Goal: Task Accomplishment & Management: Complete application form

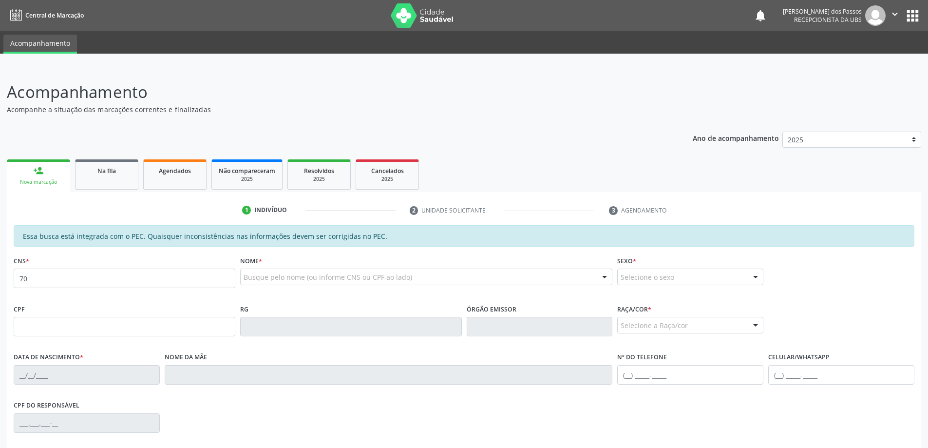
click at [132, 280] on input "70" at bounding box center [125, 278] width 222 height 19
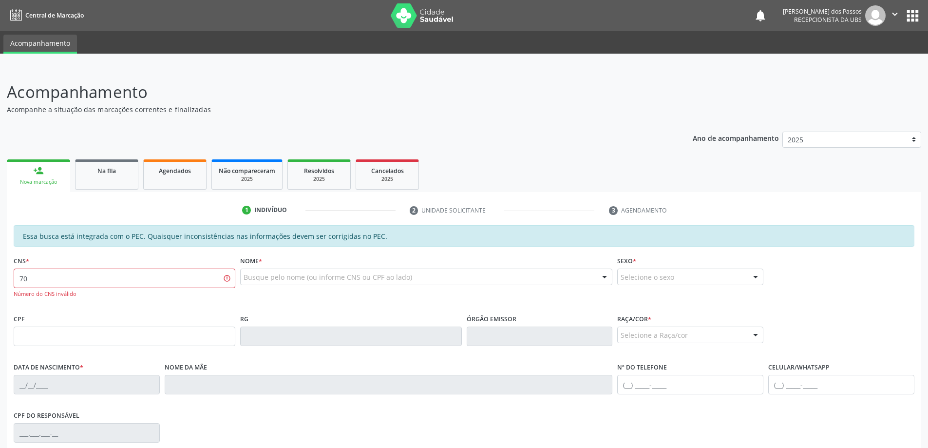
type input "7"
click at [116, 332] on input "text" at bounding box center [125, 336] width 222 height 19
click at [179, 332] on input "text" at bounding box center [125, 336] width 222 height 19
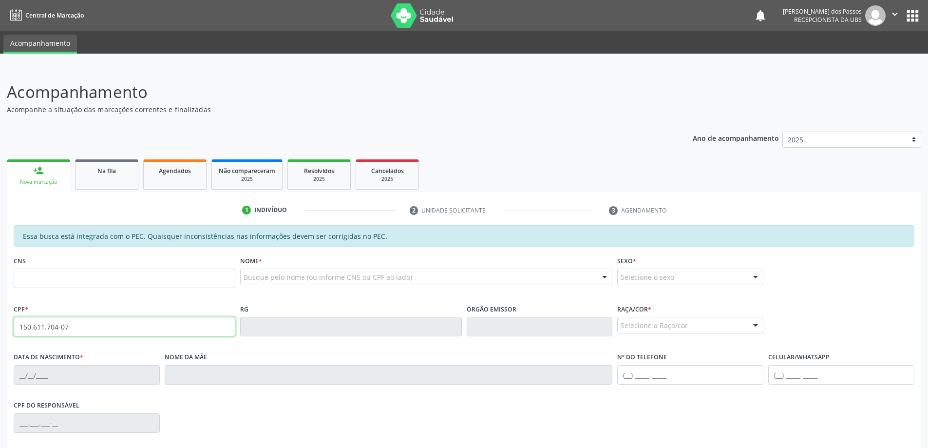
type input "150.611.704-07"
type input "707 4050 9243 8671"
type input "1[DATE]"
type input "Vanubia Franca de Mendonca"
type input "[PHONE_NUMBER]"
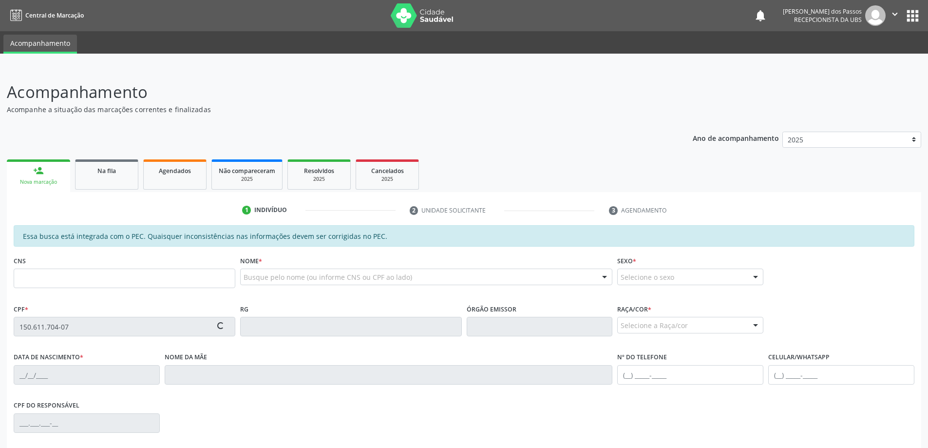
type input "142"
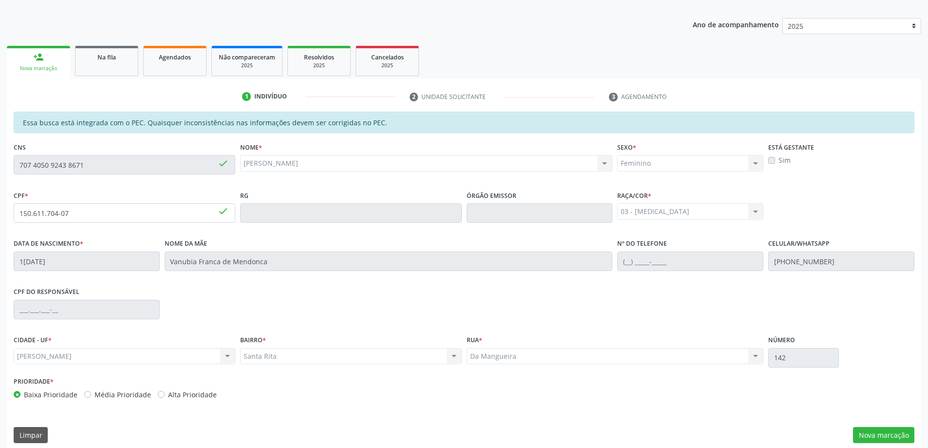
scroll to position [122, 0]
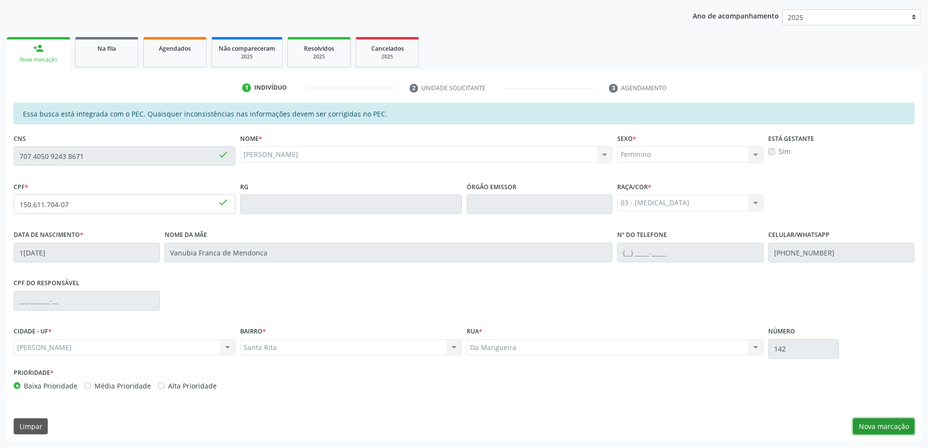
click at [875, 429] on button "Nova marcação" at bounding box center [883, 426] width 61 height 17
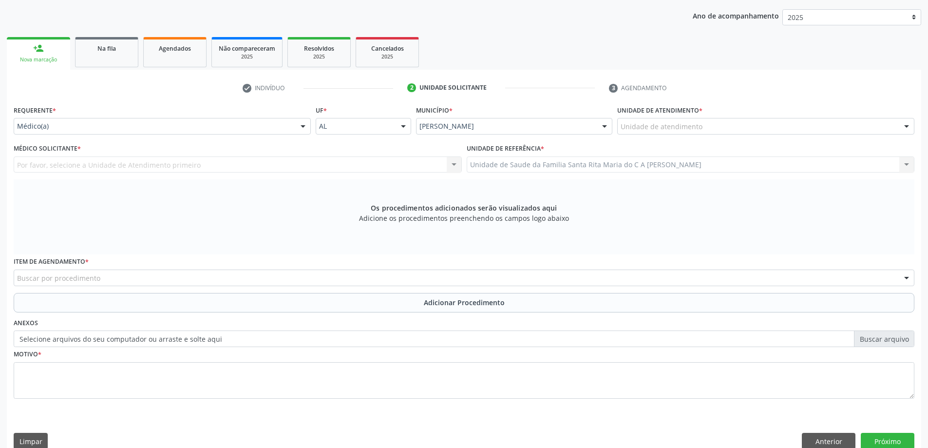
click at [708, 128] on div "Unidade de atendimento" at bounding box center [765, 126] width 297 height 17
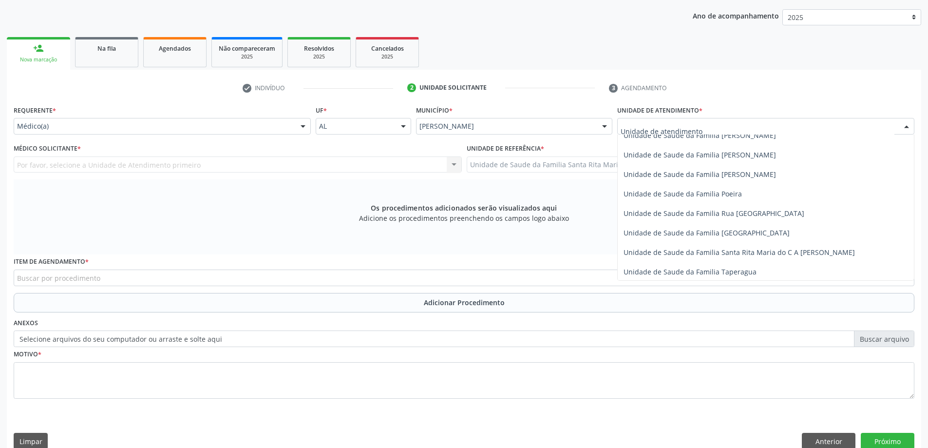
scroll to position [585, 0]
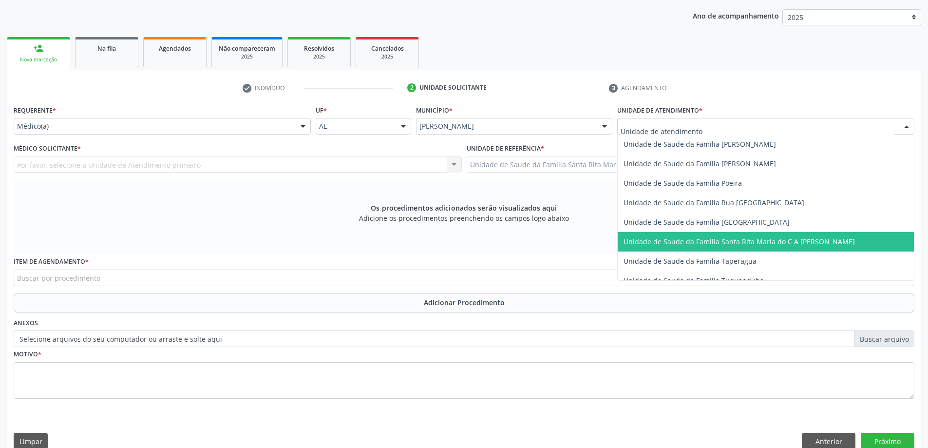
click at [722, 245] on span "Unidade de Saude da Familia Santa Rita Maria do C A [PERSON_NAME]" at bounding box center [739, 241] width 231 height 9
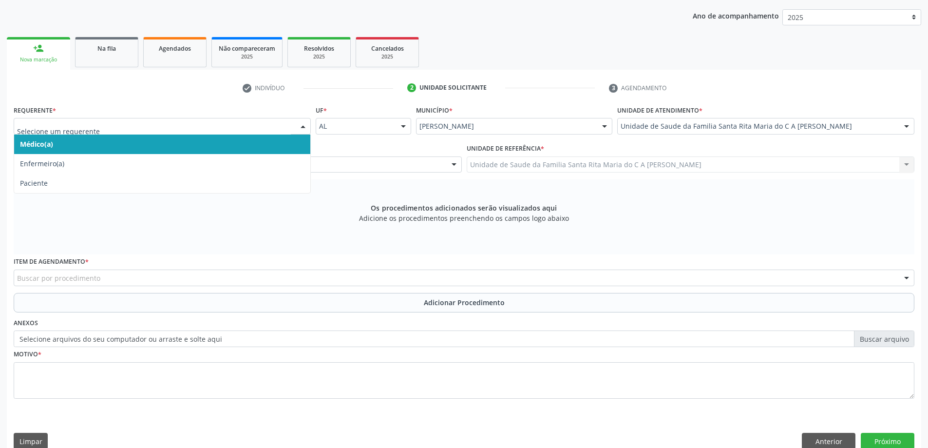
click at [135, 146] on span "Médico(a)" at bounding box center [162, 144] width 296 height 19
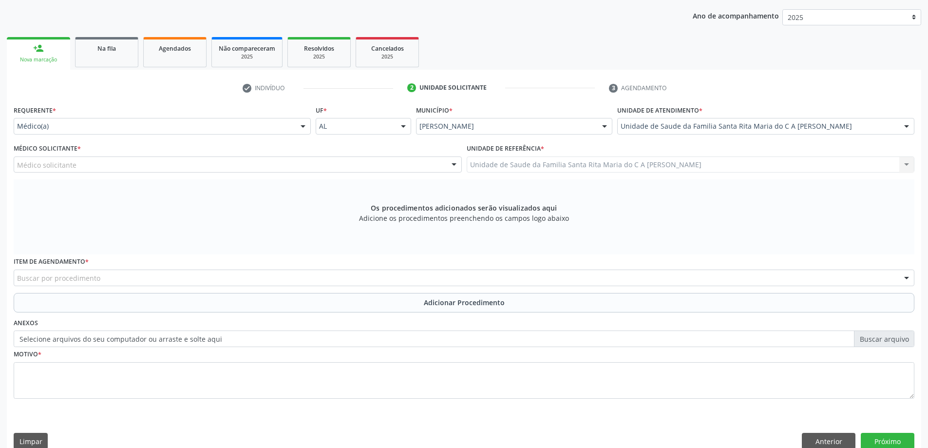
click at [259, 168] on div "Médico solicitante" at bounding box center [238, 164] width 448 height 17
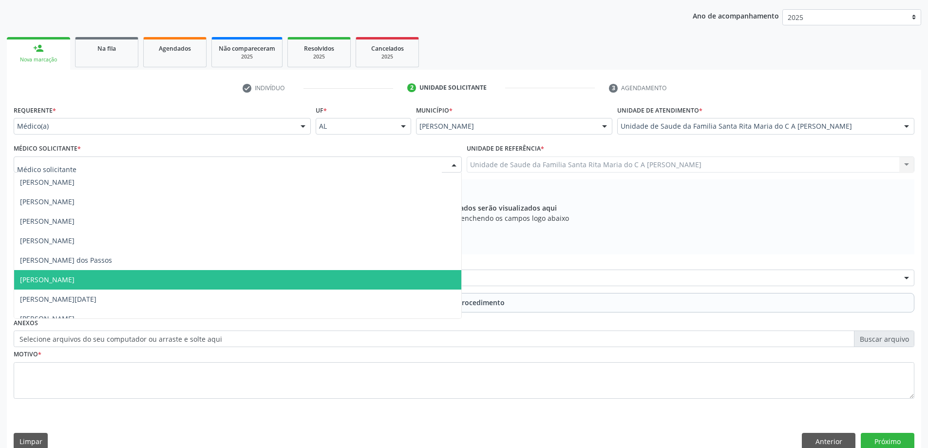
click at [211, 281] on span "[PERSON_NAME]" at bounding box center [237, 279] width 447 height 19
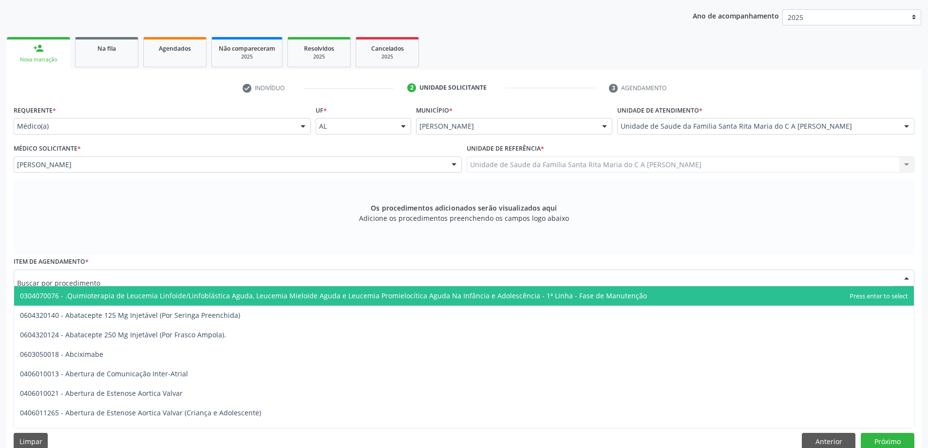
click at [258, 279] on div at bounding box center [464, 278] width 901 height 17
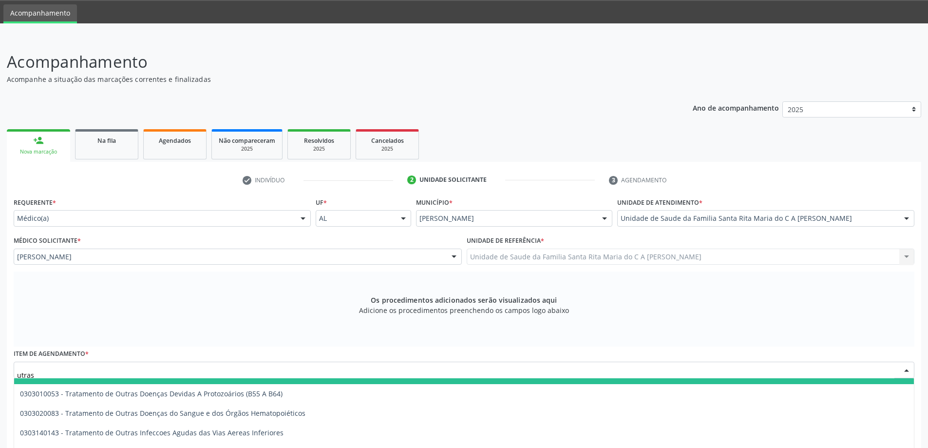
scroll to position [0, 0]
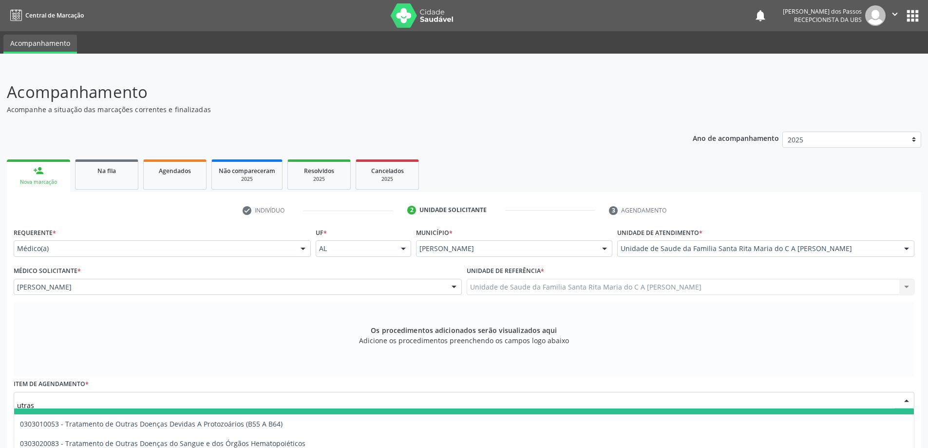
click at [88, 396] on input "utras" at bounding box center [456, 404] width 878 height 19
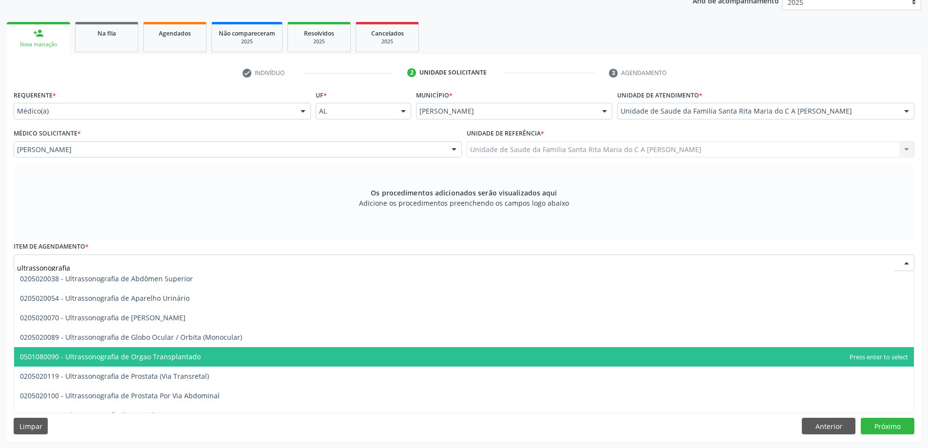
scroll to position [218, 0]
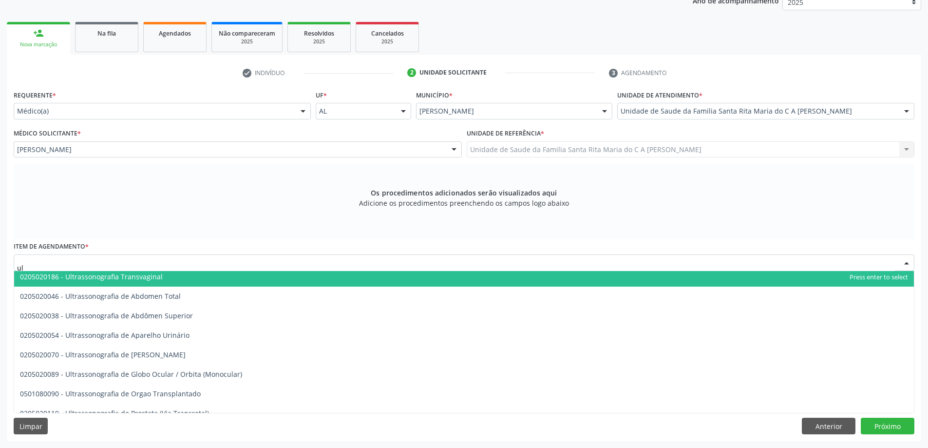
type input "u"
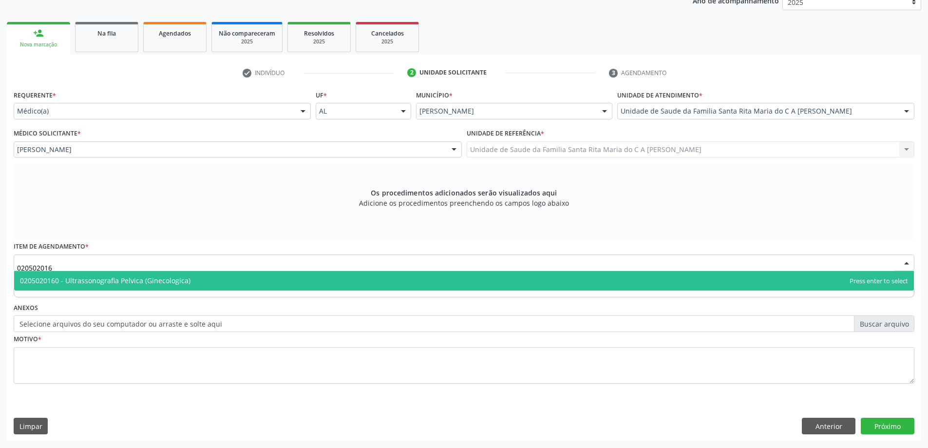
scroll to position [0, 0]
type input "0205020160"
click at [162, 288] on span "0205020160 - Ultrassonografia Pelvica (Ginecologica)" at bounding box center [464, 280] width 900 height 19
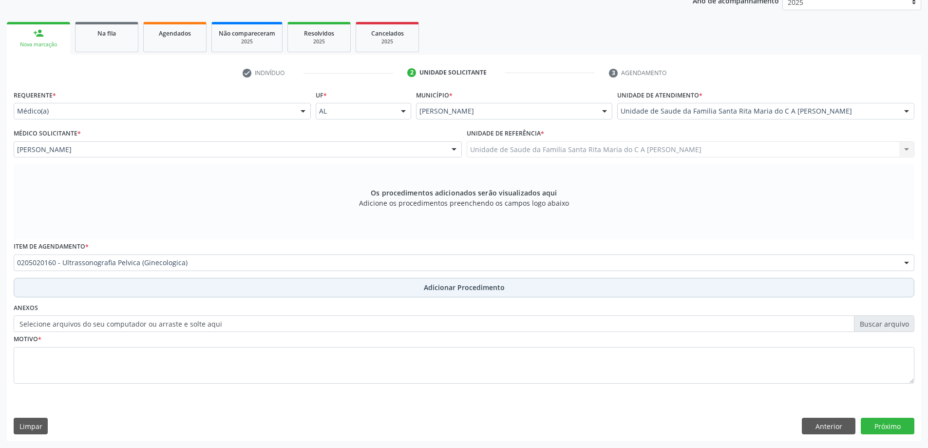
click at [168, 292] on button "Adicionar Procedimento" at bounding box center [464, 287] width 901 height 19
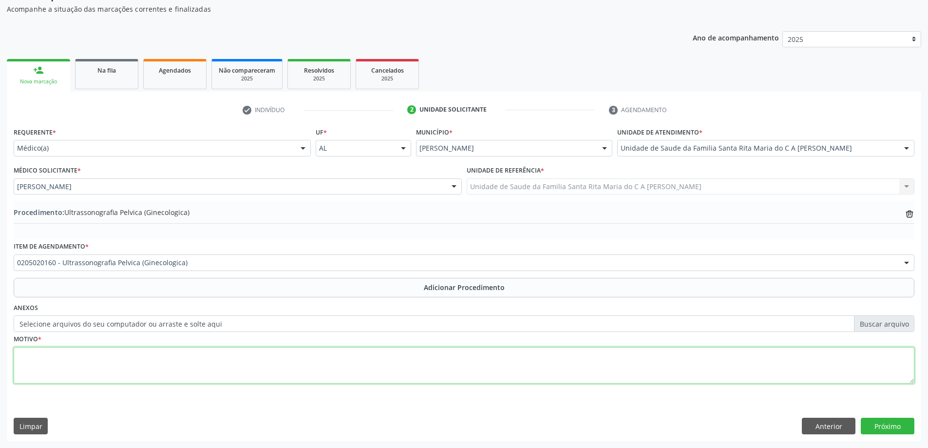
click at [168, 364] on textarea at bounding box center [464, 365] width 901 height 37
type textarea "preventivo"
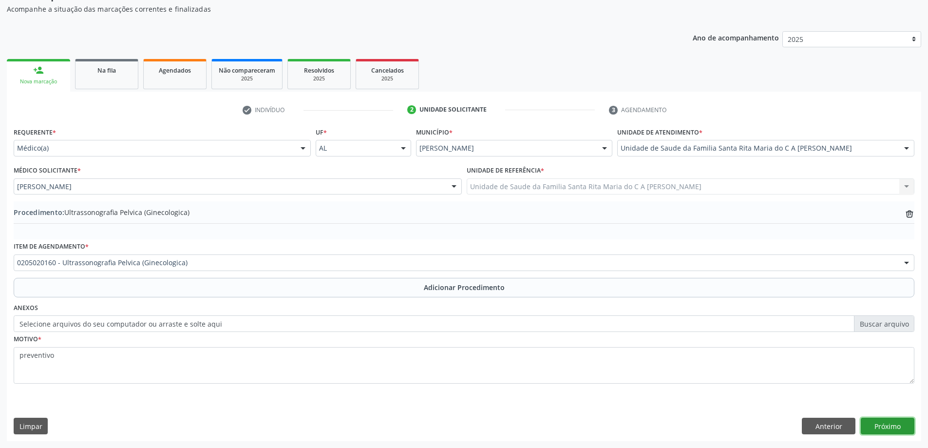
click at [886, 432] on button "Próximo" at bounding box center [888, 426] width 54 height 17
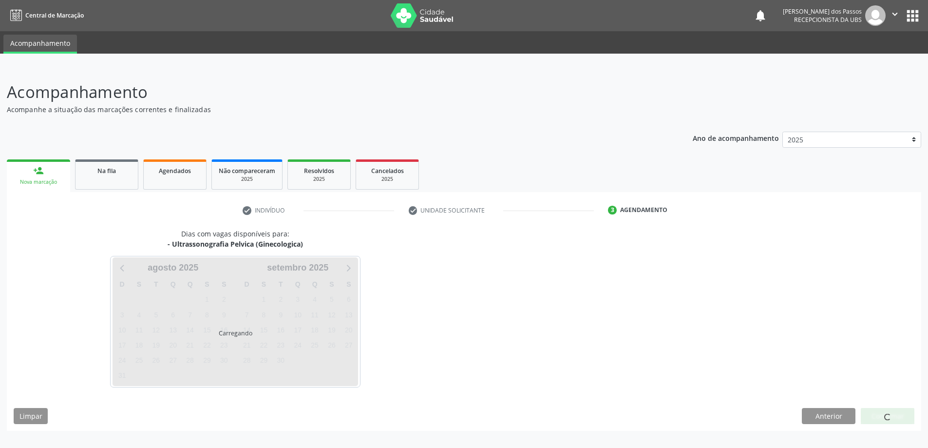
scroll to position [0, 0]
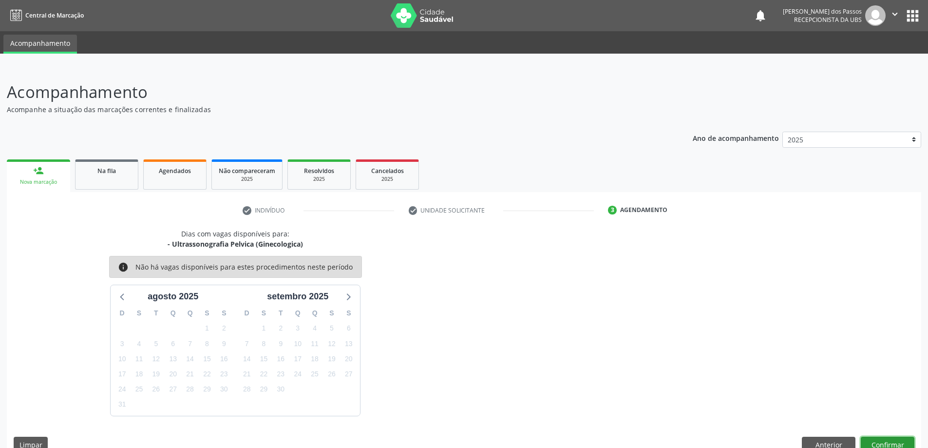
click at [884, 442] on button "Confirmar" at bounding box center [888, 445] width 54 height 17
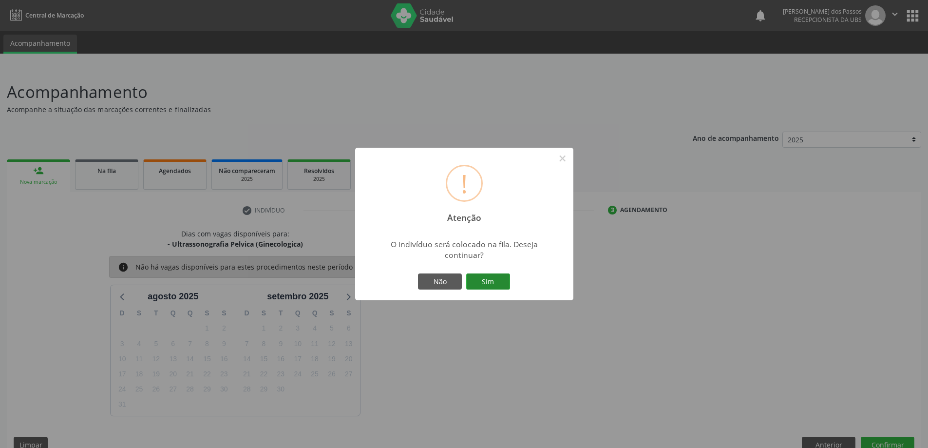
click at [503, 285] on button "Sim" at bounding box center [488, 281] width 44 height 17
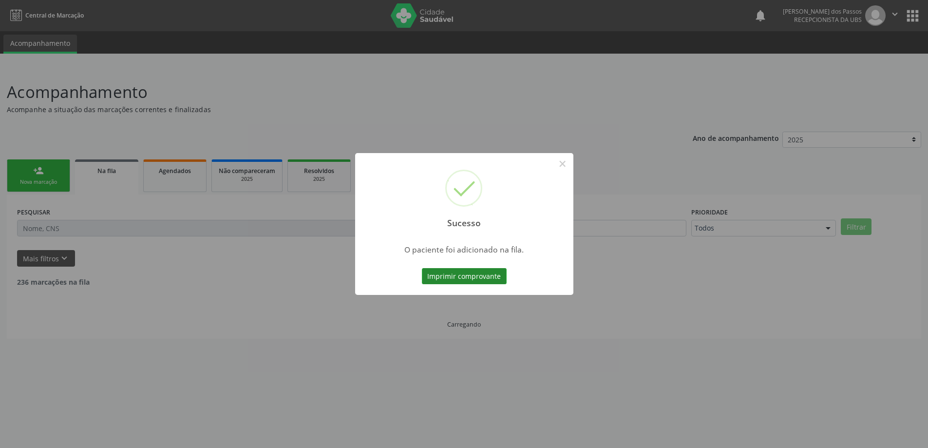
click at [498, 278] on button "Imprimir comprovante" at bounding box center [464, 276] width 85 height 17
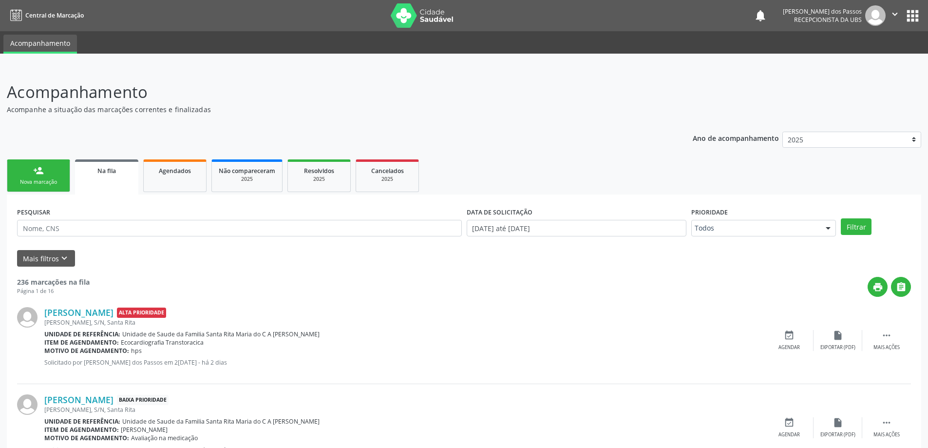
click at [31, 176] on link "person_add Nova marcação" at bounding box center [38, 175] width 63 height 33
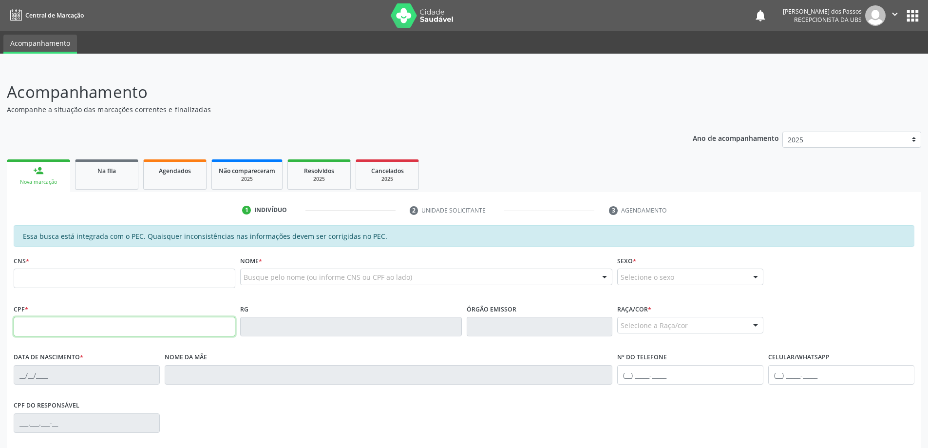
click at [41, 328] on input "text" at bounding box center [125, 326] width 222 height 19
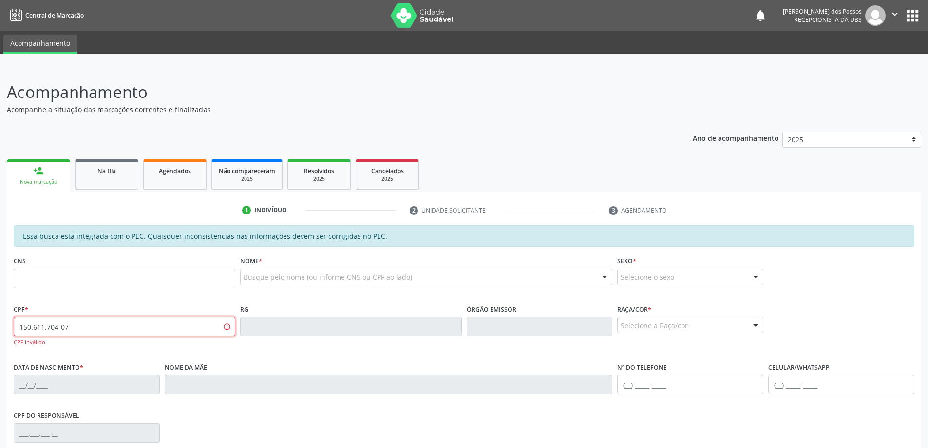
type input "150.611.704-07"
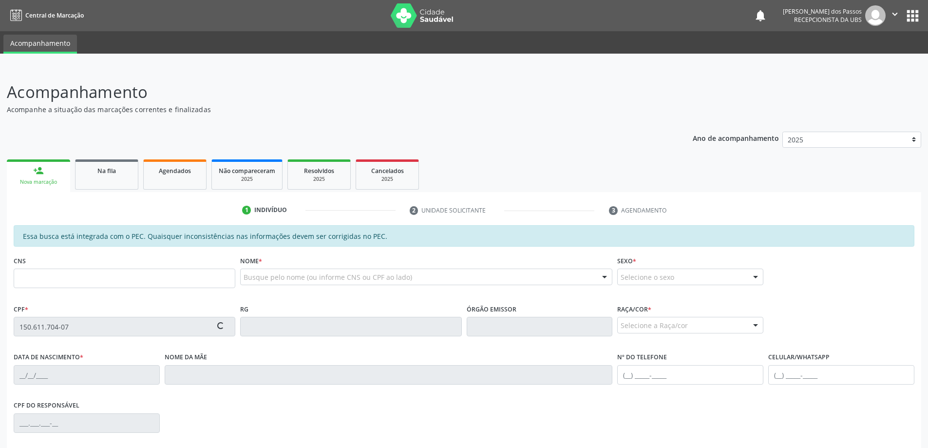
type input "707 4050 9243 8671"
type input "1[DATE]"
type input "Vanubia Franca de Mendonca"
type input "[PHONE_NUMBER]"
type input "142"
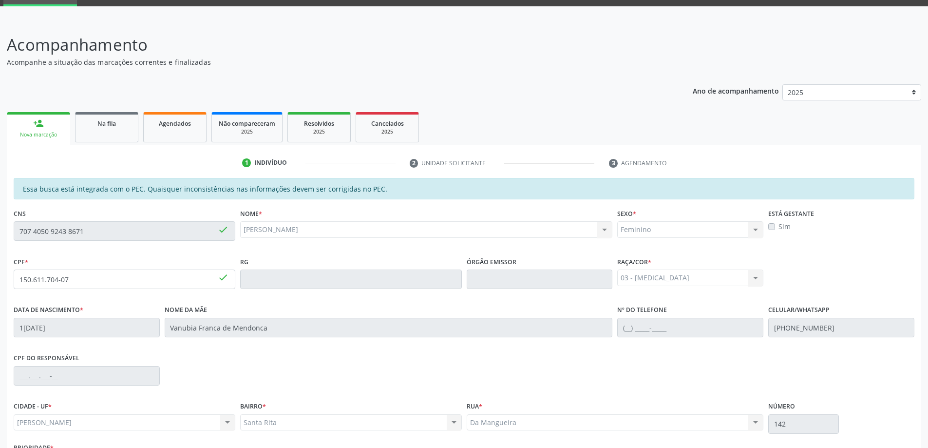
scroll to position [122, 0]
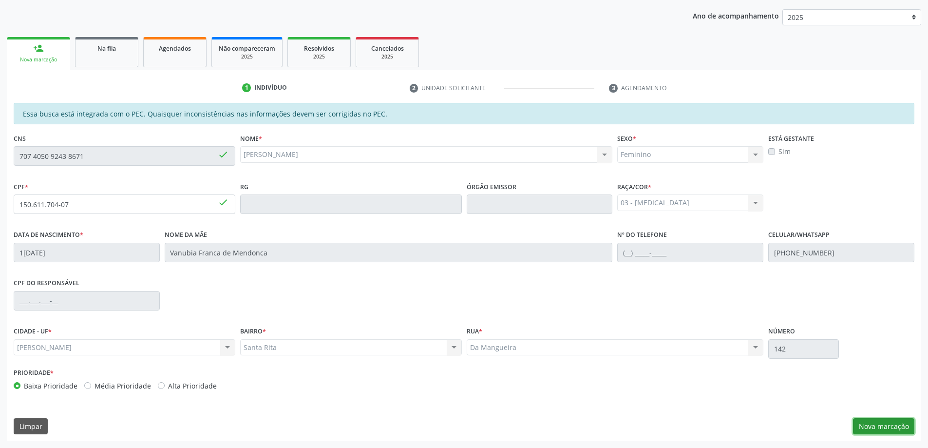
click at [904, 428] on button "Nova marcação" at bounding box center [883, 426] width 61 height 17
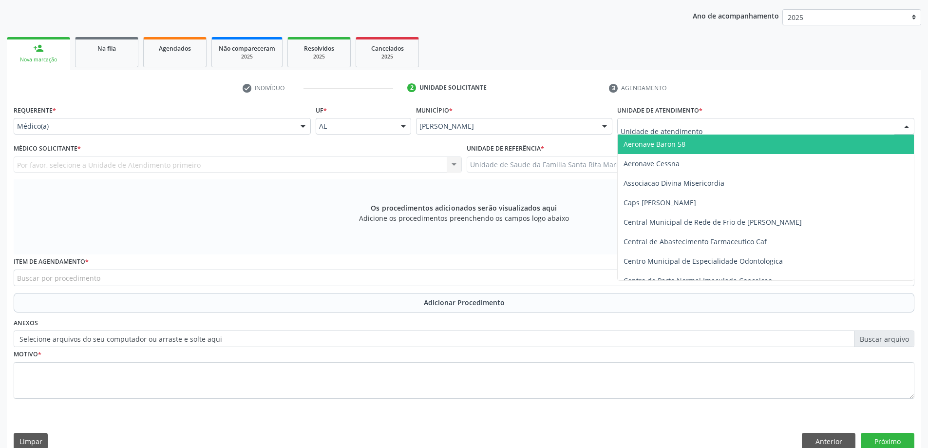
click at [716, 131] on div at bounding box center [765, 126] width 297 height 17
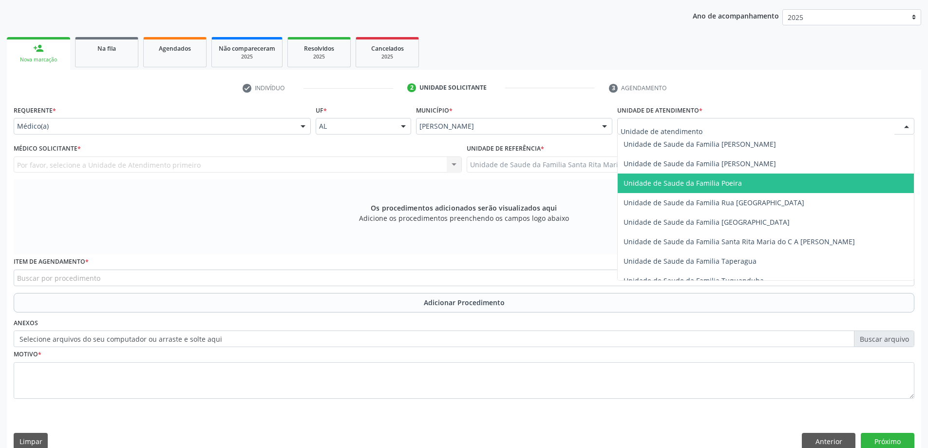
scroll to position [634, 0]
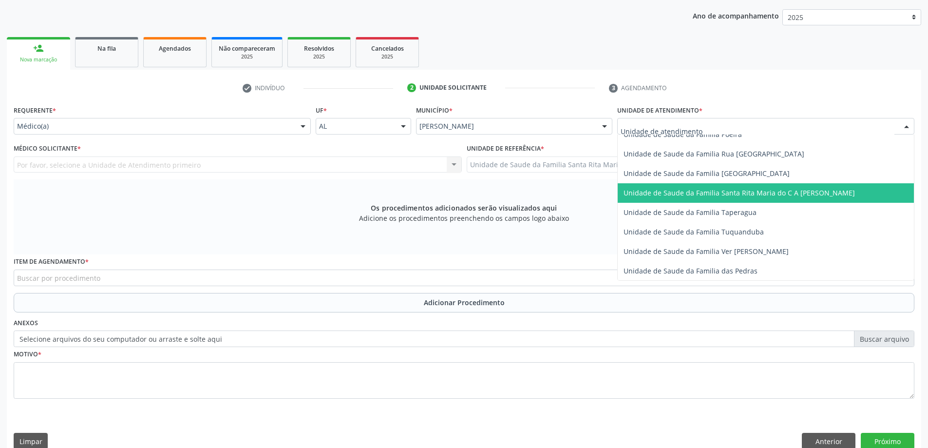
click at [710, 192] on span "Unidade de Saude da Familia Santa Rita Maria do C A [PERSON_NAME]" at bounding box center [739, 192] width 231 height 9
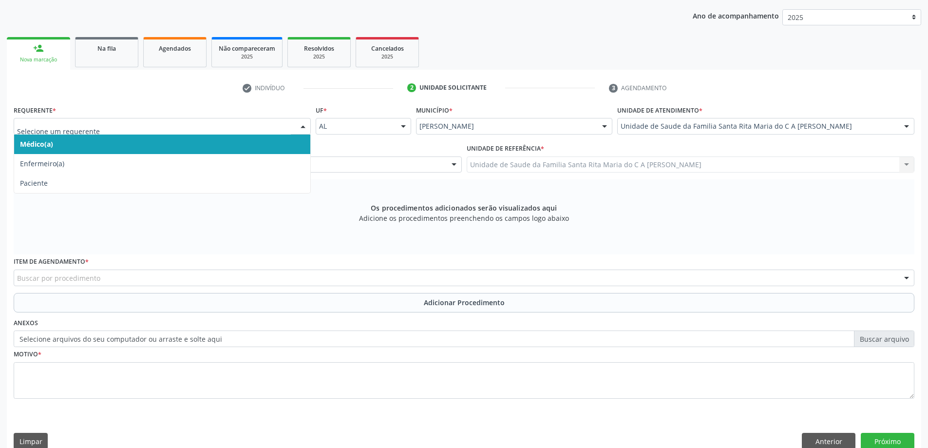
click at [210, 139] on span "Médico(a)" at bounding box center [162, 144] width 296 height 19
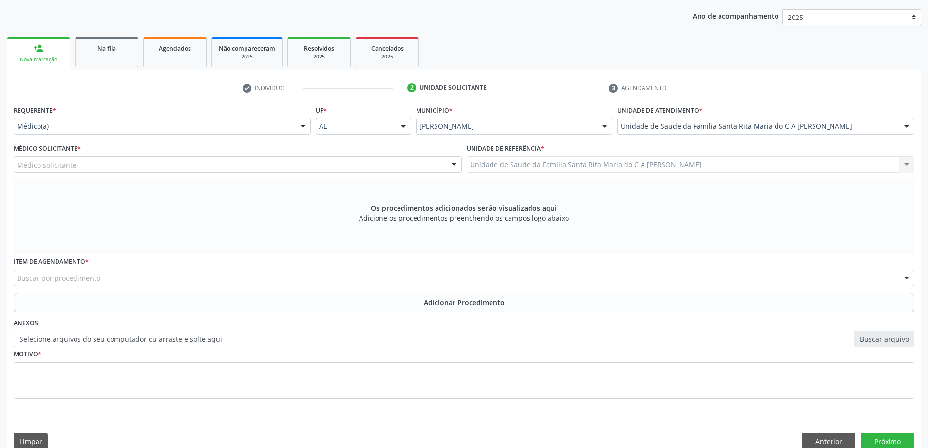
click at [213, 165] on div "Médico solicitante" at bounding box center [238, 164] width 448 height 17
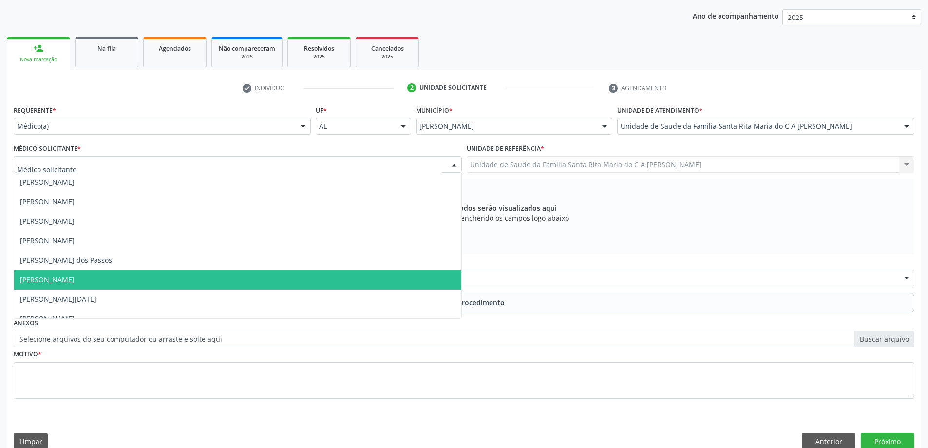
click at [210, 278] on span "[PERSON_NAME]" at bounding box center [237, 279] width 447 height 19
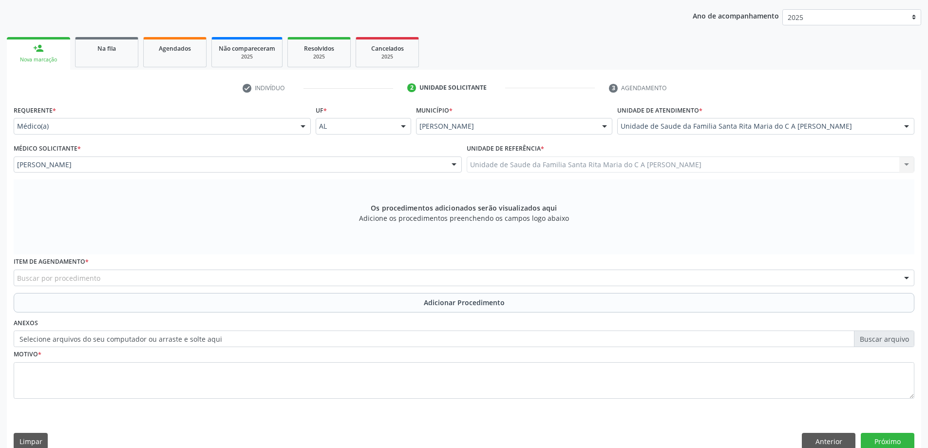
click at [135, 279] on div "Buscar por procedimento" at bounding box center [464, 278] width 901 height 17
type input "radiografia d"
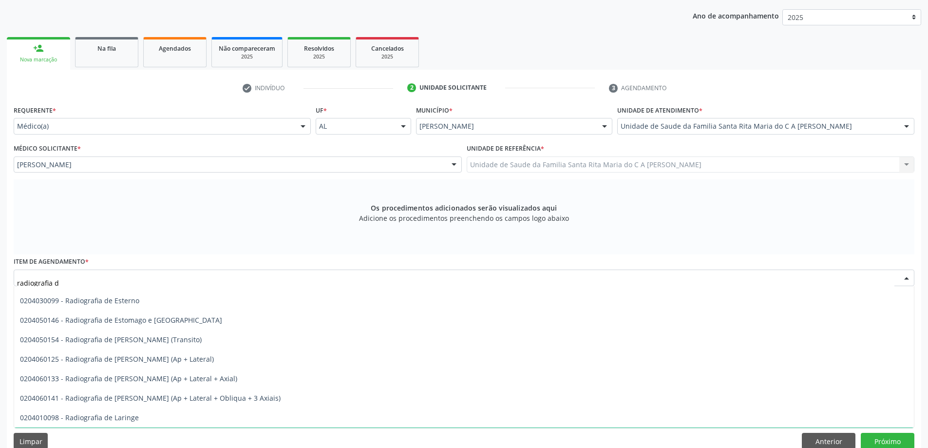
scroll to position [696, 0]
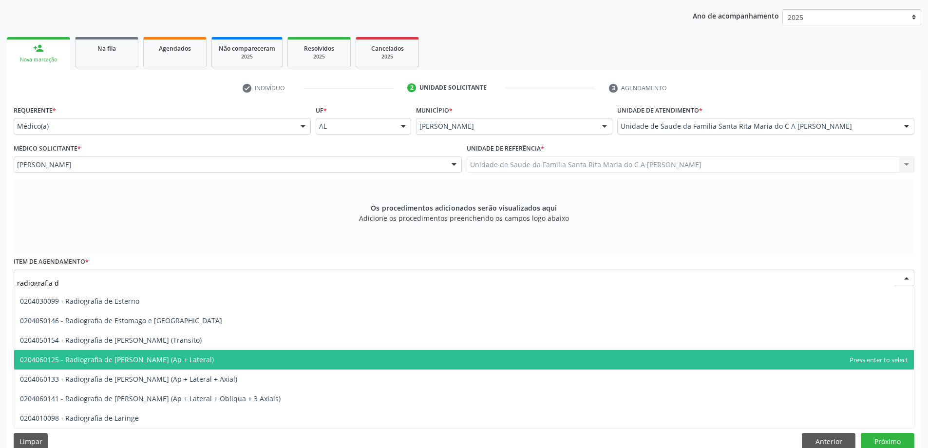
click at [167, 363] on span "0204060125 - Radiografia de [PERSON_NAME] (Ap + Lateral)" at bounding box center [117, 359] width 194 height 9
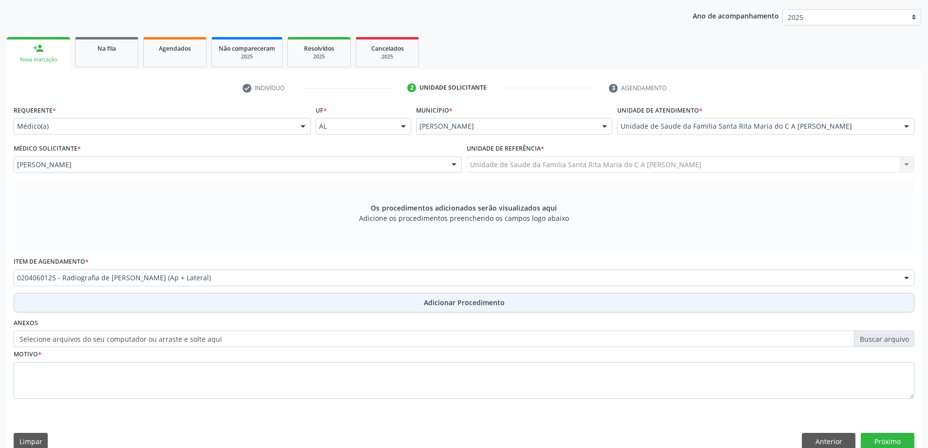
click at [142, 308] on button "Adicionar Procedimento" at bounding box center [464, 302] width 901 height 19
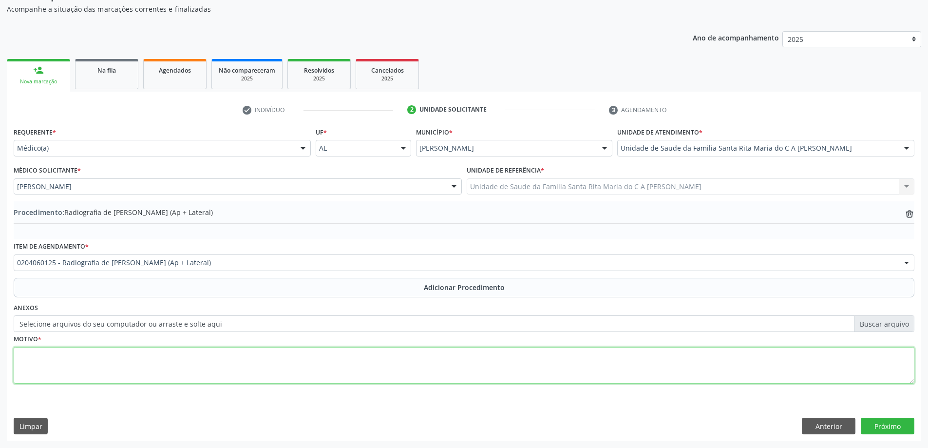
click at [115, 363] on textarea at bounding box center [464, 365] width 901 height 37
type textarea "dor no joelho"
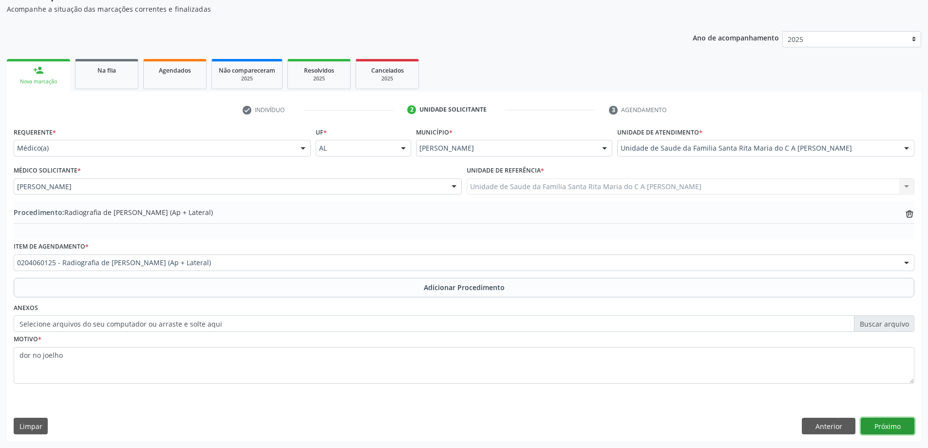
click at [868, 424] on button "Próximo" at bounding box center [888, 426] width 54 height 17
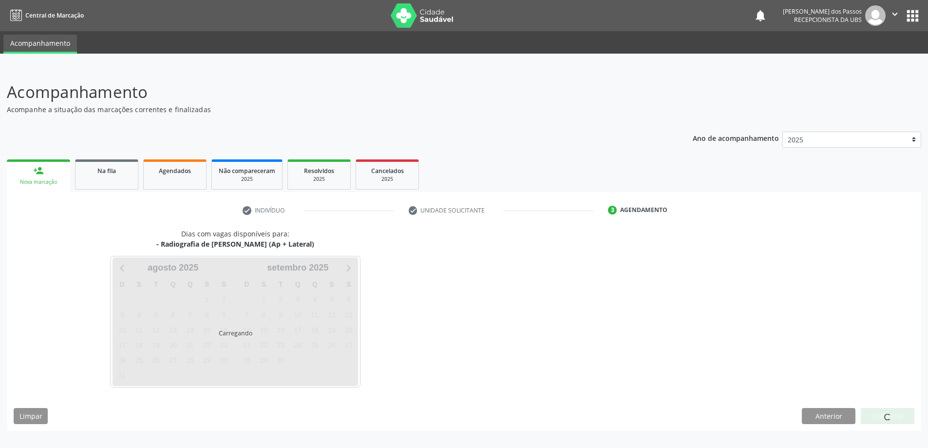
scroll to position [0, 0]
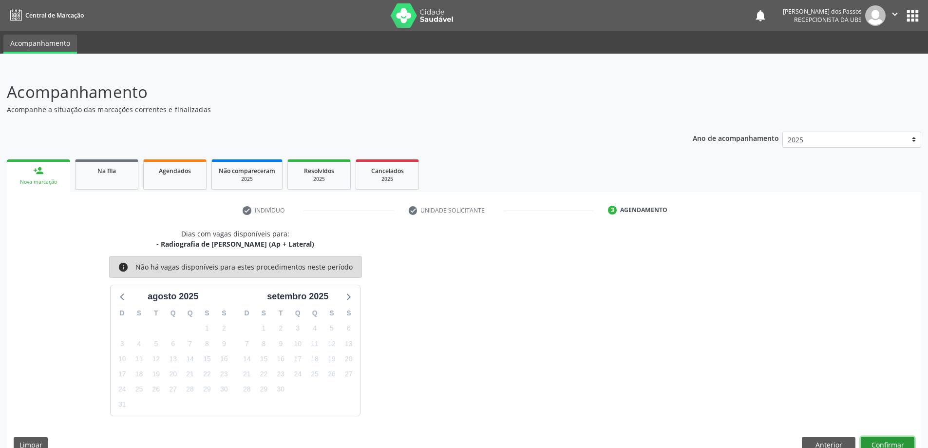
click at [873, 441] on button "Confirmar" at bounding box center [888, 445] width 54 height 17
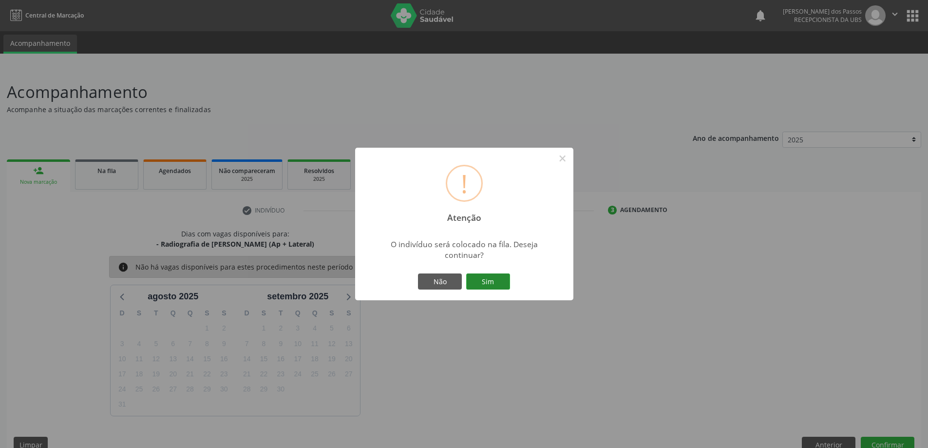
click at [499, 279] on button "Sim" at bounding box center [488, 281] width 44 height 17
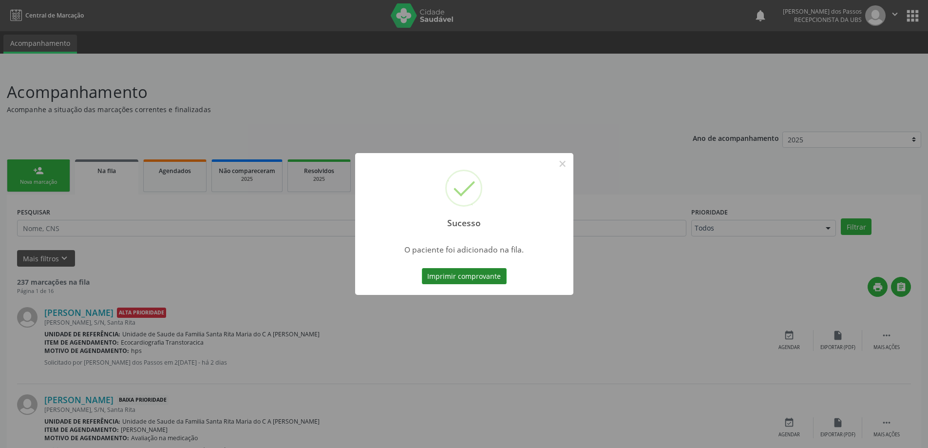
click at [449, 275] on button "Imprimir comprovante" at bounding box center [464, 276] width 85 height 17
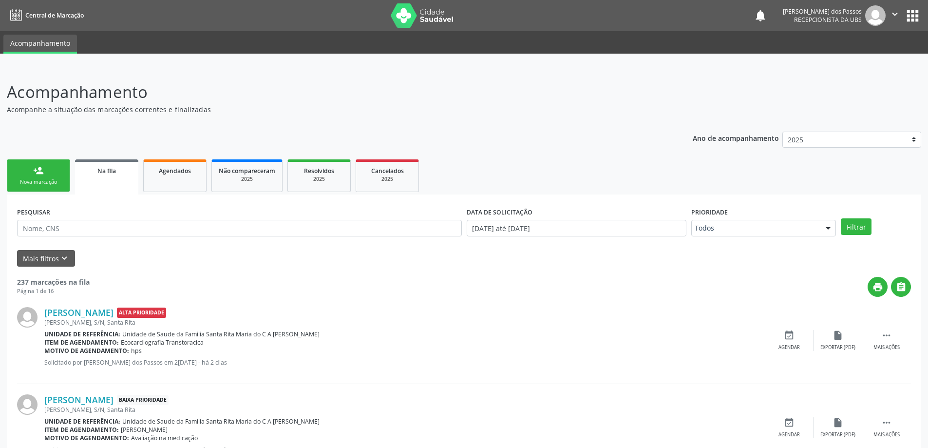
click at [50, 172] on link "person_add Nova marcação" at bounding box center [38, 175] width 63 height 33
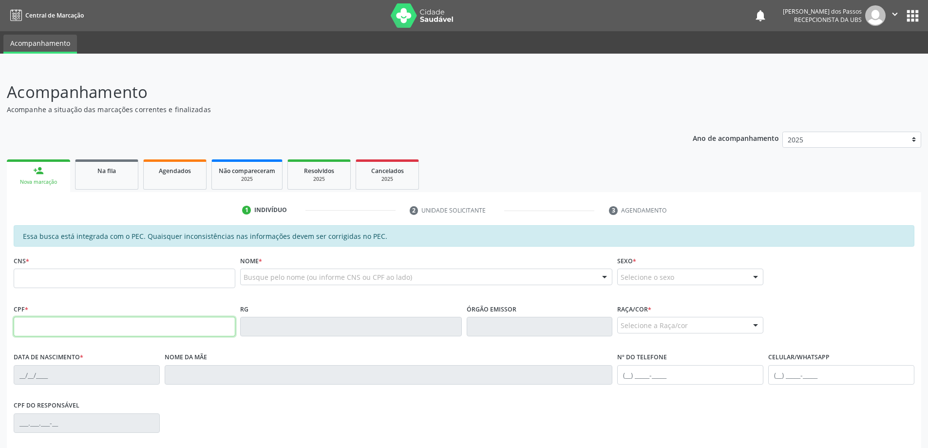
click at [76, 329] on input "text" at bounding box center [125, 326] width 222 height 19
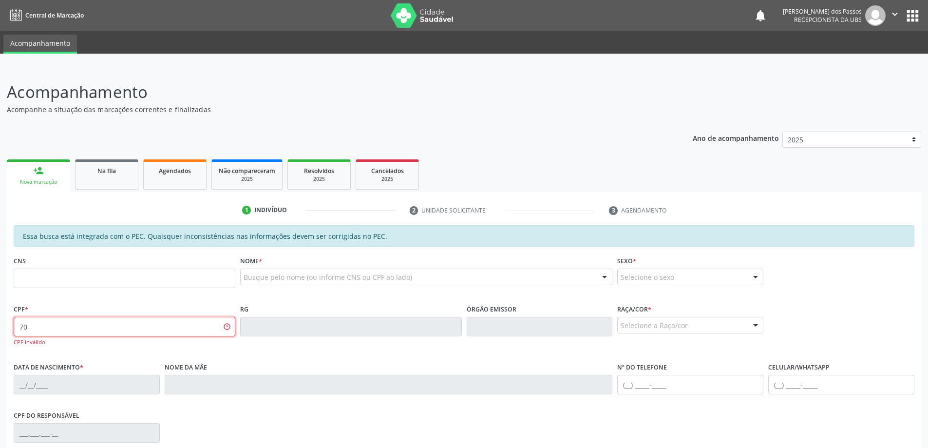
type input "7"
type input "802.458.973-72"
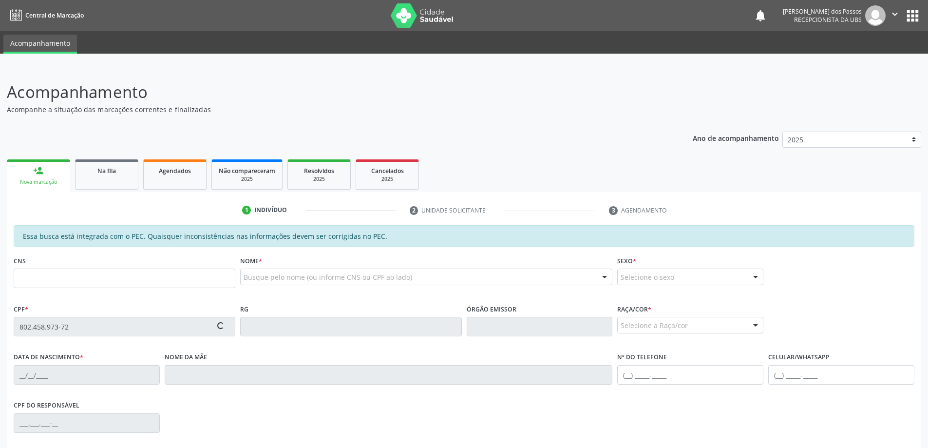
type input "708 2041 5681 0443"
type input "19/09/1979"
type input "Lucia Helena Lima da Silva"
type input "(85) 99848-9552"
type input "7"
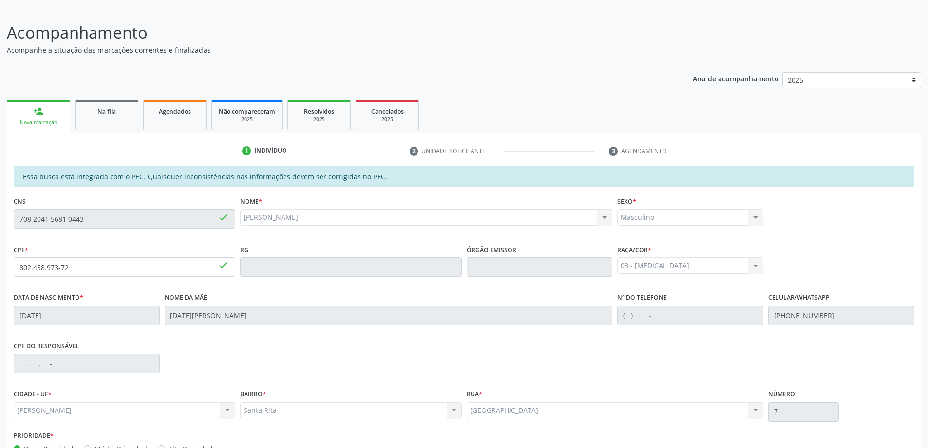
scroll to position [122, 0]
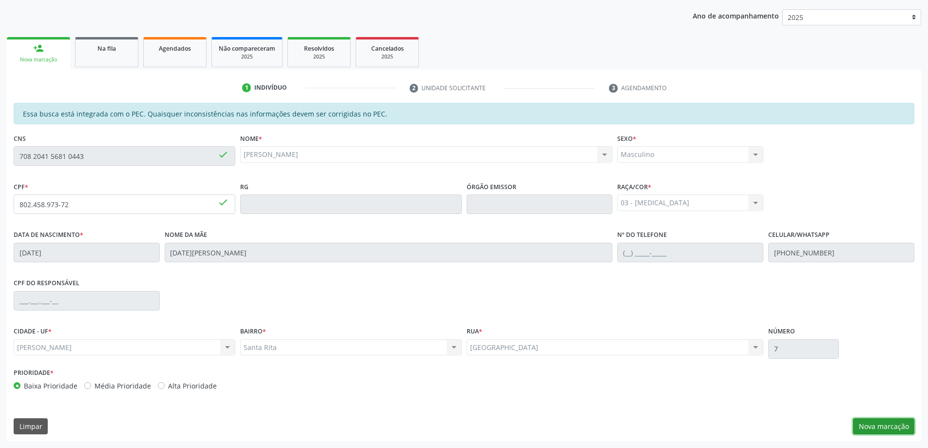
click at [870, 426] on button "Nova marcação" at bounding box center [883, 426] width 61 height 17
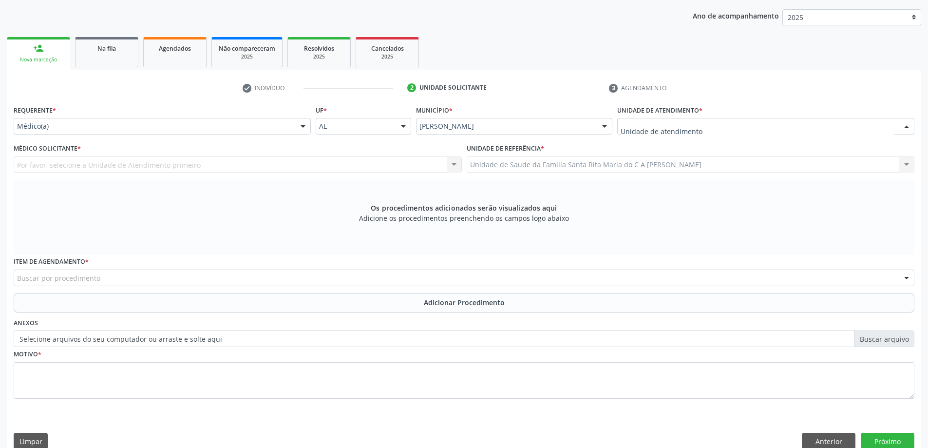
click at [716, 126] on div at bounding box center [765, 126] width 297 height 17
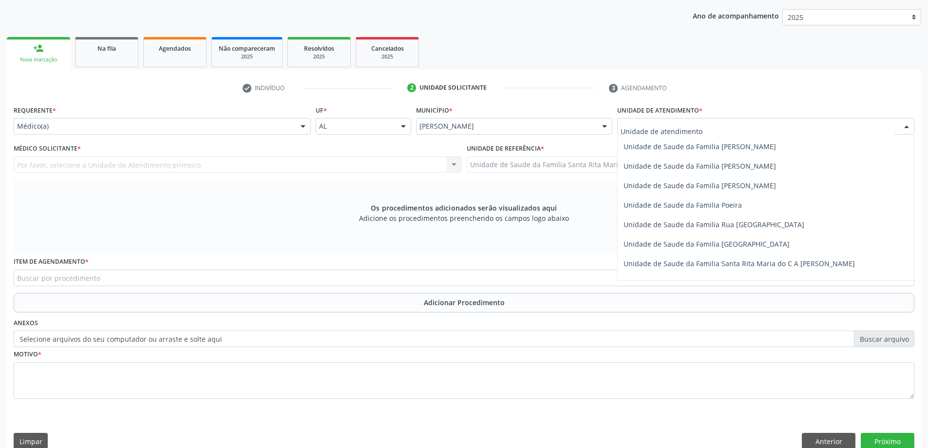
scroll to position [585, 0]
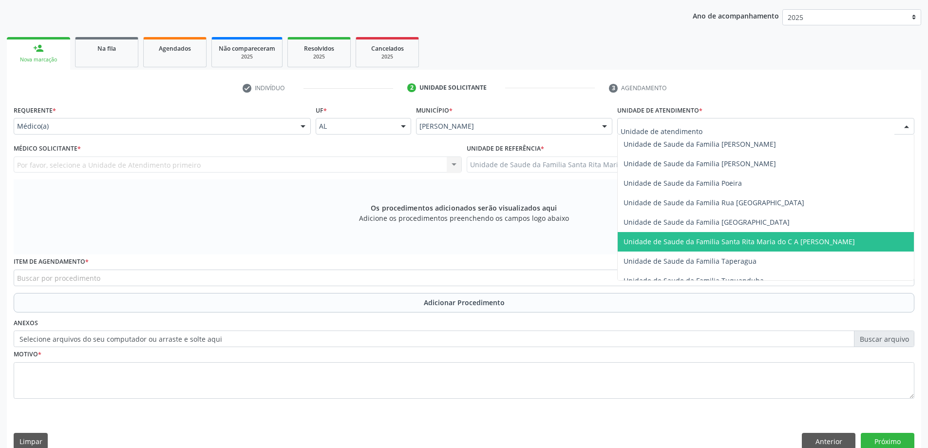
click at [698, 239] on span "Unidade de Saude da Familia Santa Rita Maria do C A [PERSON_NAME]" at bounding box center [739, 241] width 231 height 9
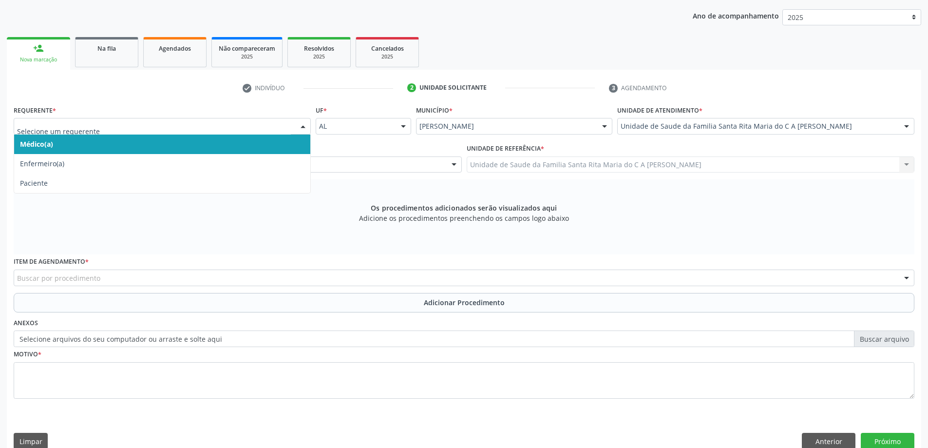
click at [131, 147] on span "Médico(a)" at bounding box center [162, 144] width 296 height 19
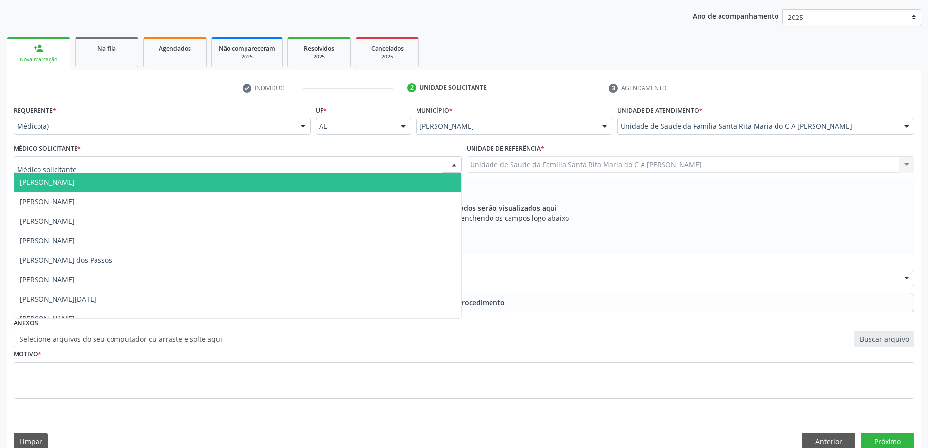
click at [136, 168] on div at bounding box center [238, 164] width 448 height 17
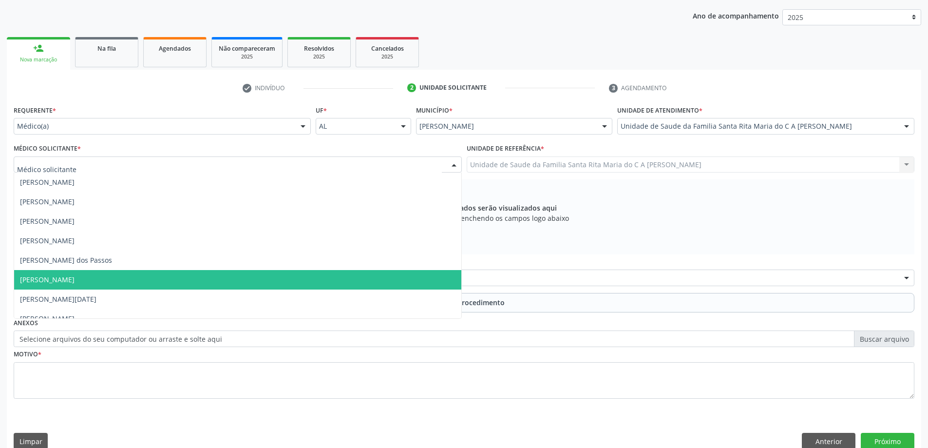
click at [125, 277] on span "[PERSON_NAME]" at bounding box center [237, 279] width 447 height 19
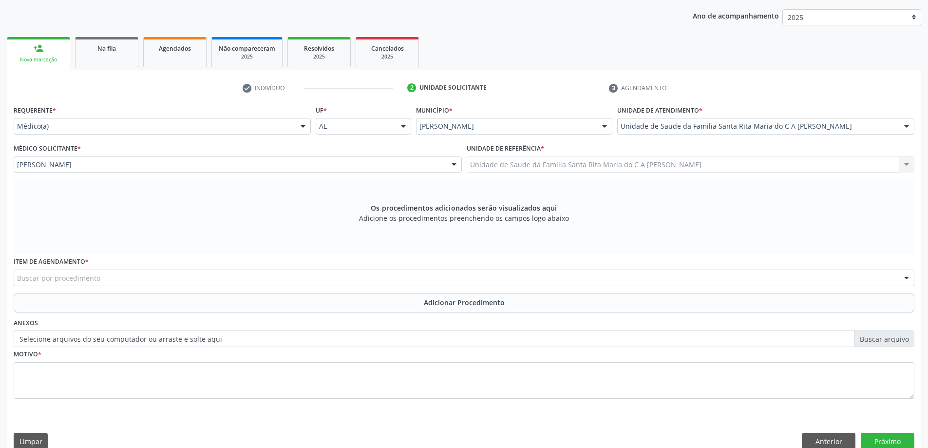
click at [186, 276] on div "Buscar por procedimento" at bounding box center [464, 278] width 901 height 17
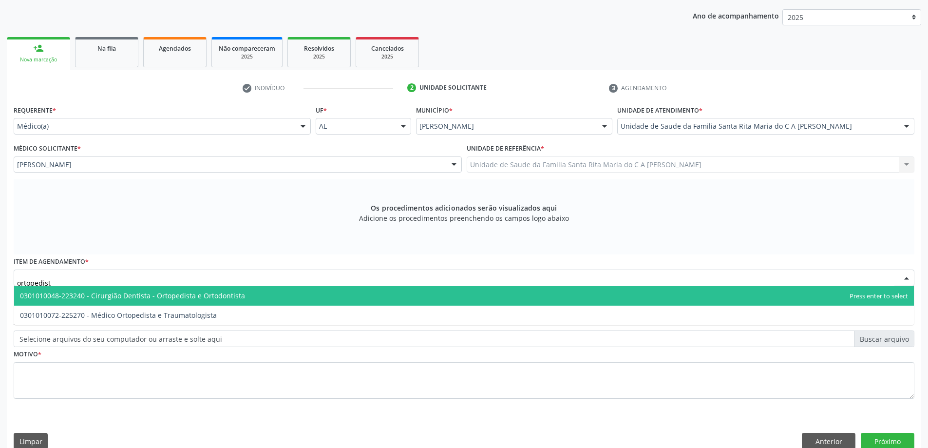
type input "ortopedista"
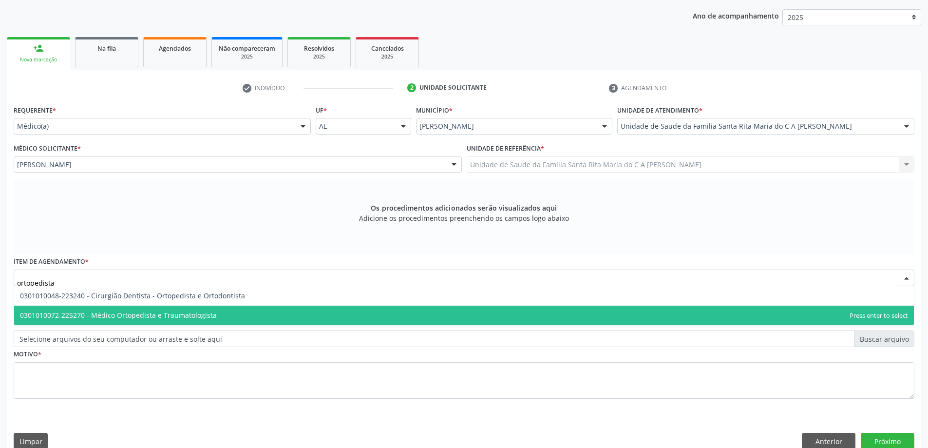
click at [206, 318] on span "0301010072-225270 - Médico Ortopedista e Traumatologista" at bounding box center [118, 314] width 197 height 9
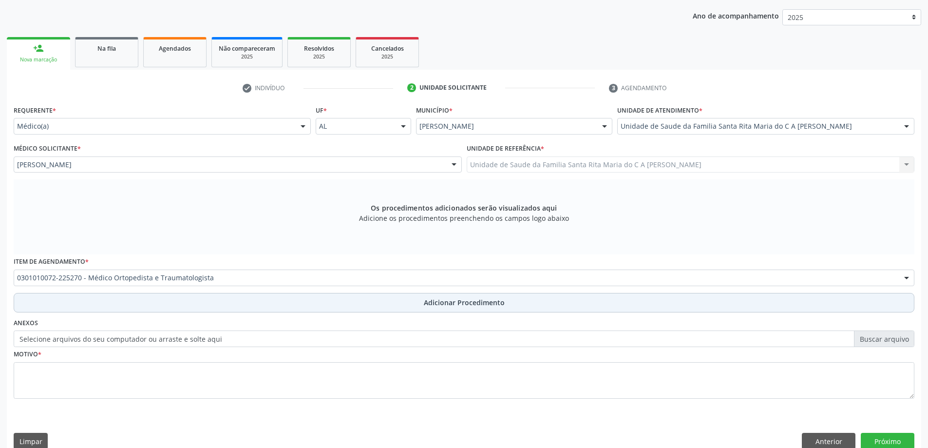
click at [185, 307] on button "Adicionar Procedimento" at bounding box center [464, 302] width 901 height 19
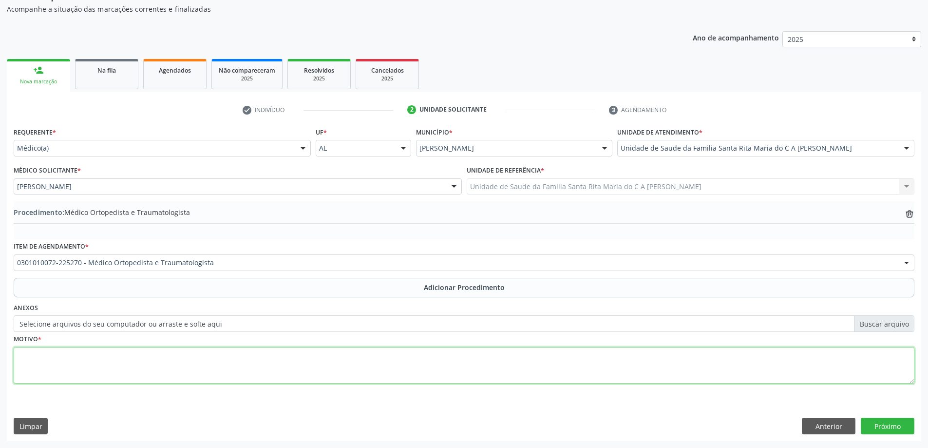
click at [172, 366] on textarea at bounding box center [464, 365] width 901 height 37
type textarea "avaliação"
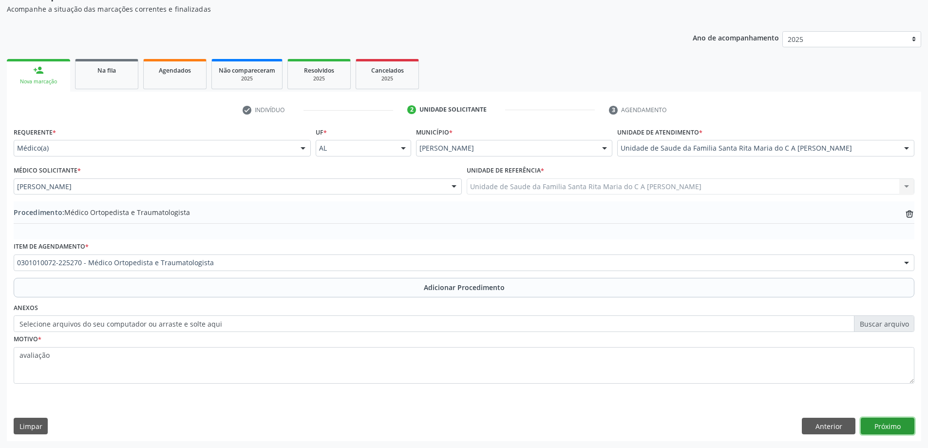
click at [890, 432] on button "Próximo" at bounding box center [888, 426] width 54 height 17
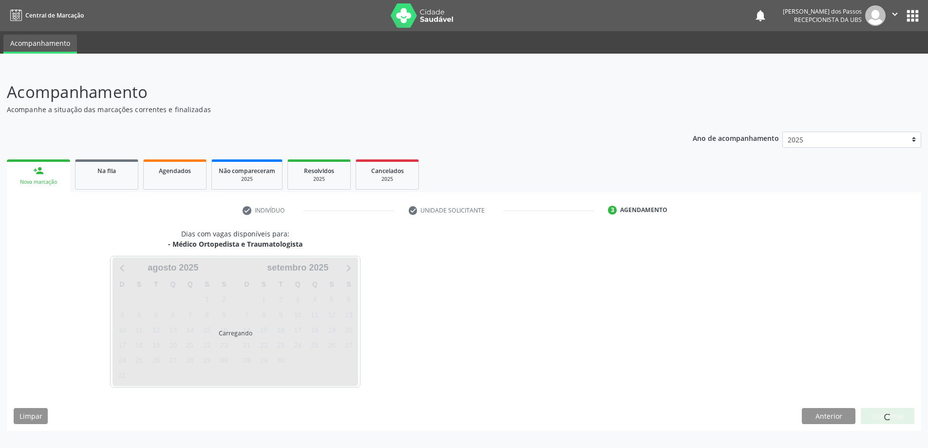
scroll to position [0, 0]
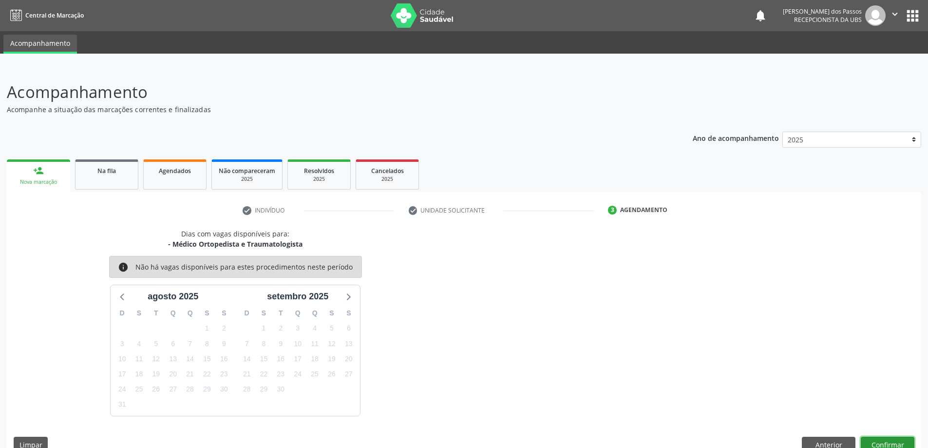
click at [894, 446] on button "Confirmar" at bounding box center [888, 445] width 54 height 17
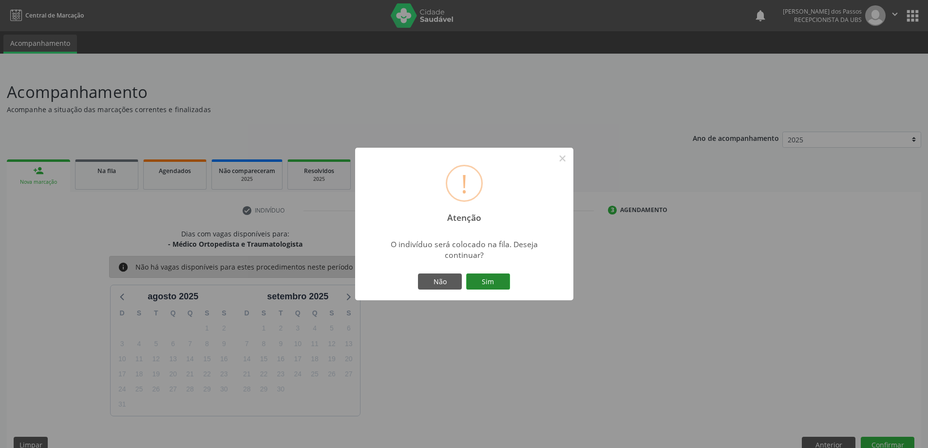
click at [481, 280] on button "Sim" at bounding box center [488, 281] width 44 height 17
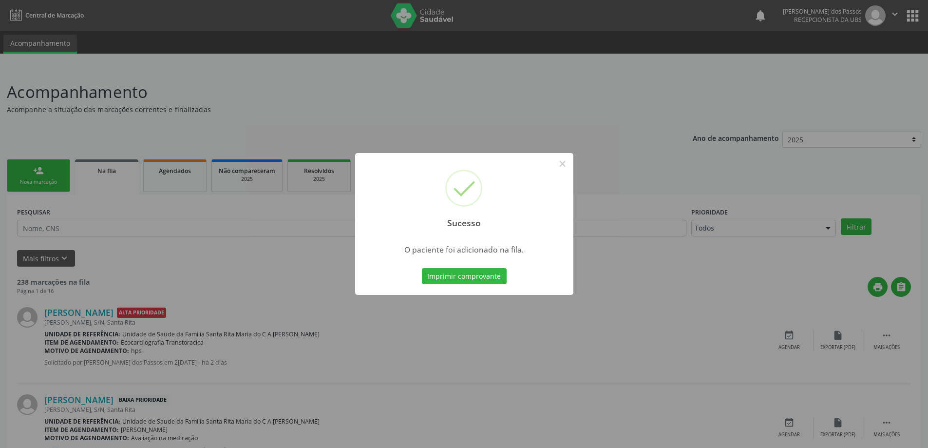
click at [482, 279] on button "Imprimir comprovante" at bounding box center [464, 276] width 85 height 17
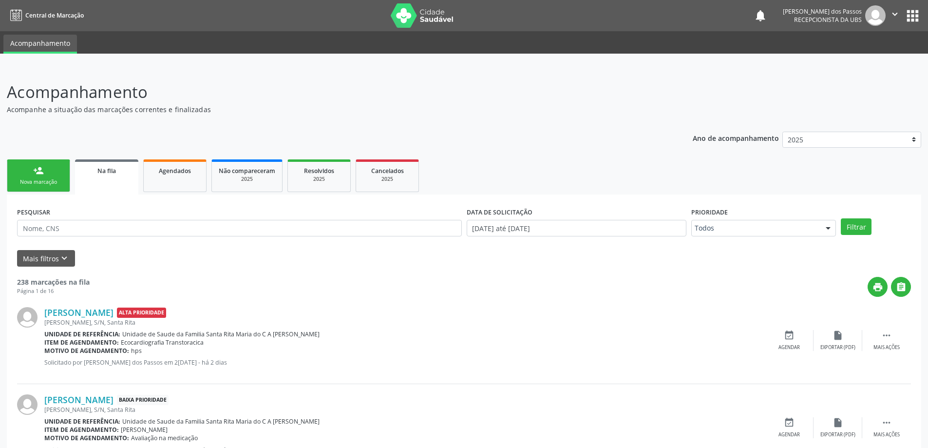
click at [40, 172] on div "person_add" at bounding box center [38, 170] width 11 height 11
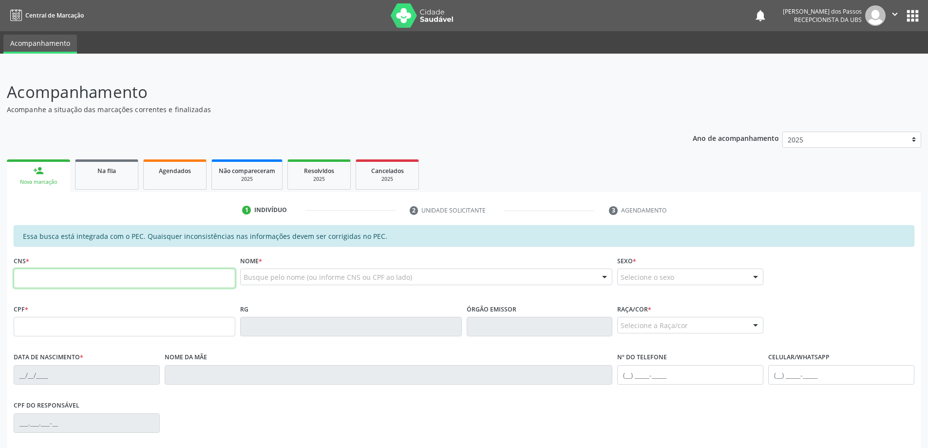
click at [154, 277] on input "text" at bounding box center [125, 278] width 222 height 19
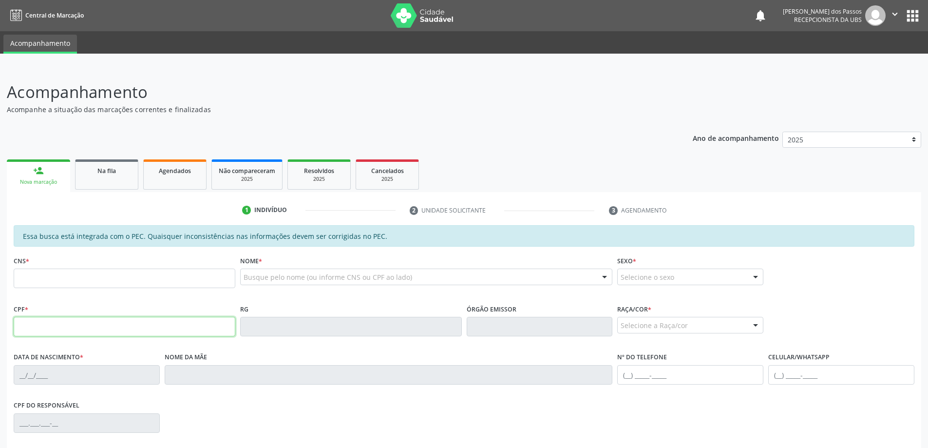
click at [161, 330] on input "text" at bounding box center [125, 326] width 222 height 19
type input "103.282.614-24"
type input "704 7047 6710 7033"
type input "15/10/1992"
type input "Betania dos Santos Coda"
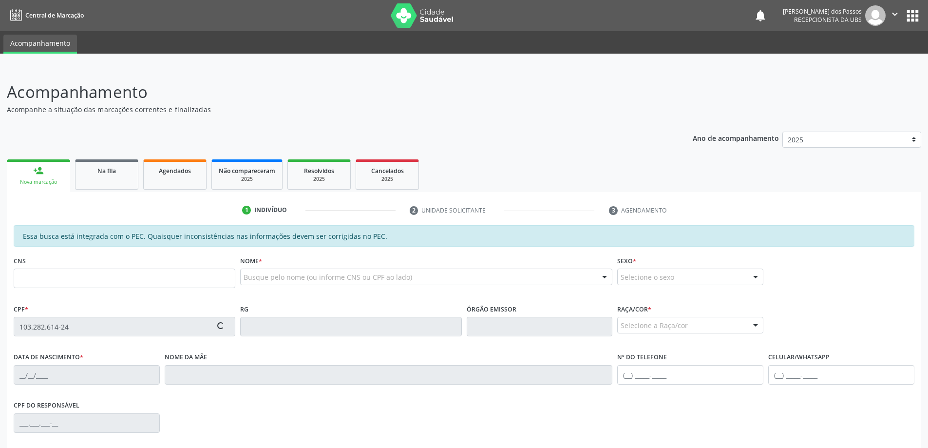
type input "(82) 99843-6827"
type input "23"
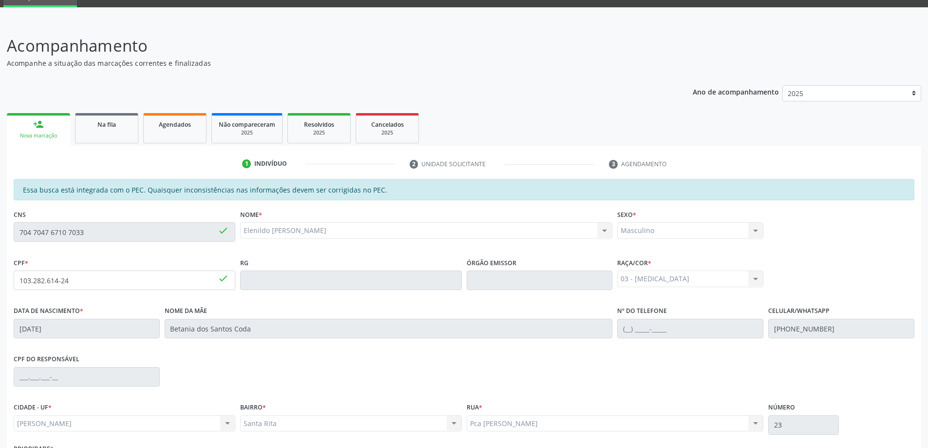
scroll to position [122, 0]
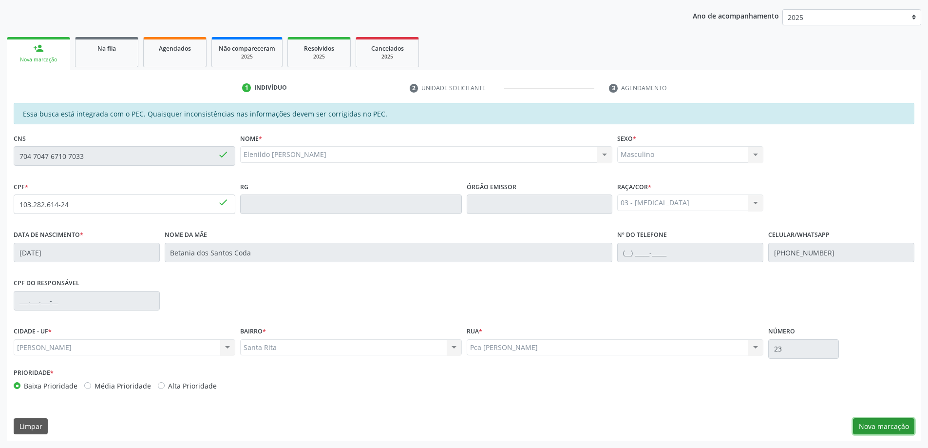
click at [876, 429] on button "Nova marcação" at bounding box center [883, 426] width 61 height 17
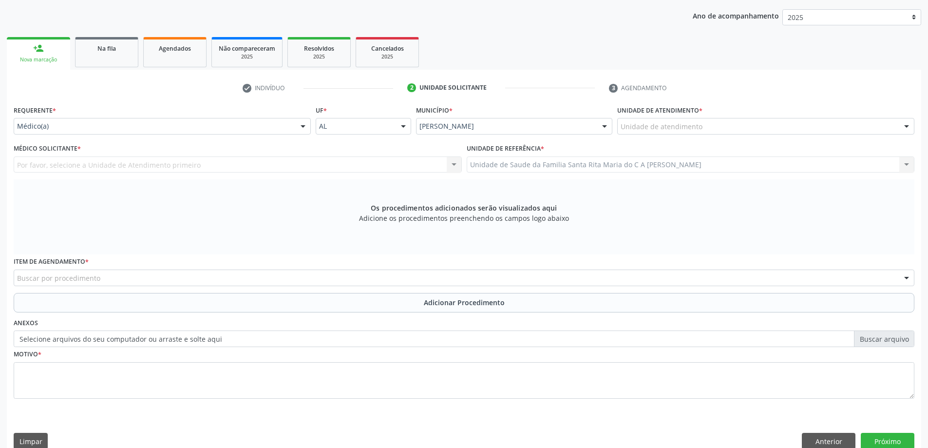
click at [705, 129] on div "Unidade de atendimento" at bounding box center [765, 126] width 297 height 17
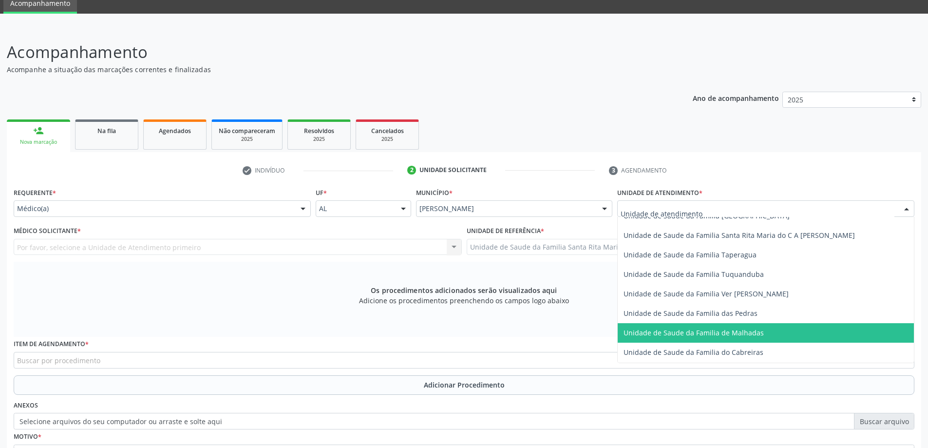
scroll to position [673, 0]
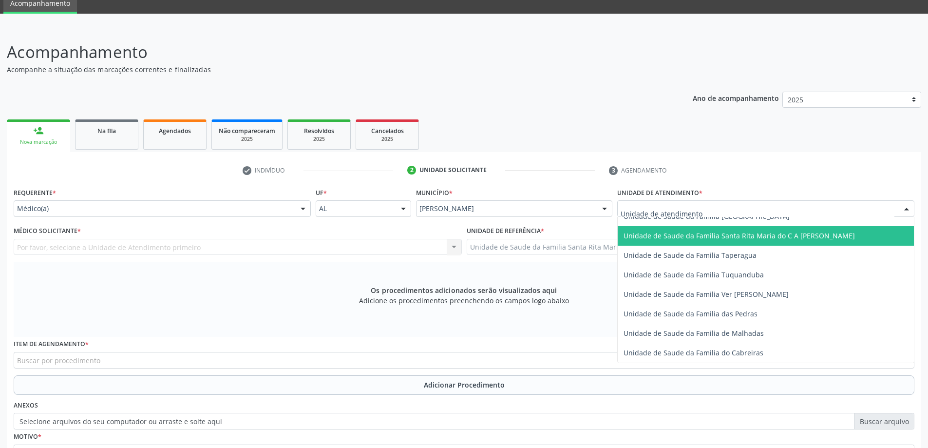
drag, startPoint x: 720, startPoint y: 241, endPoint x: 623, endPoint y: 233, distance: 96.8
click at [720, 240] on span "Unidade de Saude da Familia Santa Rita Maria do C A [PERSON_NAME]" at bounding box center [766, 235] width 296 height 19
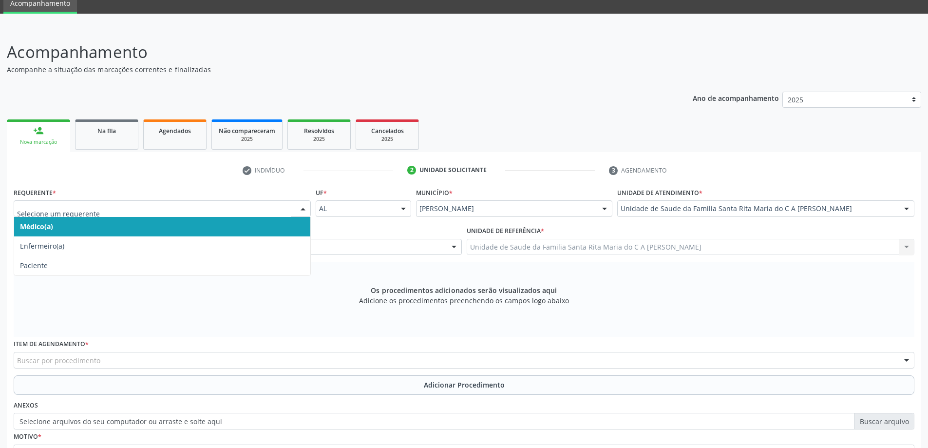
click at [267, 224] on span "Médico(a)" at bounding box center [162, 226] width 296 height 19
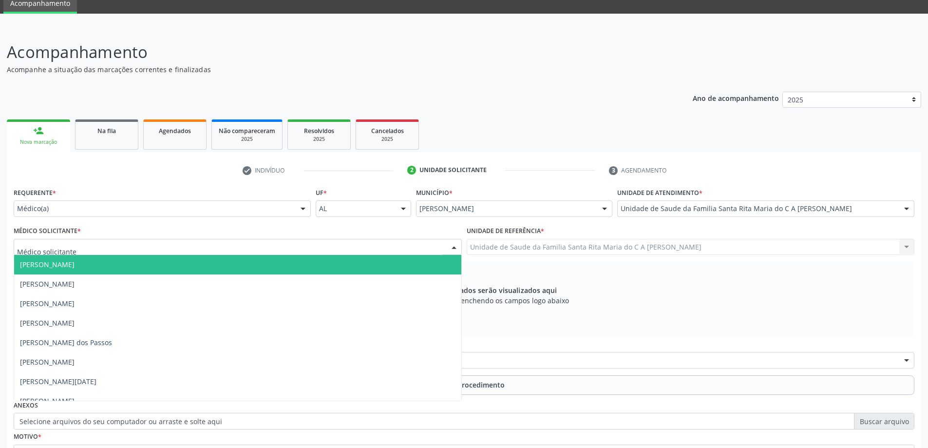
click at [229, 248] on div at bounding box center [238, 247] width 448 height 17
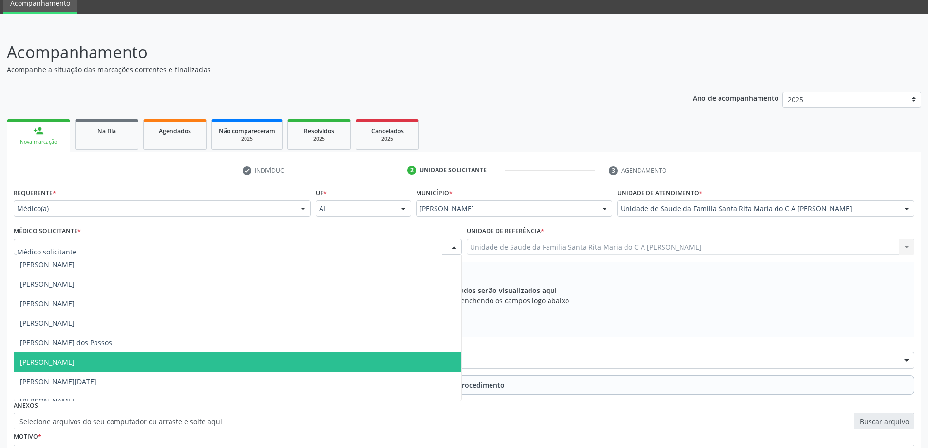
click at [216, 366] on span "[PERSON_NAME]" at bounding box center [237, 361] width 447 height 19
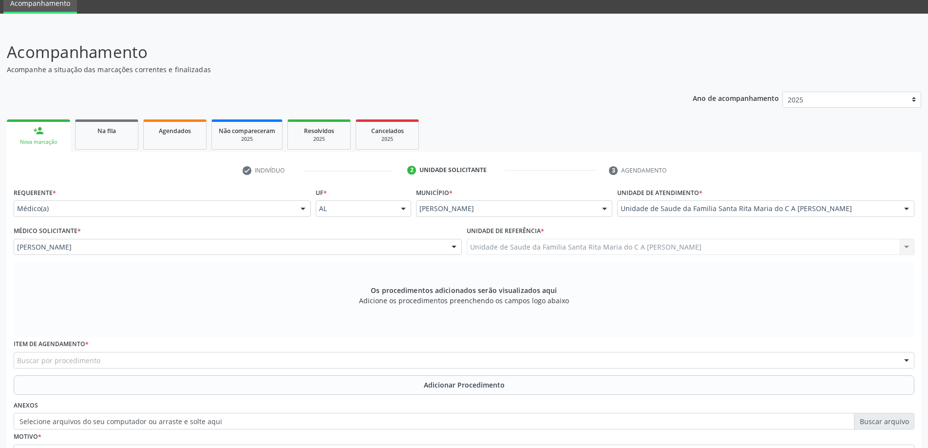
click at [146, 360] on div "Buscar por procedimento" at bounding box center [464, 360] width 901 height 17
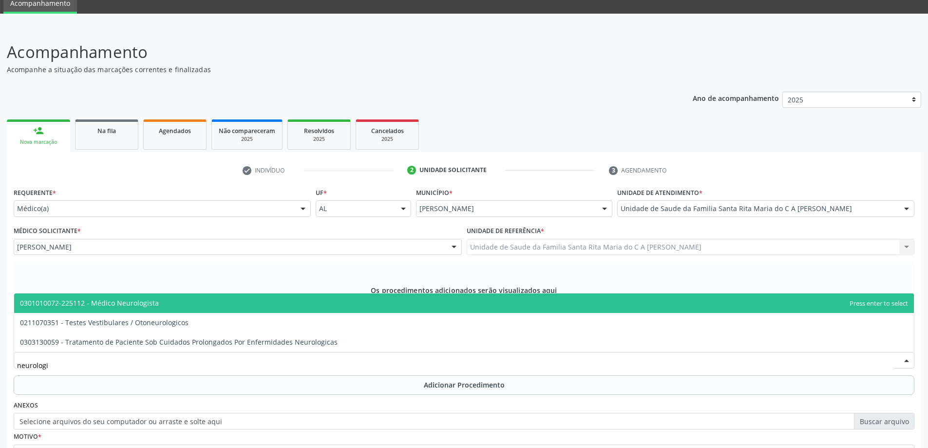
type input "neurologis"
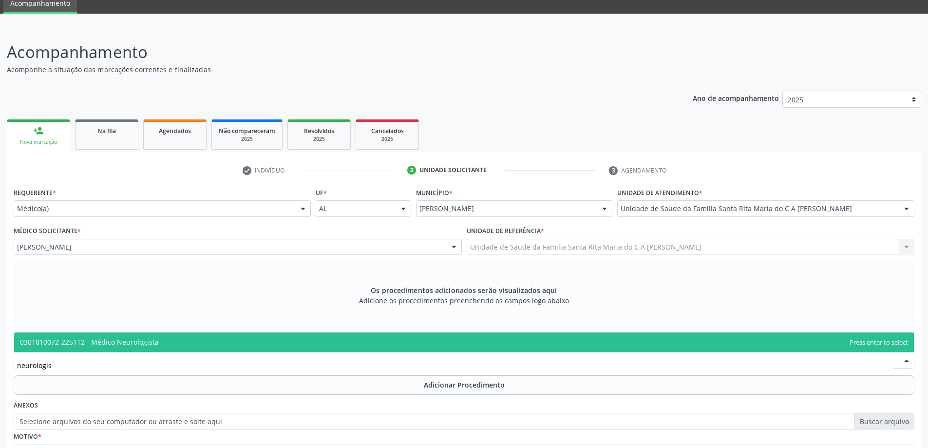
click at [144, 344] on span "0301010072-225112 - Médico Neurologista" at bounding box center [89, 341] width 139 height 9
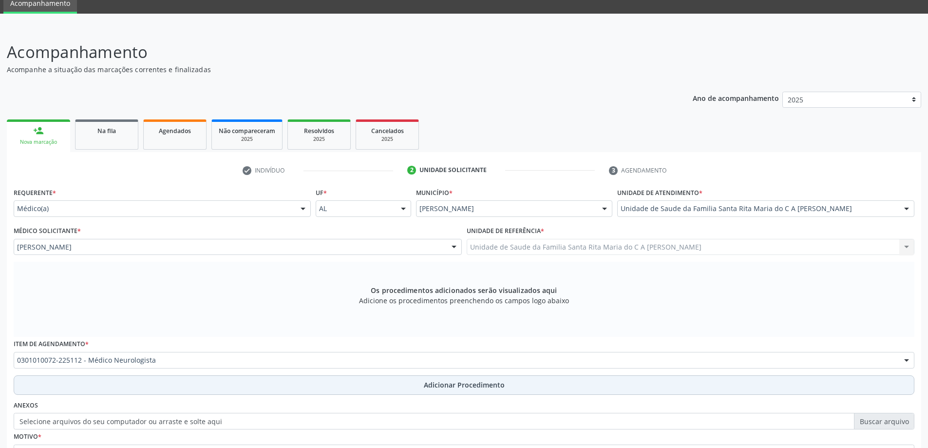
click at [149, 391] on button "Adicionar Procedimento" at bounding box center [464, 384] width 901 height 19
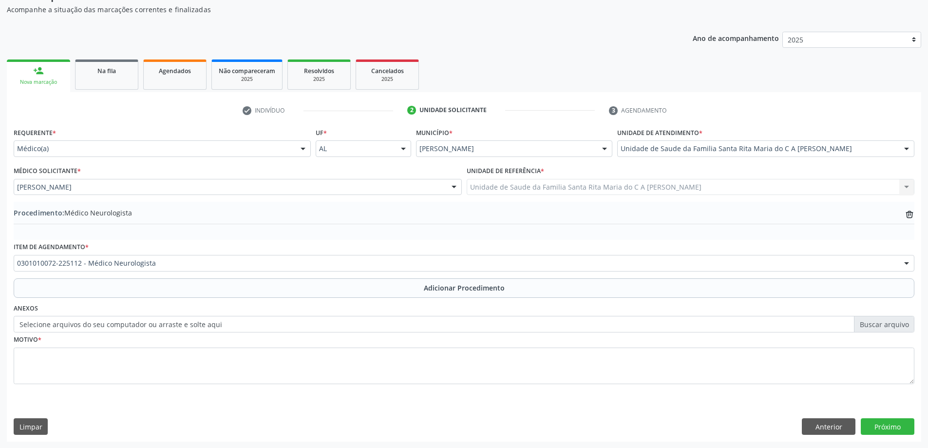
scroll to position [100, 0]
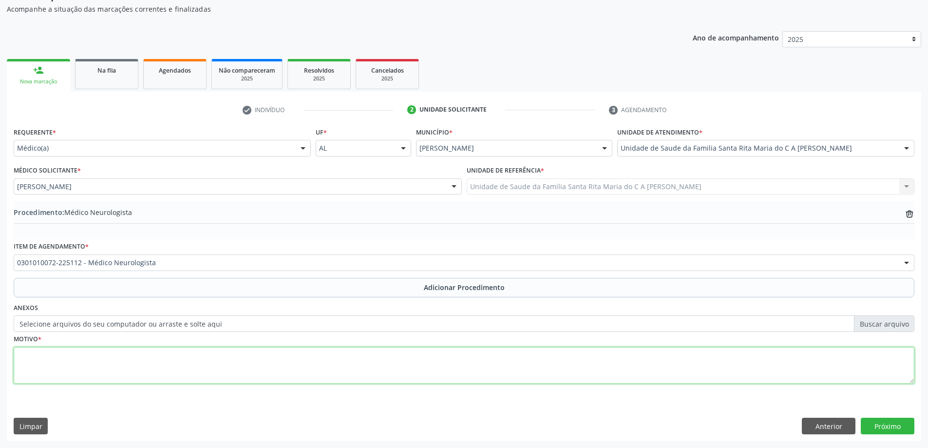
click at [140, 375] on textarea at bounding box center [464, 365] width 901 height 37
type textarea "cefaleia"
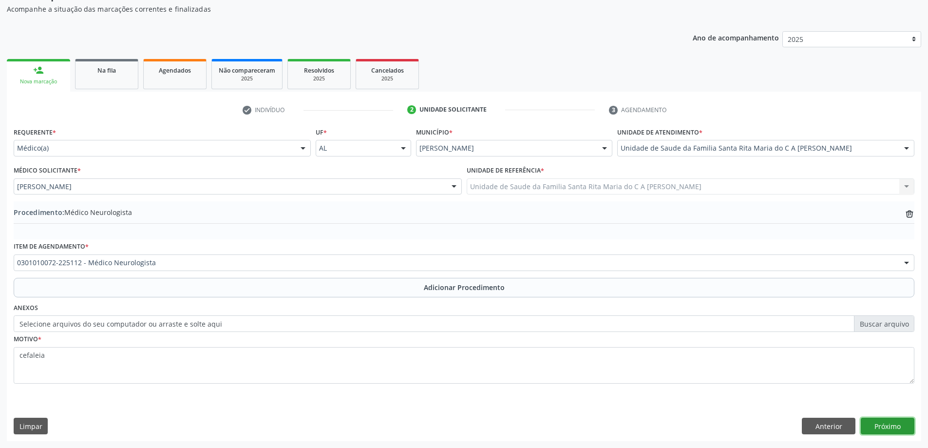
click at [884, 432] on button "Próximo" at bounding box center [888, 426] width 54 height 17
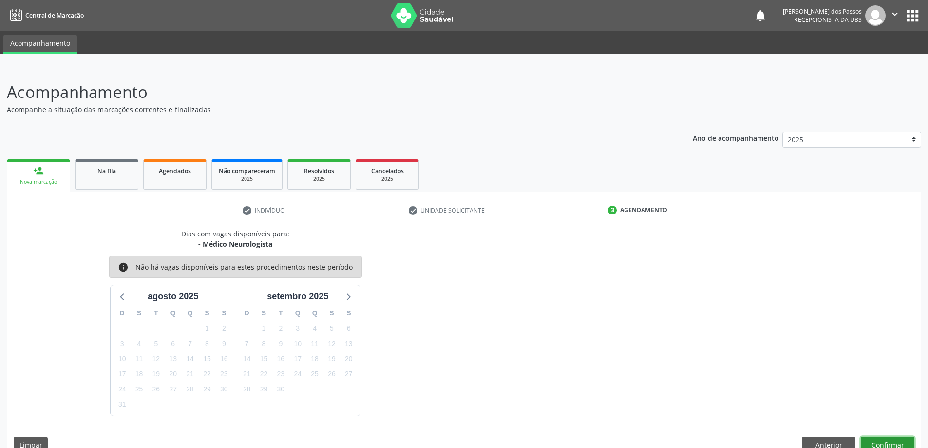
click at [894, 441] on button "Confirmar" at bounding box center [888, 445] width 54 height 17
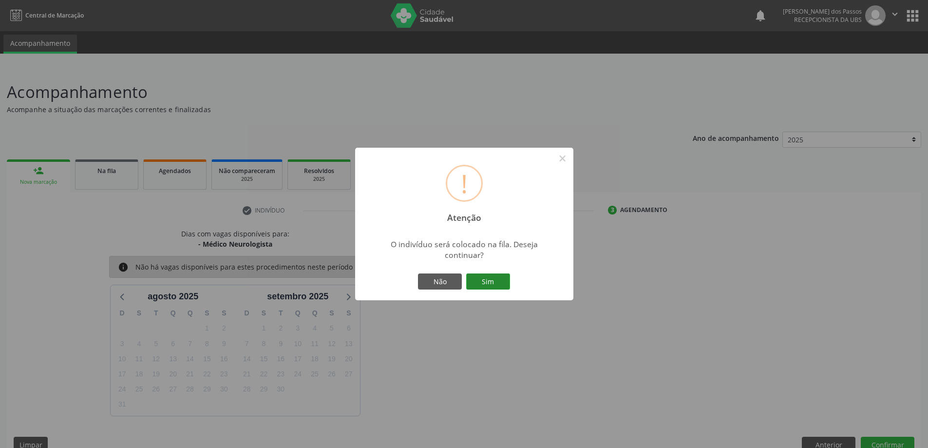
click at [481, 280] on button "Sim" at bounding box center [488, 281] width 44 height 17
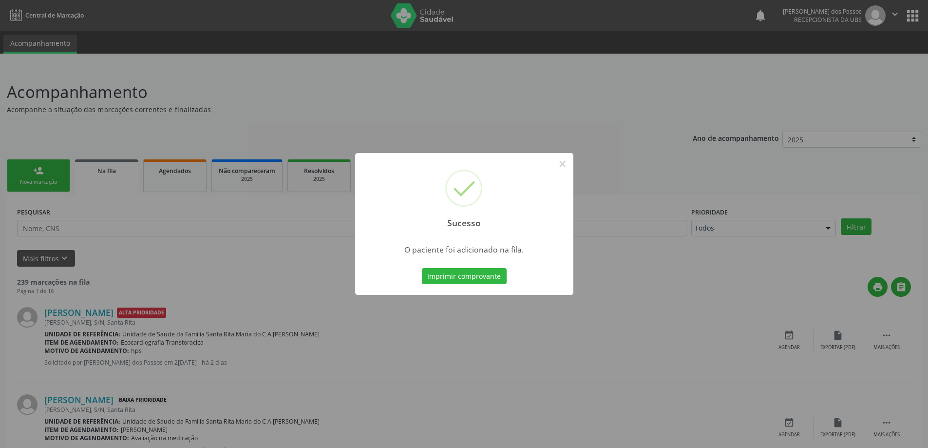
click at [481, 280] on button "Imprimir comprovante" at bounding box center [464, 276] width 85 height 17
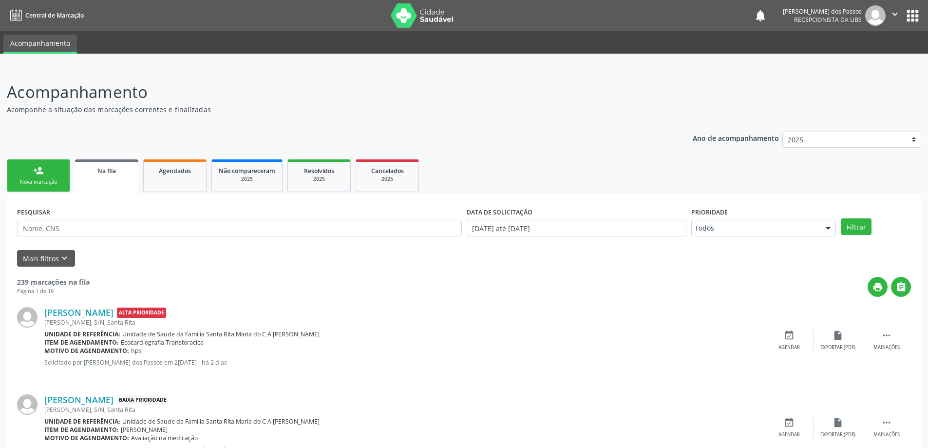
drag, startPoint x: 38, startPoint y: 186, endPoint x: 69, endPoint y: 185, distance: 31.2
click at [39, 185] on link "person_add Nova marcação" at bounding box center [38, 175] width 63 height 33
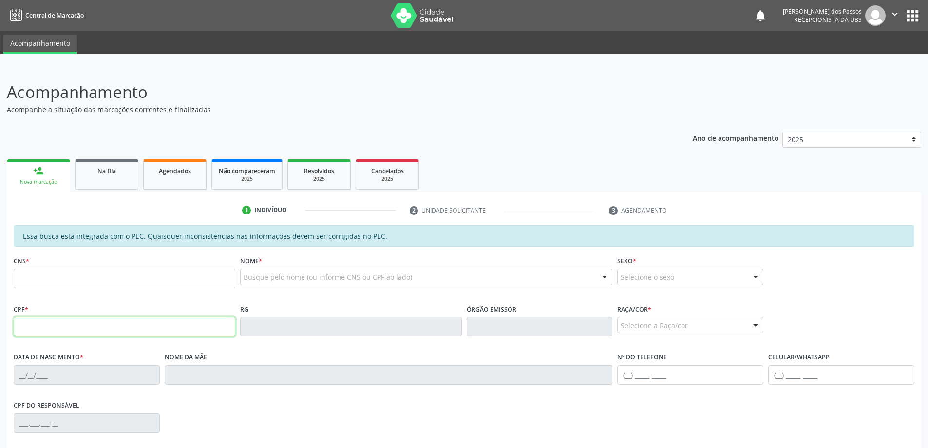
click at [100, 326] on input "text" at bounding box center [125, 326] width 222 height 19
type input "009.073.994-95"
type input "704 1041 4802 2677"
type input "01/12/1959"
type input "Maria Jose Solva Gomes"
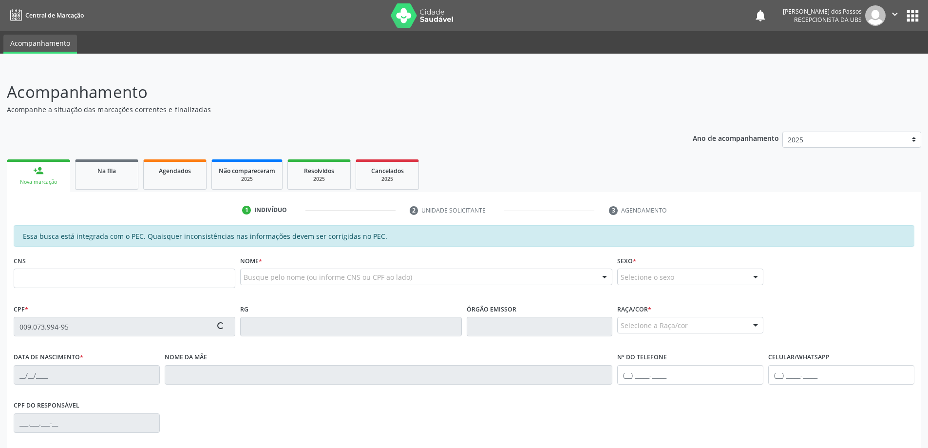
type input "(82) 98842-6086"
type input "160"
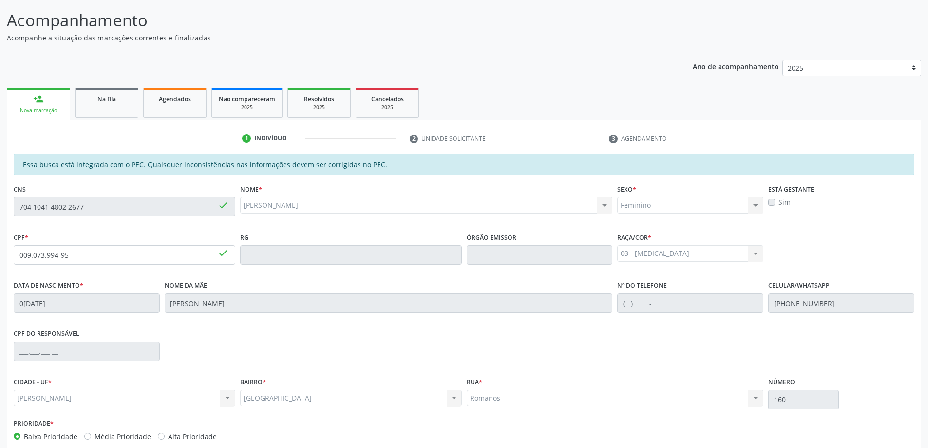
scroll to position [122, 0]
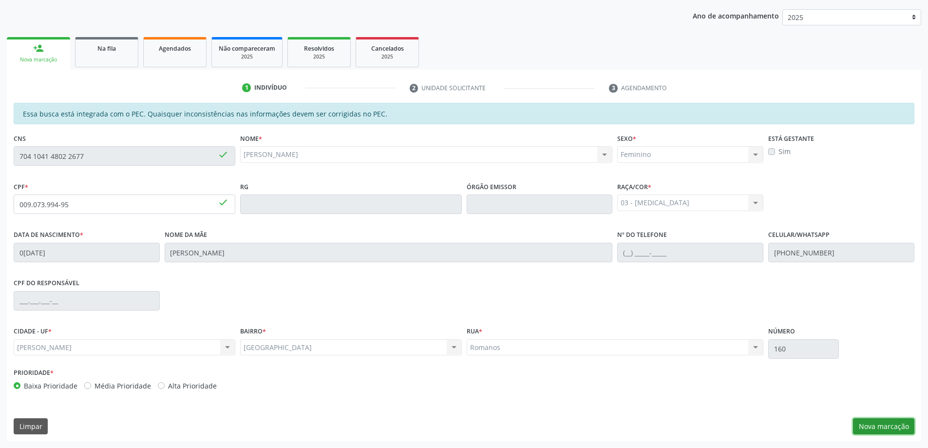
click at [884, 427] on button "Nova marcação" at bounding box center [883, 426] width 61 height 17
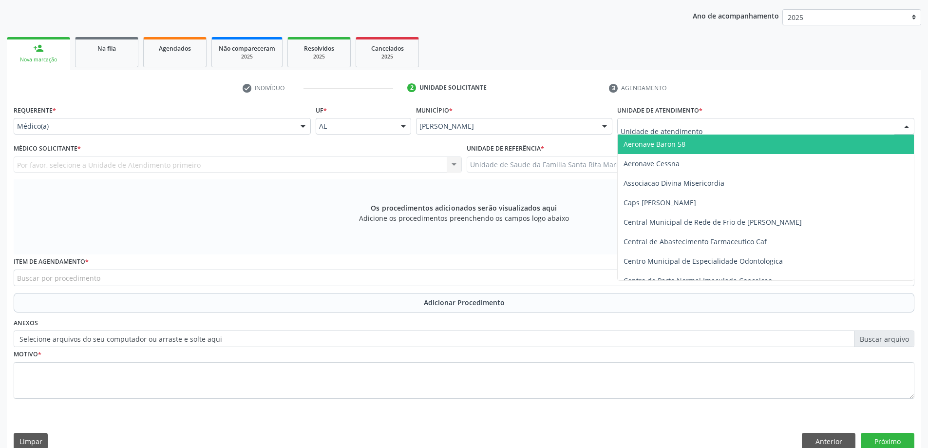
click at [774, 123] on div at bounding box center [765, 126] width 297 height 17
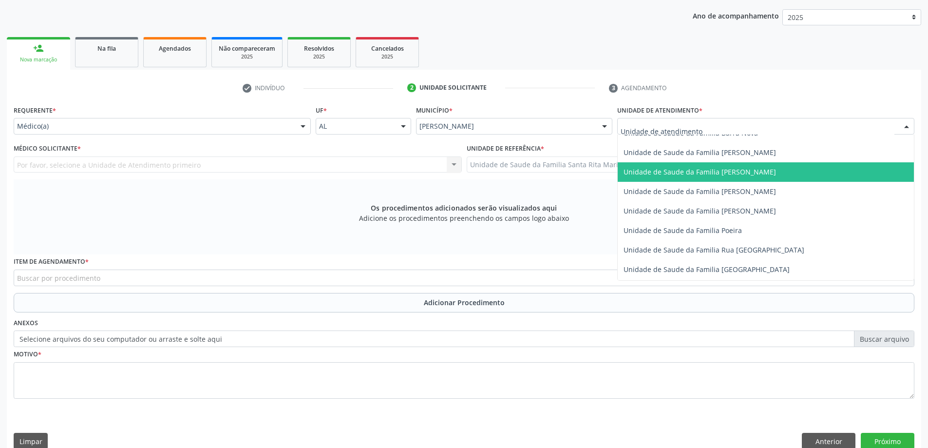
scroll to position [585, 0]
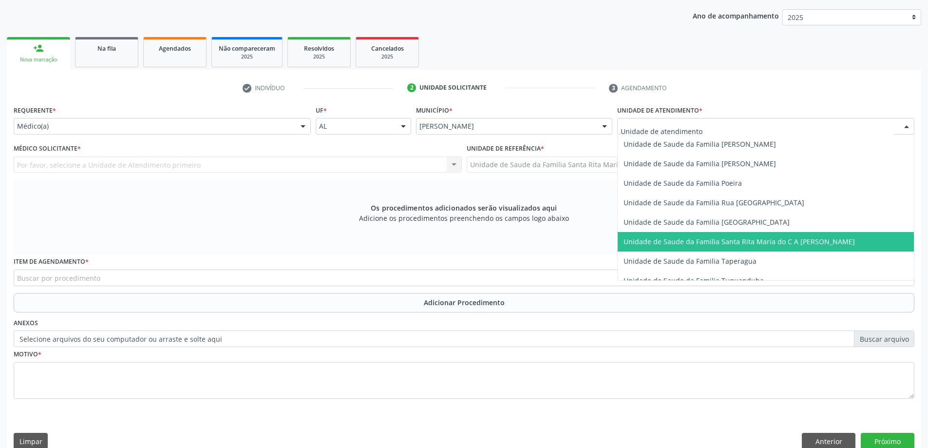
click at [728, 242] on span "Unidade de Saude da Familia Santa Rita Maria do C A [PERSON_NAME]" at bounding box center [739, 241] width 231 height 9
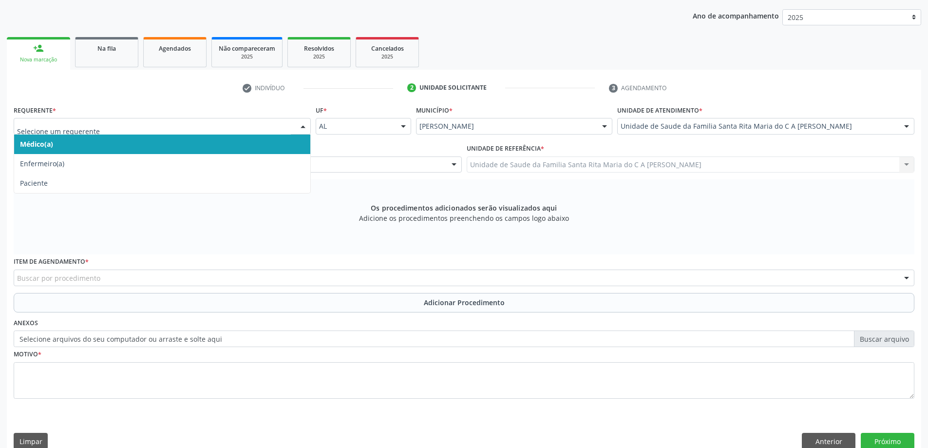
click at [188, 148] on span "Médico(a)" at bounding box center [162, 144] width 296 height 19
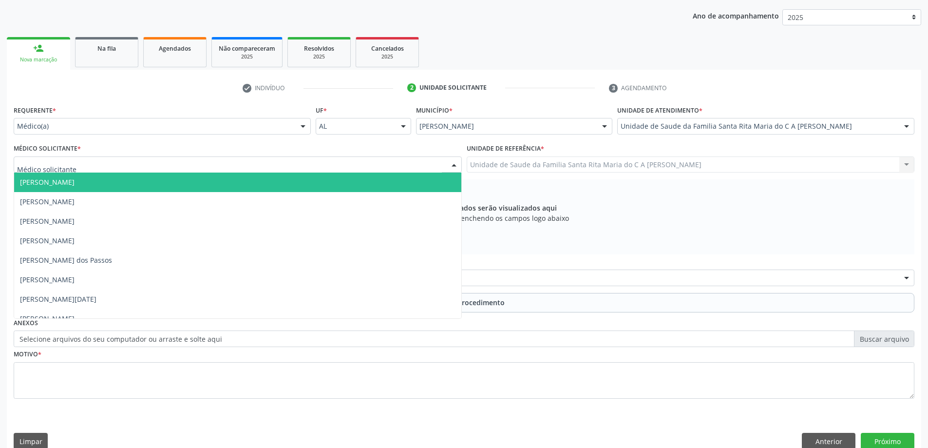
click at [178, 169] on div at bounding box center [238, 164] width 448 height 17
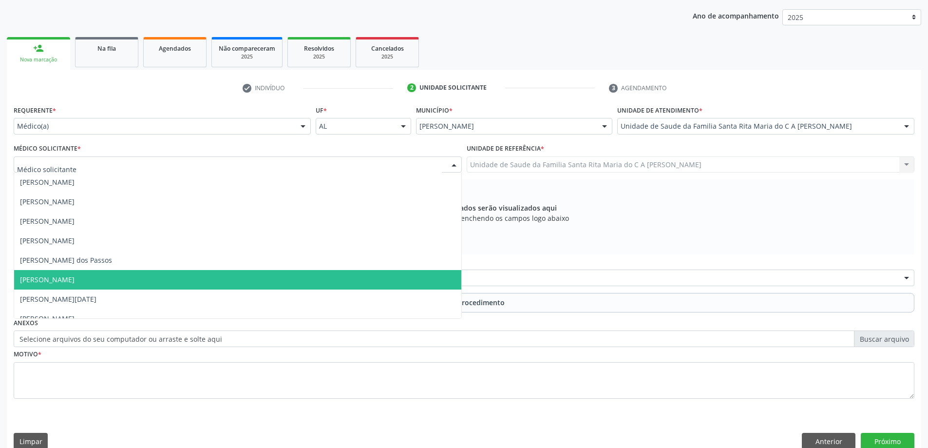
click at [173, 281] on span "[PERSON_NAME]" at bounding box center [237, 279] width 447 height 19
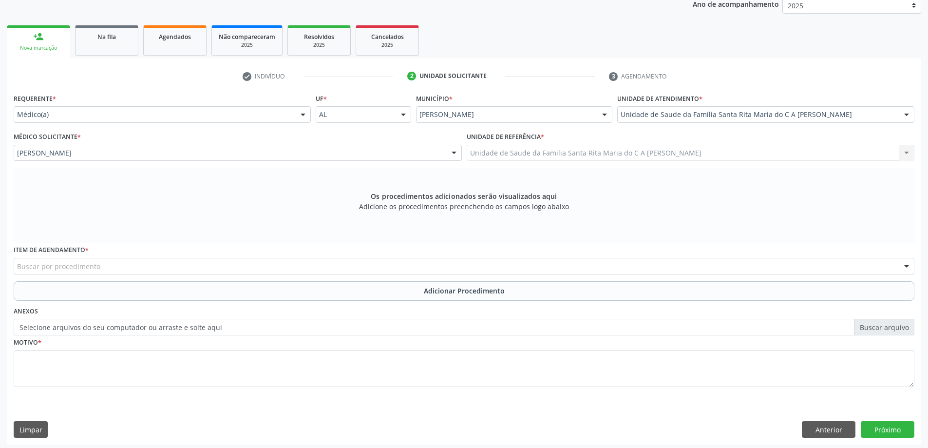
scroll to position [137, 0]
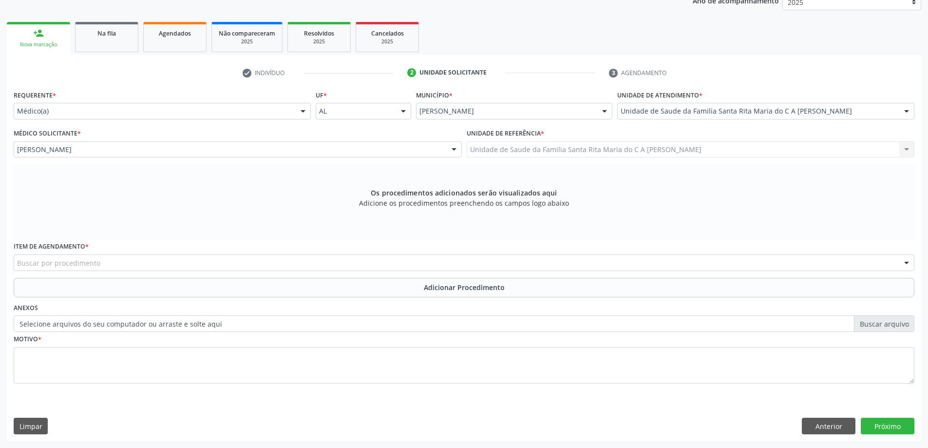
click at [169, 263] on div "Buscar por procedimento" at bounding box center [464, 262] width 901 height 17
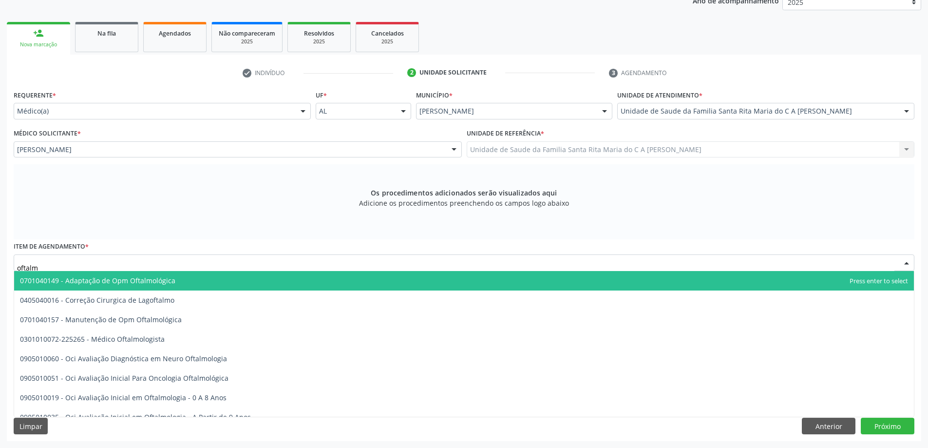
type input "oftalmo"
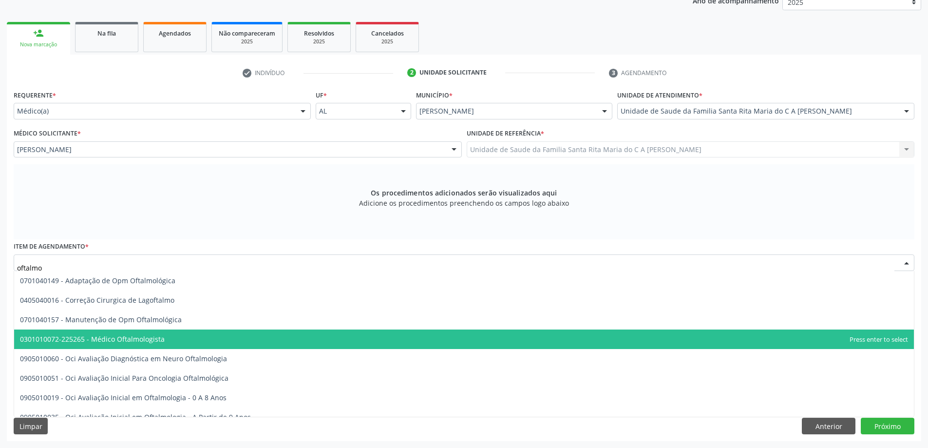
click at [177, 341] on span "0301010072-225265 - Médico Oftalmologista" at bounding box center [464, 338] width 900 height 19
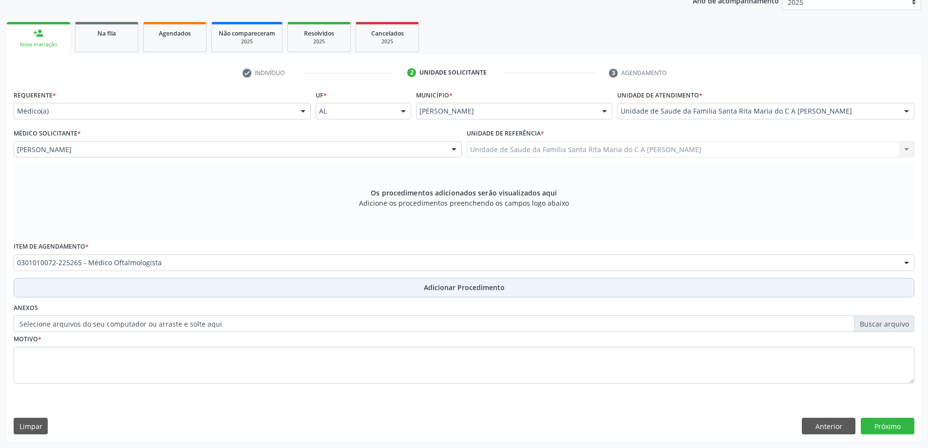
click at [176, 291] on button "Adicionar Procedimento" at bounding box center [464, 287] width 901 height 19
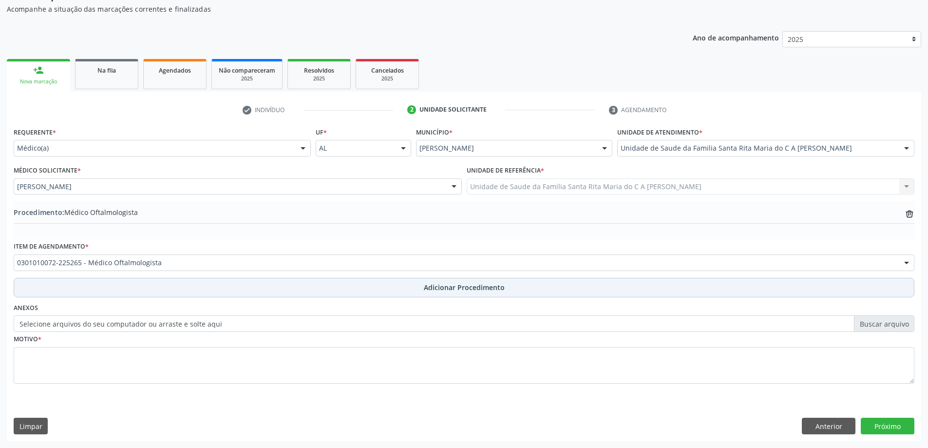
scroll to position [100, 0]
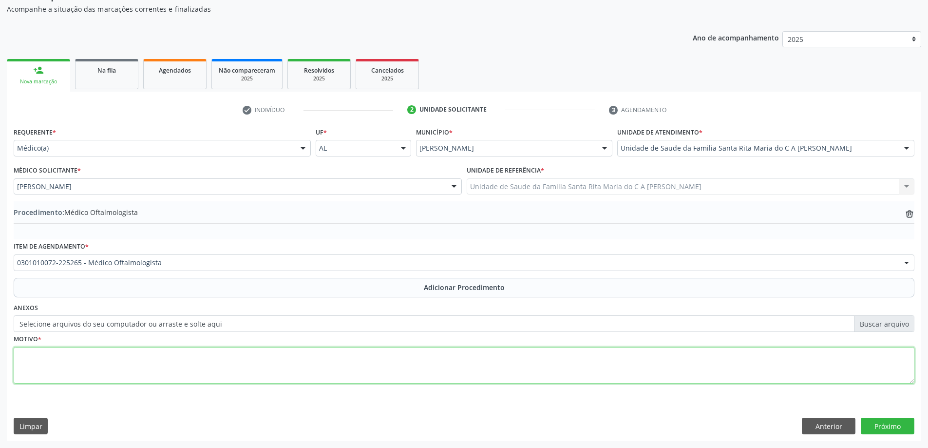
click at [135, 366] on textarea at bounding box center [464, 365] width 901 height 37
type textarea "aquidade visual"
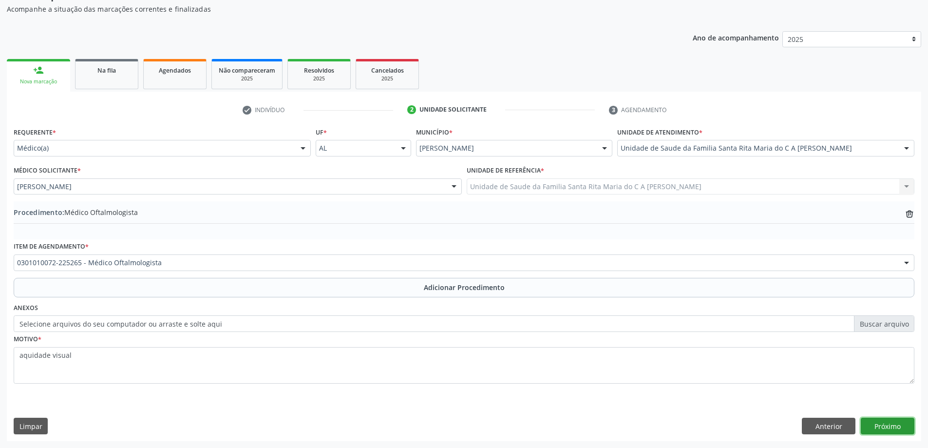
click at [908, 426] on button "Próximo" at bounding box center [888, 426] width 54 height 17
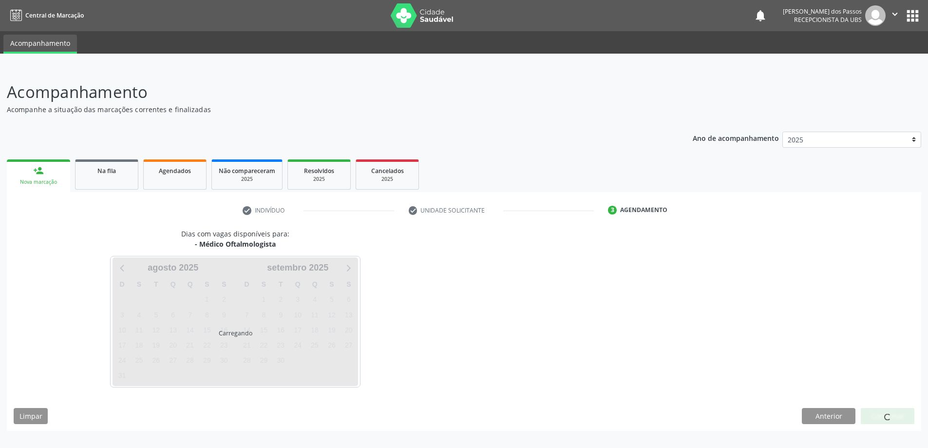
scroll to position [0, 0]
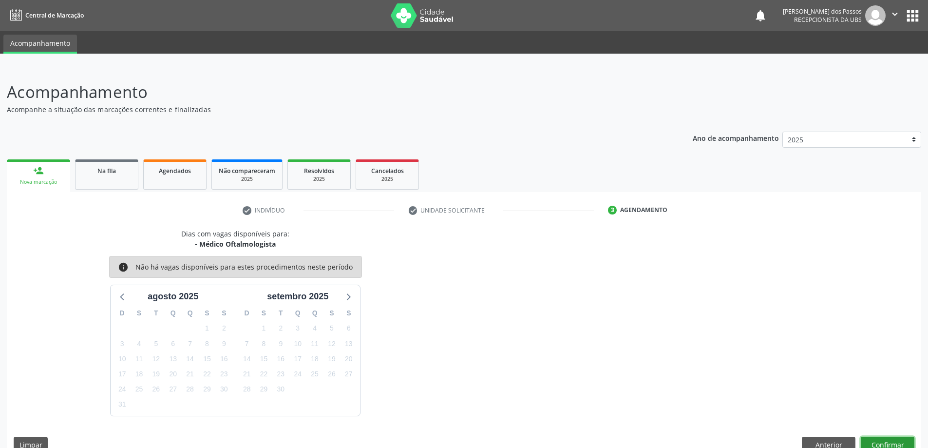
click at [888, 444] on button "Confirmar" at bounding box center [888, 445] width 54 height 17
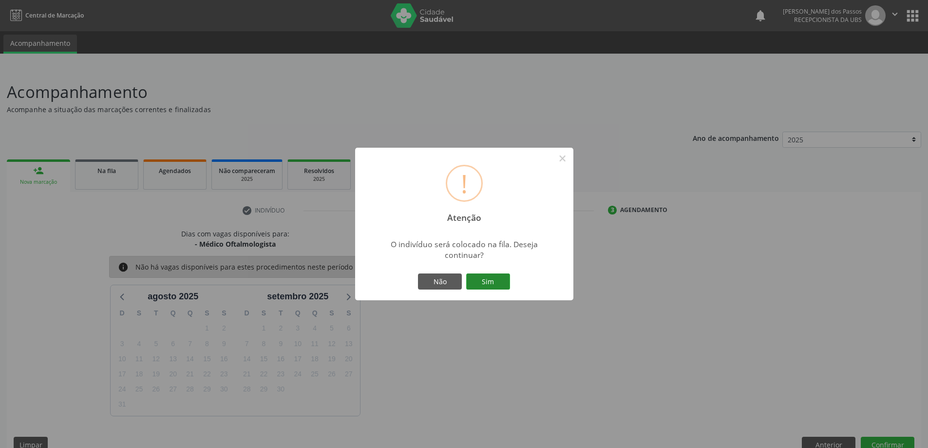
click at [507, 284] on button "Sim" at bounding box center [488, 281] width 44 height 17
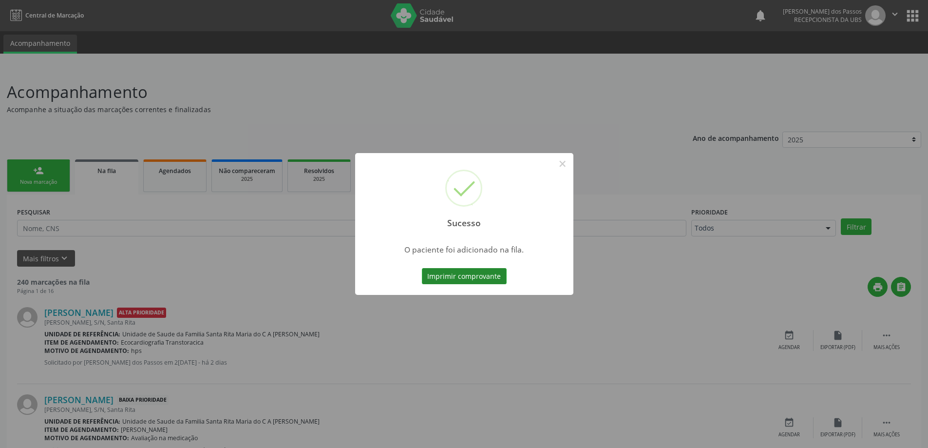
click at [439, 280] on button "Imprimir comprovante" at bounding box center [464, 276] width 85 height 17
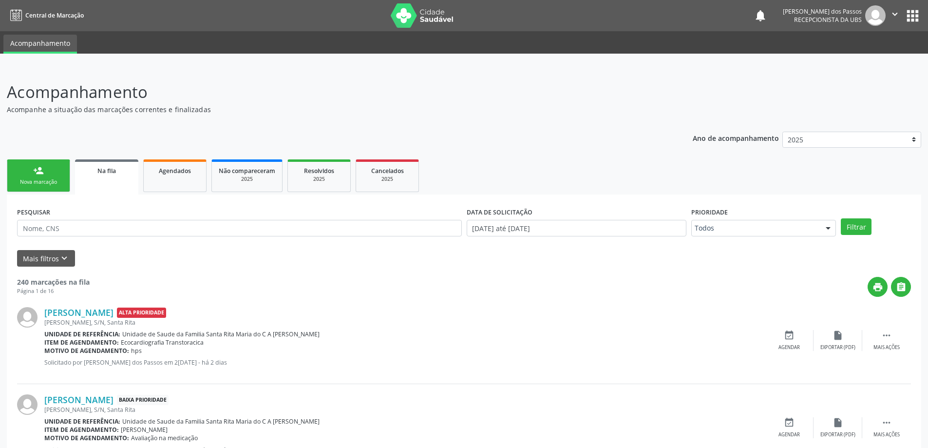
click at [53, 176] on link "person_add Nova marcação" at bounding box center [38, 175] width 63 height 33
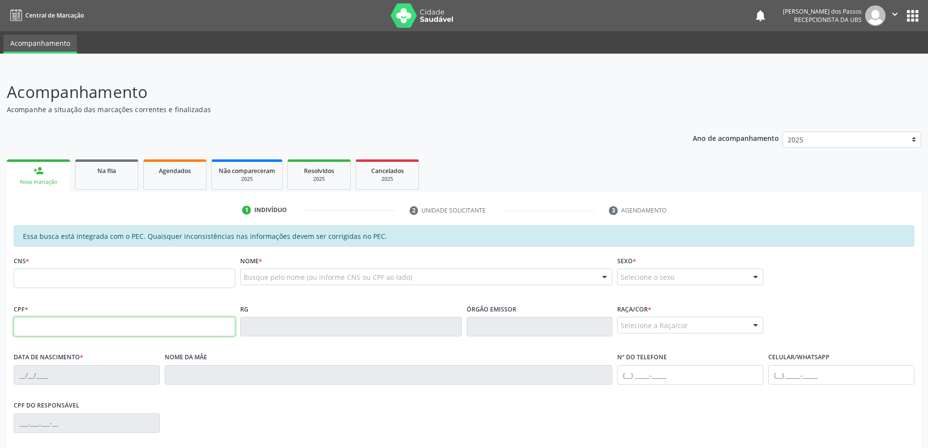
click at [60, 329] on input "text" at bounding box center [125, 326] width 222 height 19
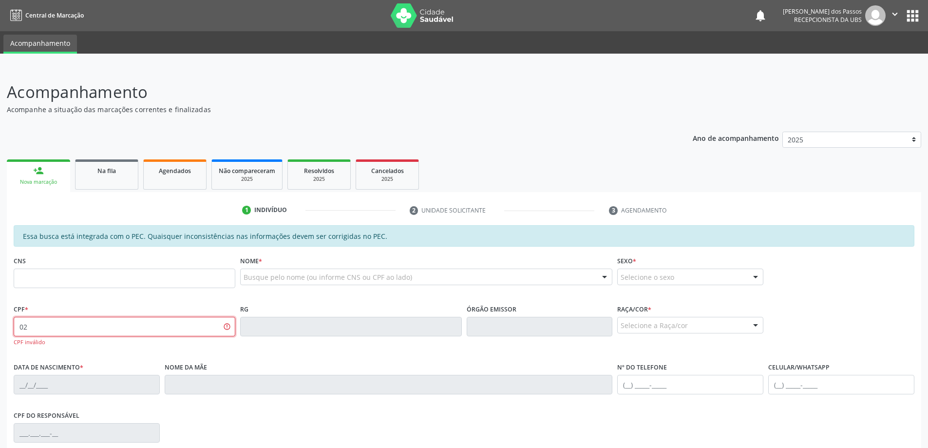
type input "0"
click at [109, 277] on input "text" at bounding box center [125, 278] width 222 height 19
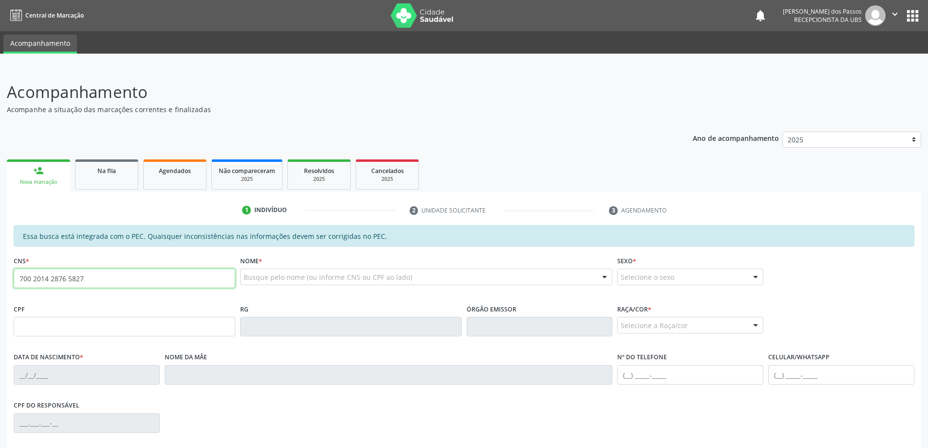
type input "700 2014 2876 5827"
type input "020.897.214-56"
type input "07/09/1964"
type input "Iracema Maria de Lima"
type input "(82) 99328-2401"
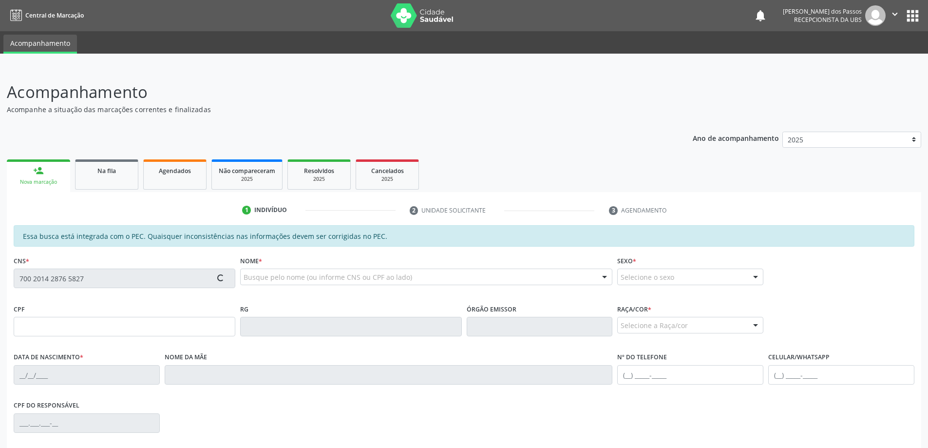
type input "S/N"
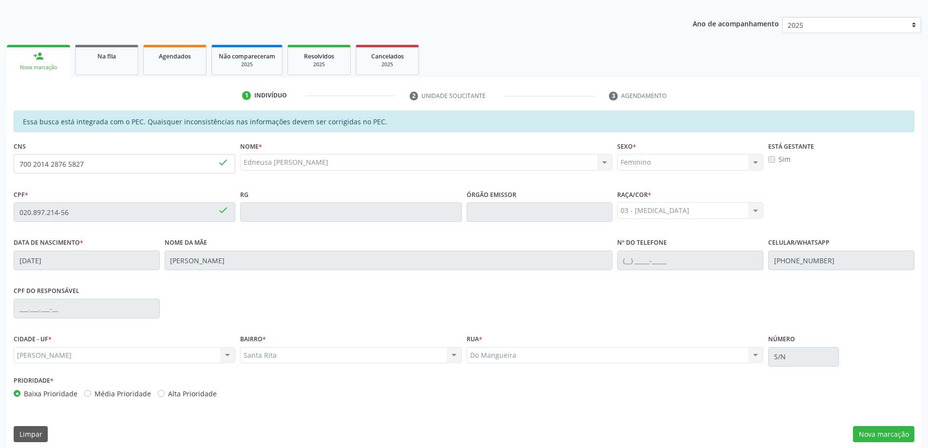
scroll to position [122, 0]
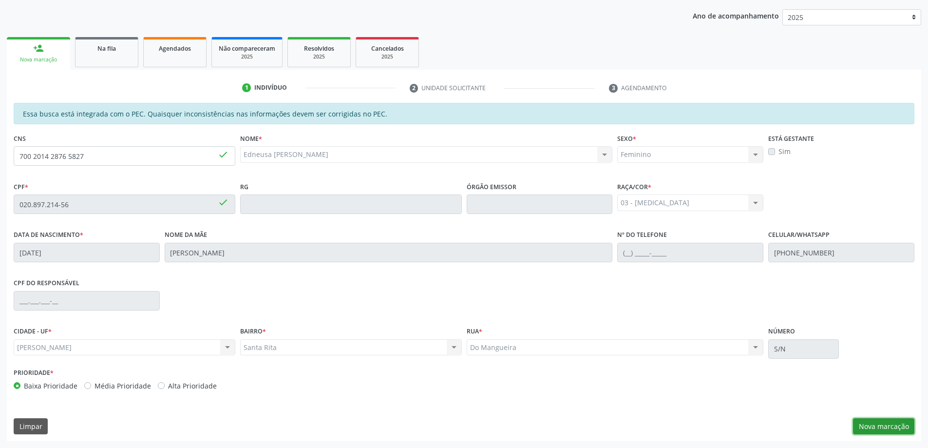
click at [877, 429] on button "Nova marcação" at bounding box center [883, 426] width 61 height 17
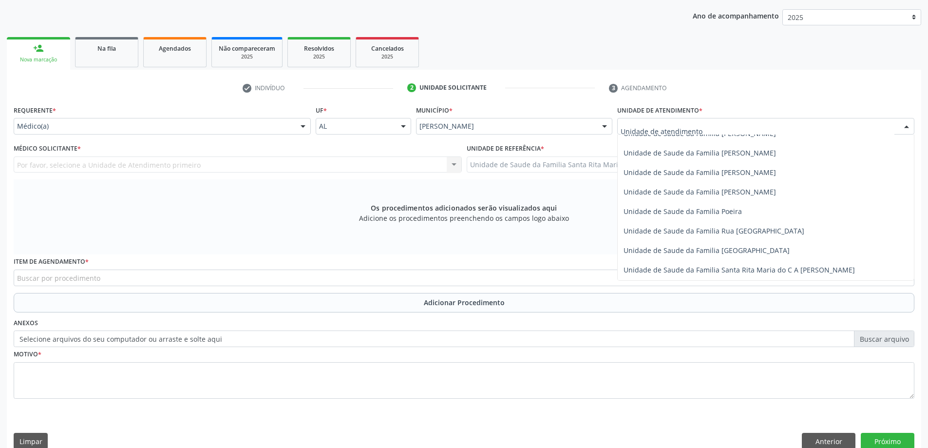
scroll to position [585, 0]
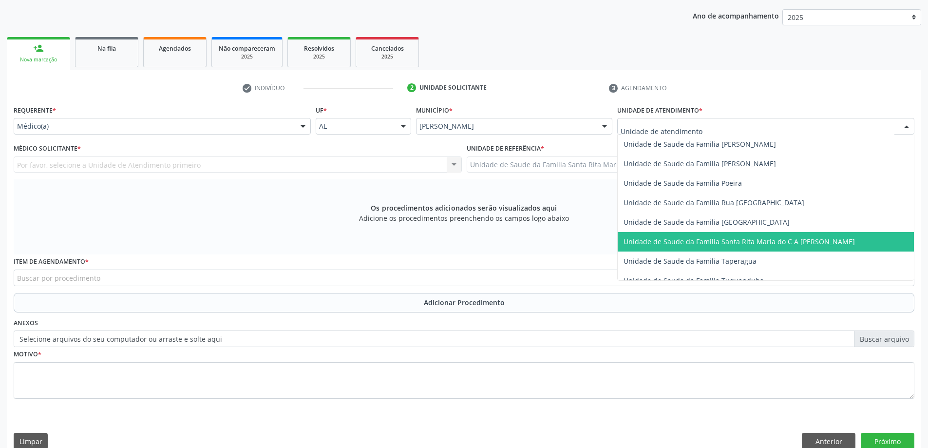
click at [669, 244] on span "Unidade de Saude da Familia Santa Rita Maria do C A [PERSON_NAME]" at bounding box center [739, 241] width 231 height 9
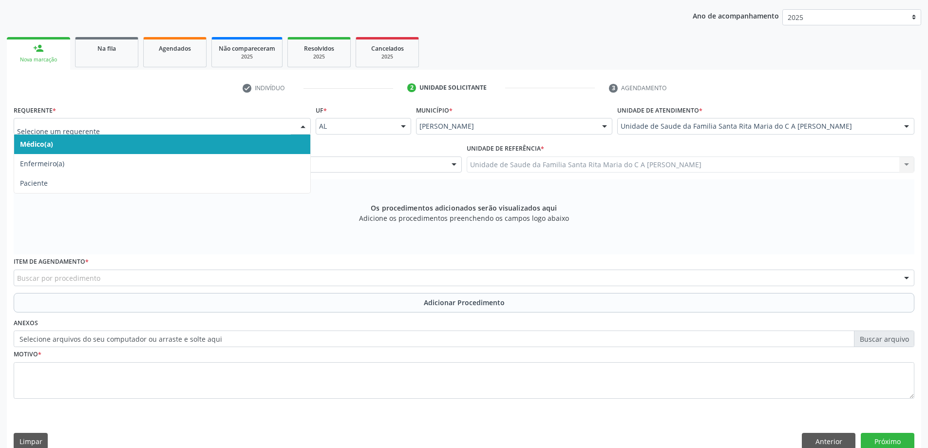
click at [219, 146] on span "Médico(a)" at bounding box center [162, 144] width 296 height 19
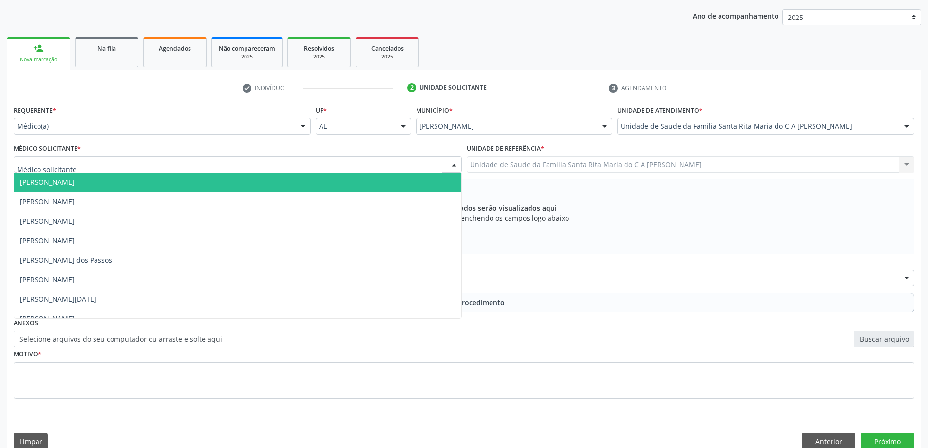
click at [213, 165] on div at bounding box center [238, 164] width 448 height 17
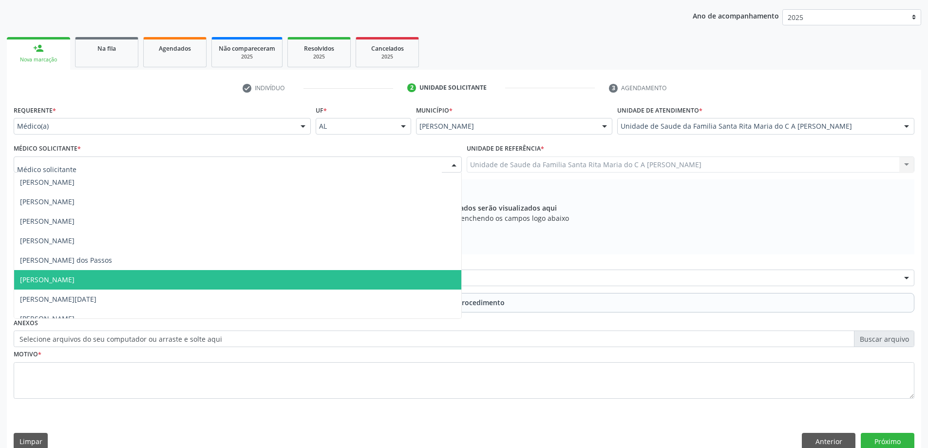
click at [206, 279] on span "[PERSON_NAME]" at bounding box center [237, 279] width 447 height 19
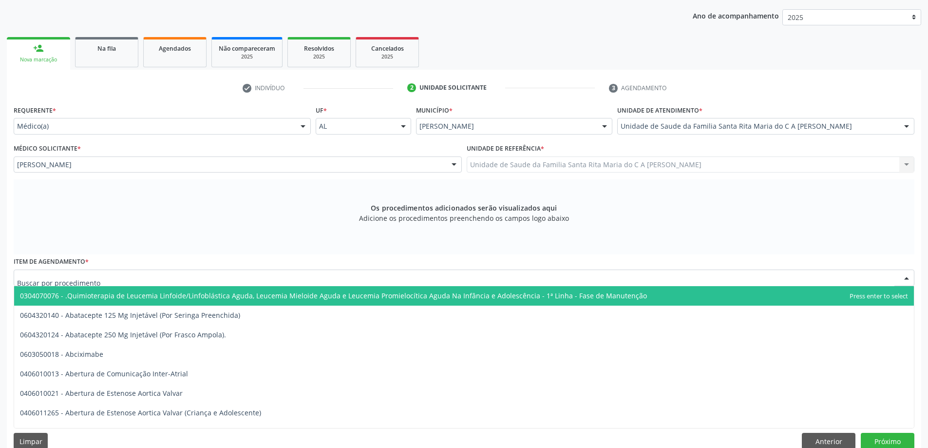
click at [202, 281] on div at bounding box center [464, 278] width 901 height 17
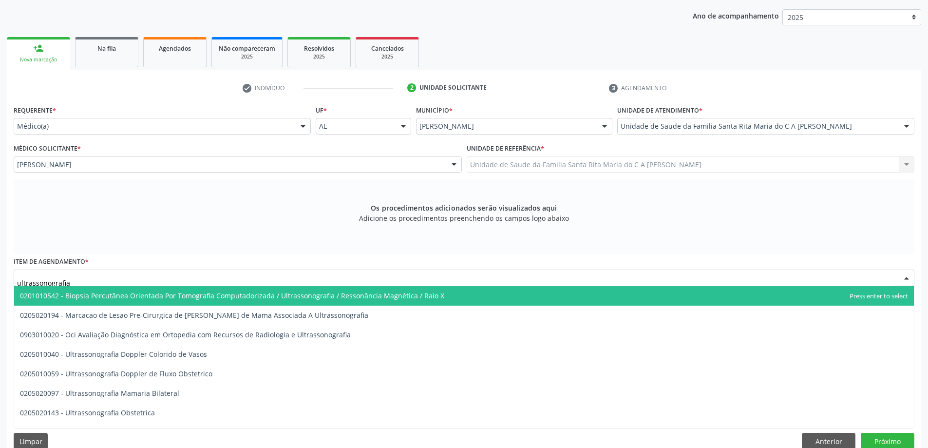
type input "ultrassonografia d"
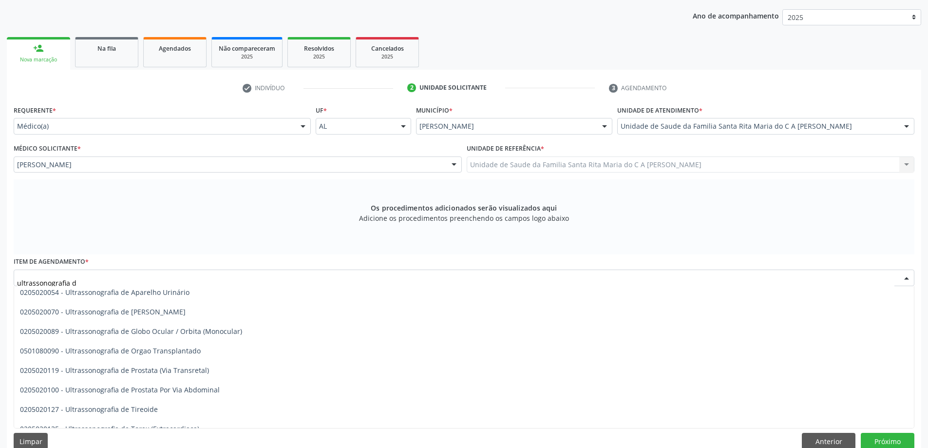
scroll to position [92, 0]
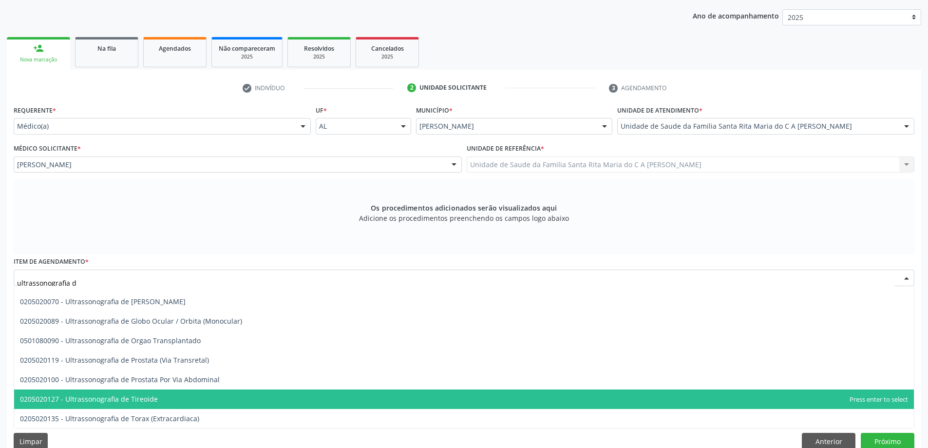
click at [182, 403] on span "0205020127 - Ultrassonografia de Tireoide" at bounding box center [464, 398] width 900 height 19
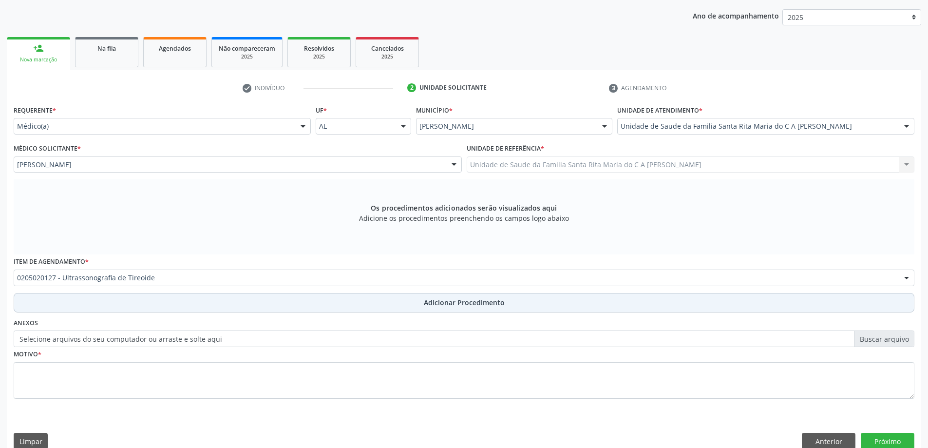
click at [201, 304] on button "Adicionar Procedimento" at bounding box center [464, 302] width 901 height 19
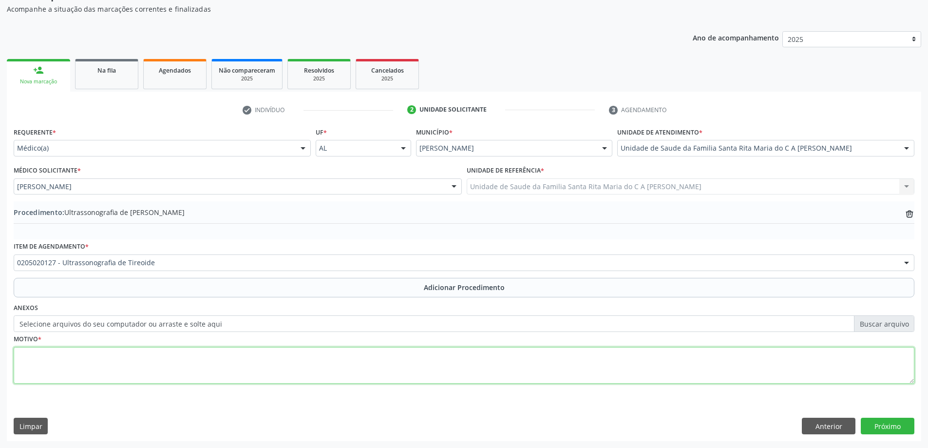
click at [191, 360] on textarea at bounding box center [464, 365] width 901 height 37
type textarea "tsh elevado"
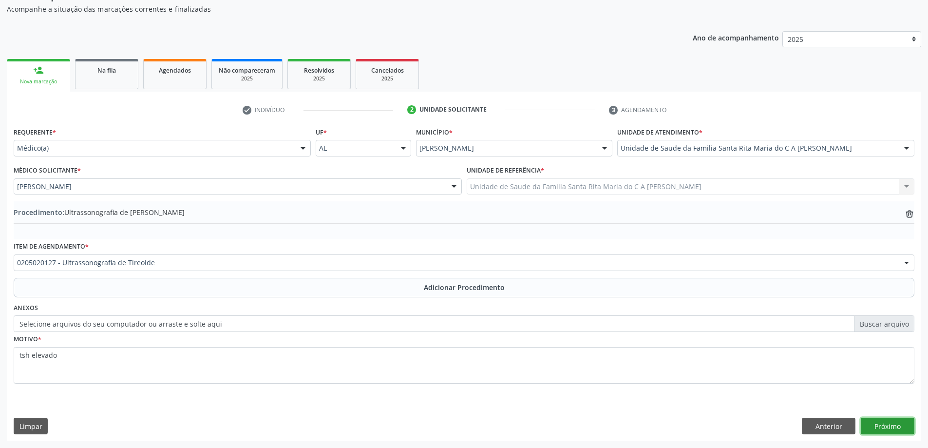
click at [891, 430] on button "Próximo" at bounding box center [888, 426] width 54 height 17
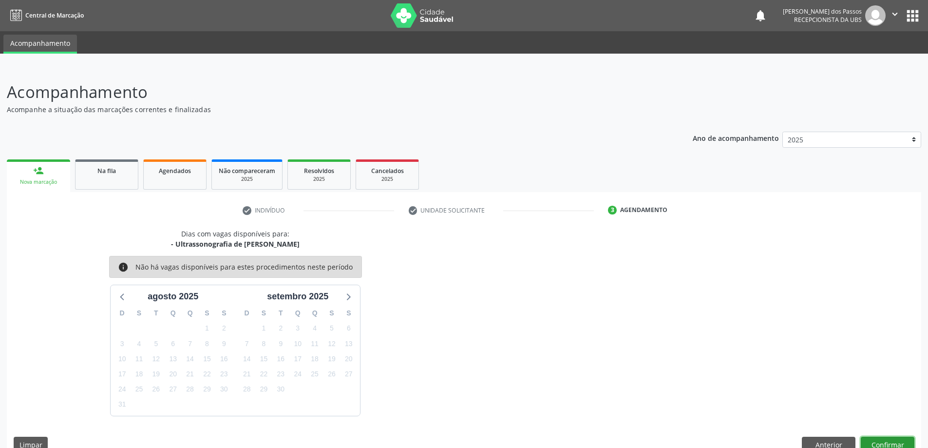
click at [874, 441] on button "Confirmar" at bounding box center [888, 445] width 54 height 17
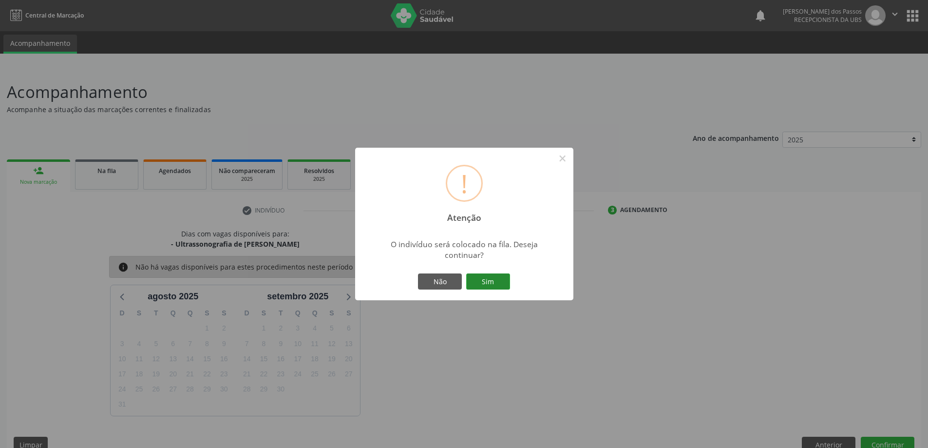
click at [496, 282] on button "Sim" at bounding box center [488, 281] width 44 height 17
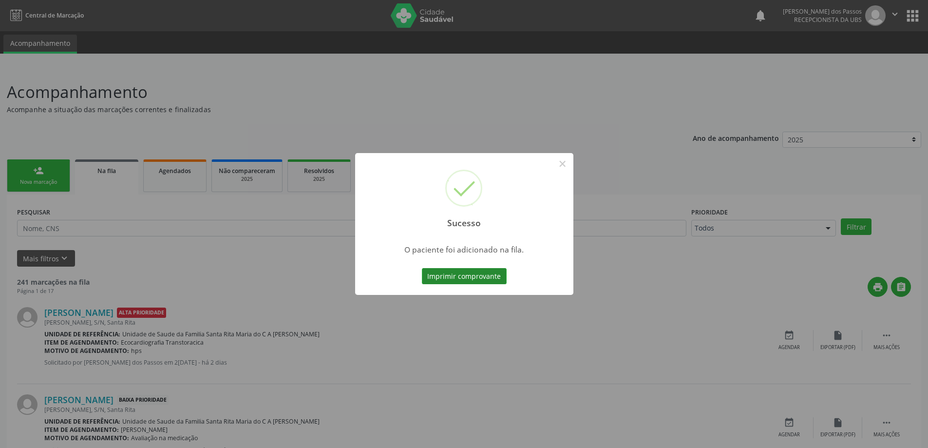
click at [451, 279] on button "Imprimir comprovante" at bounding box center [464, 276] width 85 height 17
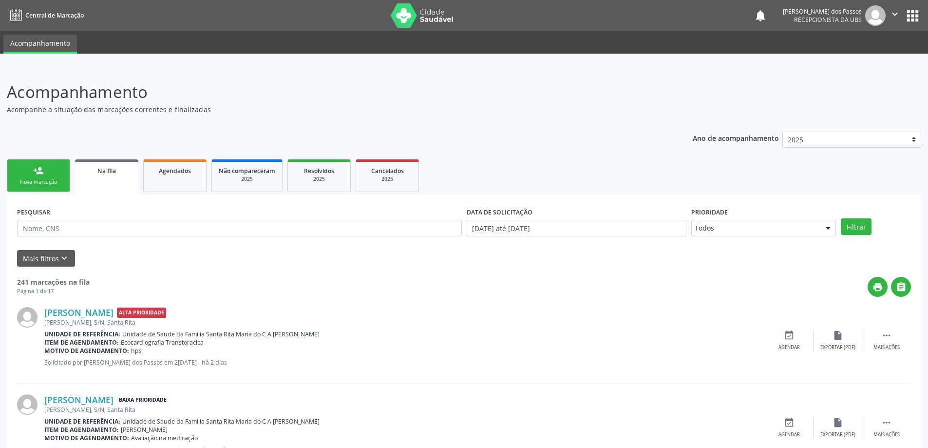
click at [49, 181] on div "Nova marcação" at bounding box center [38, 181] width 49 height 7
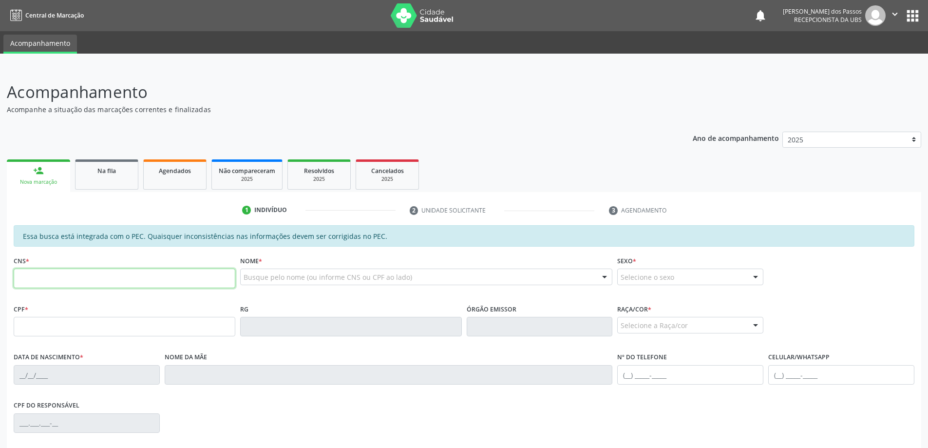
click at [142, 283] on input "text" at bounding box center [125, 278] width 222 height 19
type input "706 8022 8157 1021"
type input "803.932.174-34"
type input "04/02/1956"
type input "Maria Jose Gomes"
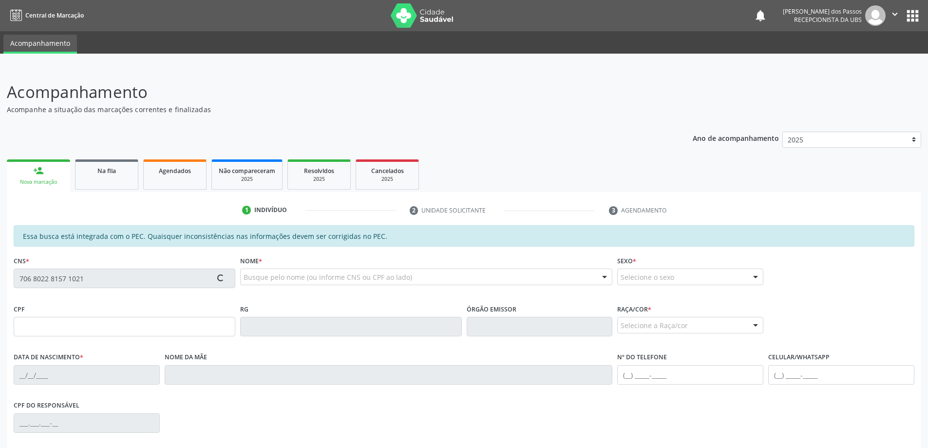
type input "(82) 99835-2202"
type input "S/N"
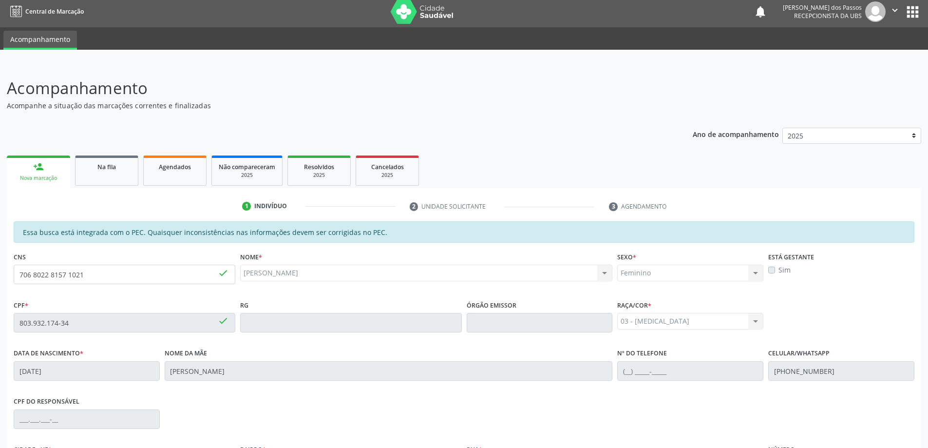
scroll to position [122, 0]
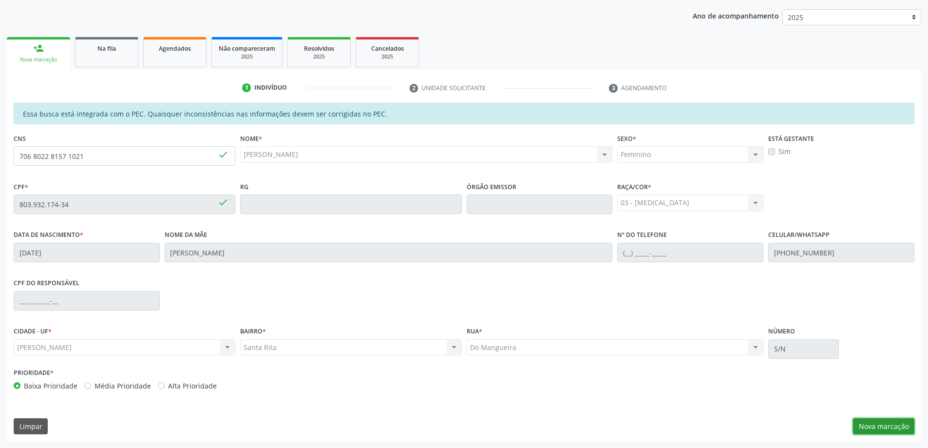
click at [888, 423] on button "Nova marcação" at bounding box center [883, 426] width 61 height 17
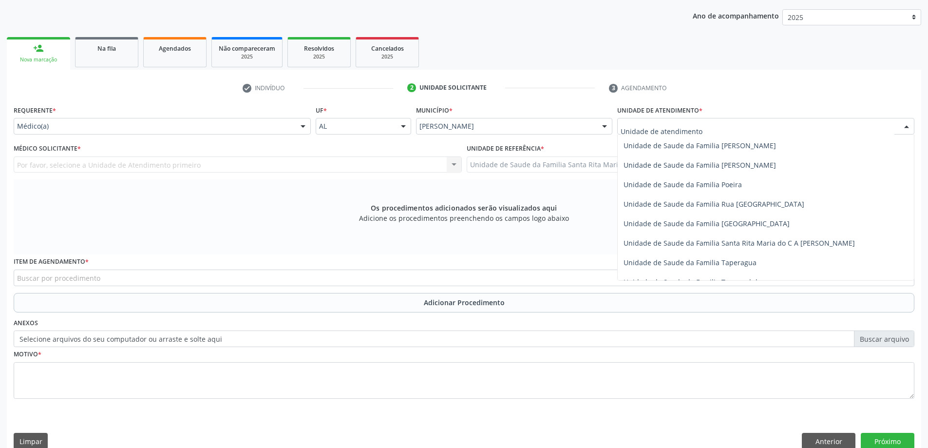
scroll to position [585, 0]
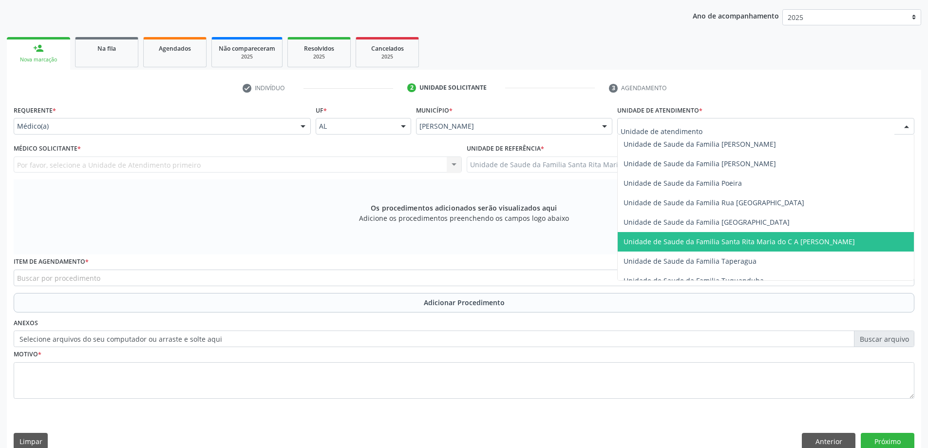
click at [710, 246] on span "Unidade de Saude da Familia Santa Rita Maria do C A [PERSON_NAME]" at bounding box center [766, 241] width 296 height 19
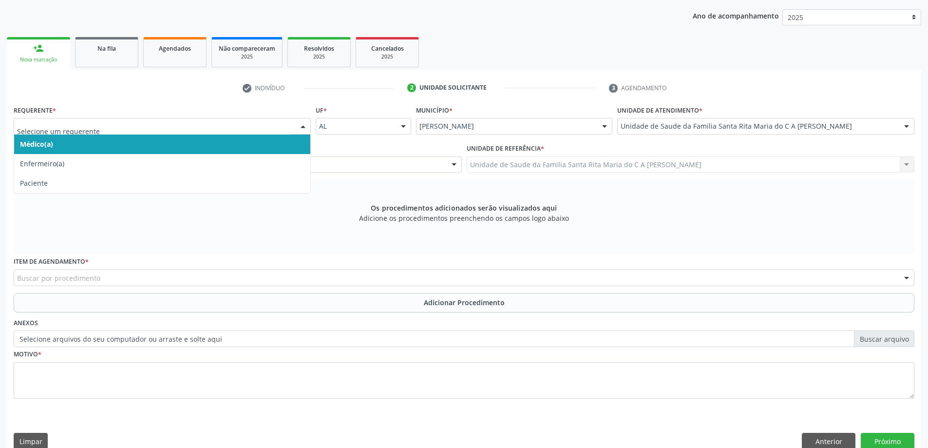
click at [247, 139] on span "Médico(a)" at bounding box center [162, 144] width 296 height 19
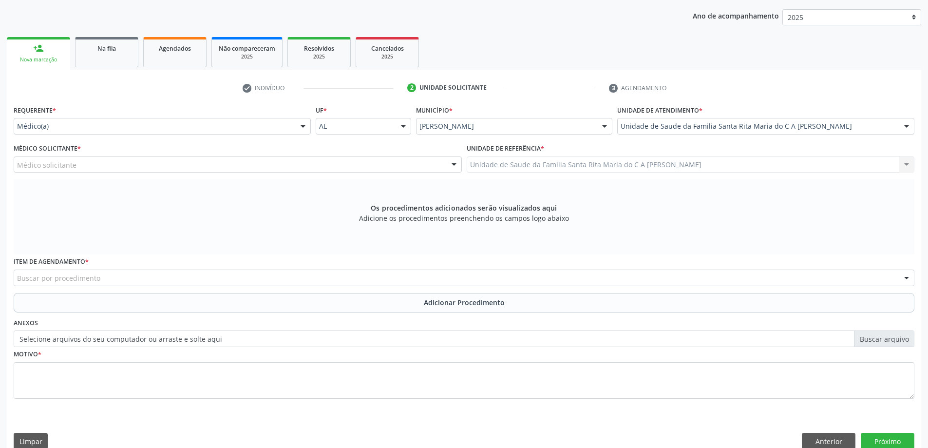
click at [240, 164] on div "Médico solicitante" at bounding box center [238, 164] width 448 height 17
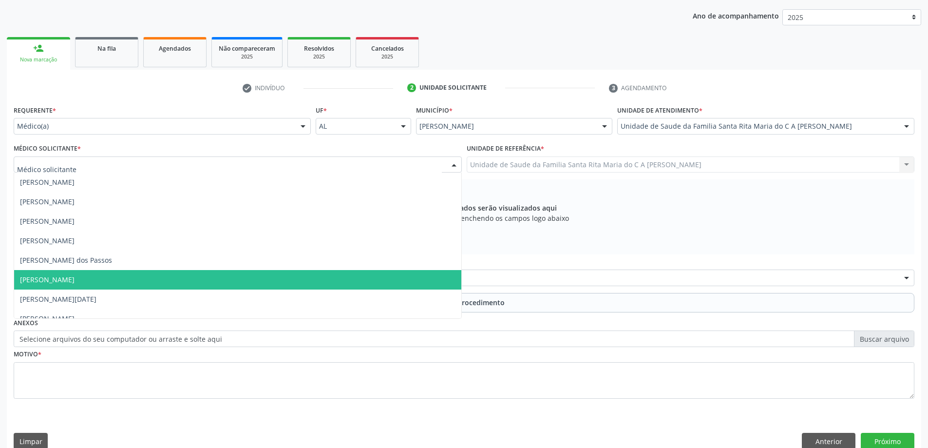
click at [242, 280] on span "[PERSON_NAME]" at bounding box center [237, 279] width 447 height 19
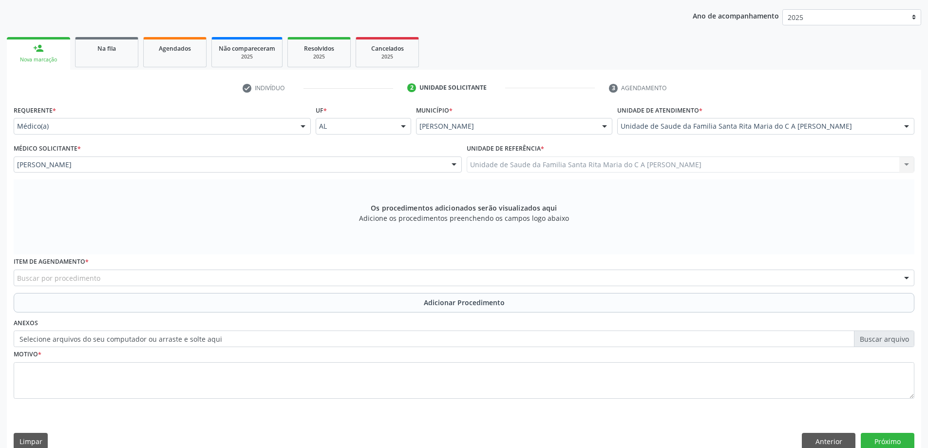
click at [184, 279] on div "Buscar por procedimento" at bounding box center [464, 278] width 901 height 17
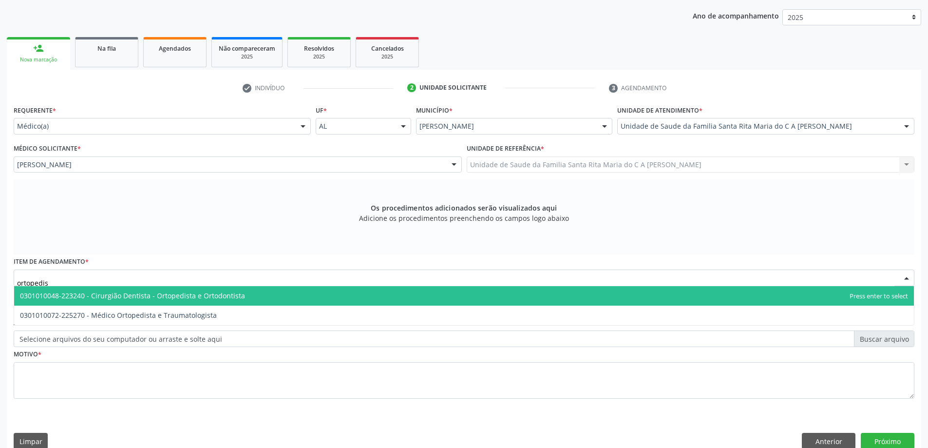
type input "ortopedist"
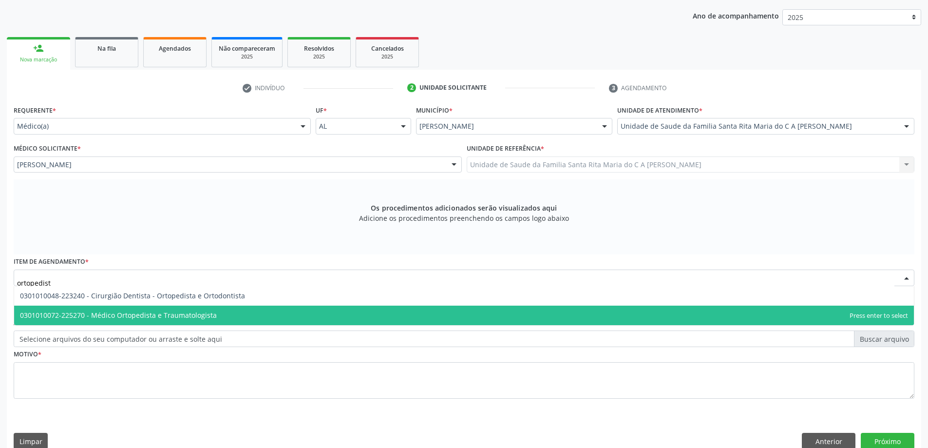
click at [165, 324] on span "0301010072-225270 - Médico Ortopedista e Traumatologista" at bounding box center [464, 315] width 900 height 19
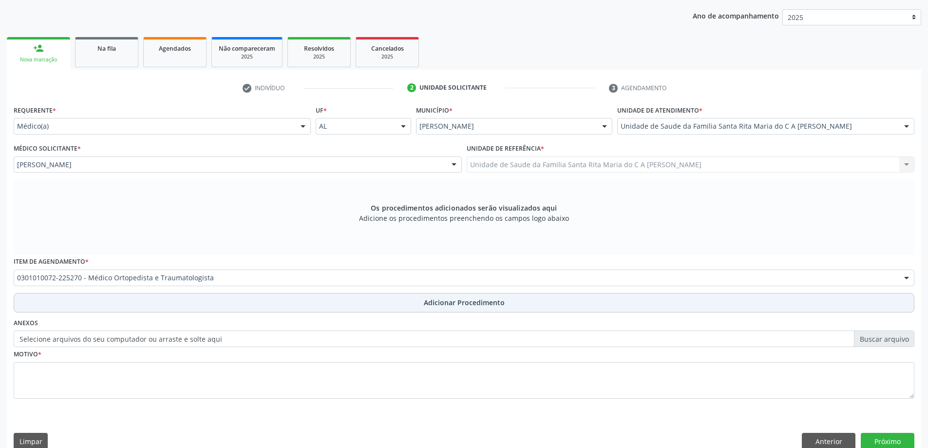
click at [208, 303] on button "Adicionar Procedimento" at bounding box center [464, 302] width 901 height 19
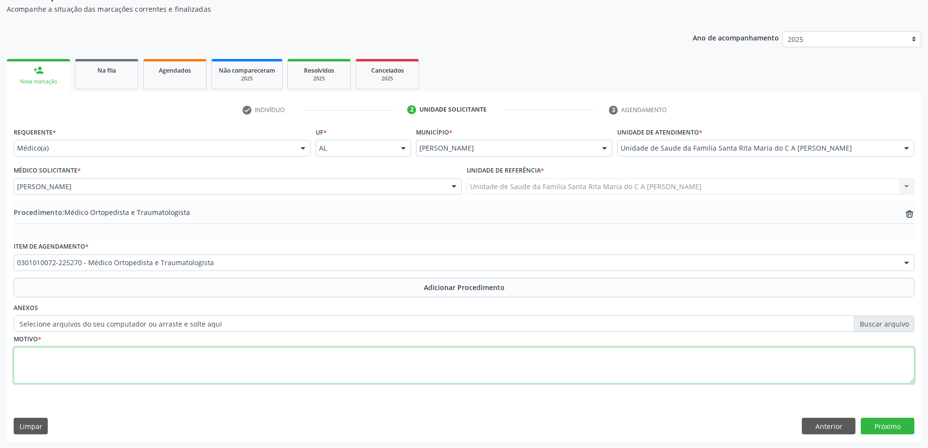
click at [191, 369] on textarea at bounding box center [464, 365] width 901 height 37
type textarea "dor no joelho direito"
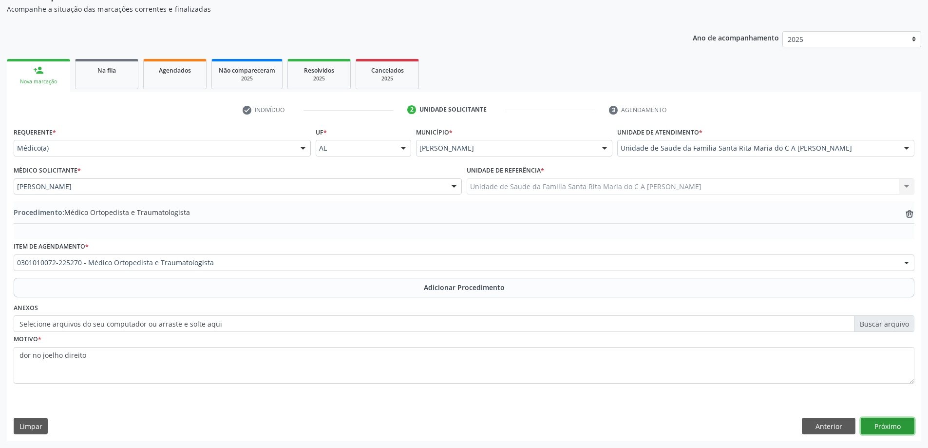
click at [890, 425] on button "Próximo" at bounding box center [888, 426] width 54 height 17
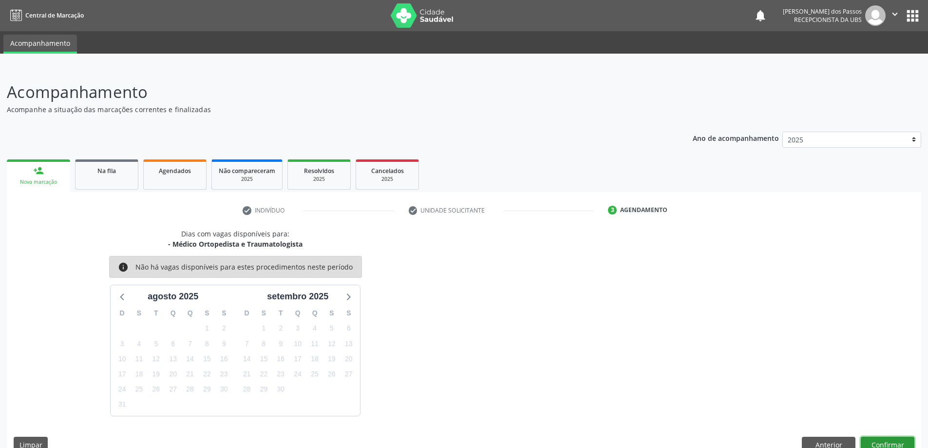
click at [904, 441] on button "Confirmar" at bounding box center [888, 445] width 54 height 17
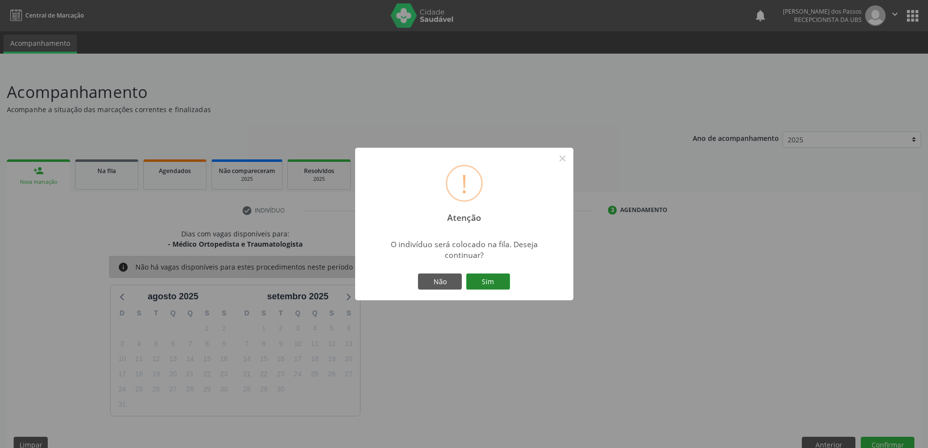
click at [489, 283] on button "Sim" at bounding box center [488, 281] width 44 height 17
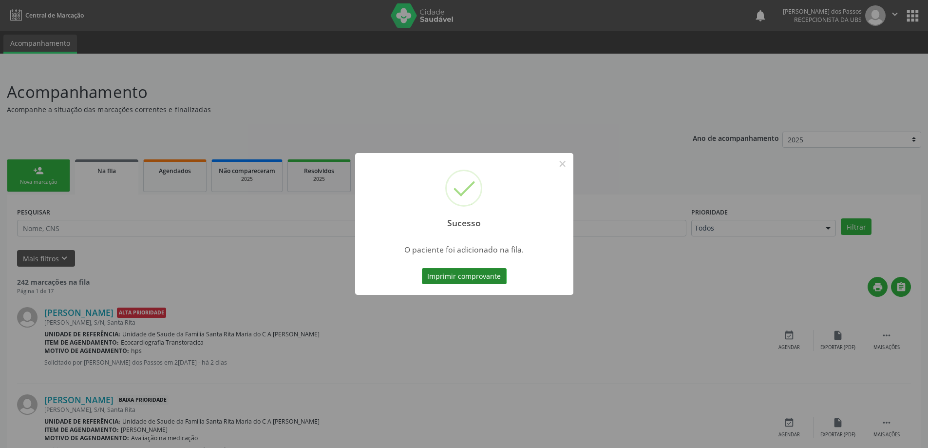
click at [465, 278] on button "Imprimir comprovante" at bounding box center [464, 276] width 85 height 17
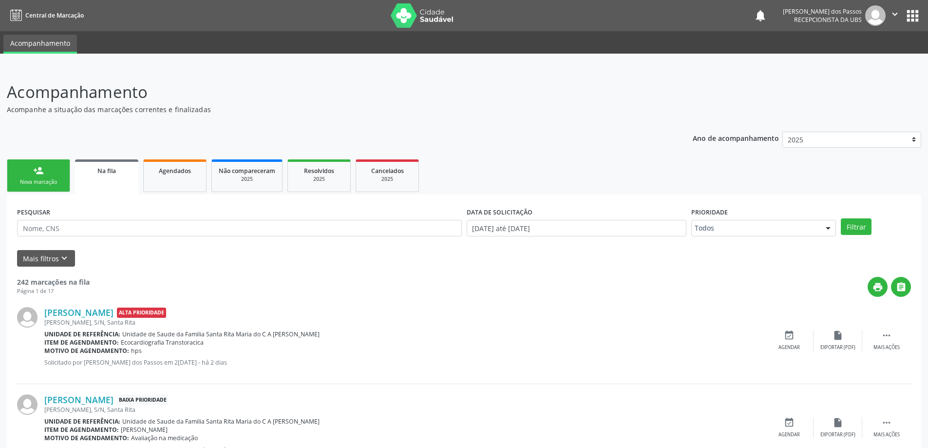
click at [49, 172] on link "person_add Nova marcação" at bounding box center [38, 175] width 63 height 33
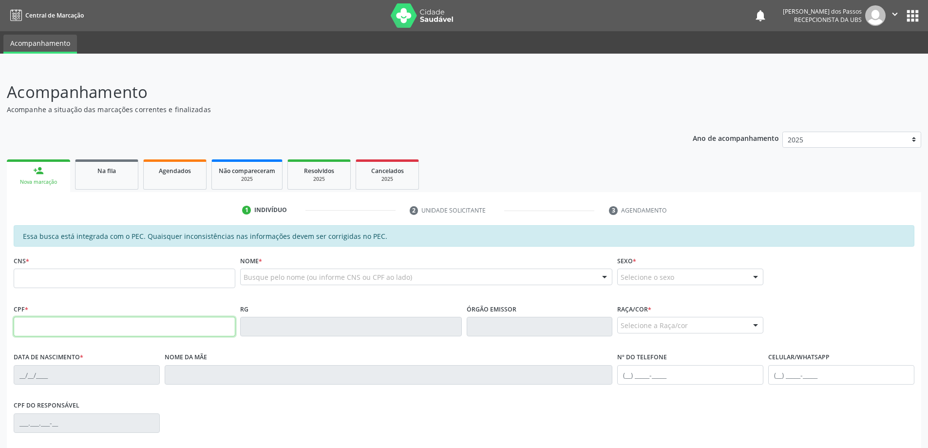
click at [97, 328] on input "text" at bounding box center [125, 326] width 222 height 19
type input "087.586.174-18"
type input "707 4000 8142 9574"
type input "24/09/1997"
type input "Margarida Avelino Batista"
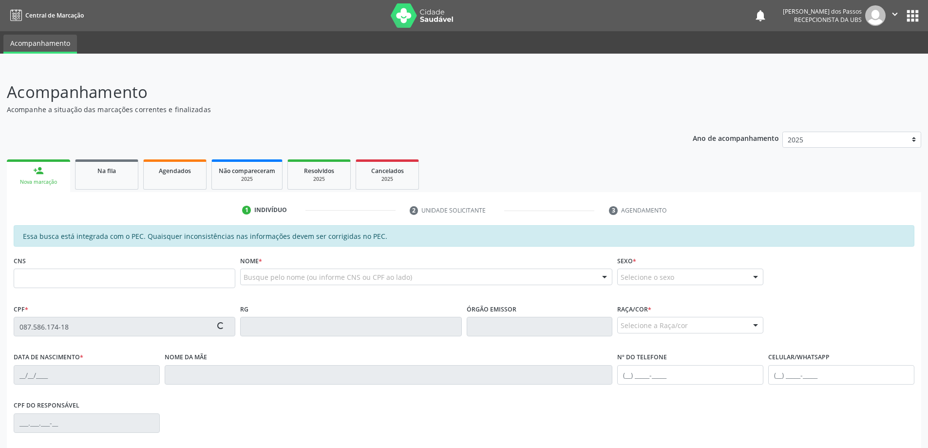
type input "(82) 99335-8132"
type input "S/N"
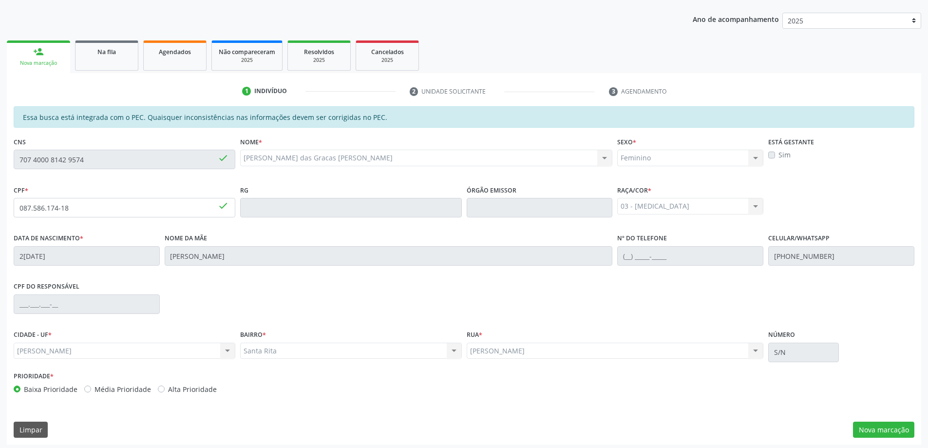
scroll to position [122, 0]
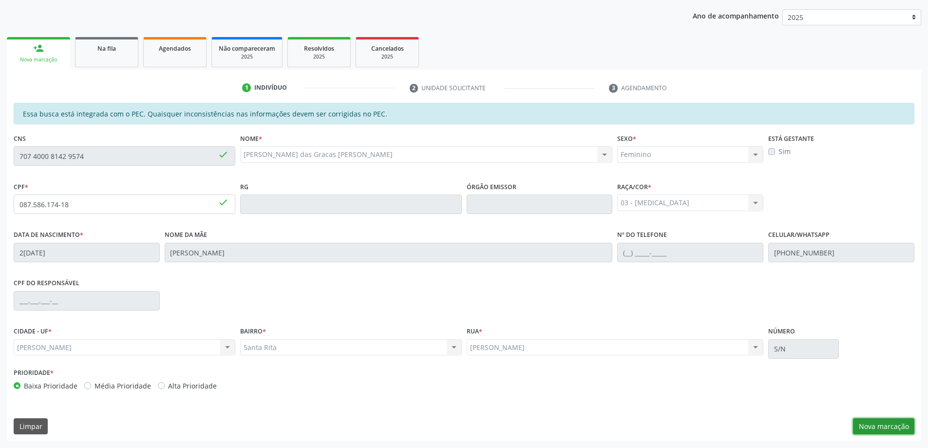
click at [899, 427] on button "Nova marcação" at bounding box center [883, 426] width 61 height 17
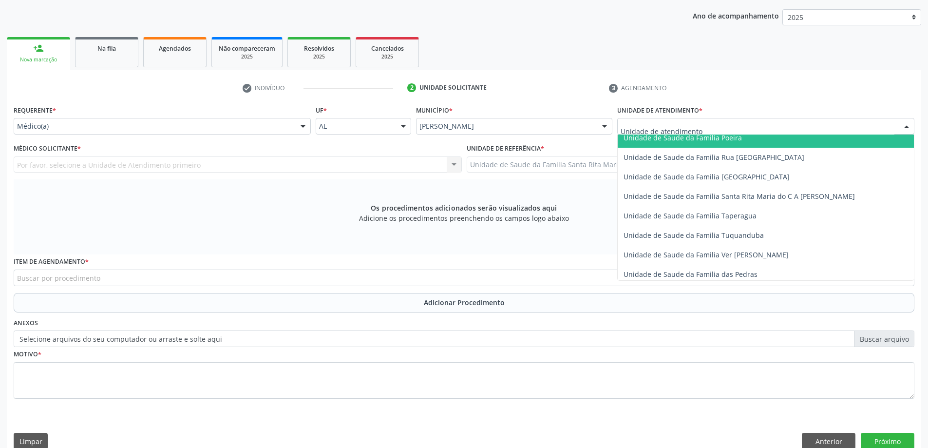
scroll to position [634, 0]
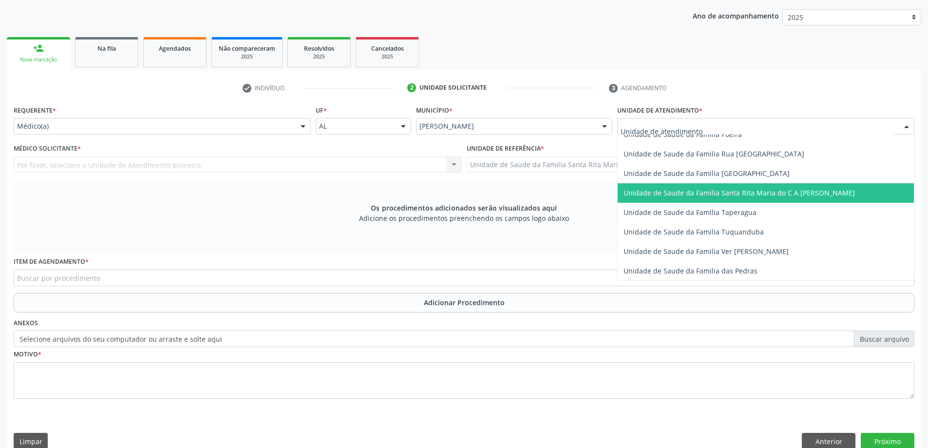
click at [686, 193] on span "Unidade de Saude da Familia Santa Rita Maria do C A [PERSON_NAME]" at bounding box center [739, 192] width 231 height 9
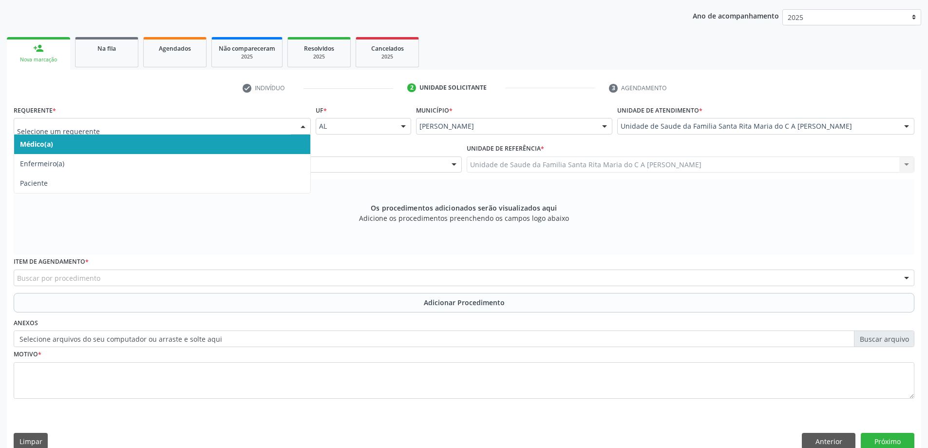
click at [226, 141] on span "Médico(a)" at bounding box center [162, 144] width 296 height 19
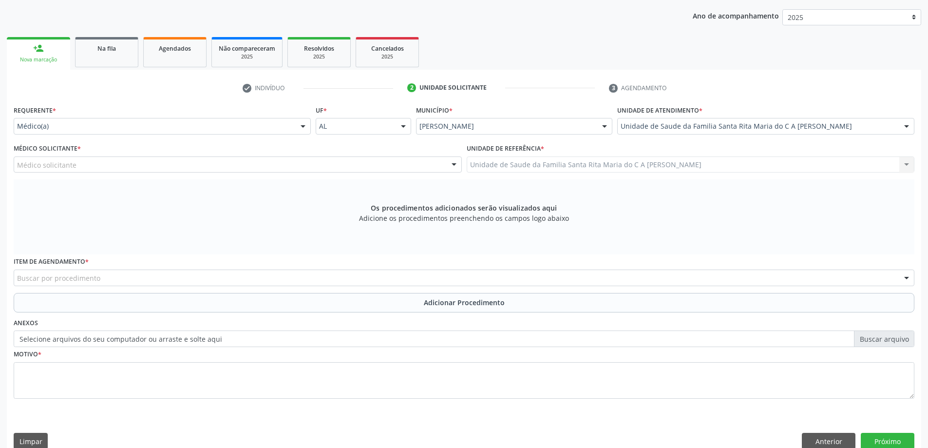
click at [216, 159] on div "Médico solicitante" at bounding box center [238, 164] width 448 height 17
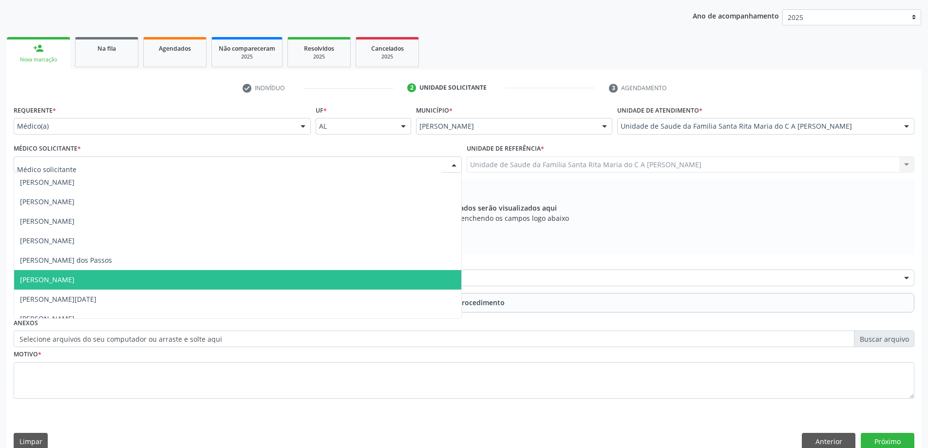
click at [196, 284] on span "[PERSON_NAME]" at bounding box center [237, 279] width 447 height 19
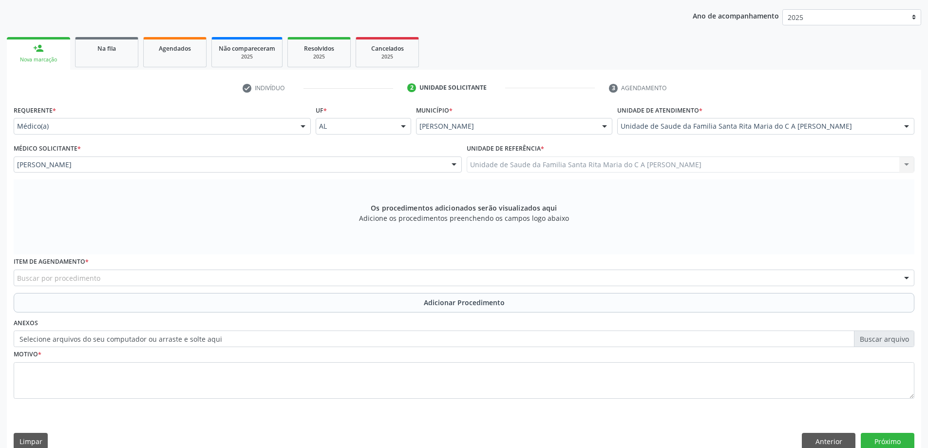
click at [175, 282] on div "Buscar por procedimento" at bounding box center [464, 278] width 901 height 17
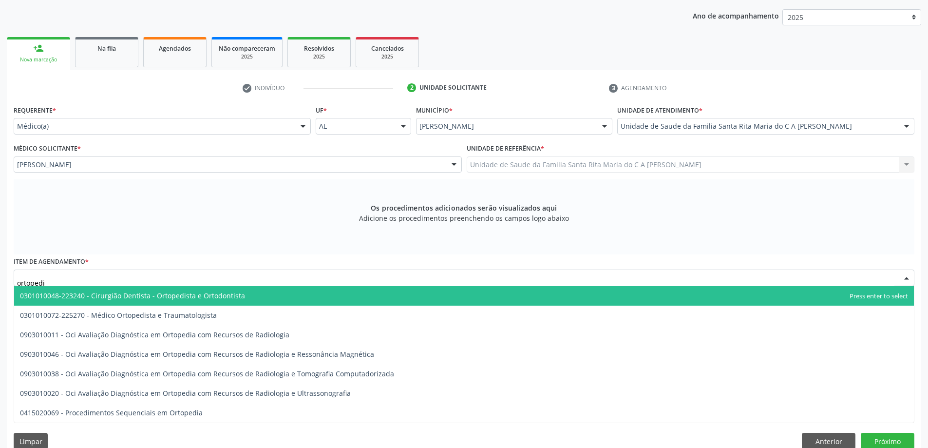
type input "ortopedis"
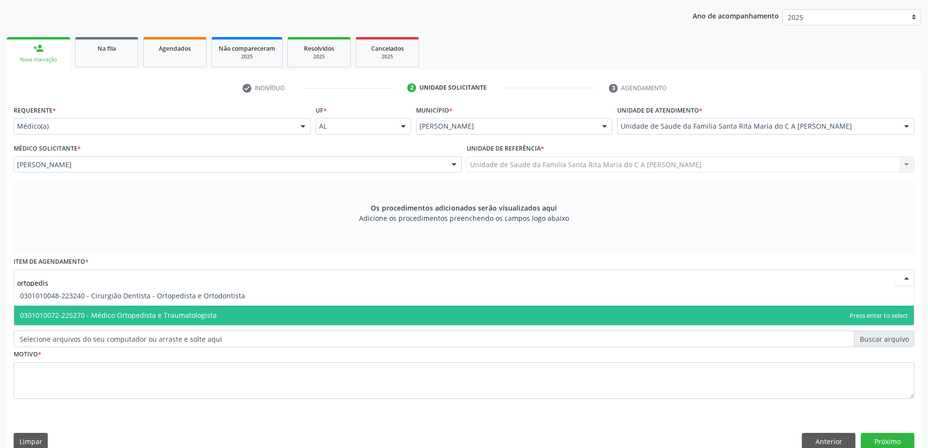
click at [161, 322] on span "0301010072-225270 - Médico Ortopedista e Traumatologista" at bounding box center [464, 315] width 900 height 19
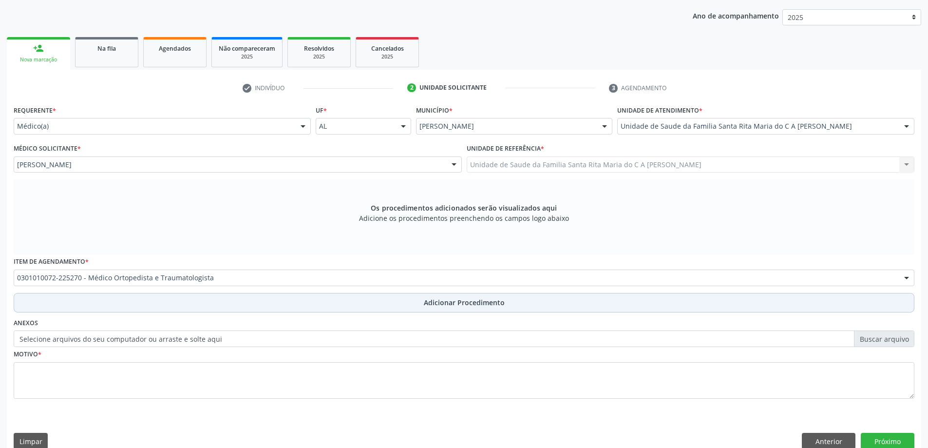
click at [146, 307] on button "Adicionar Procedimento" at bounding box center [464, 302] width 901 height 19
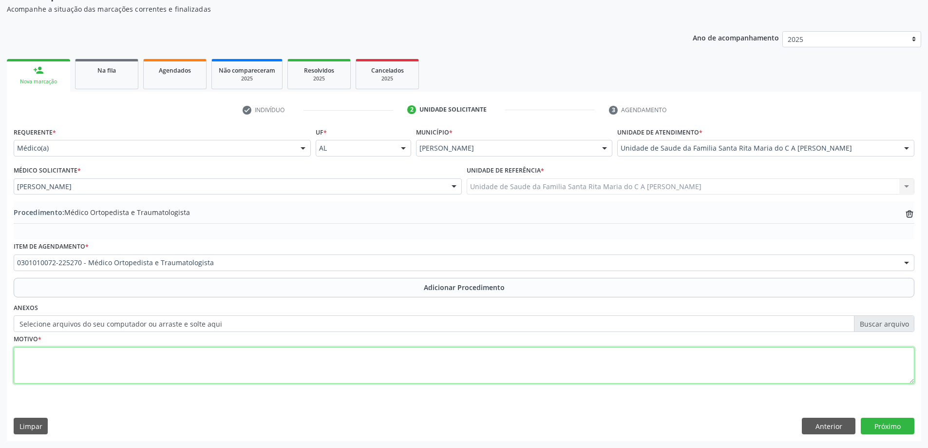
click at [129, 366] on textarea at bounding box center [464, 365] width 901 height 37
type textarea "hernia de disco"
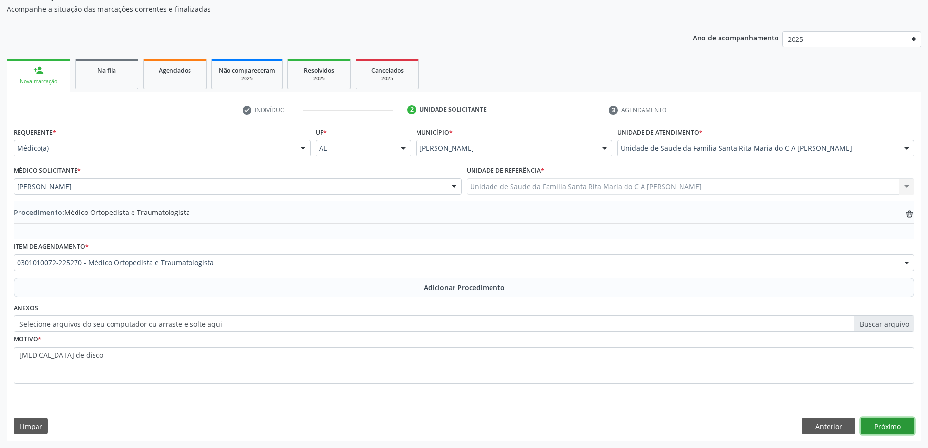
click at [884, 424] on button "Próximo" at bounding box center [888, 426] width 54 height 17
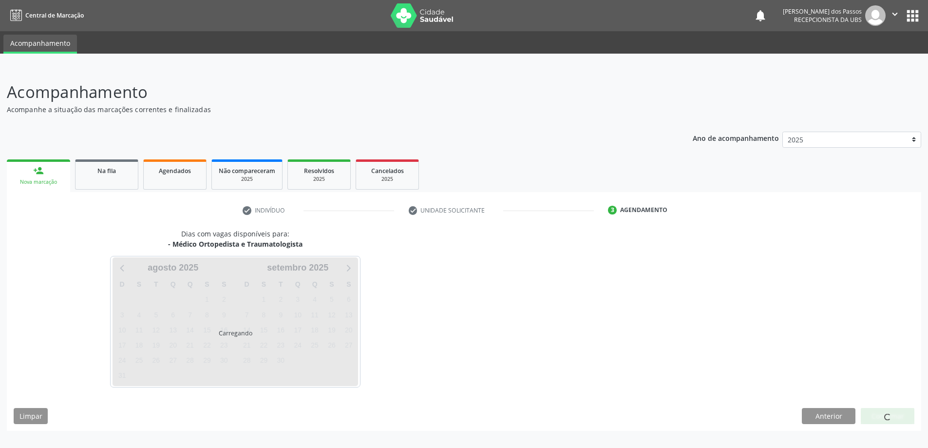
scroll to position [0, 0]
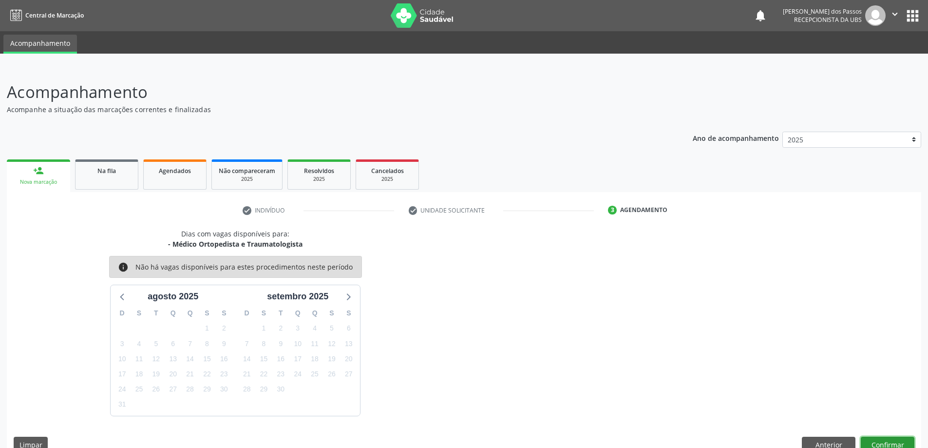
click at [886, 443] on button "Confirmar" at bounding box center [888, 445] width 54 height 17
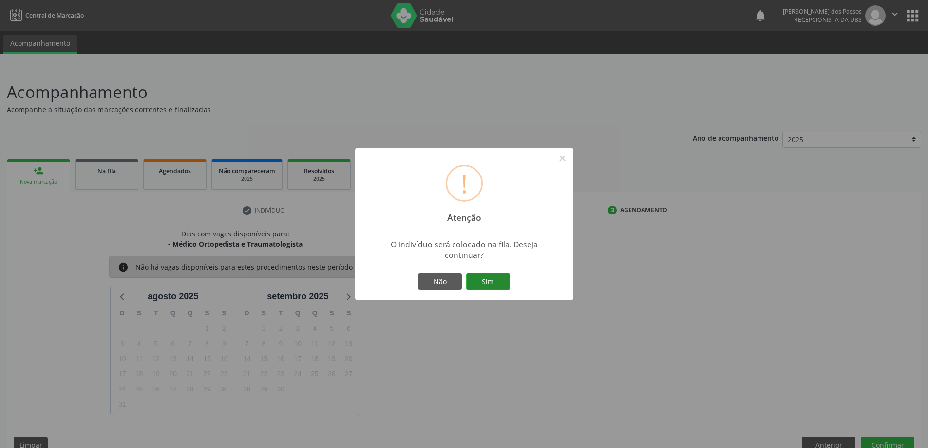
click at [489, 284] on button "Sim" at bounding box center [488, 281] width 44 height 17
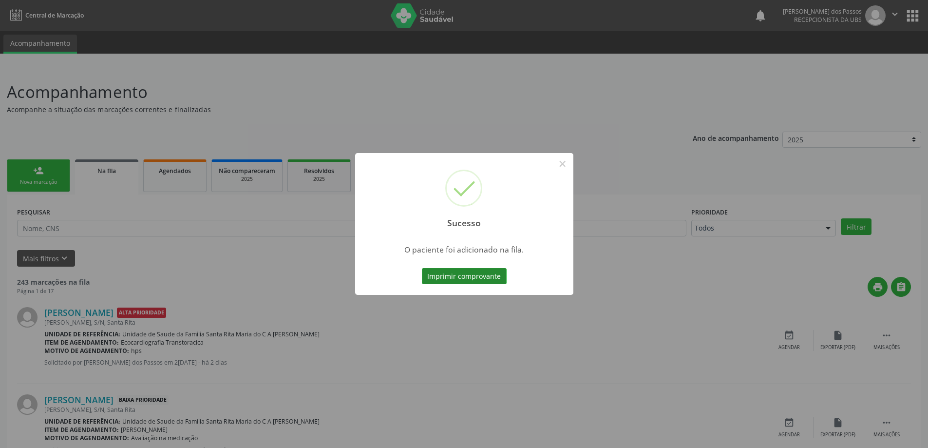
click at [465, 278] on button "Imprimir comprovante" at bounding box center [464, 276] width 85 height 17
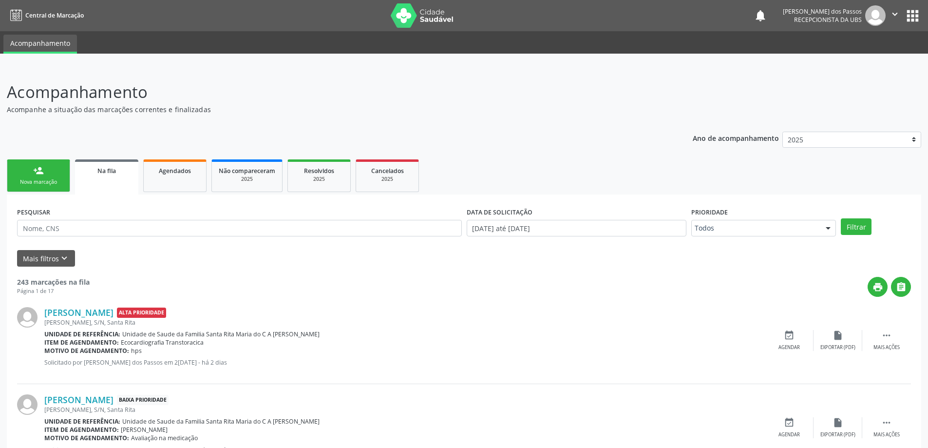
click at [44, 184] on div "Nova marcação" at bounding box center [38, 181] width 49 height 7
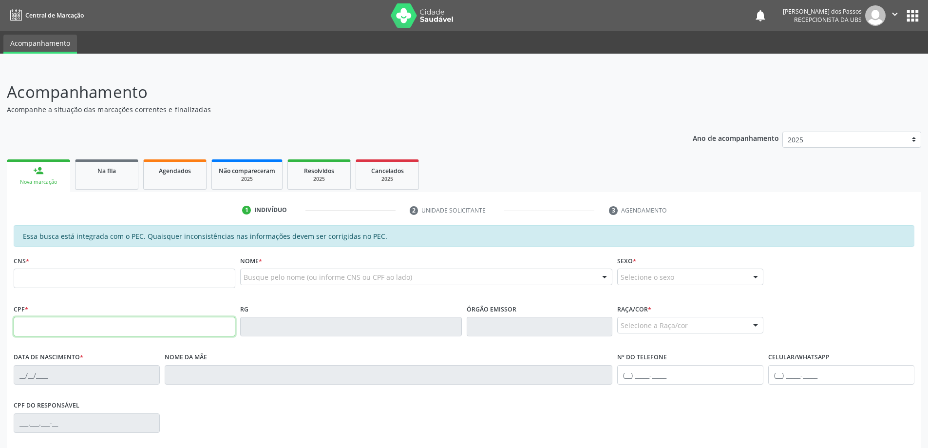
click at [71, 324] on input "text" at bounding box center [125, 326] width 222 height 19
click at [59, 328] on input "text" at bounding box center [125, 326] width 222 height 19
type input "153.074.344-30"
type input "701 8032 8653 9177"
type input "24/03/2010"
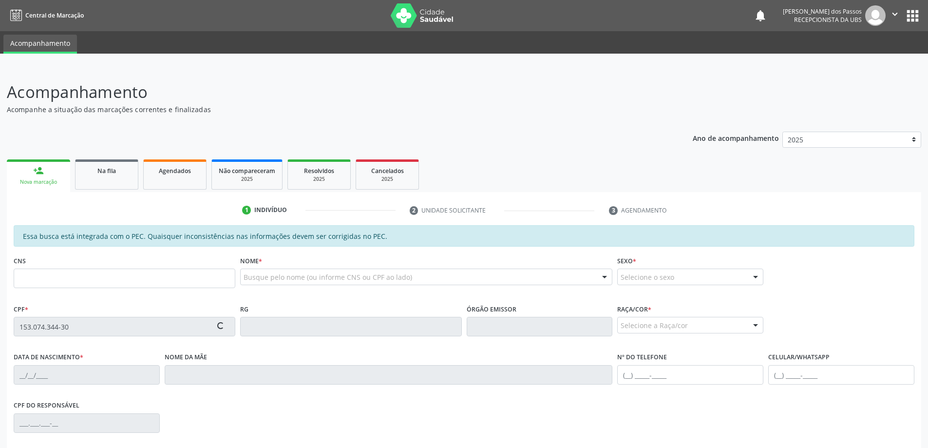
type input "Ana Claudia Santos do Nascimento"
type input "(82) 99630-4753"
type input "S/N"
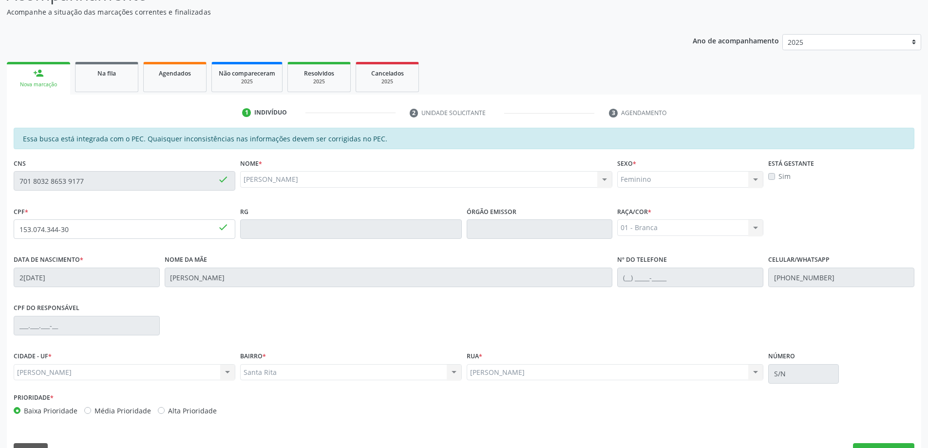
scroll to position [122, 0]
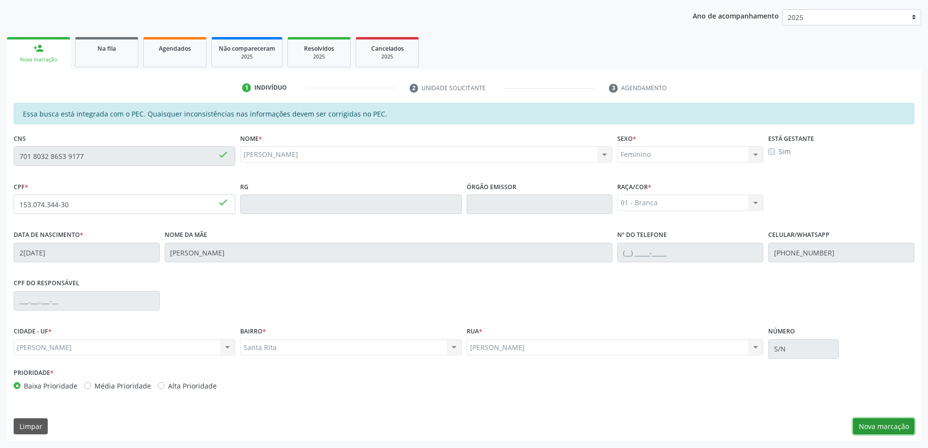
click at [876, 429] on button "Nova marcação" at bounding box center [883, 426] width 61 height 17
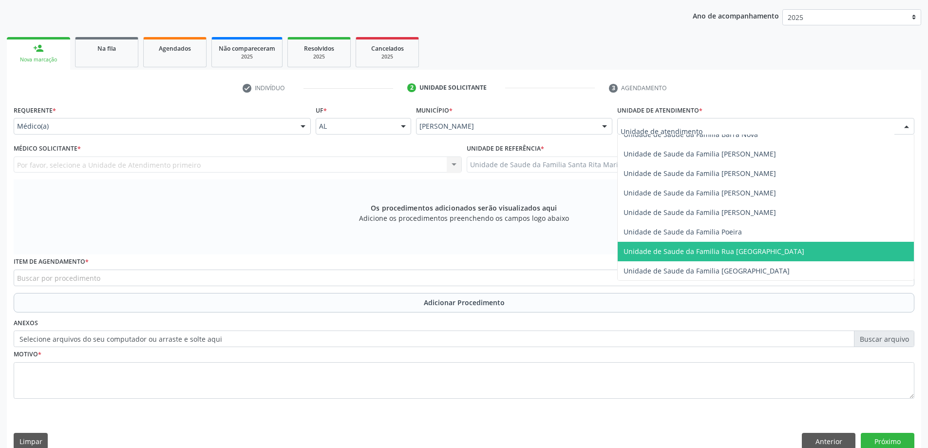
scroll to position [585, 0]
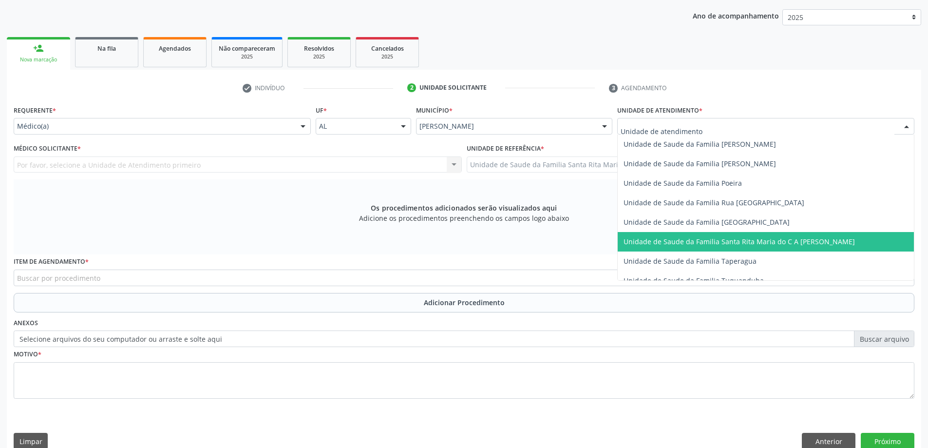
click at [647, 243] on span "Unidade de Saude da Familia Santa Rita Maria do C A [PERSON_NAME]" at bounding box center [739, 241] width 231 height 9
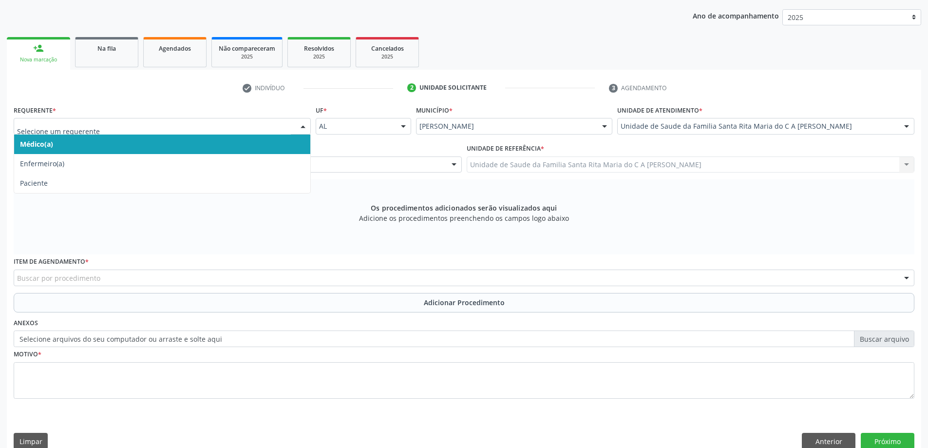
click at [182, 143] on span "Médico(a)" at bounding box center [162, 144] width 296 height 19
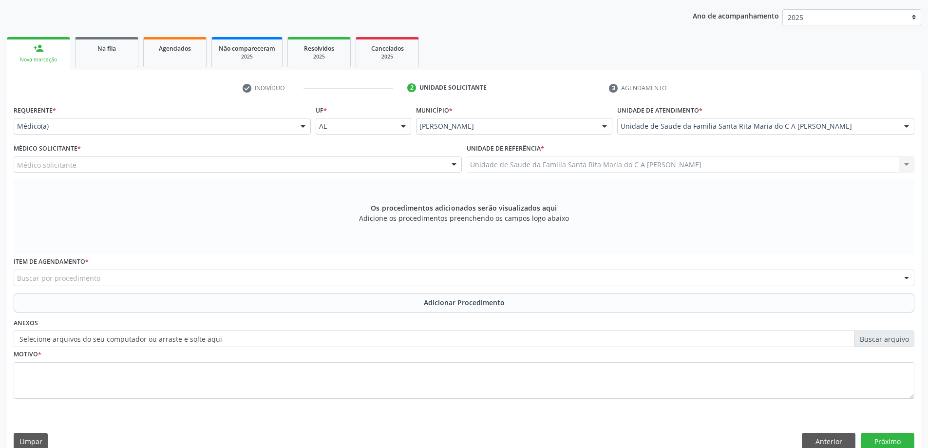
click at [178, 167] on div "Médico solicitante" at bounding box center [238, 164] width 448 height 17
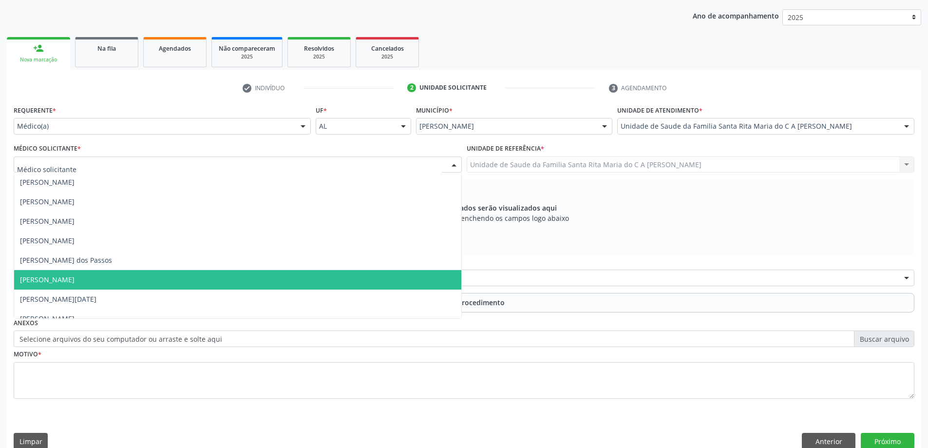
click at [175, 279] on span "[PERSON_NAME]" at bounding box center [237, 279] width 447 height 19
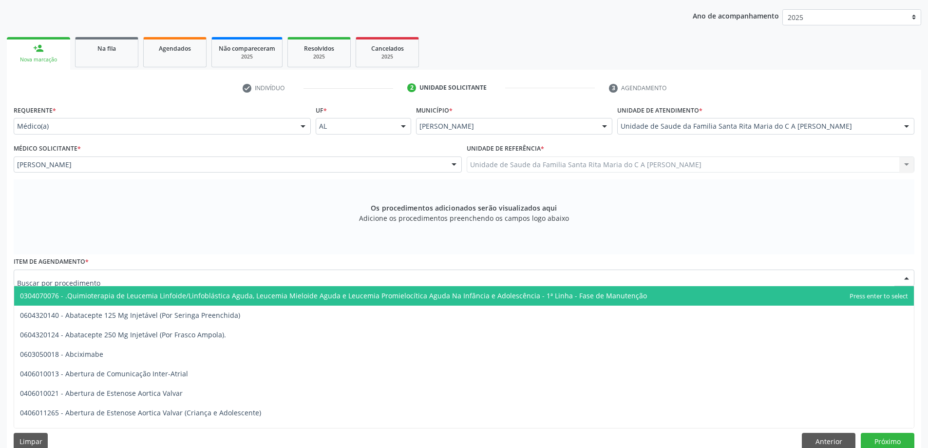
click at [240, 278] on div at bounding box center [464, 278] width 901 height 17
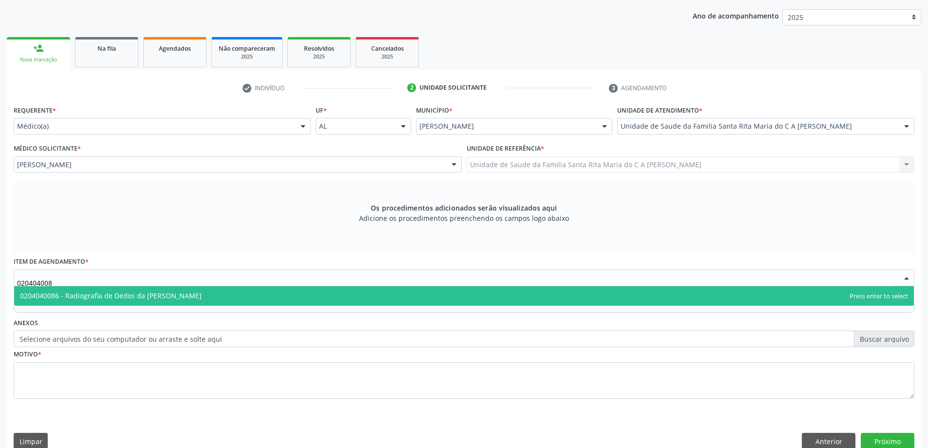
type input "0204040086"
click at [201, 299] on span "0204040086 - Radiografia de Dedos da Mao" at bounding box center [464, 295] width 900 height 19
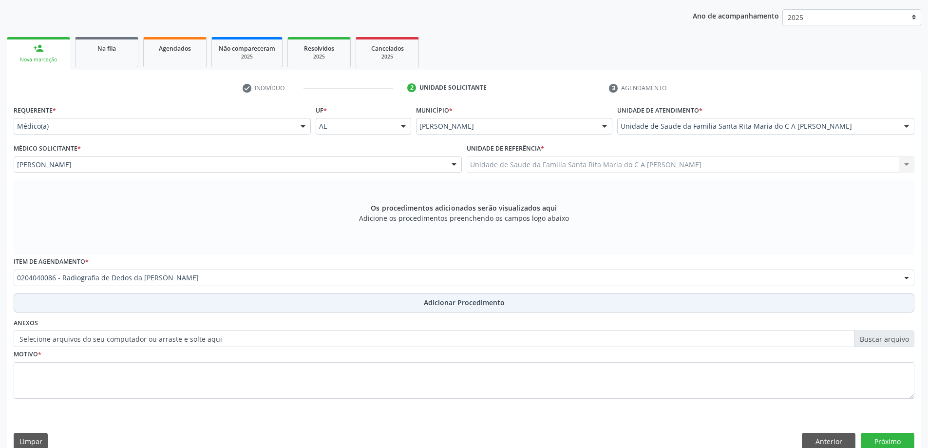
click at [179, 308] on button "Adicionar Procedimento" at bounding box center [464, 302] width 901 height 19
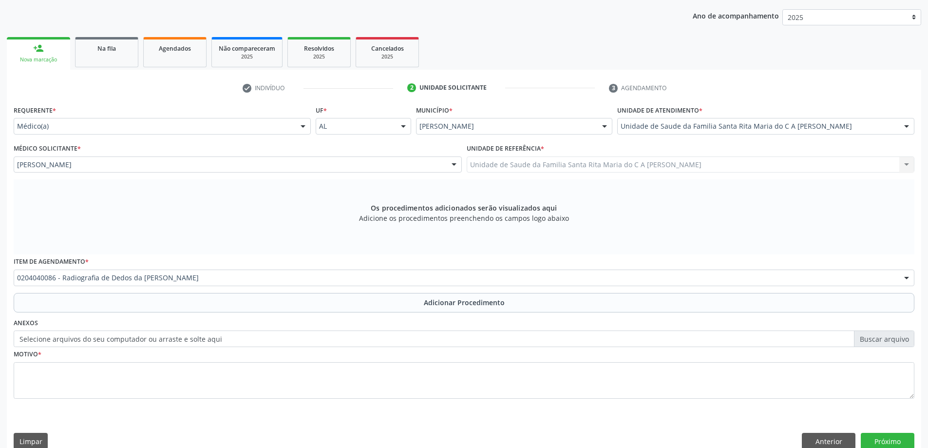
scroll to position [100, 0]
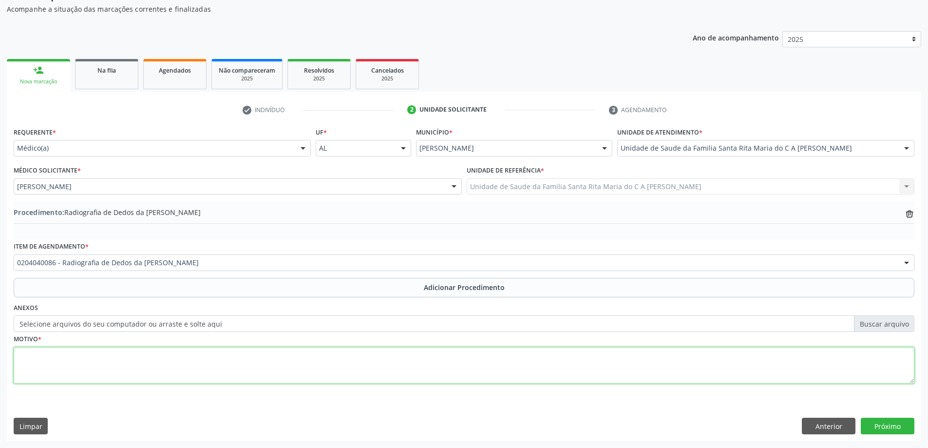
click at [162, 364] on textarea at bounding box center [464, 365] width 901 height 37
type textarea "menor refer dor em halux da mão direita após trauma"
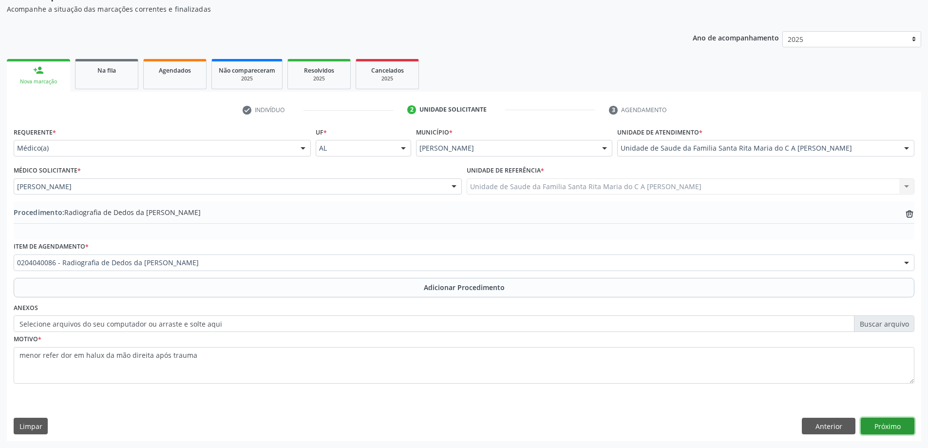
click at [896, 425] on button "Próximo" at bounding box center [888, 426] width 54 height 17
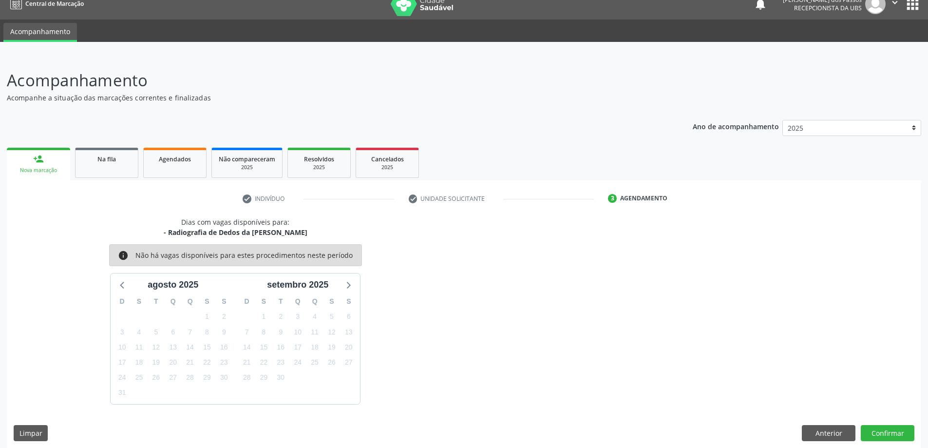
scroll to position [19, 0]
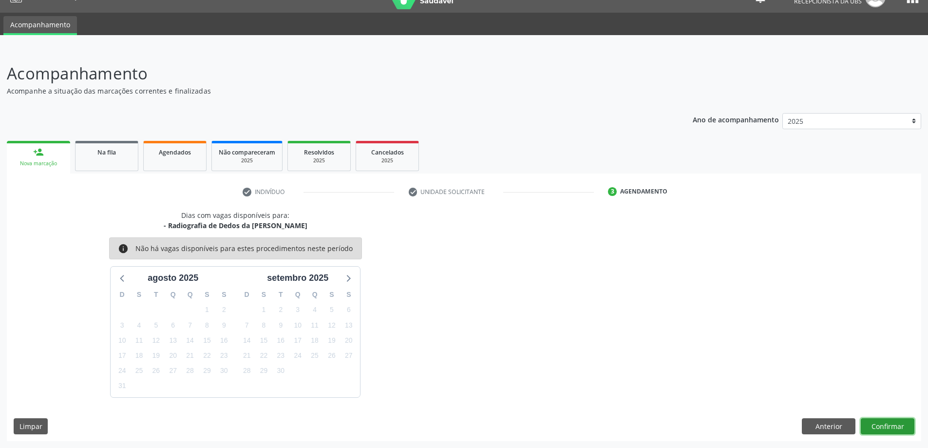
click at [889, 428] on button "Confirmar" at bounding box center [888, 426] width 54 height 17
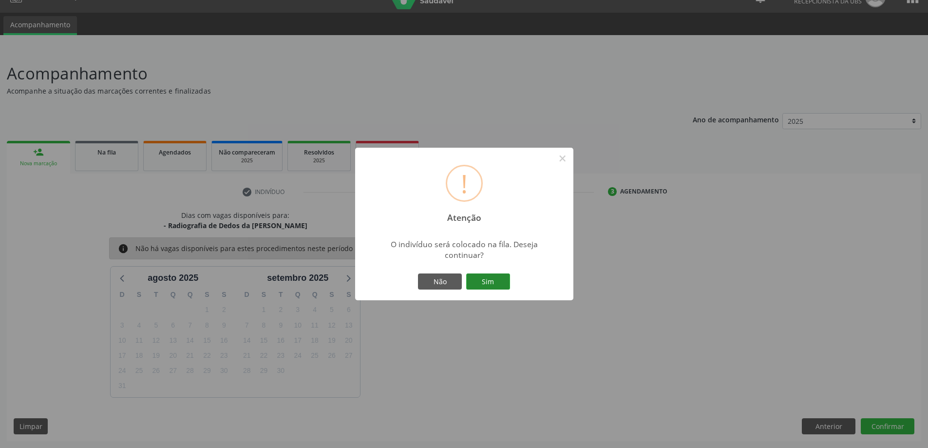
click at [502, 280] on button "Sim" at bounding box center [488, 281] width 44 height 17
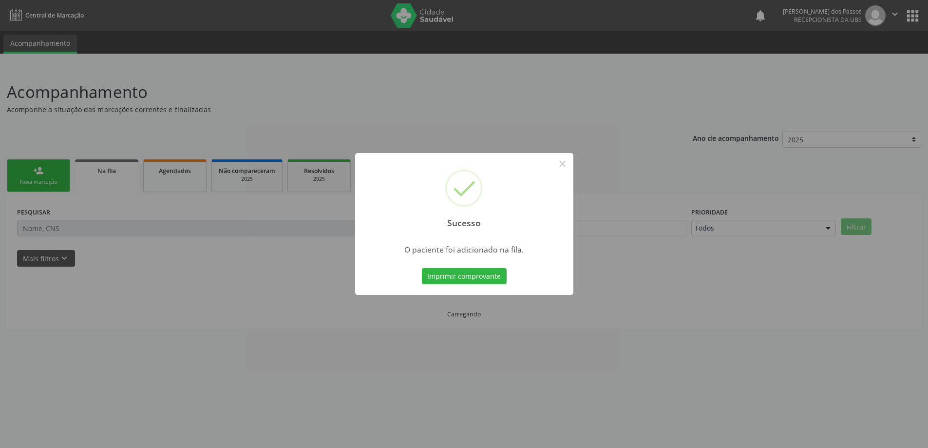
scroll to position [0, 0]
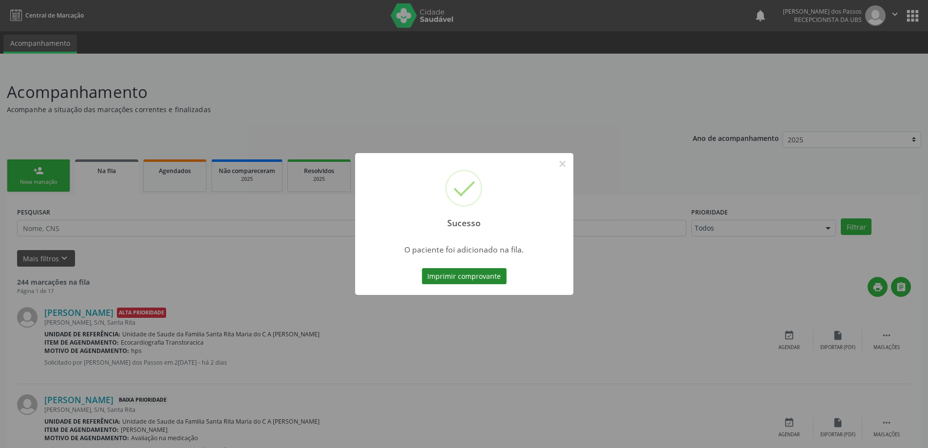
click at [501, 280] on button "Imprimir comprovante" at bounding box center [464, 276] width 85 height 17
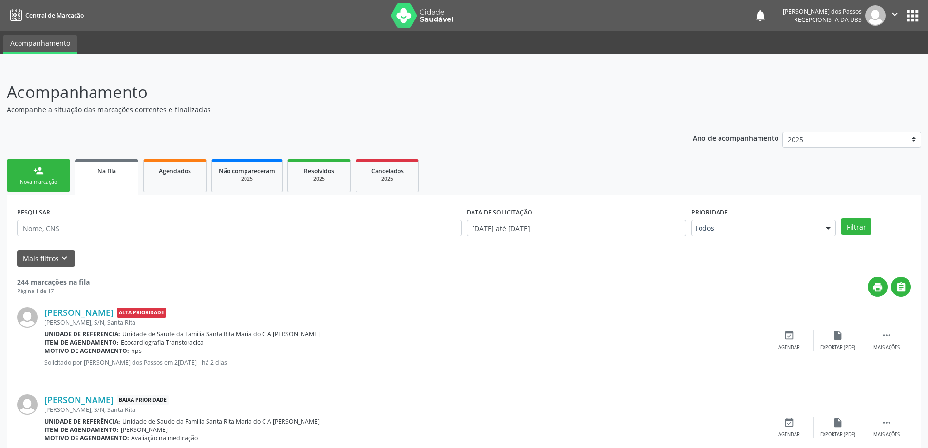
click at [38, 174] on div "person_add" at bounding box center [38, 170] width 11 height 11
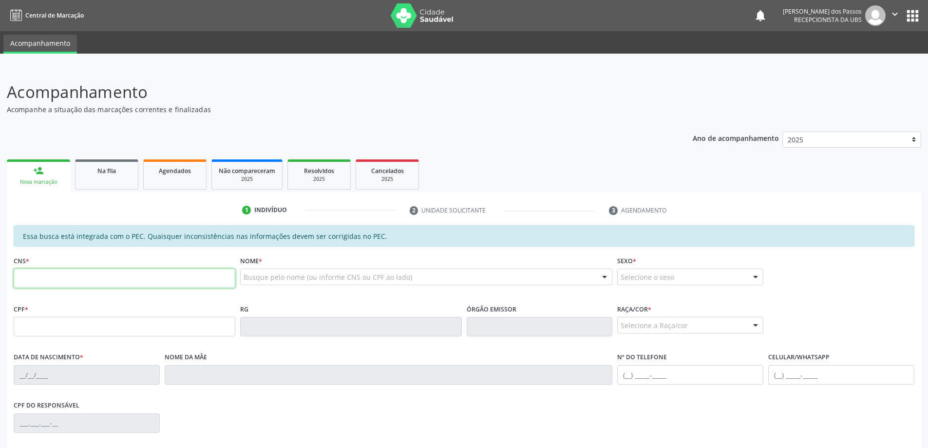
click at [74, 278] on input "text" at bounding box center [125, 278] width 222 height 19
type input "708 1015 9991 1239"
type input "087.389.534-71"
type input "30/01/1989"
type input "Marili Maria de Lima Santos"
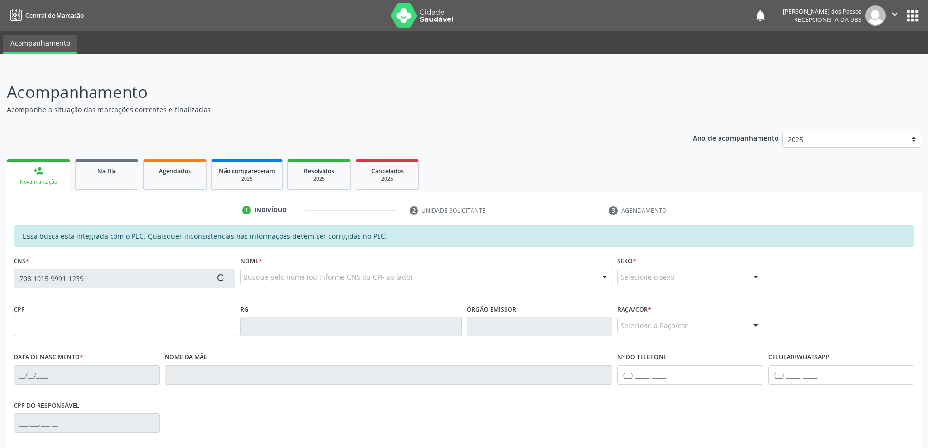
type input "(82) 99325-1485"
type input "S/N"
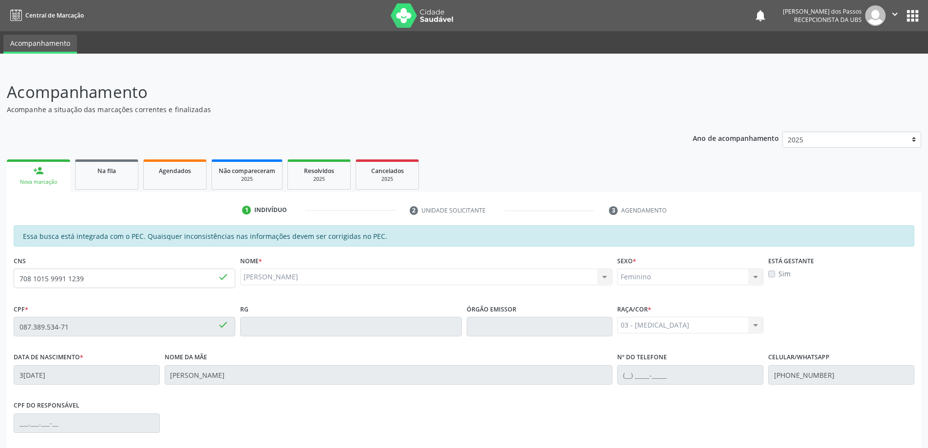
scroll to position [122, 0]
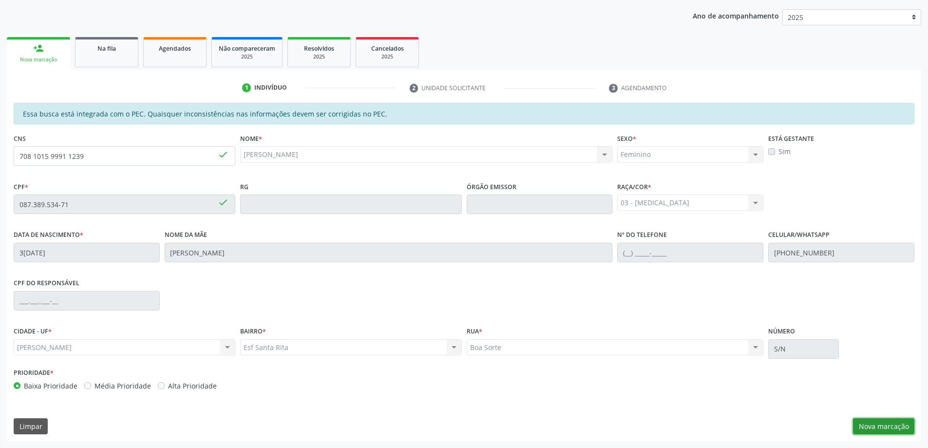
click at [902, 429] on button "Nova marcação" at bounding box center [883, 426] width 61 height 17
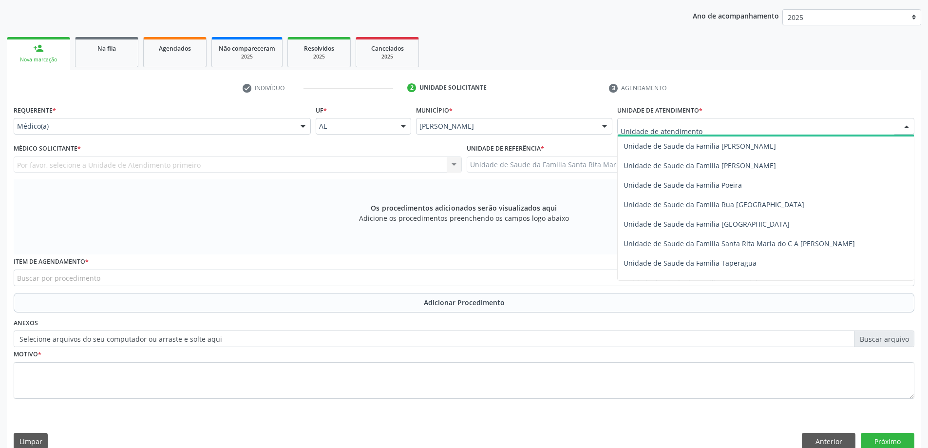
scroll to position [585, 0]
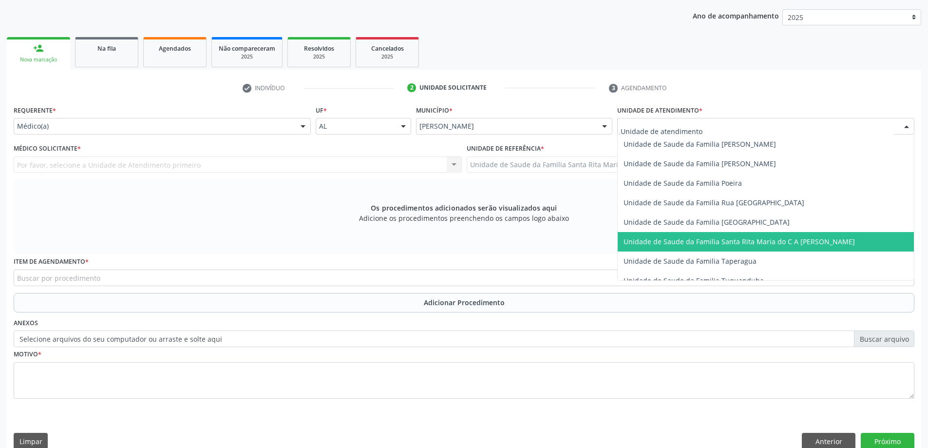
click at [706, 239] on span "Unidade de Saude da Familia Santa Rita Maria do C A [PERSON_NAME]" at bounding box center [739, 241] width 231 height 9
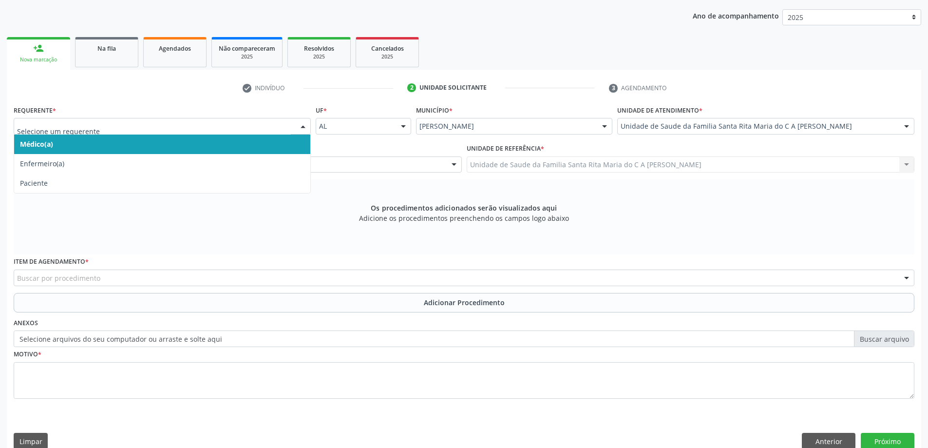
click at [218, 141] on span "Médico(a)" at bounding box center [162, 144] width 296 height 19
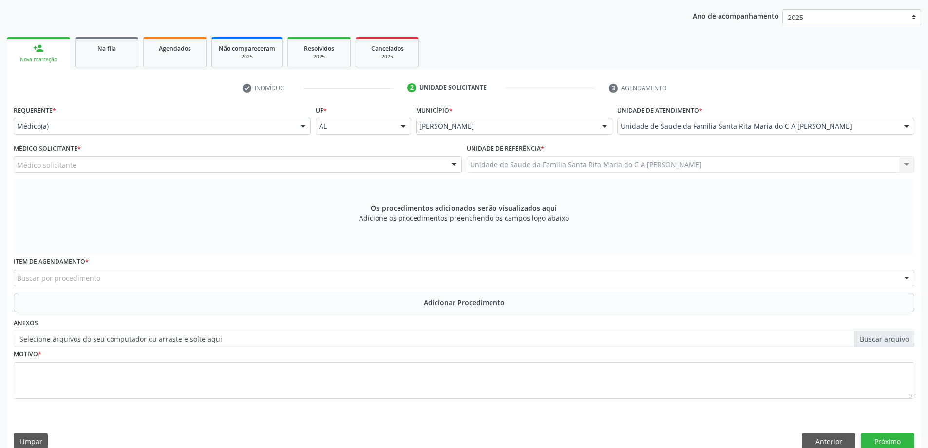
click at [214, 167] on div "Médico solicitante" at bounding box center [238, 164] width 448 height 17
type input "o"
click at [214, 167] on input "radiografia" at bounding box center [229, 169] width 425 height 19
type input "r"
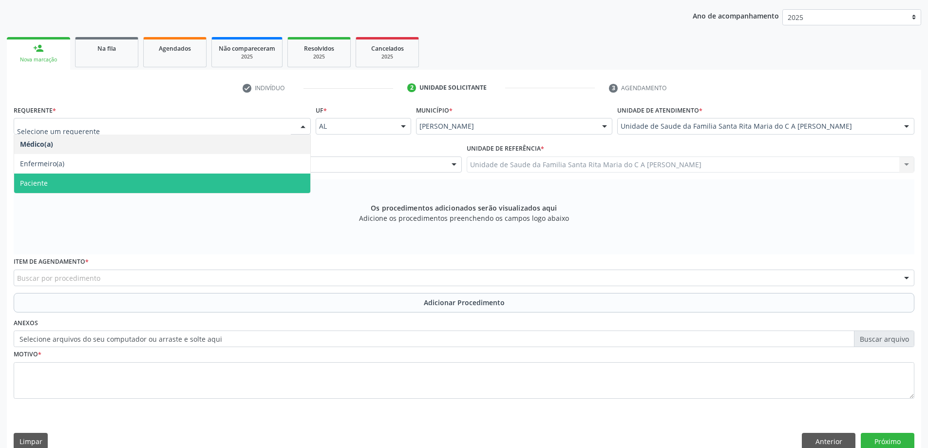
click at [184, 190] on span "Paciente" at bounding box center [162, 183] width 296 height 19
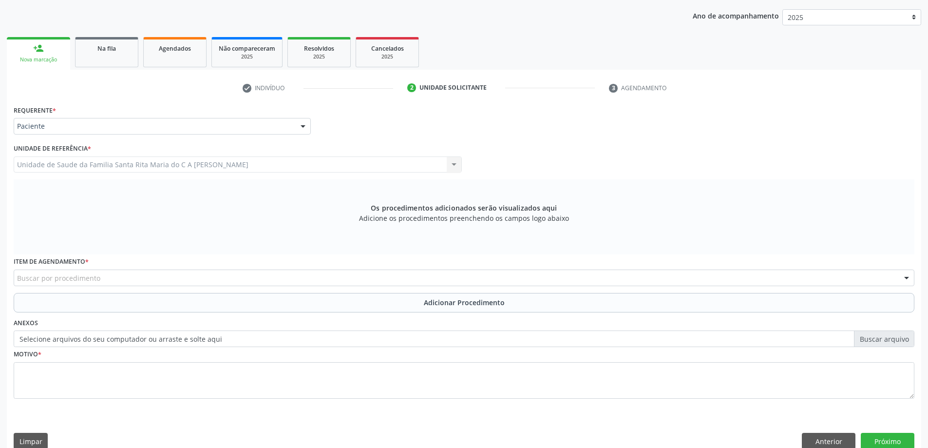
click at [166, 277] on div "Buscar por procedimento" at bounding box center [464, 278] width 901 height 17
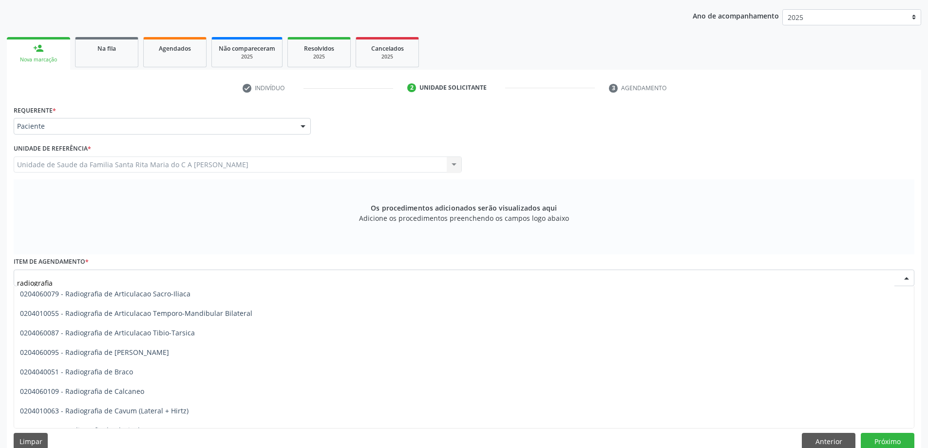
scroll to position [341, 0]
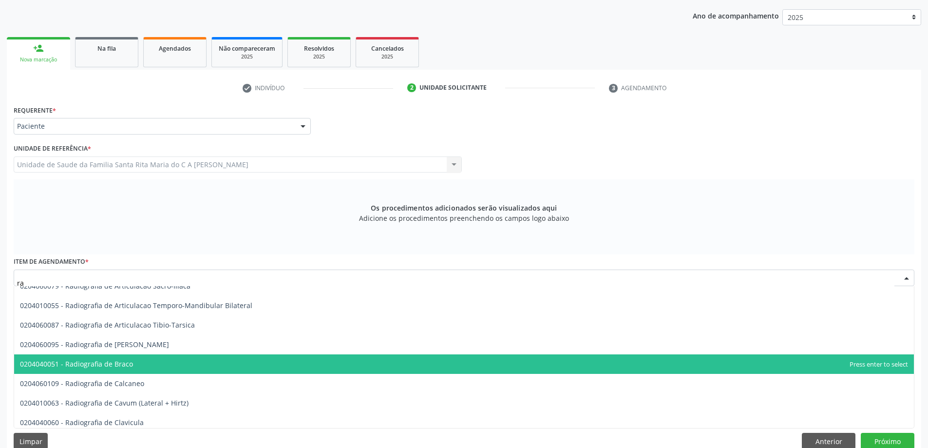
type input "r"
type input "0301010048"
click at [229, 356] on span "0301010048-223260 - Cirurgião Dentista - Radiologista" at bounding box center [464, 363] width 900 height 19
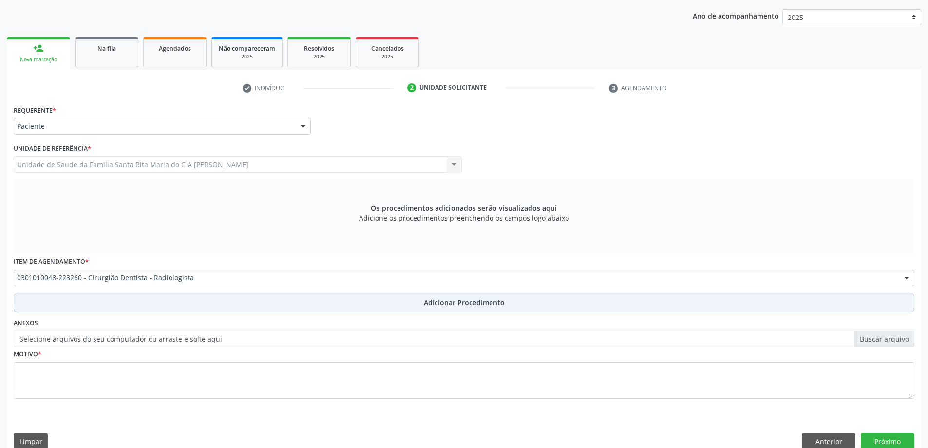
click at [219, 303] on button "Adicionar Procedimento" at bounding box center [464, 302] width 901 height 19
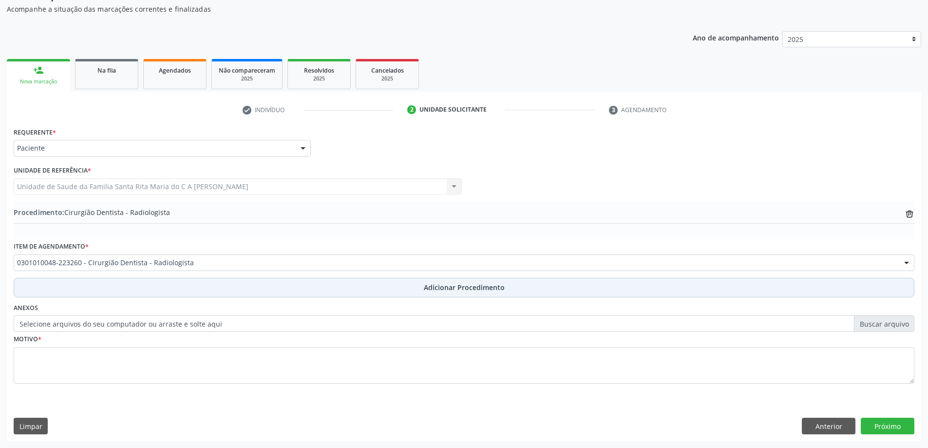
click at [184, 293] on button "Adicionar Procedimento" at bounding box center [464, 287] width 901 height 19
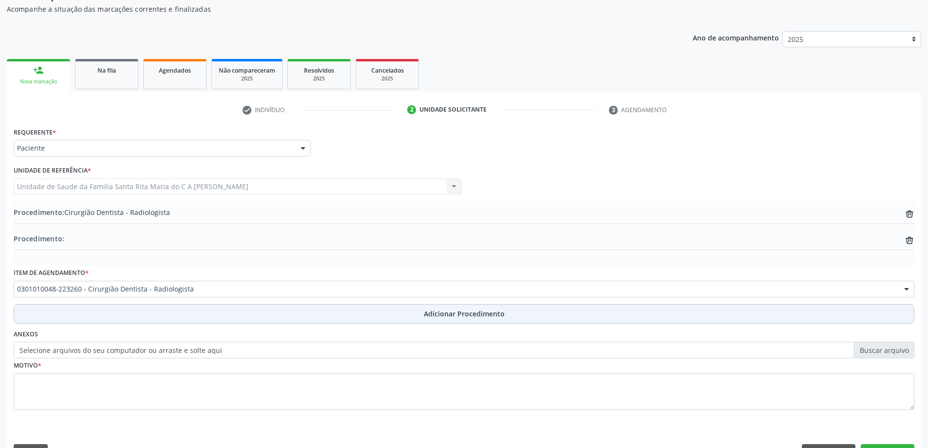
scroll to position [122, 0]
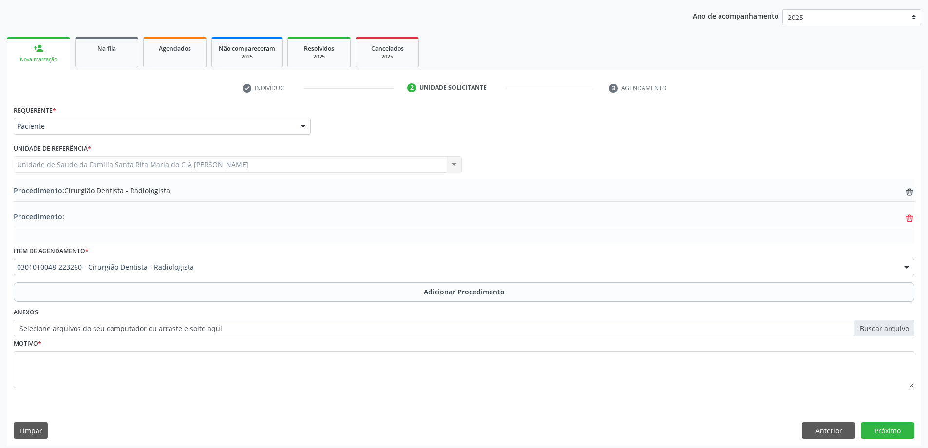
click at [909, 194] on icon at bounding box center [909, 192] width 7 height 4
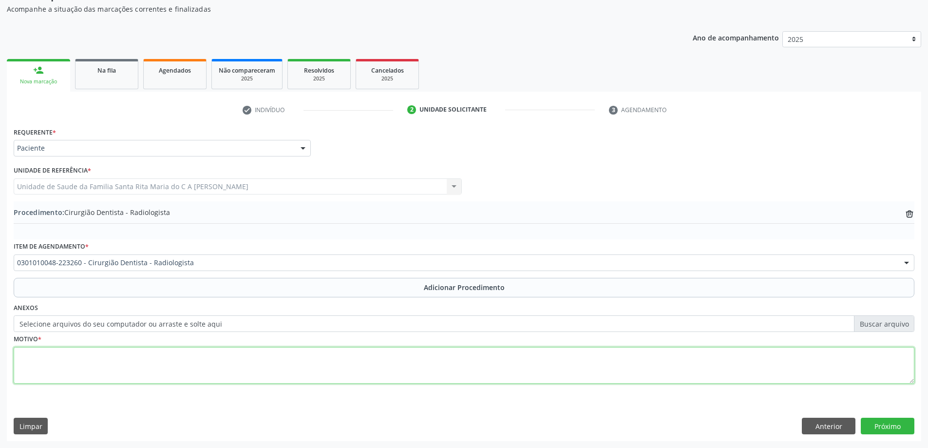
click at [204, 359] on textarea at bounding box center [464, 365] width 901 height 37
click at [39, 356] on textarea "k02 c´rie dentária" at bounding box center [464, 365] width 901 height 37
type textarea "k02 cárie dentária"
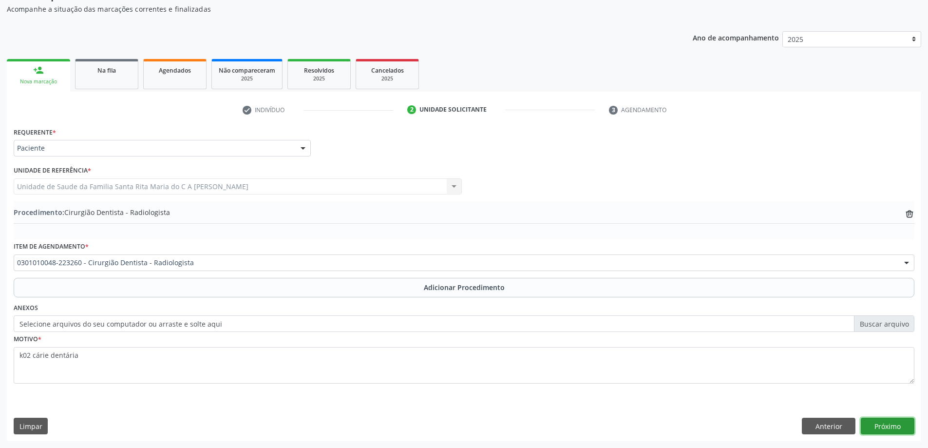
click at [898, 426] on button "Próximo" at bounding box center [888, 426] width 54 height 17
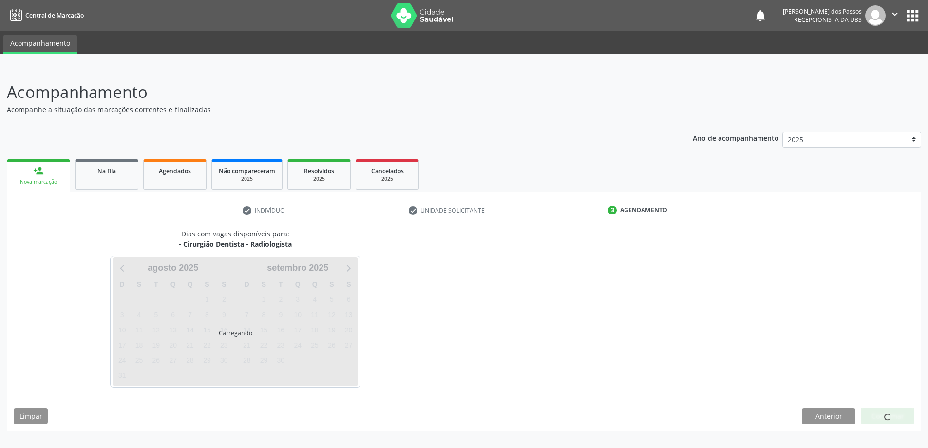
scroll to position [0, 0]
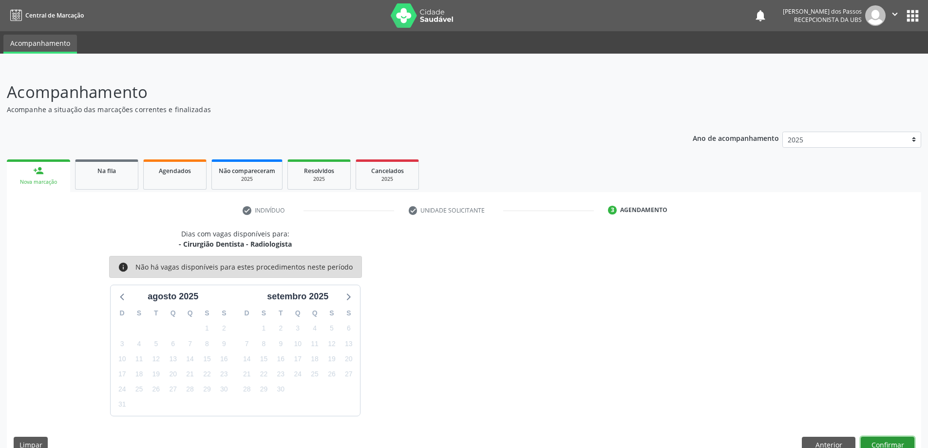
click at [900, 441] on button "Confirmar" at bounding box center [888, 445] width 54 height 17
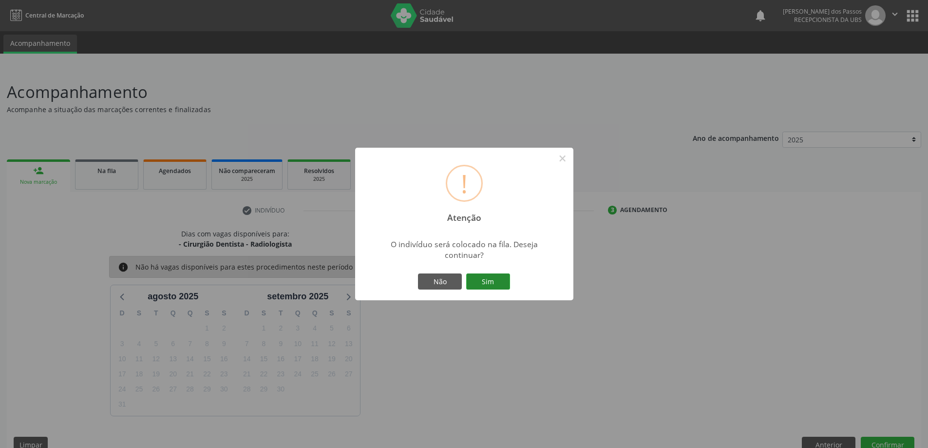
click at [473, 280] on button "Sim" at bounding box center [488, 281] width 44 height 17
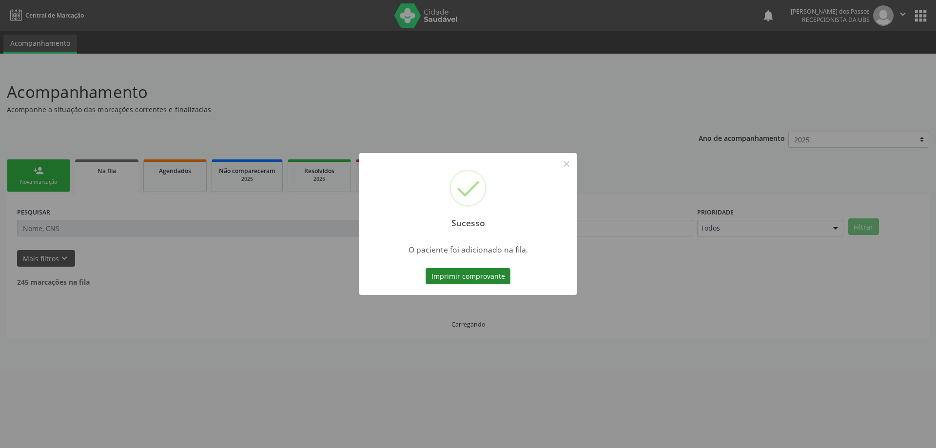
click at [484, 281] on button "Imprimir comprovante" at bounding box center [467, 276] width 85 height 17
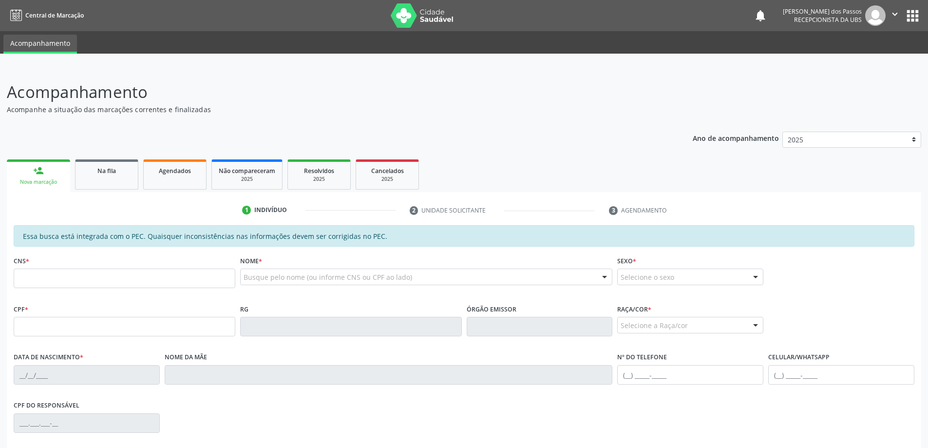
click at [139, 278] on input "text" at bounding box center [125, 278] width 222 height 19
type input "706 7007 3575 5520"
type input "149.855.314-13"
type input "19/06/2004"
type input "Andrea da Silva Santos"
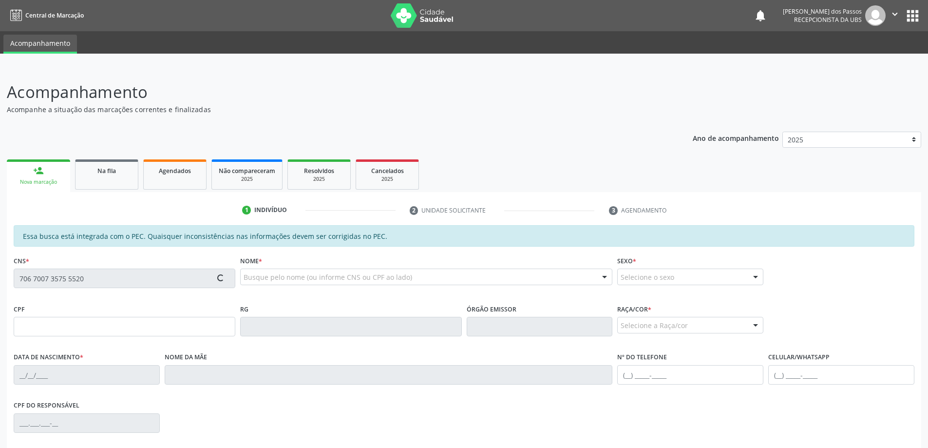
type input "(82) 99327-3905"
type input "S/N"
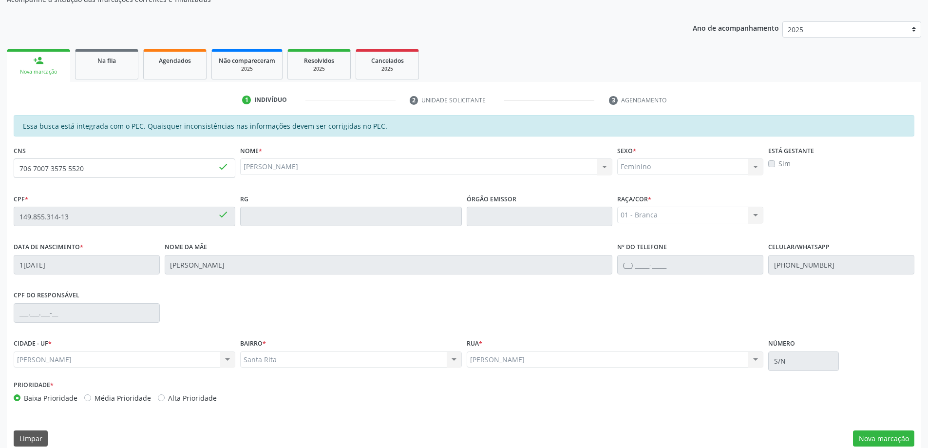
scroll to position [122, 0]
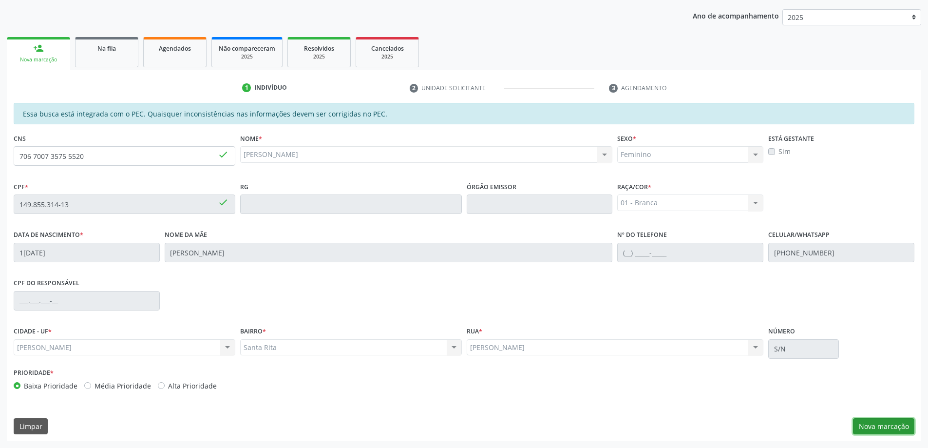
click at [872, 426] on button "Nova marcação" at bounding box center [883, 426] width 61 height 17
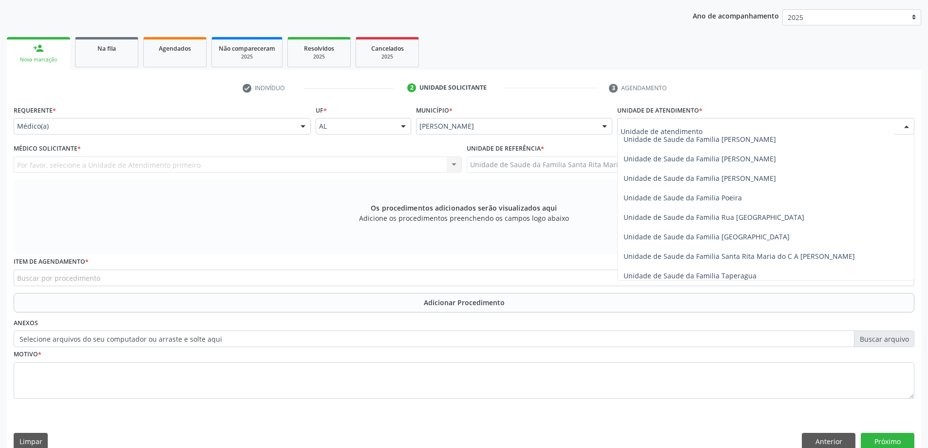
scroll to position [585, 0]
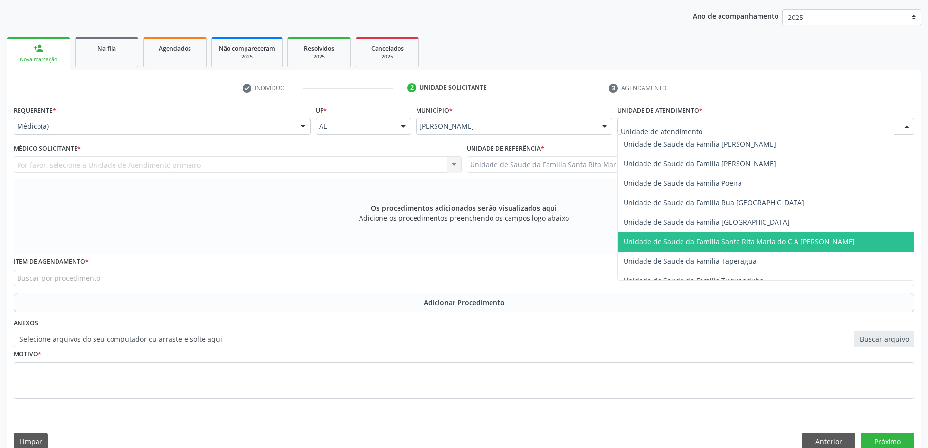
click at [708, 242] on span "Unidade de Saude da Familia Santa Rita Maria do C A [PERSON_NAME]" at bounding box center [739, 241] width 231 height 9
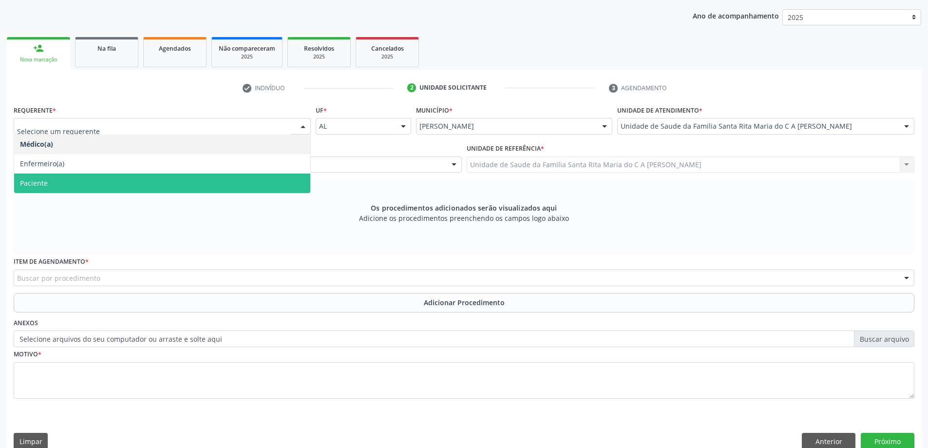
click at [169, 179] on span "Paciente" at bounding box center [162, 183] width 296 height 19
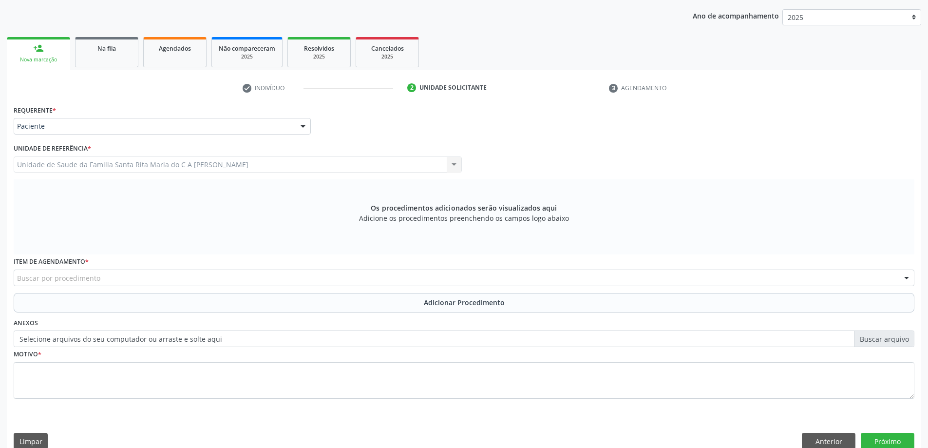
click at [142, 281] on div "Buscar por procedimento" at bounding box center [464, 278] width 901 height 17
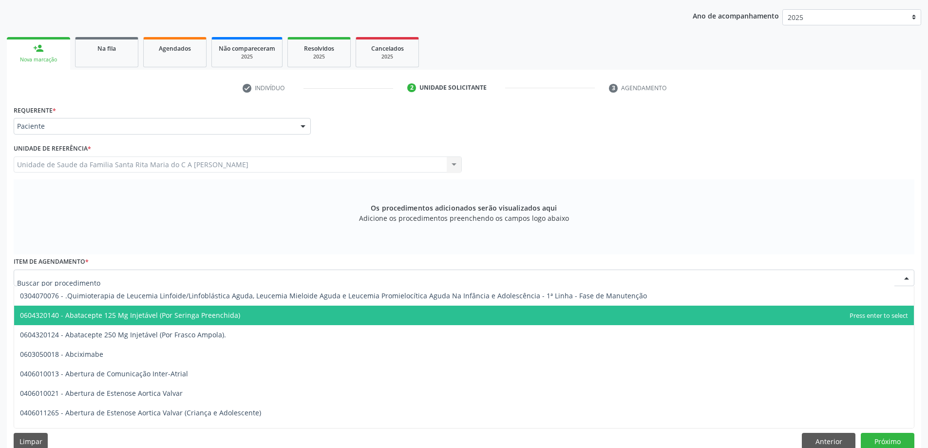
scroll to position [49, 0]
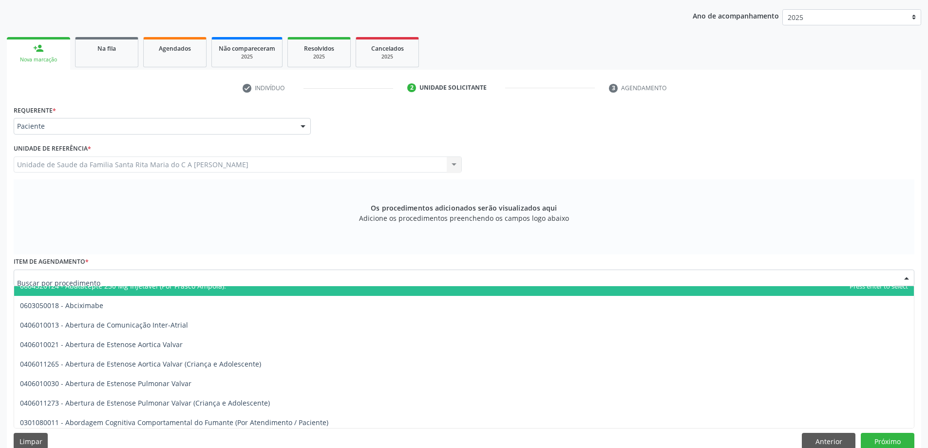
click at [155, 277] on input "text" at bounding box center [456, 282] width 878 height 19
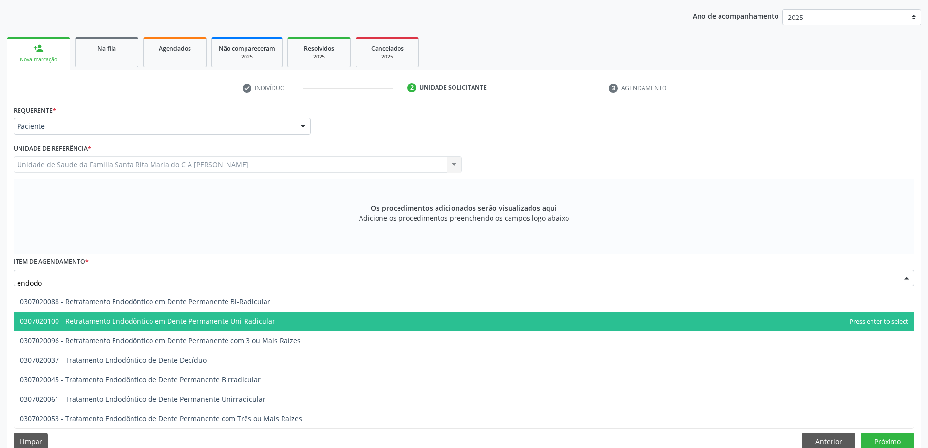
scroll to position [0, 0]
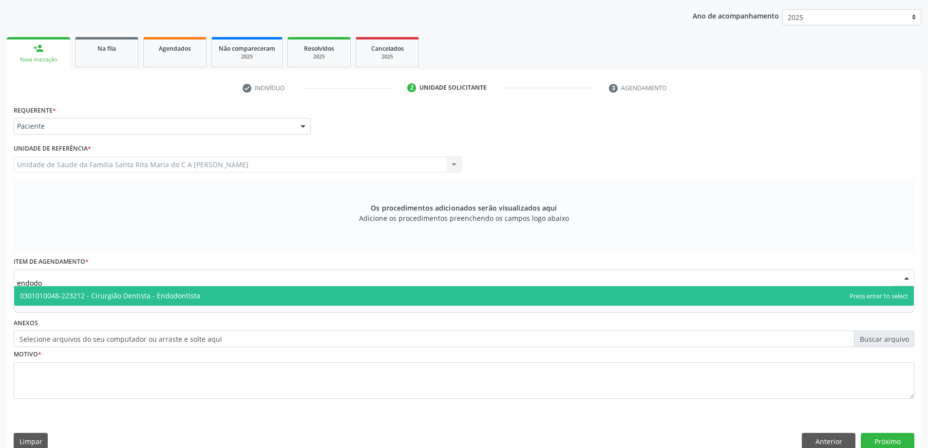
type input "endodon"
click at [202, 302] on span "0301010048-223212 - Cirurgião Dentista - Endodontista" at bounding box center [464, 295] width 900 height 19
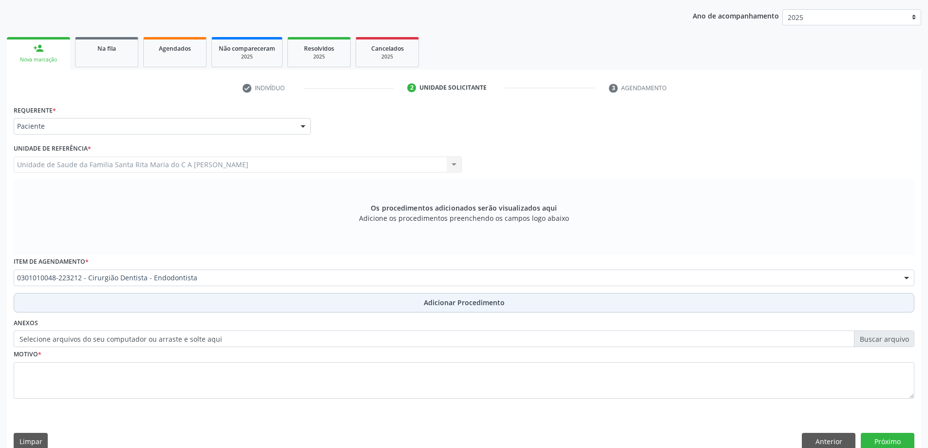
click at [196, 308] on button "Adicionar Procedimento" at bounding box center [464, 302] width 901 height 19
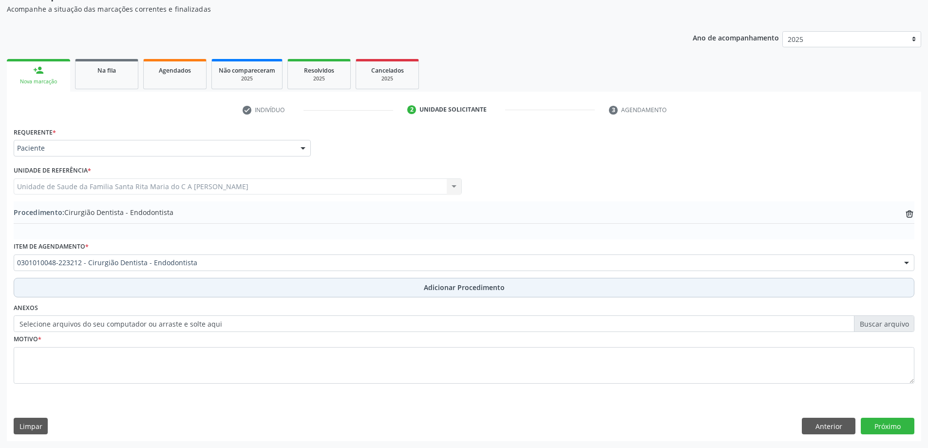
scroll to position [100, 0]
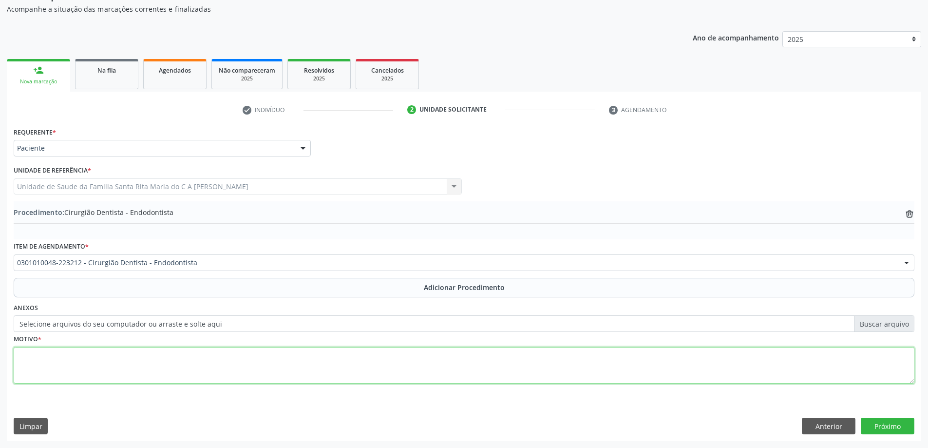
click at [150, 368] on textarea at bounding box center [464, 365] width 901 height 37
click at [34, 357] on textarea "k040pulpite" at bounding box center [464, 365] width 901 height 37
type textarea "k040 pulpite"
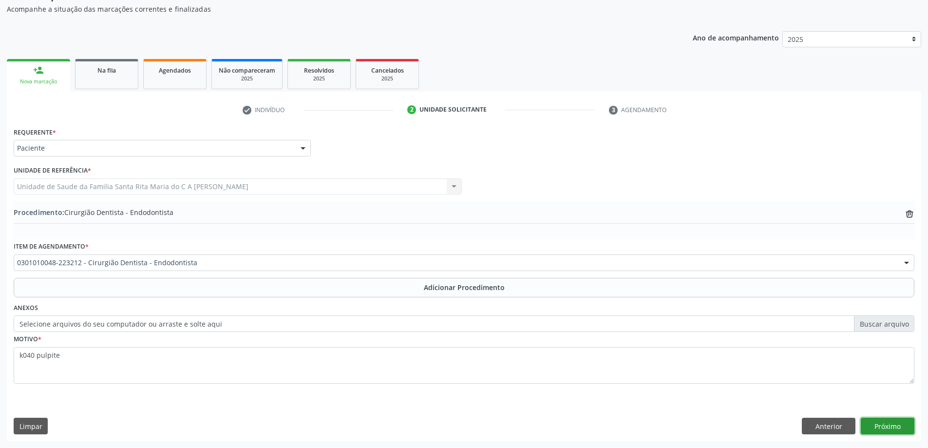
click at [883, 430] on button "Próximo" at bounding box center [888, 426] width 54 height 17
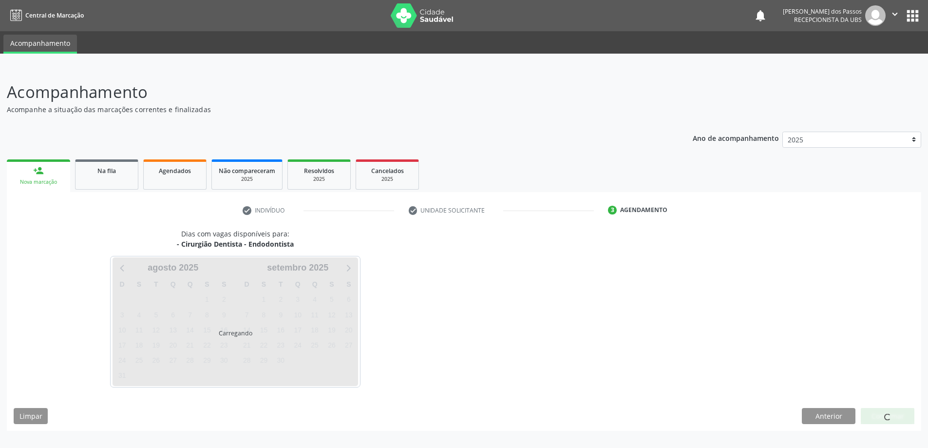
scroll to position [0, 0]
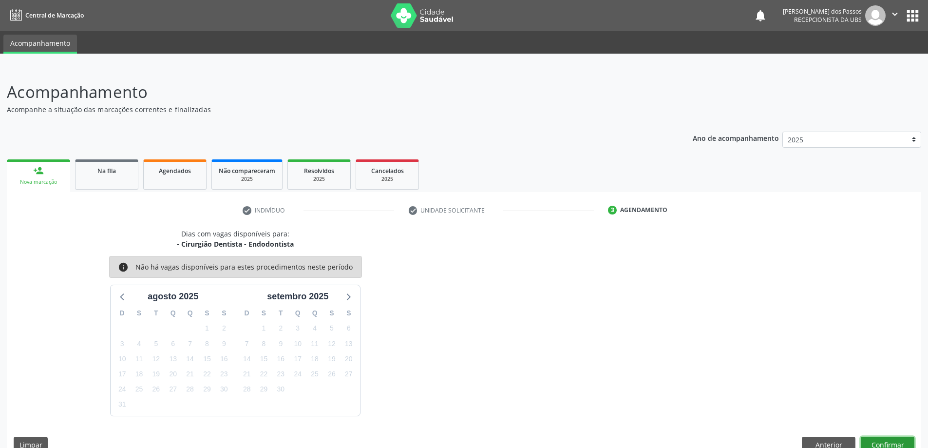
click at [876, 444] on button "Confirmar" at bounding box center [888, 445] width 54 height 17
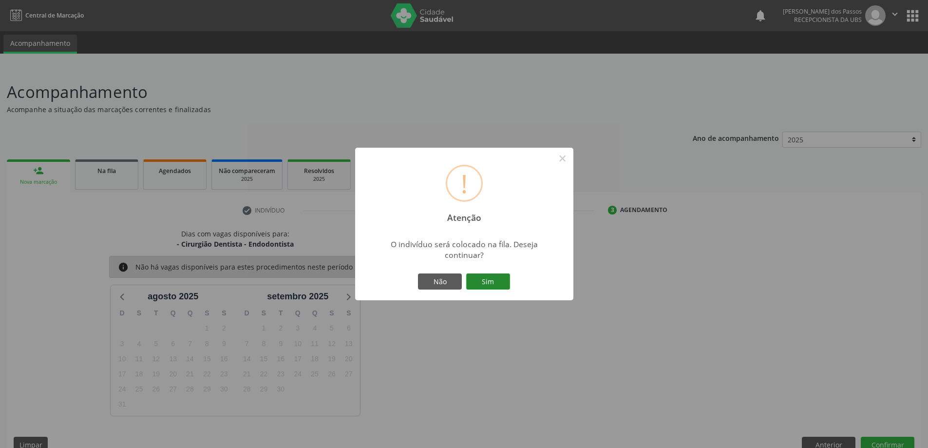
click at [483, 288] on button "Sim" at bounding box center [488, 281] width 44 height 17
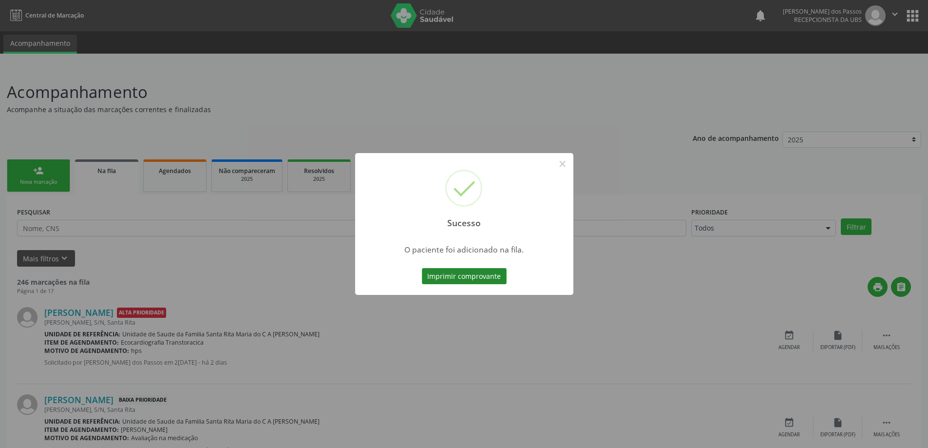
click at [477, 274] on button "Imprimir comprovante" at bounding box center [464, 276] width 85 height 17
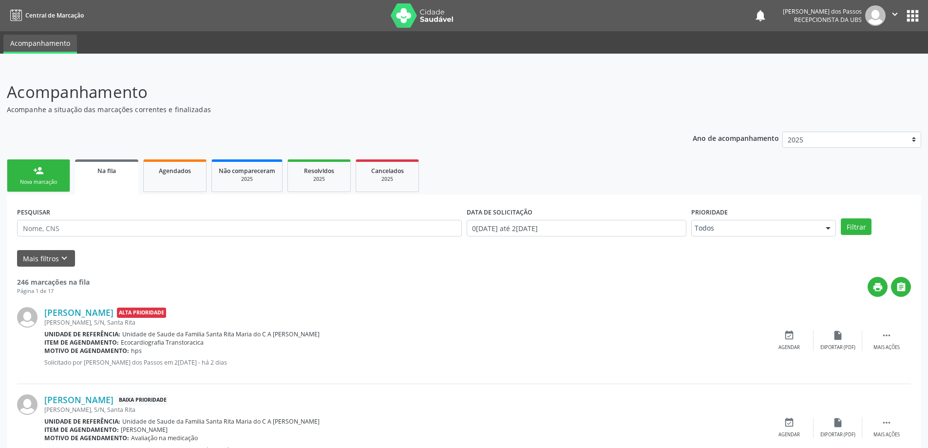
click at [27, 185] on div "Nova marcação" at bounding box center [38, 181] width 49 height 7
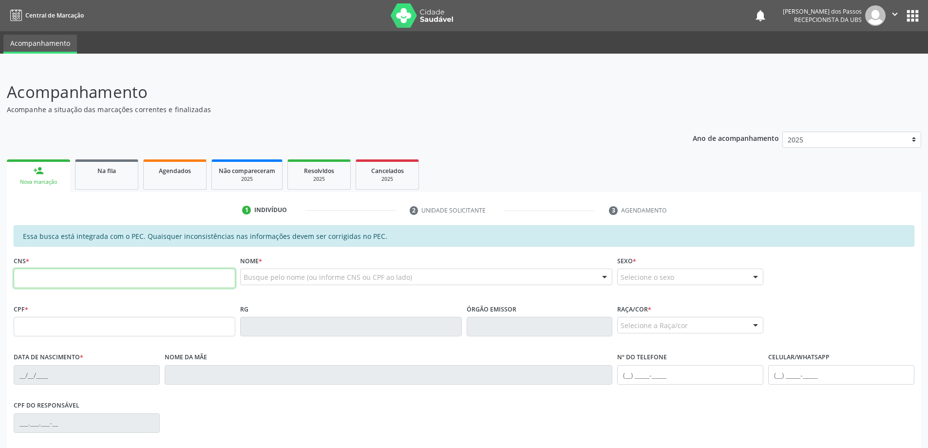
click at [84, 280] on input "text" at bounding box center [125, 278] width 222 height 19
type input "700 9099 3356 1592"
type input "697.199.004-82"
type input "17/12/1960"
type input "Expedita Pereira da Silva"
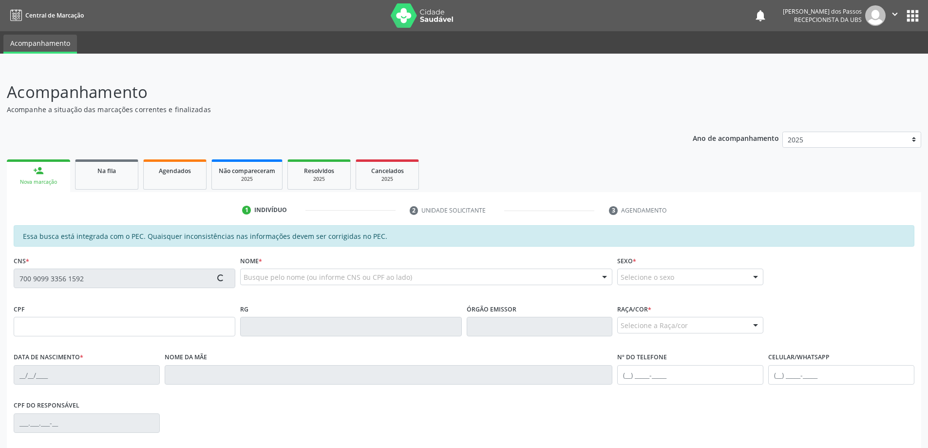
type input "(82) 98898-5440"
type input "S/N"
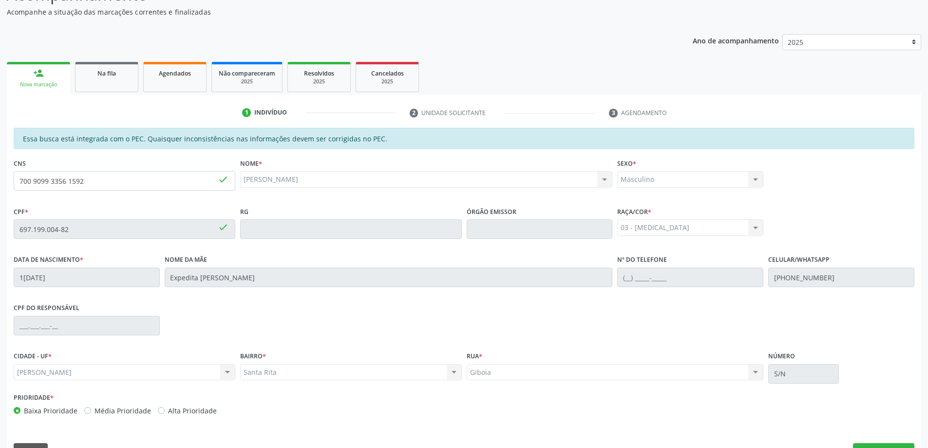
scroll to position [122, 0]
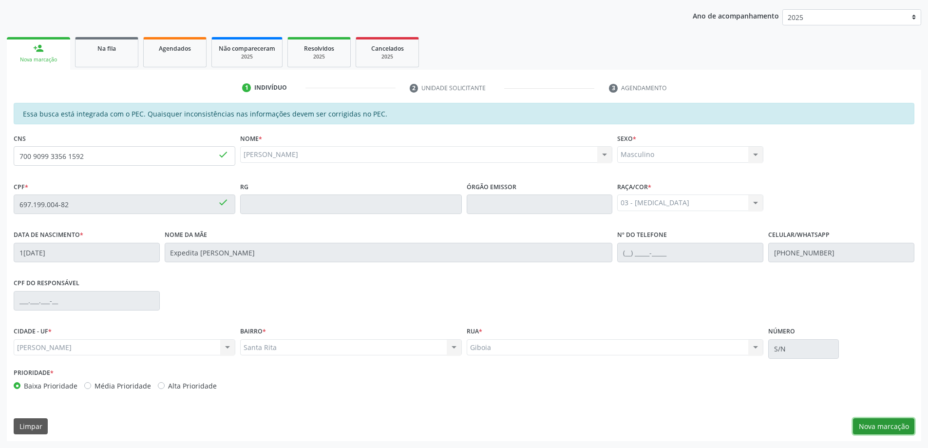
drag, startPoint x: 888, startPoint y: 424, endPoint x: 650, endPoint y: 344, distance: 252.1
click at [887, 424] on button "Nova marcação" at bounding box center [883, 426] width 61 height 17
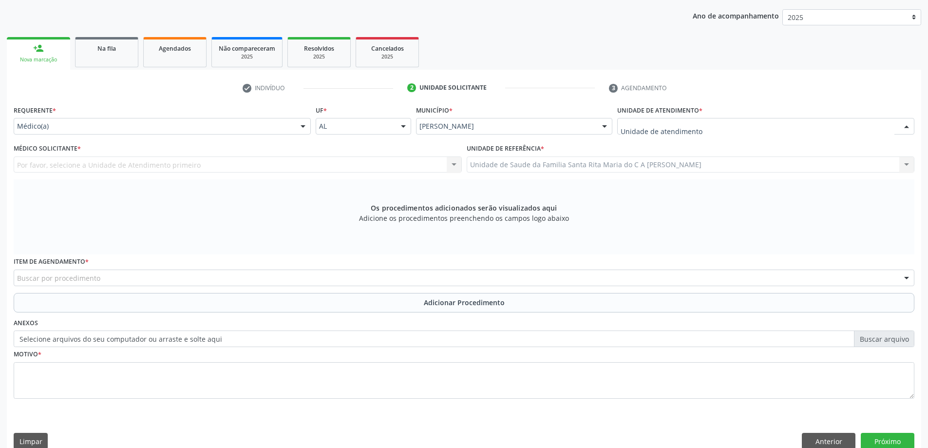
click at [708, 129] on div at bounding box center [765, 126] width 297 height 17
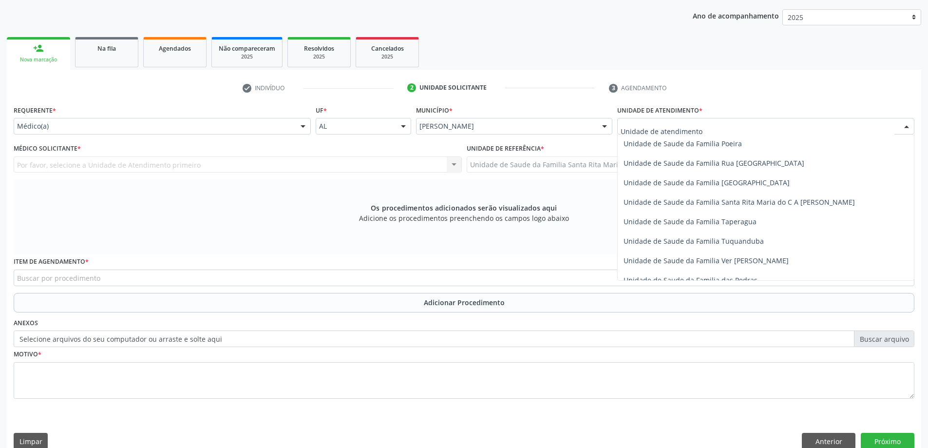
scroll to position [634, 0]
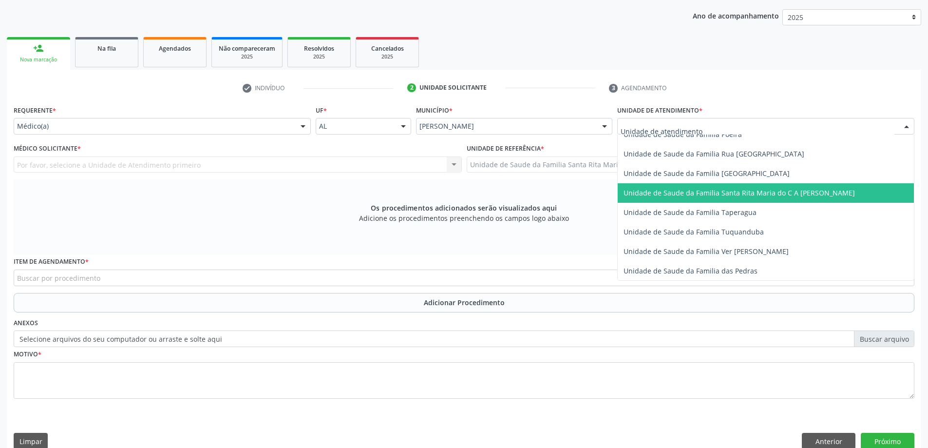
click at [699, 193] on span "Unidade de Saude da Familia Santa Rita Maria do C A [PERSON_NAME]" at bounding box center [739, 192] width 231 height 9
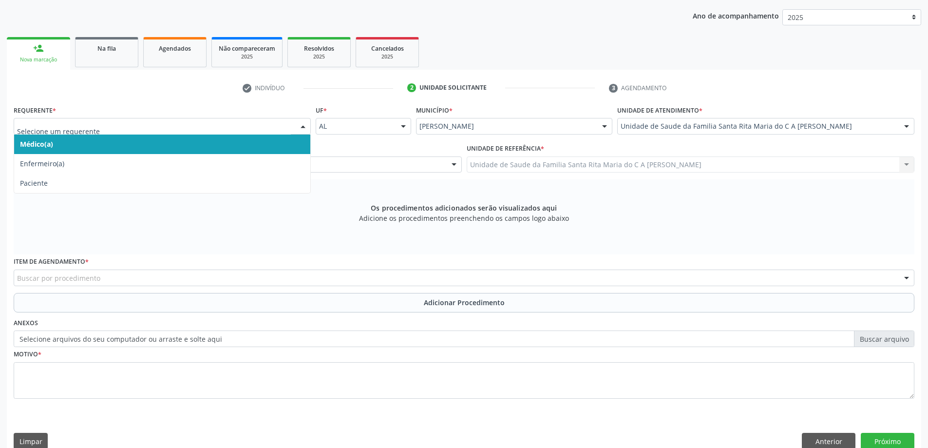
click at [220, 148] on span "Médico(a)" at bounding box center [162, 144] width 296 height 19
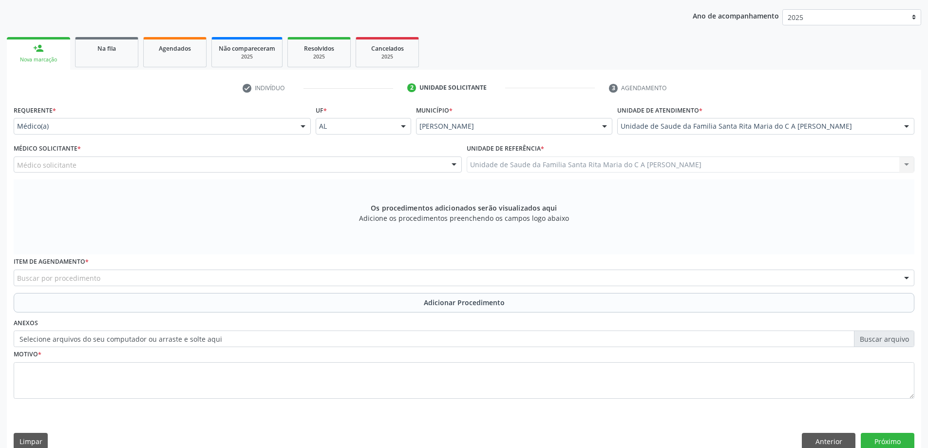
click at [204, 166] on div "Médico solicitante" at bounding box center [238, 164] width 448 height 17
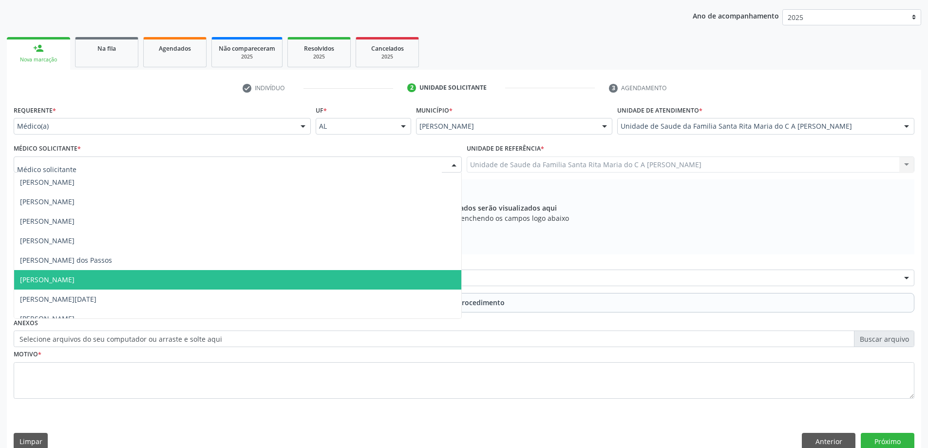
click at [191, 285] on span "[PERSON_NAME]" at bounding box center [237, 279] width 447 height 19
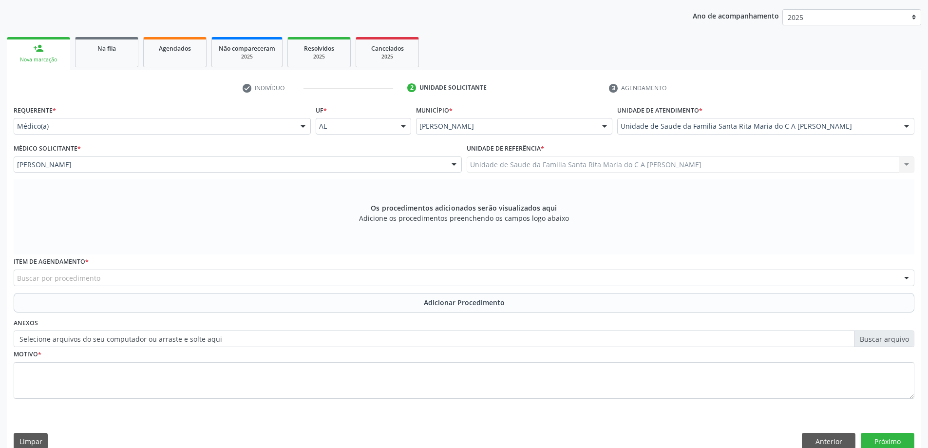
scroll to position [137, 0]
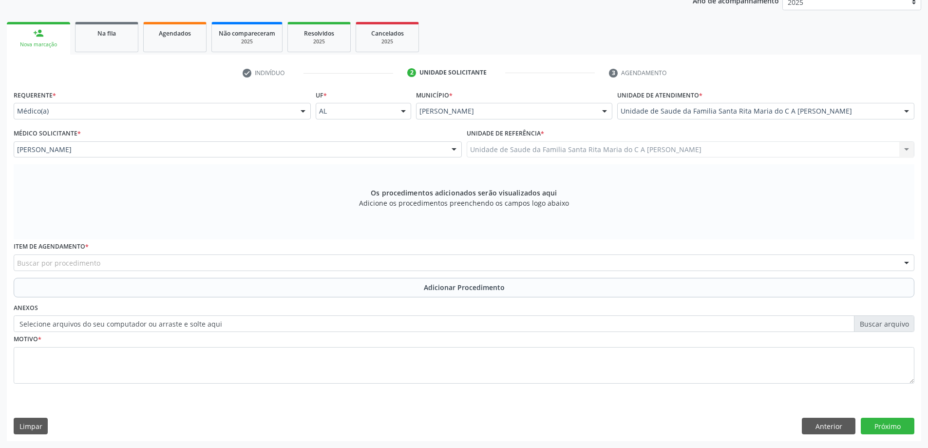
click at [160, 266] on div "Buscar por procedimento" at bounding box center [464, 262] width 901 height 17
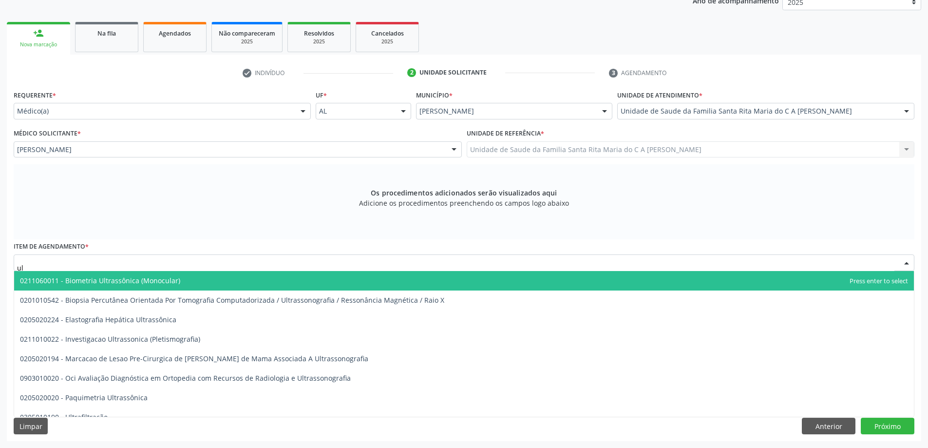
type input "u"
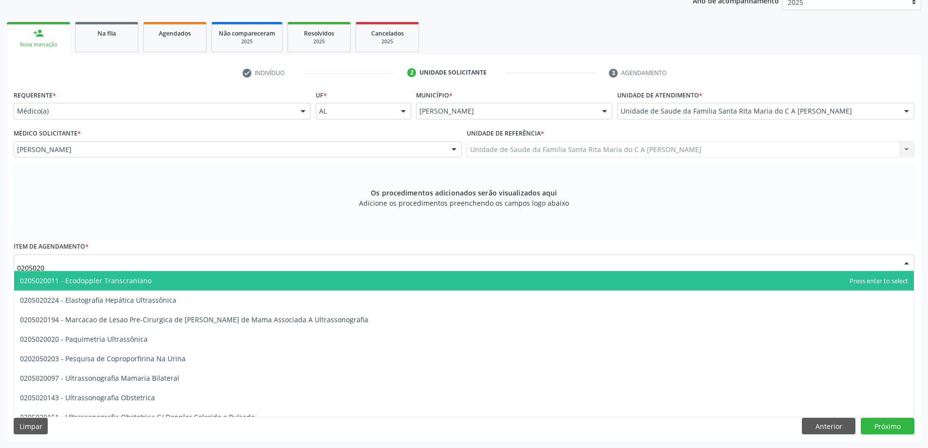
type input "02050200"
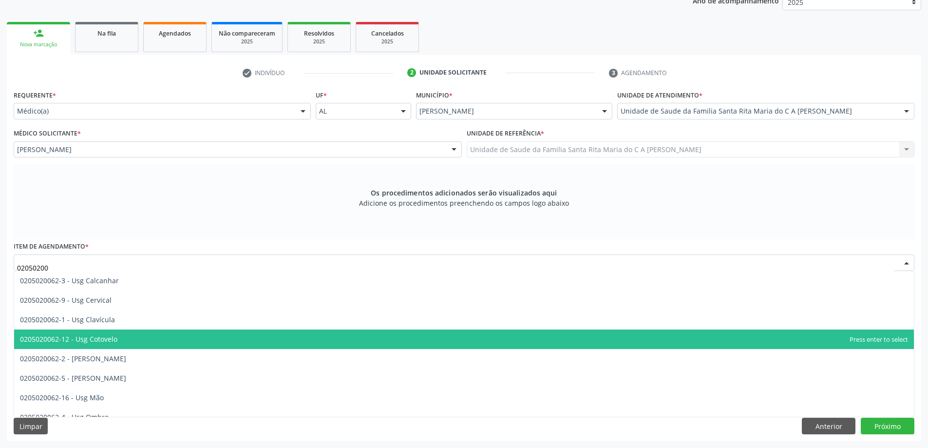
scroll to position [244, 0]
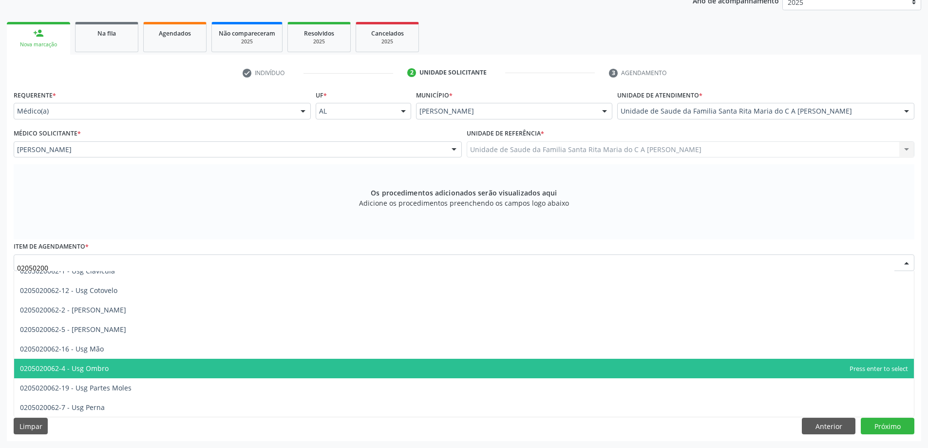
click at [164, 367] on span "0205020062-4 - Usg Ombro" at bounding box center [464, 368] width 900 height 19
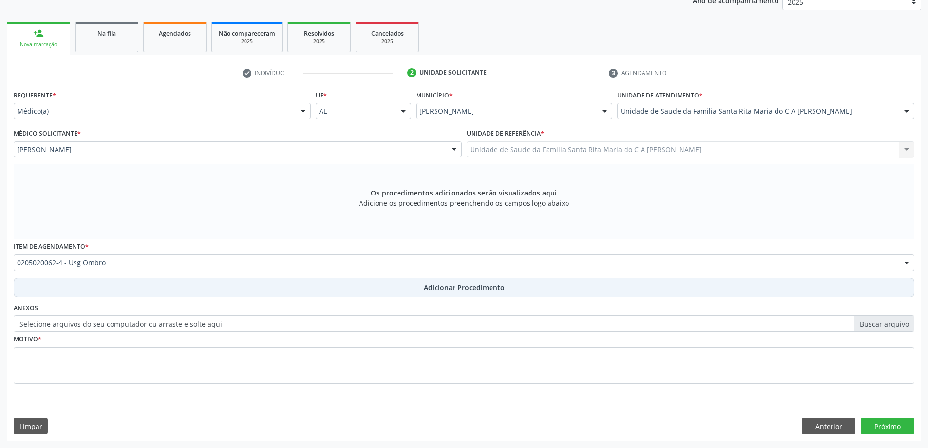
click at [200, 289] on button "Adicionar Procedimento" at bounding box center [464, 287] width 901 height 19
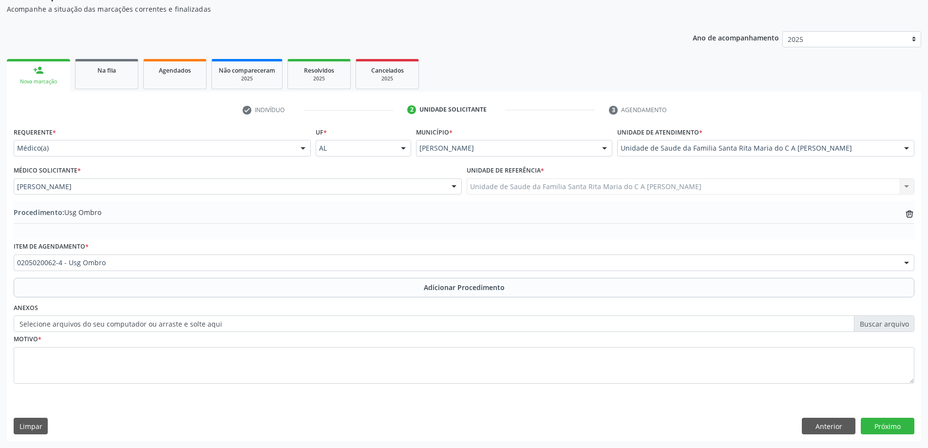
scroll to position [100, 0]
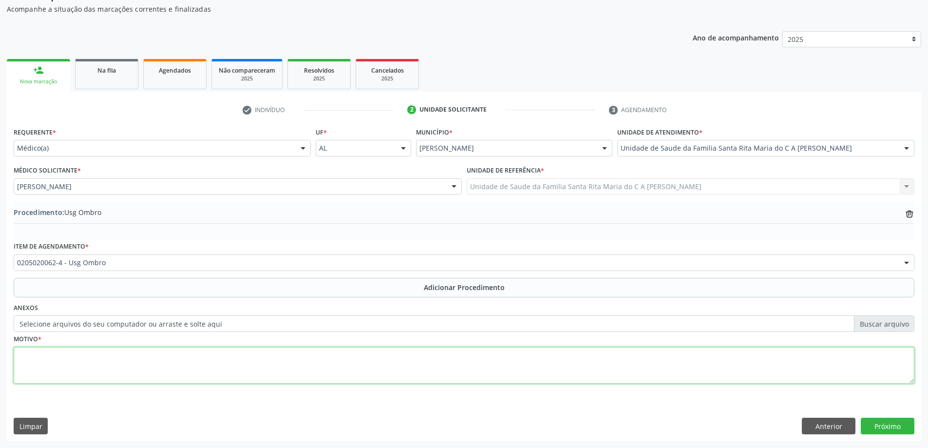
click at [174, 368] on textarea at bounding box center [464, 365] width 901 height 37
type textarea "dor em ombro esquerdo"
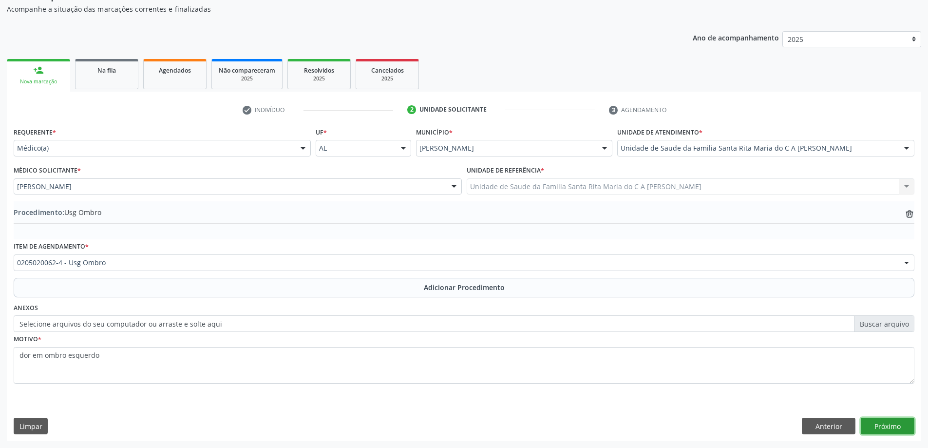
click at [891, 424] on button "Próximo" at bounding box center [888, 426] width 54 height 17
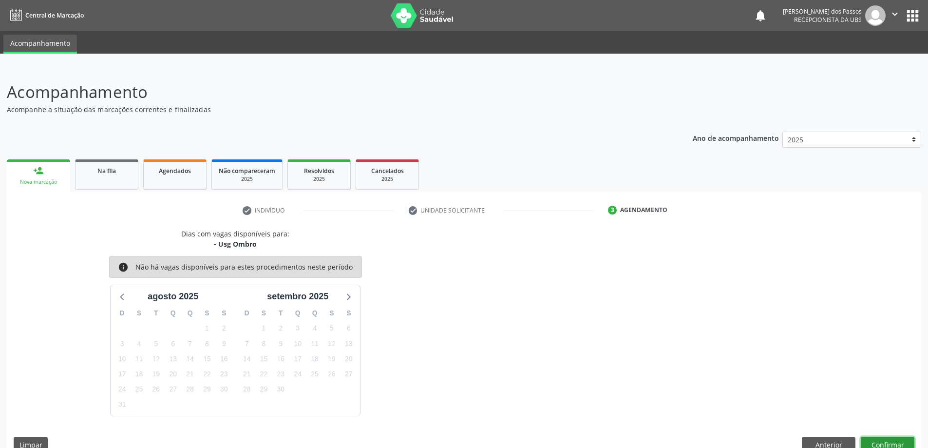
click at [886, 442] on button "Confirmar" at bounding box center [888, 445] width 54 height 17
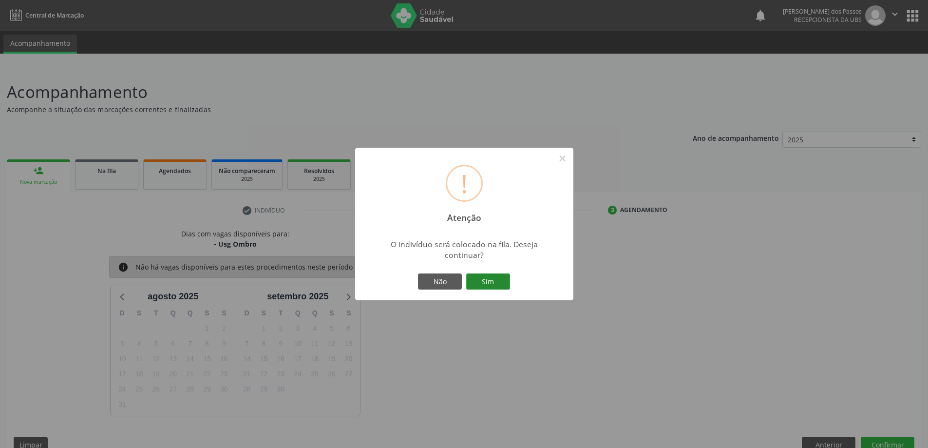
click at [495, 281] on button "Sim" at bounding box center [488, 281] width 44 height 17
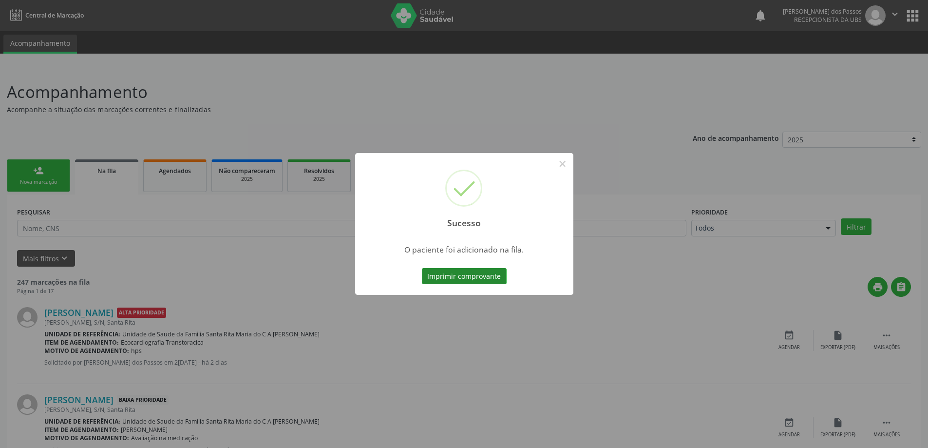
click at [489, 275] on button "Imprimir comprovante" at bounding box center [464, 276] width 85 height 17
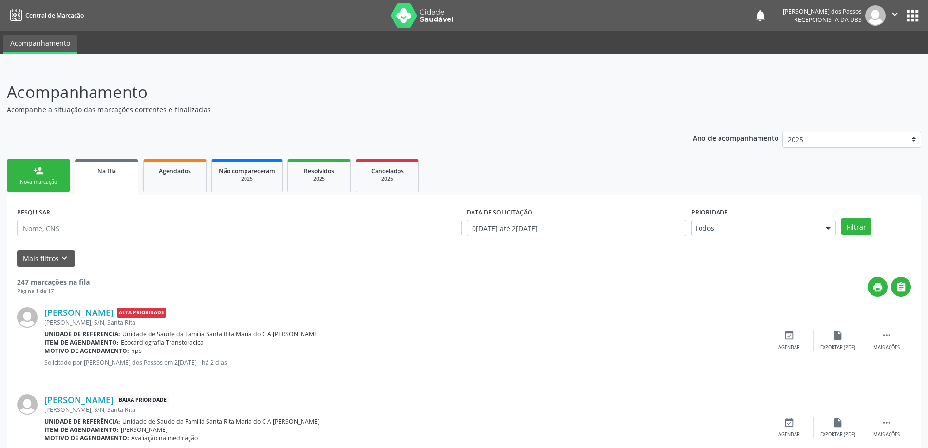
drag, startPoint x: 27, startPoint y: 177, endPoint x: 114, endPoint y: 158, distance: 89.3
click at [27, 177] on link "person_add Nova marcação" at bounding box center [38, 175] width 63 height 33
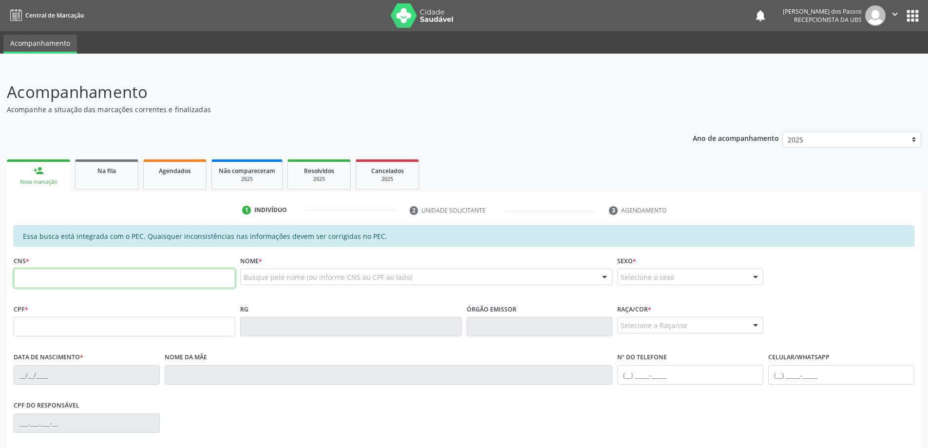
click at [74, 280] on input "text" at bounding box center [125, 278] width 222 height 19
type input "707 6002 8645 8299"
type input "273.228.314-20"
type input "06/08/1955"
type input "Ivonete Analia dos Santos"
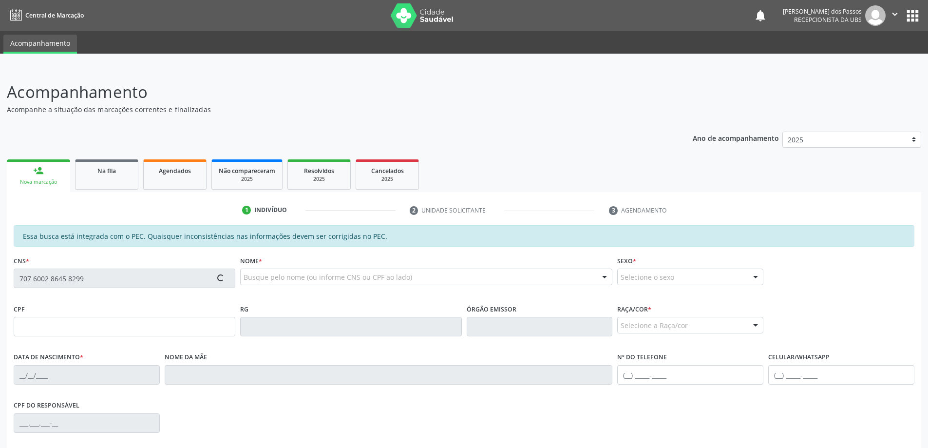
type input "(82) 8852-8697"
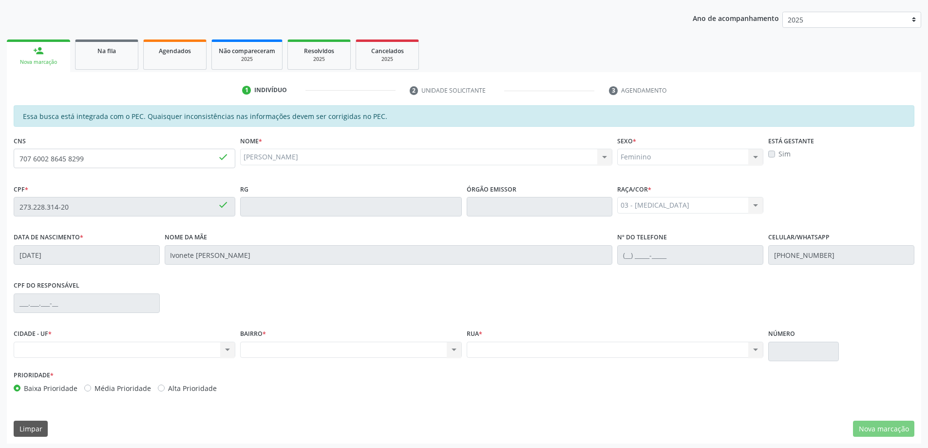
scroll to position [122, 0]
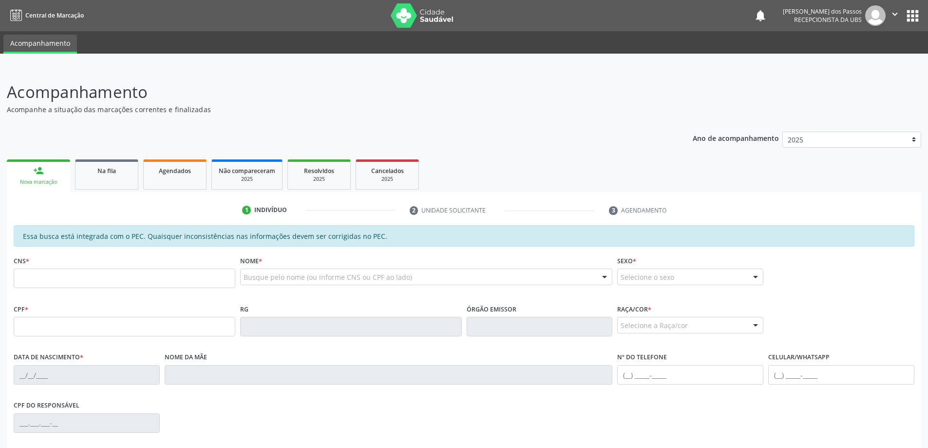
click at [58, 280] on input "text" at bounding box center [125, 278] width 222 height 19
click at [39, 331] on input "text" at bounding box center [125, 326] width 222 height 19
type input "078.995.204-10"
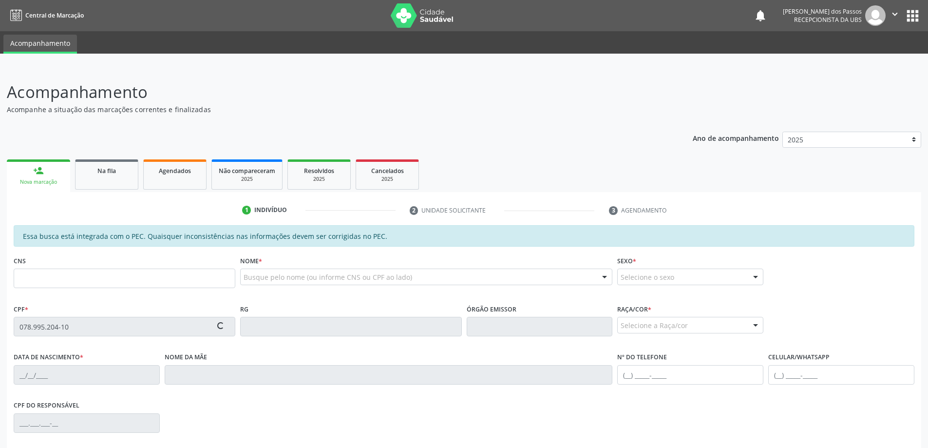
type input "704 7057 5635 5139"
type input "23/07/1985"
type input "Quitéria Maria da Silva"
type input "(82) 98733-1395"
type input "S/N"
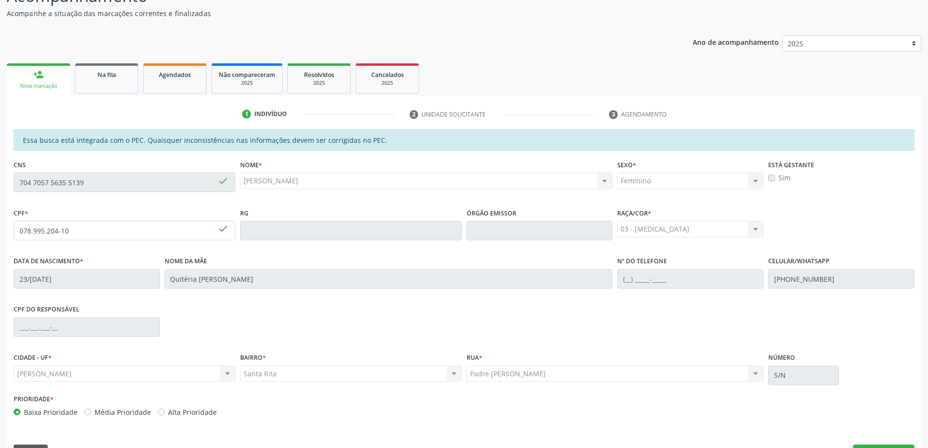
scroll to position [122, 0]
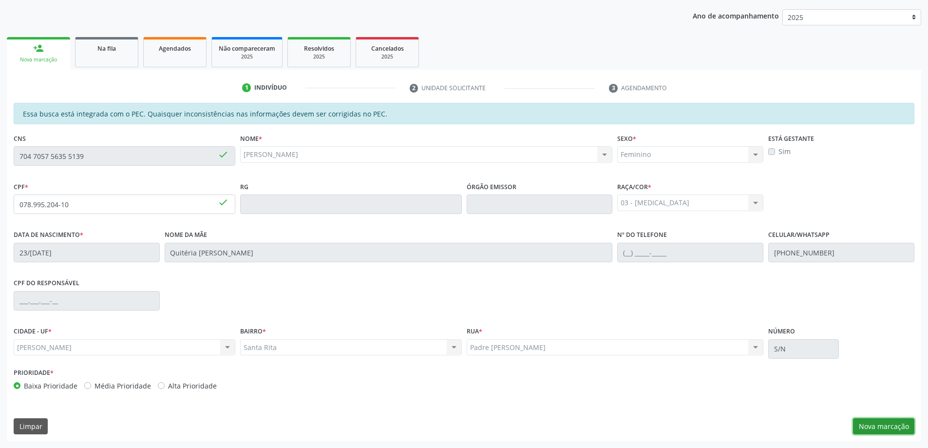
click at [865, 429] on button "Nova marcação" at bounding box center [883, 426] width 61 height 17
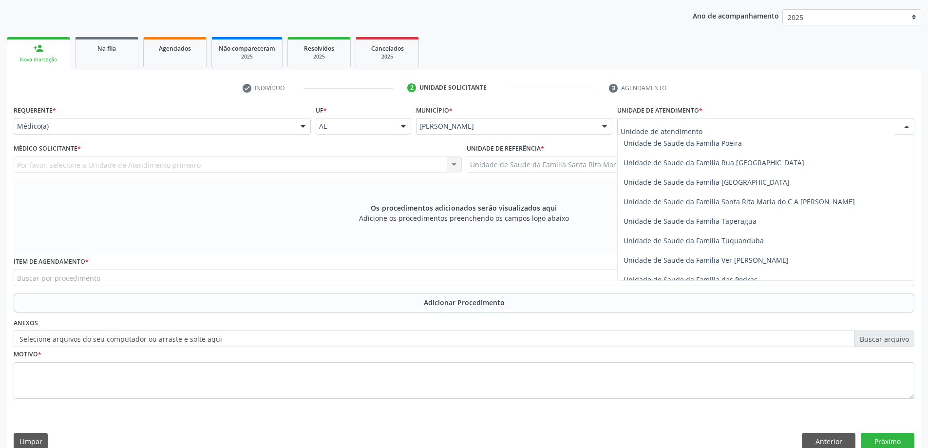
scroll to position [634, 0]
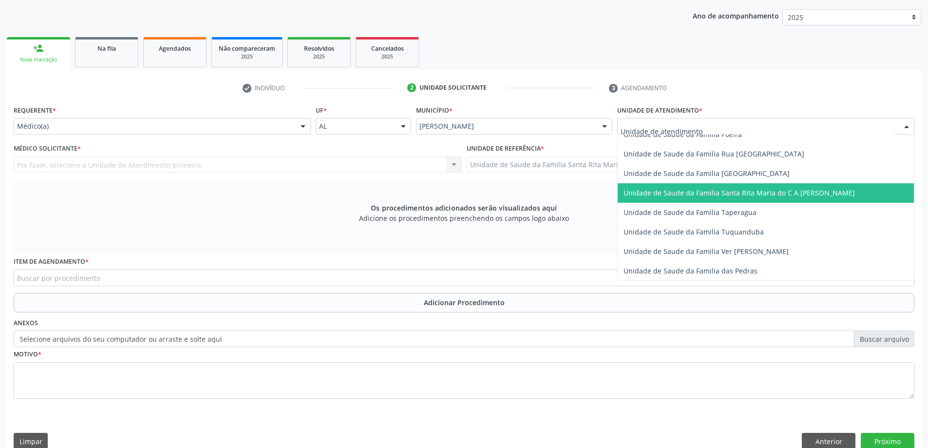
click at [689, 196] on span "Unidade de Saude da Familia Santa Rita Maria do C A [PERSON_NAME]" at bounding box center [739, 192] width 231 height 9
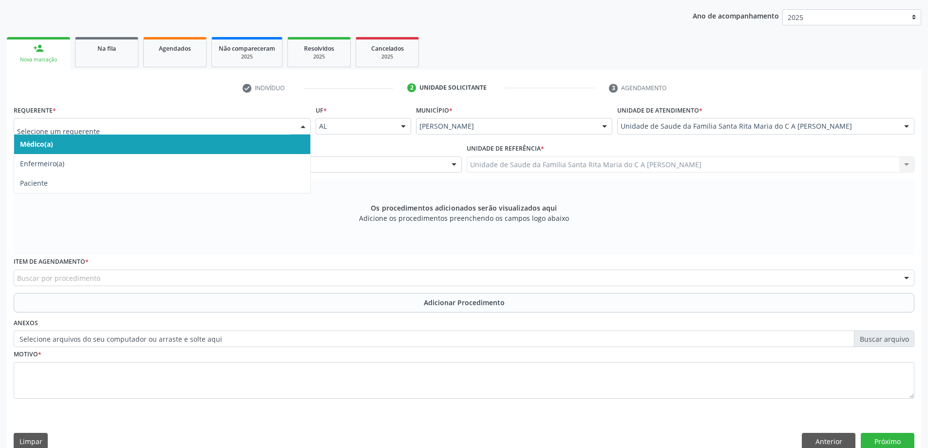
click at [150, 148] on span "Médico(a)" at bounding box center [162, 144] width 296 height 19
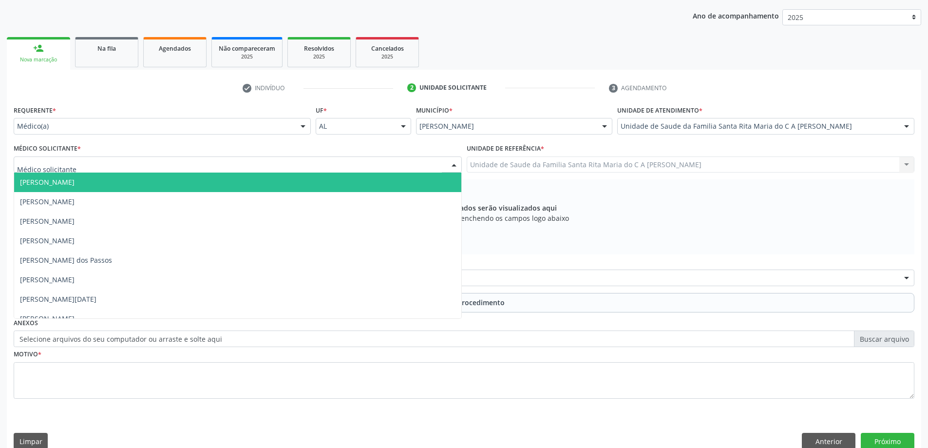
click at [149, 167] on div at bounding box center [238, 164] width 448 height 17
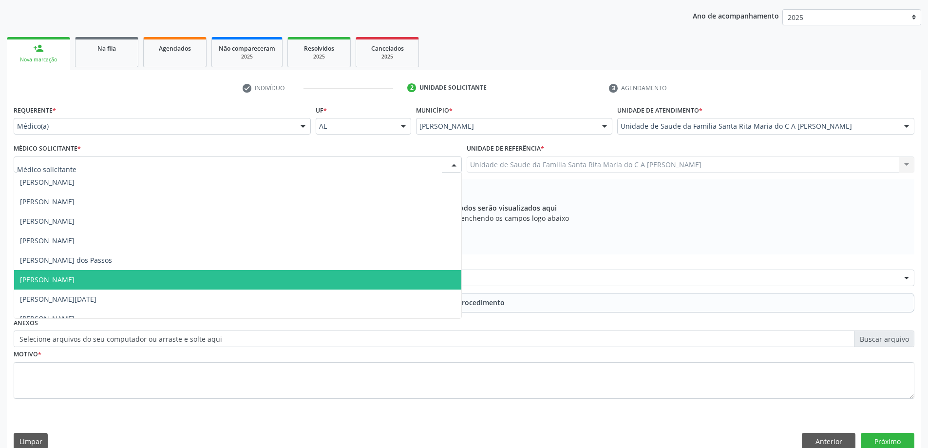
click at [157, 280] on span "[PERSON_NAME]" at bounding box center [237, 279] width 447 height 19
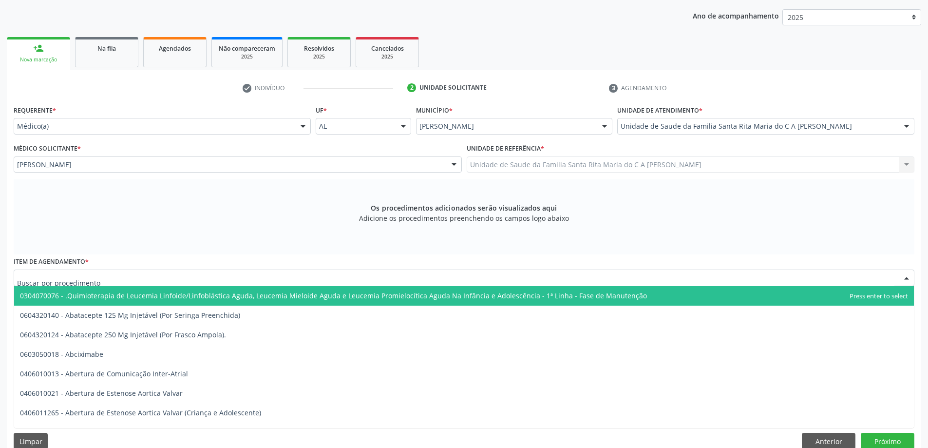
click at [147, 280] on div at bounding box center [464, 278] width 901 height 17
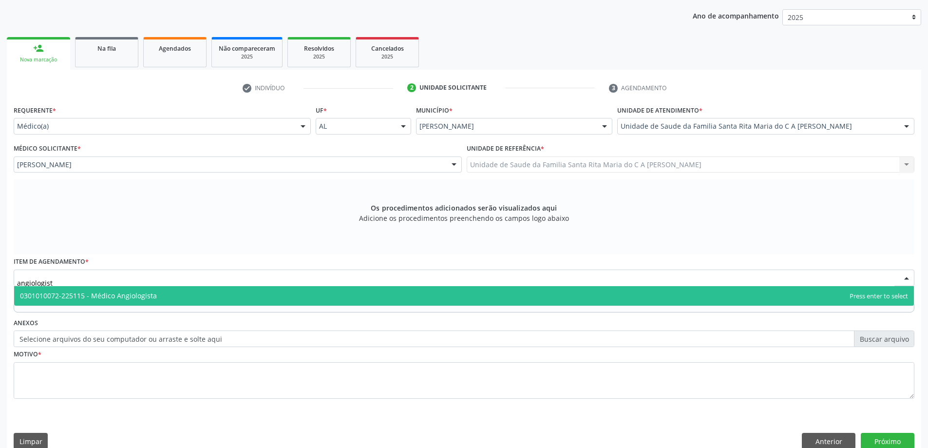
type input "angiologista"
click at [148, 295] on span "0301010072-225115 - Médico Angiologista" at bounding box center [88, 295] width 137 height 9
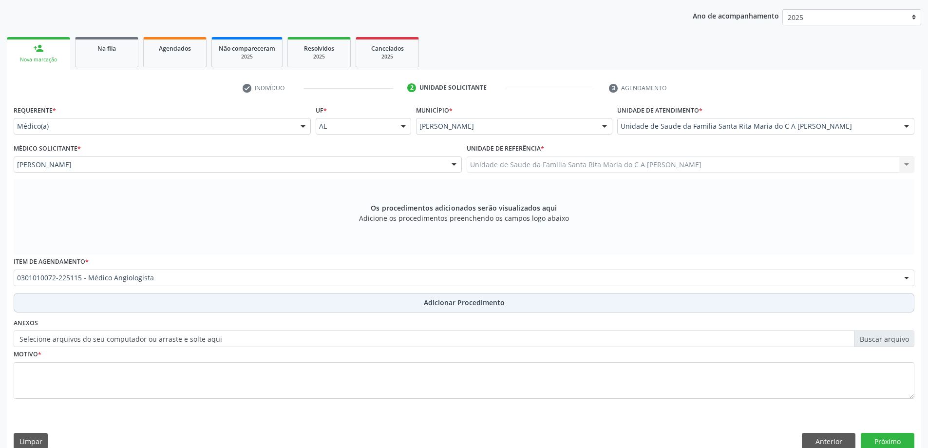
click at [165, 306] on button "Adicionar Procedimento" at bounding box center [464, 302] width 901 height 19
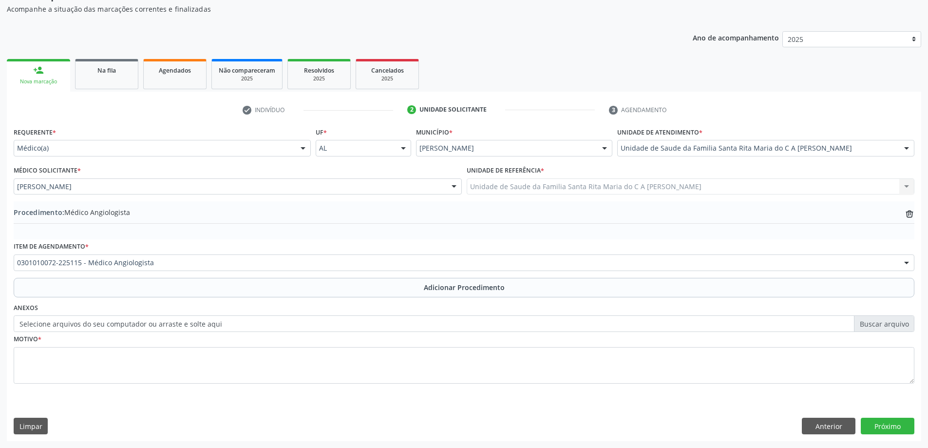
scroll to position [100, 0]
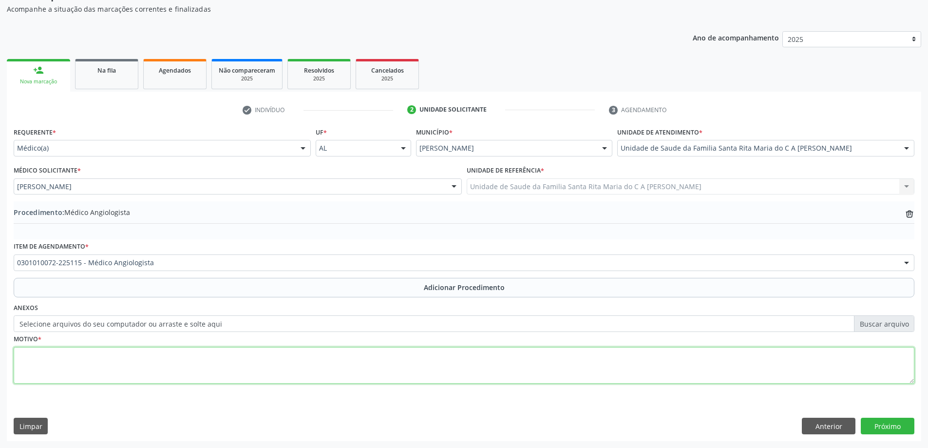
click at [150, 360] on textarea at bounding box center [464, 365] width 901 height 37
click at [22, 355] on textarea "vrizes" at bounding box center [464, 365] width 901 height 37
type textarea "varizes"
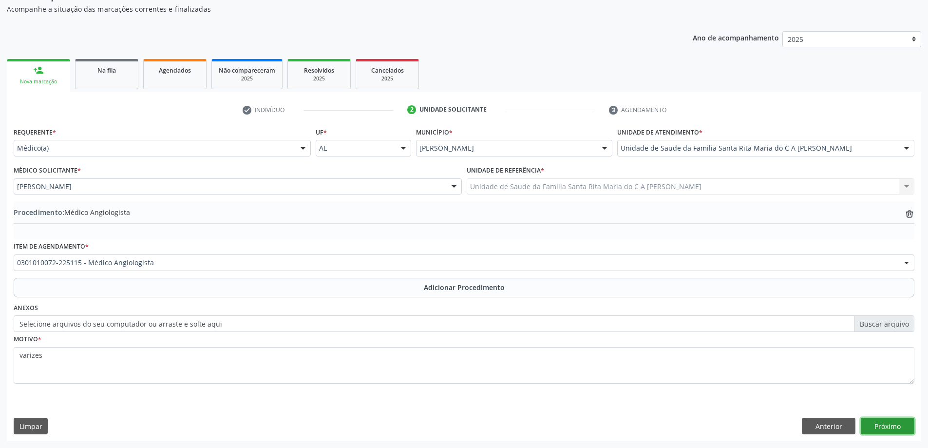
click at [906, 430] on button "Próximo" at bounding box center [888, 426] width 54 height 17
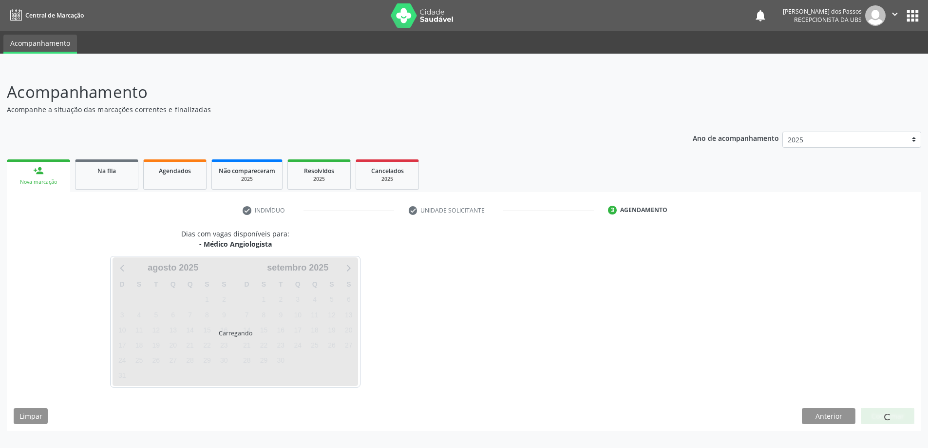
scroll to position [0, 0]
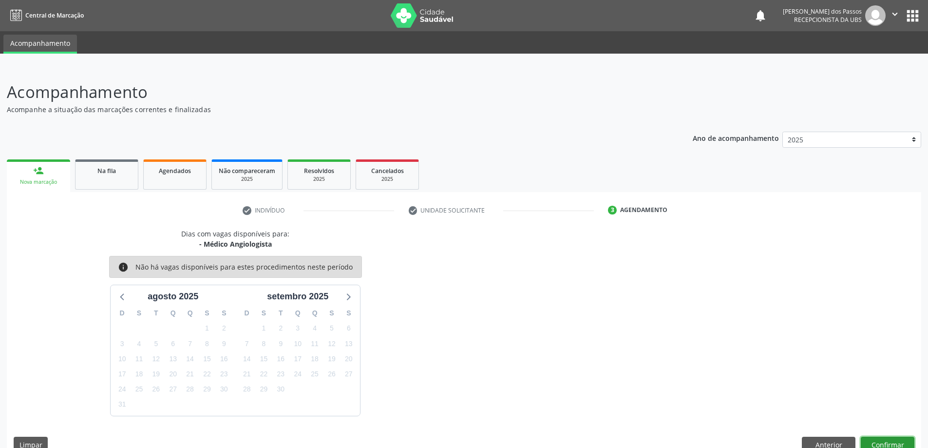
click at [905, 444] on button "Confirmar" at bounding box center [888, 445] width 54 height 17
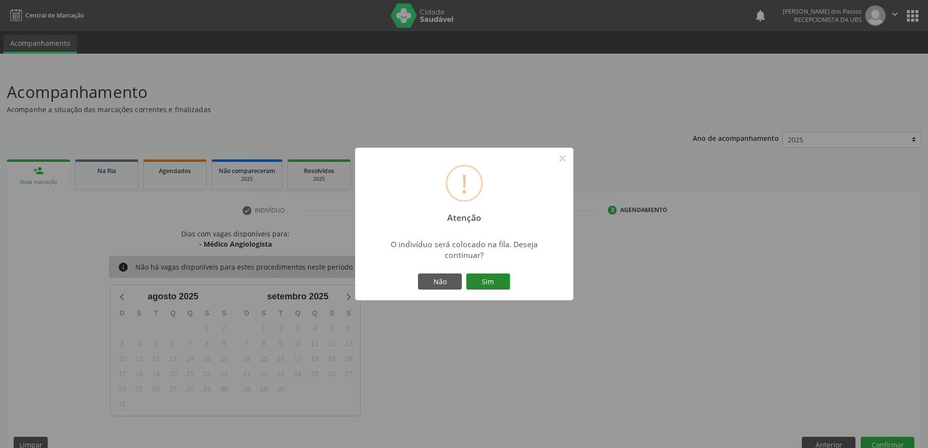
click at [482, 277] on button "Sim" at bounding box center [488, 281] width 44 height 17
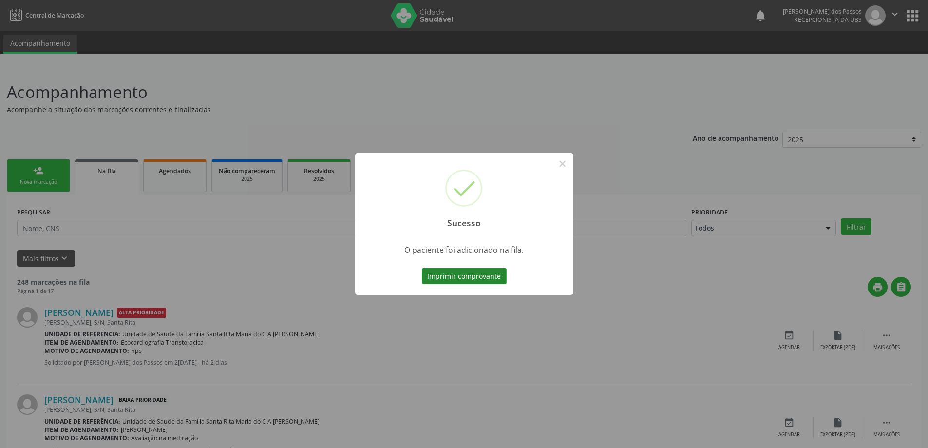
click at [478, 272] on button "Imprimir comprovante" at bounding box center [464, 276] width 85 height 17
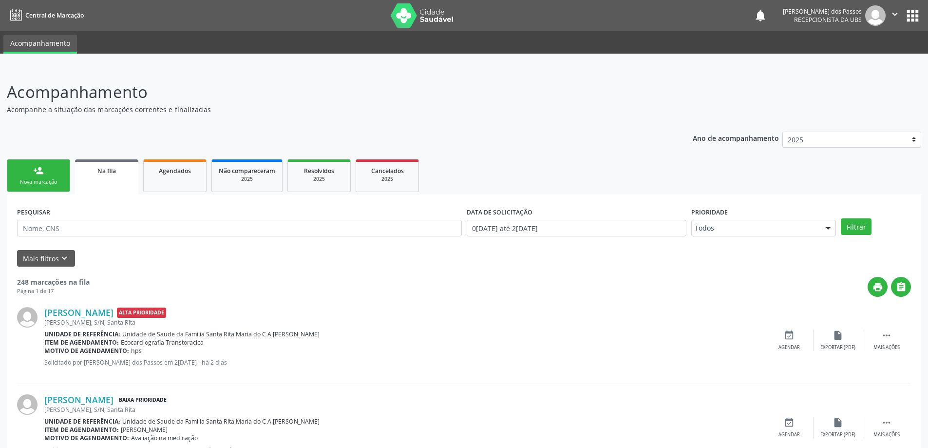
click at [51, 178] on div "Nova marcação" at bounding box center [38, 181] width 49 height 7
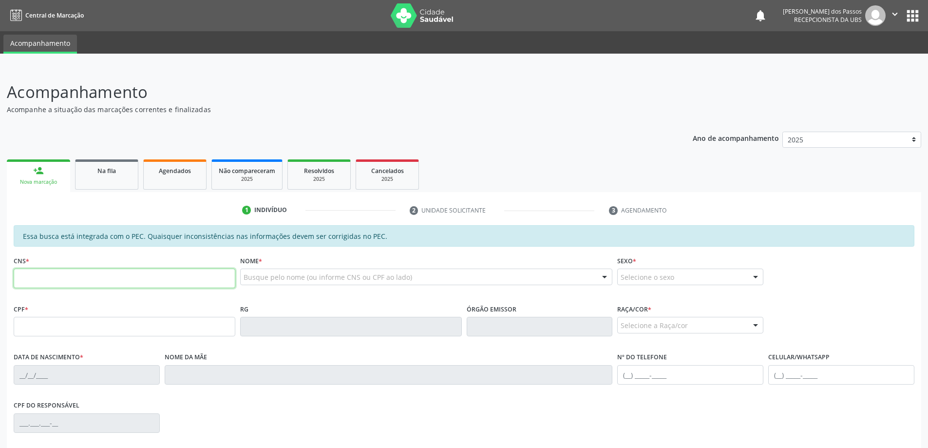
click at [64, 274] on input "text" at bounding box center [125, 278] width 222 height 19
type input "707 6002 8645 8299"
type input "273.228.314-20"
type input "06/08/1955"
type input "Ivonete Analia dos Santos"
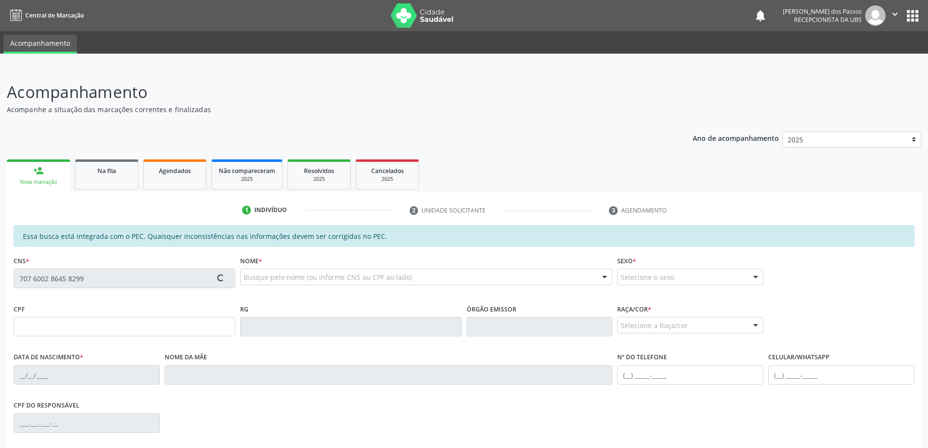
type input "(82) 8852-8697"
type input "S/N"
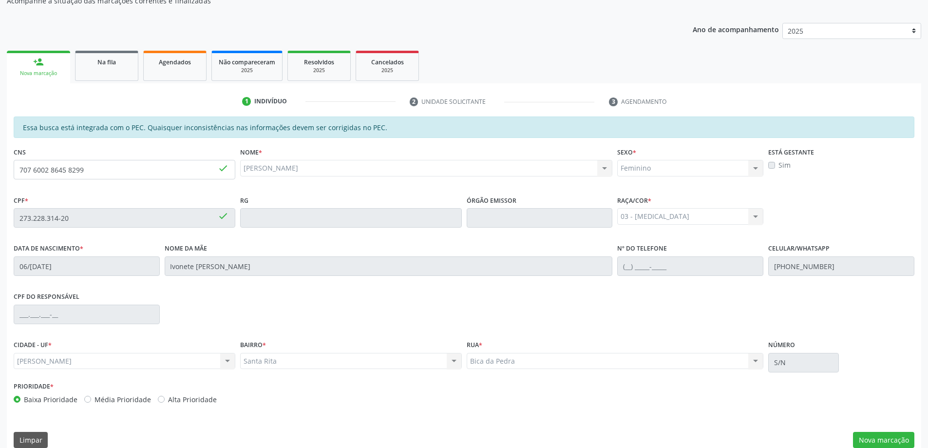
scroll to position [122, 0]
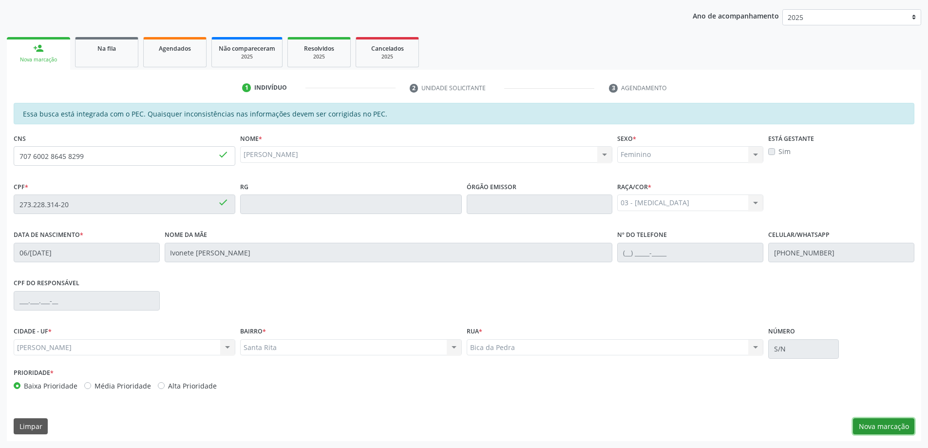
click at [874, 418] on button "Nova marcação" at bounding box center [883, 426] width 61 height 17
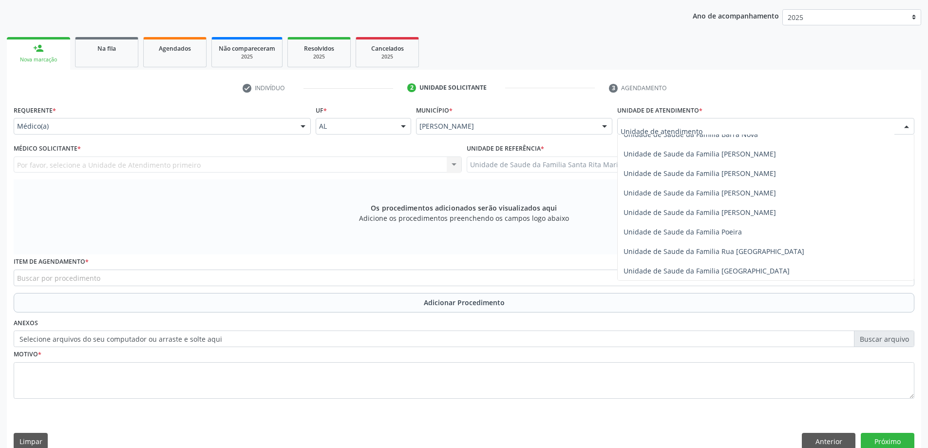
scroll to position [585, 0]
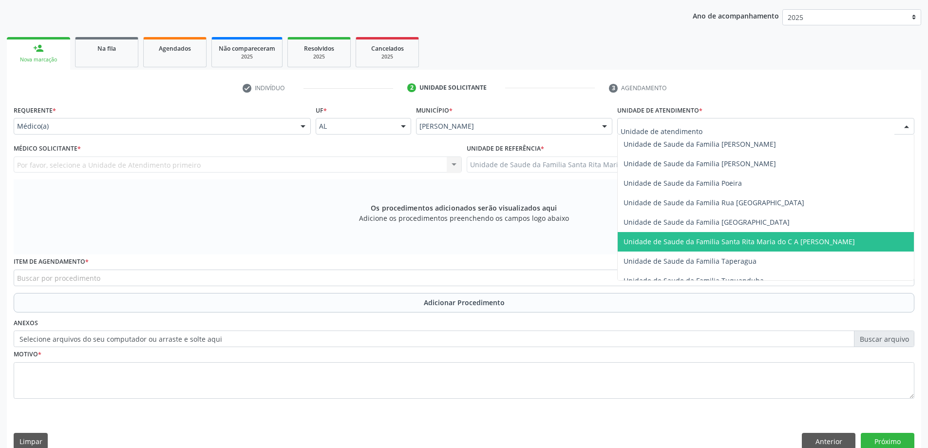
click at [667, 237] on span "Unidade de Saude da Familia Santa Rita Maria do C A [PERSON_NAME]" at bounding box center [739, 241] width 231 height 9
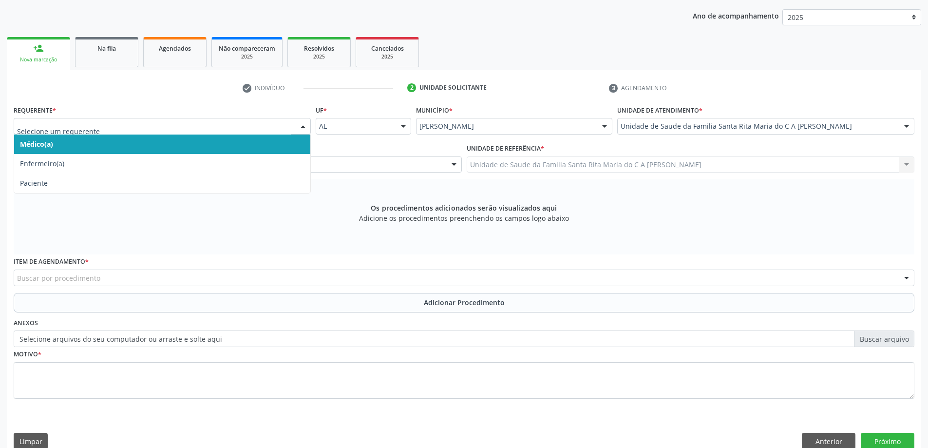
click at [203, 143] on span "Médico(a)" at bounding box center [162, 144] width 296 height 19
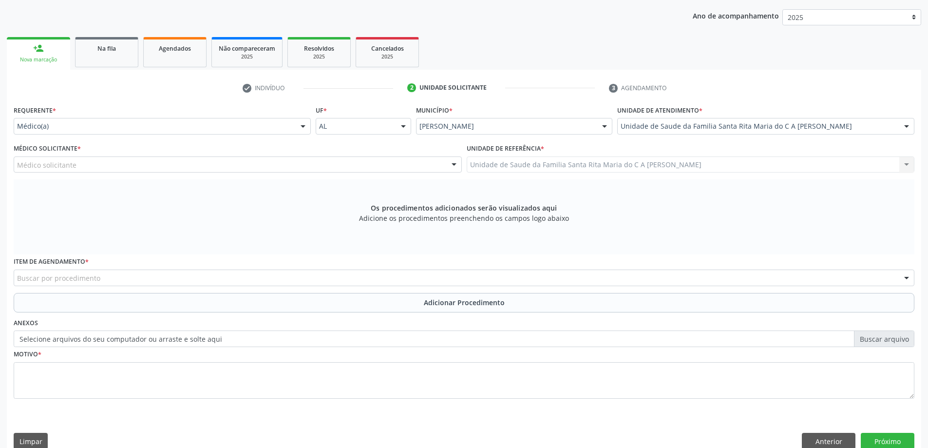
click at [192, 166] on div "Médico solicitante" at bounding box center [238, 164] width 448 height 17
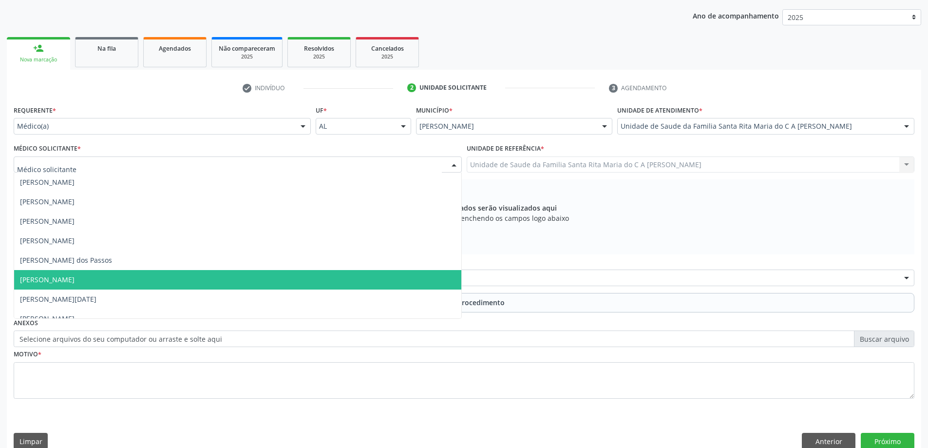
click at [171, 277] on span "[PERSON_NAME]" at bounding box center [237, 279] width 447 height 19
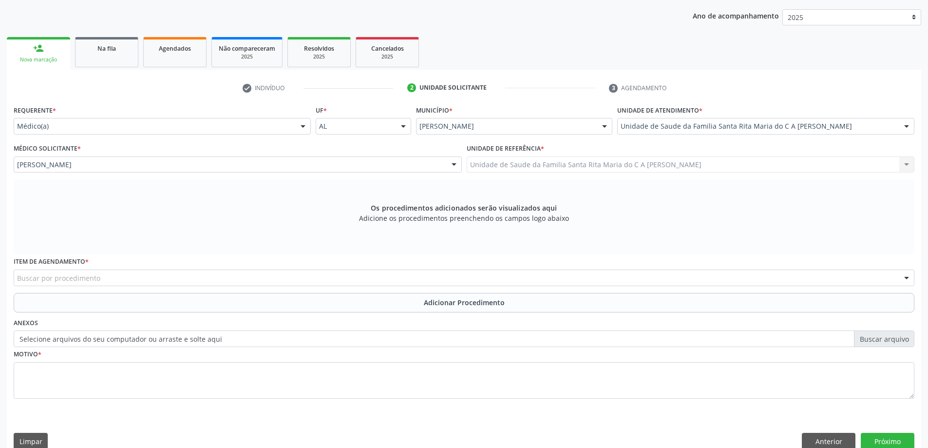
click at [117, 276] on div "Buscar por procedimento" at bounding box center [464, 278] width 901 height 17
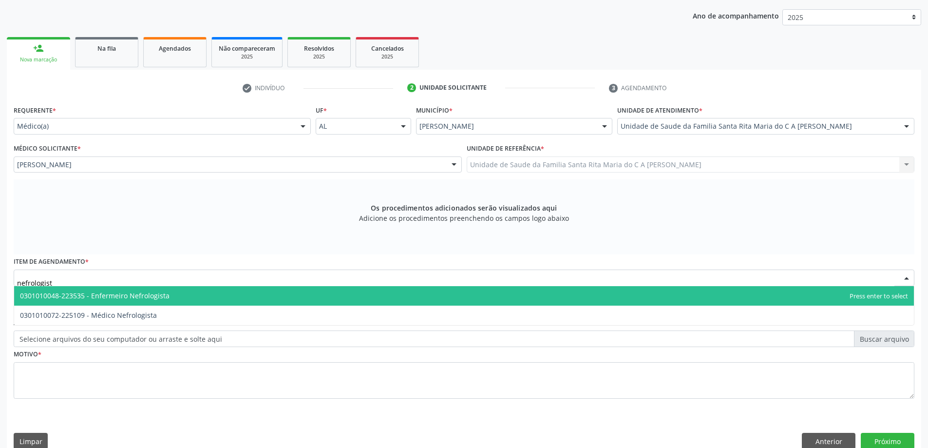
type input "nefrologista"
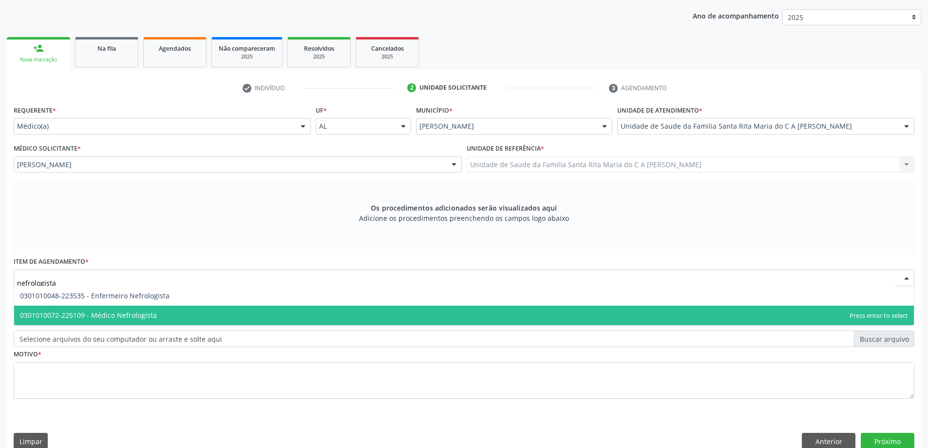
click at [135, 312] on span "0301010072-225109 - Médico Nefrologista" at bounding box center [88, 314] width 137 height 9
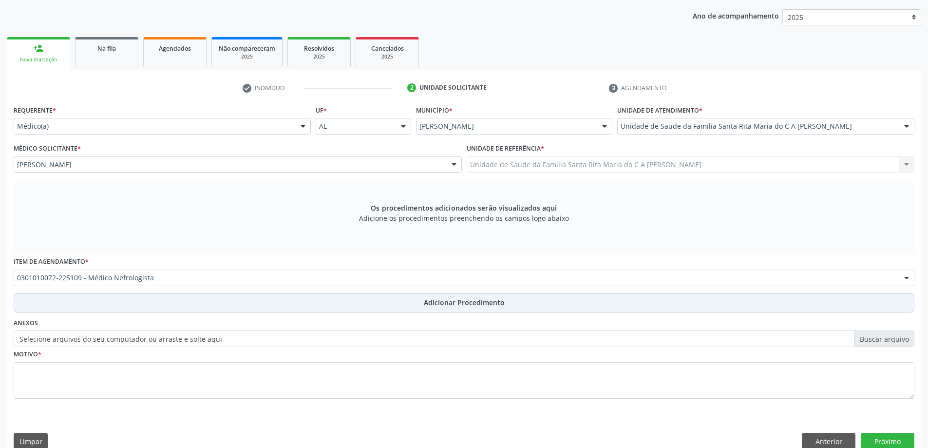
click at [135, 302] on button "Adicionar Procedimento" at bounding box center [464, 302] width 901 height 19
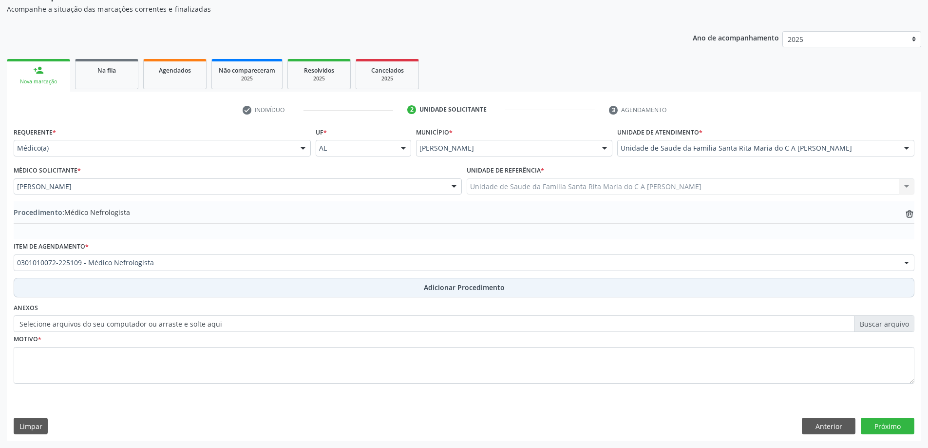
scroll to position [100, 0]
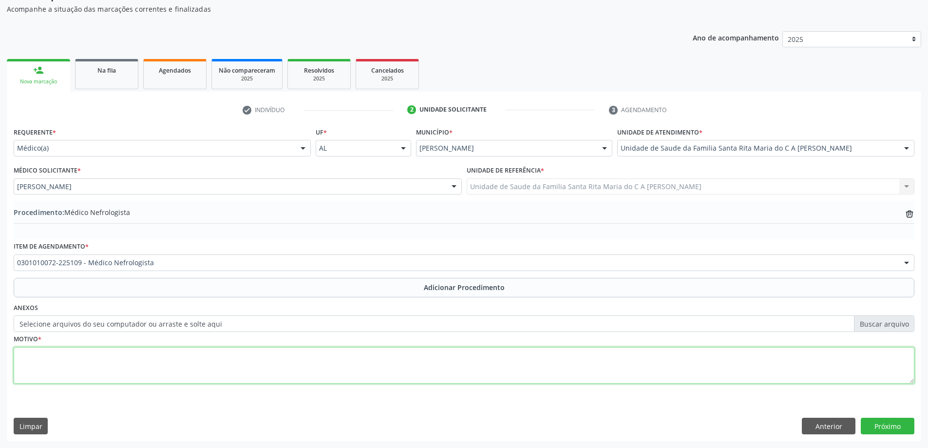
click at [111, 369] on textarea at bounding box center [464, 365] width 901 height 37
type textarea "ureia + creatinina alterada"
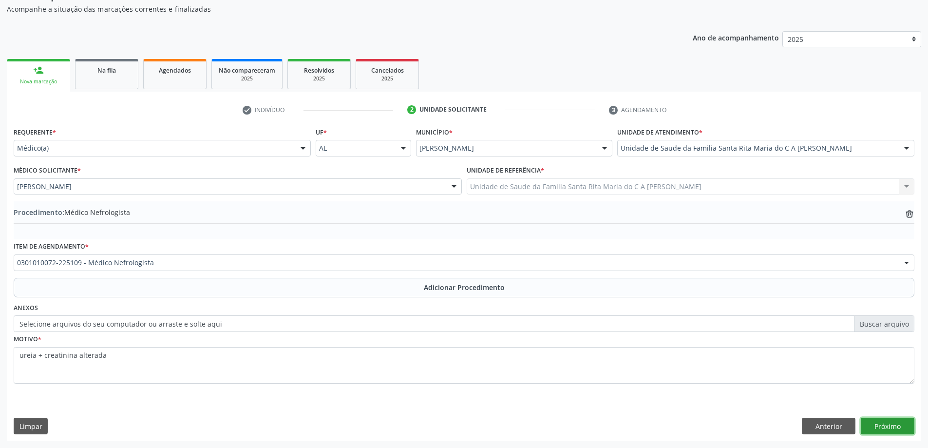
click at [876, 429] on button "Próximo" at bounding box center [888, 426] width 54 height 17
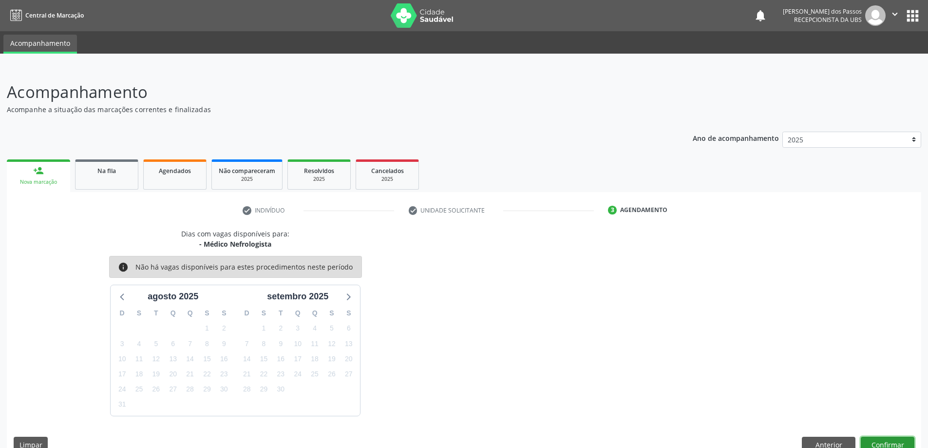
click at [903, 441] on button "Confirmar" at bounding box center [888, 445] width 54 height 17
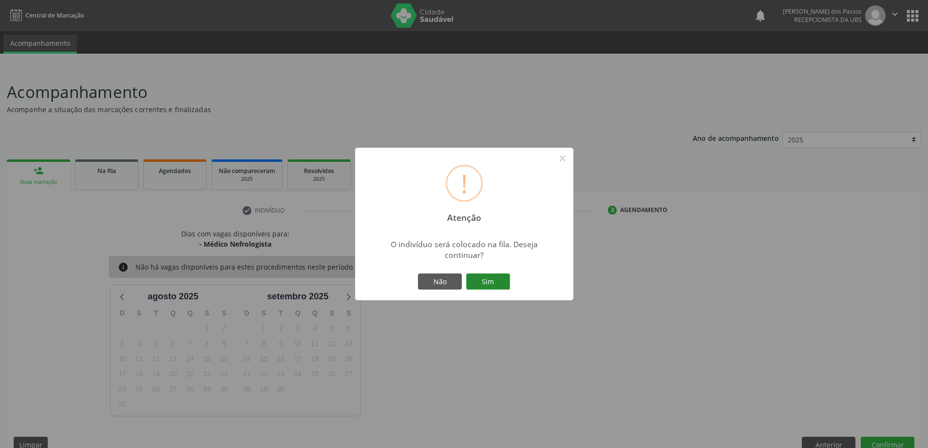
click at [496, 283] on button "Sim" at bounding box center [488, 281] width 44 height 17
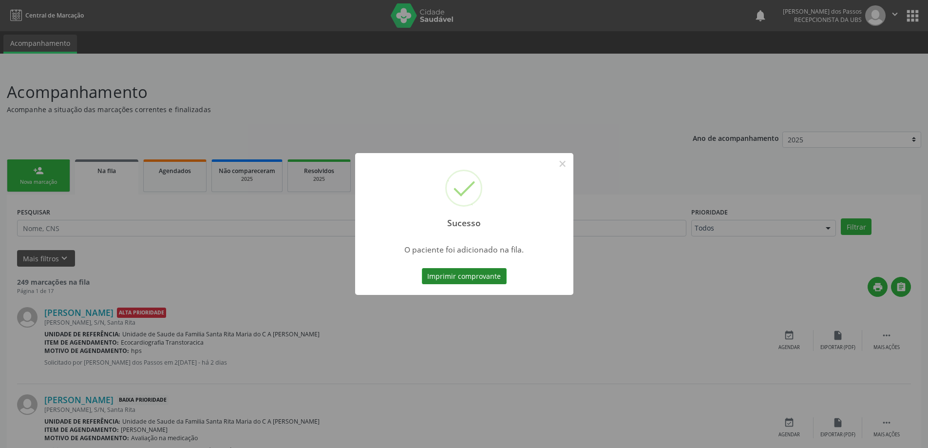
click at [496, 277] on button "Imprimir comprovante" at bounding box center [464, 276] width 85 height 17
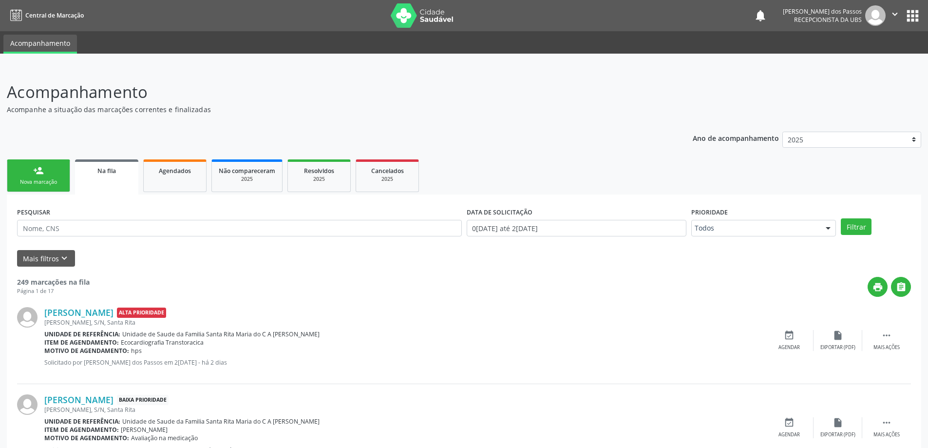
click at [29, 180] on div "Nova marcação" at bounding box center [38, 181] width 49 height 7
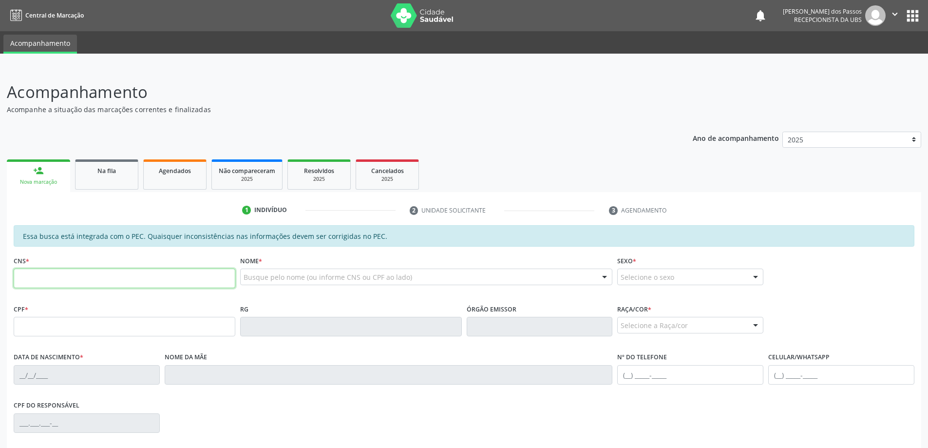
click at [49, 281] on input "text" at bounding box center [125, 278] width 222 height 19
type input "707 6002 8645 8299"
type input "273.228.314-20"
type input "06/08/1955"
type input "Ivonete Analia dos Santos"
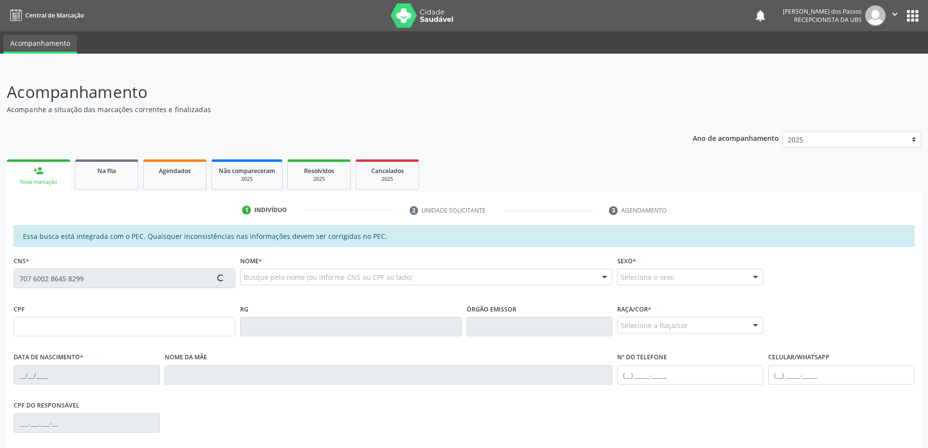
type input "(82) 8852-8697"
type input "S/N"
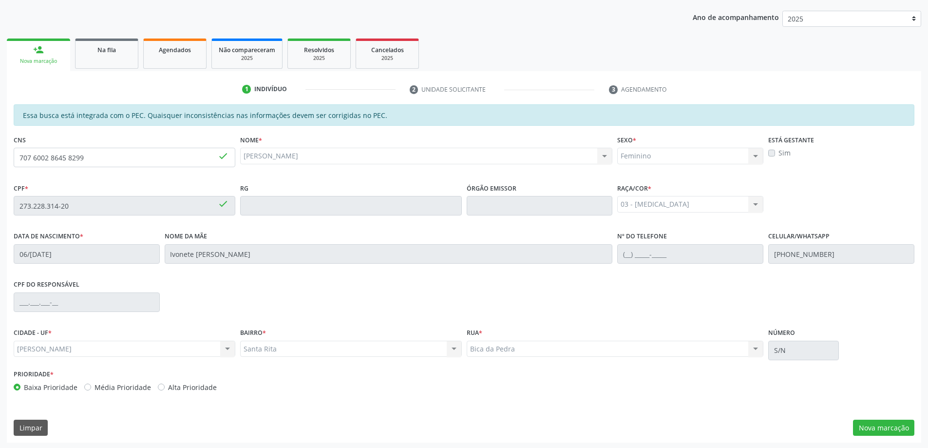
scroll to position [122, 0]
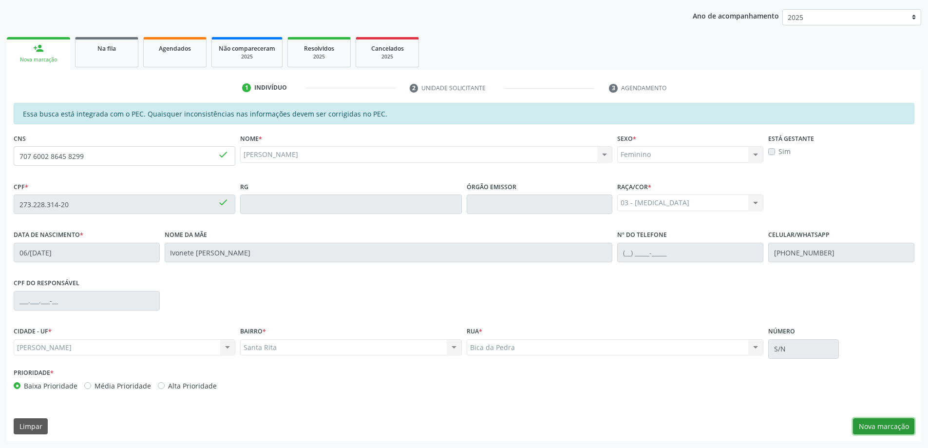
click at [873, 427] on button "Nova marcação" at bounding box center [883, 426] width 61 height 17
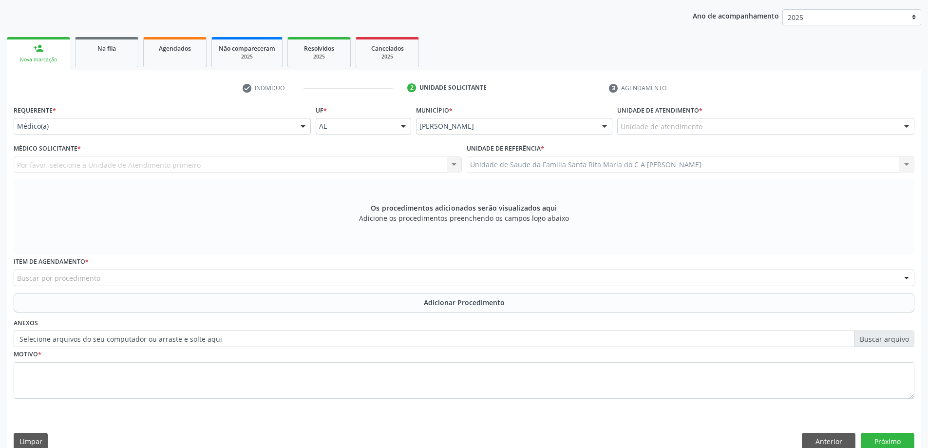
click at [733, 129] on div "Unidade de atendimento" at bounding box center [765, 126] width 297 height 17
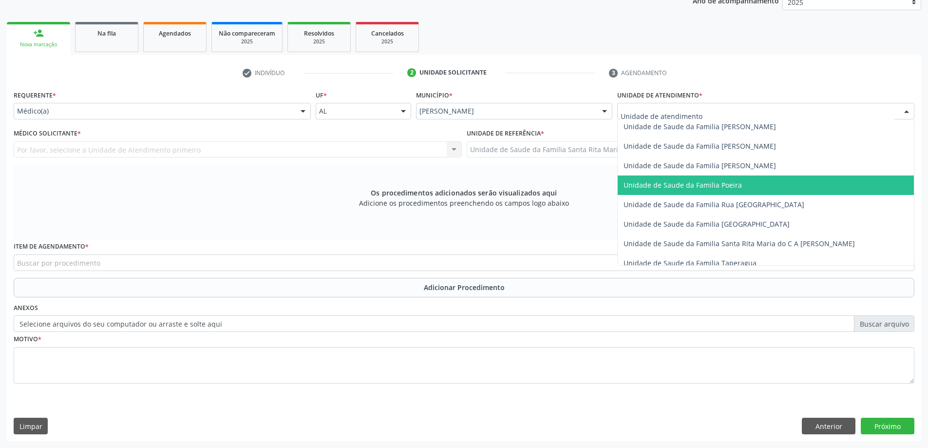
scroll to position [585, 0]
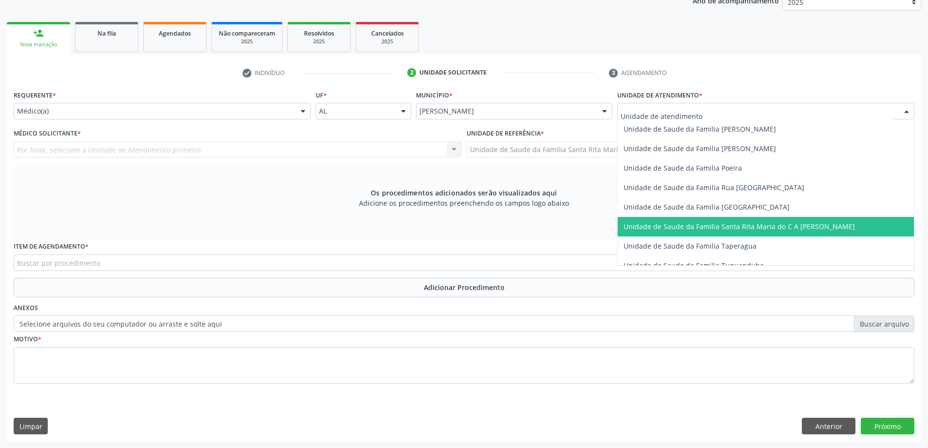
click at [696, 225] on span "Unidade de Saude da Familia Santa Rita Maria do C A [PERSON_NAME]" at bounding box center [739, 226] width 231 height 9
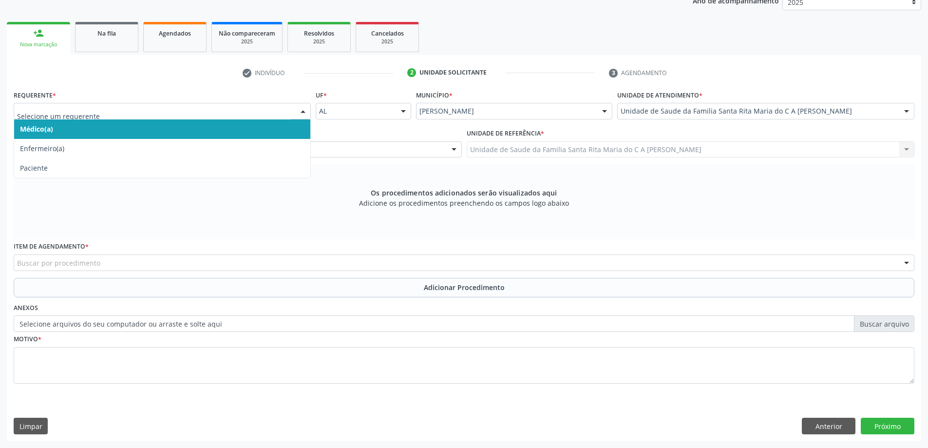
click at [156, 125] on span "Médico(a)" at bounding box center [162, 128] width 296 height 19
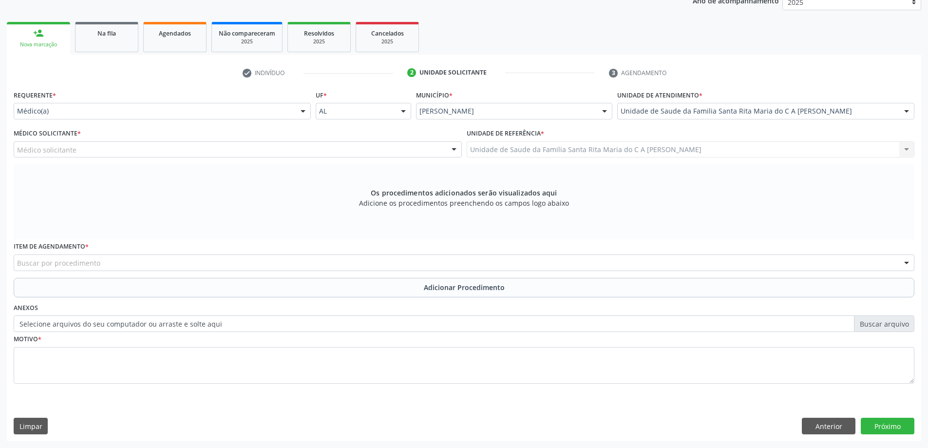
click at [138, 154] on div "Médico solicitante" at bounding box center [238, 149] width 448 height 17
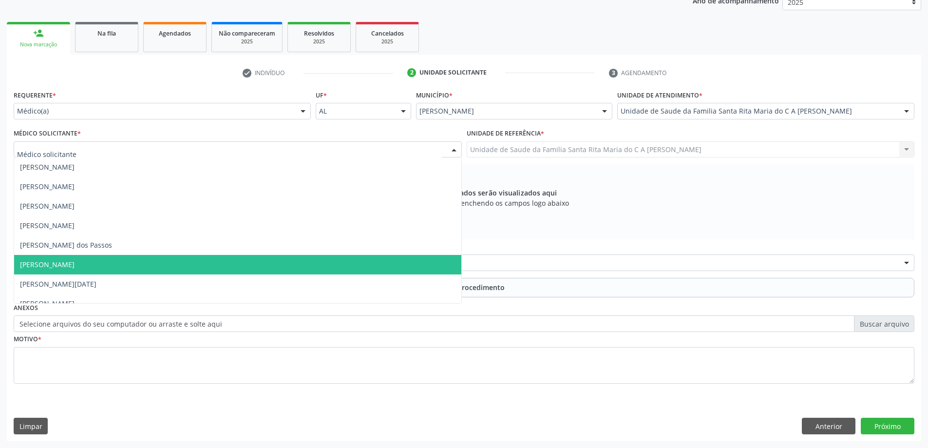
click at [130, 266] on span "[PERSON_NAME]" at bounding box center [237, 264] width 447 height 19
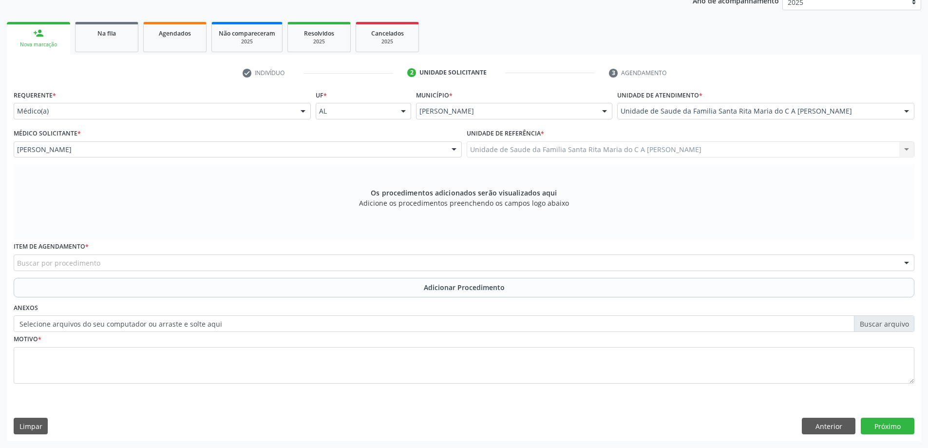
click at [132, 260] on div "Buscar por procedimento" at bounding box center [464, 262] width 901 height 17
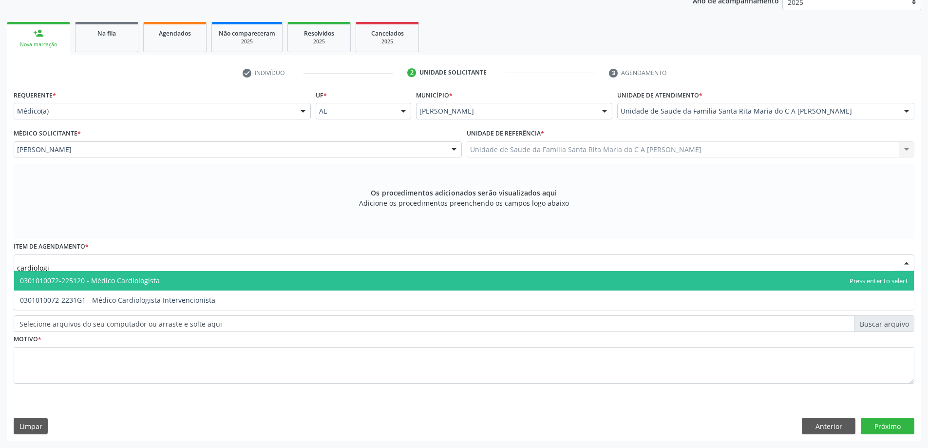
type input "cardiologis"
click at [111, 282] on span "0301010072-225120 - Médico Cardiologista" at bounding box center [90, 280] width 140 height 9
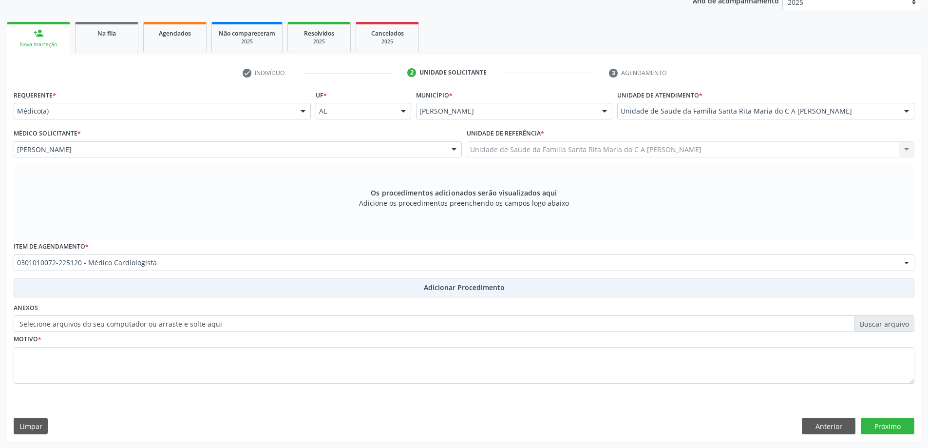
click at [134, 291] on button "Adicionar Procedimento" at bounding box center [464, 287] width 901 height 19
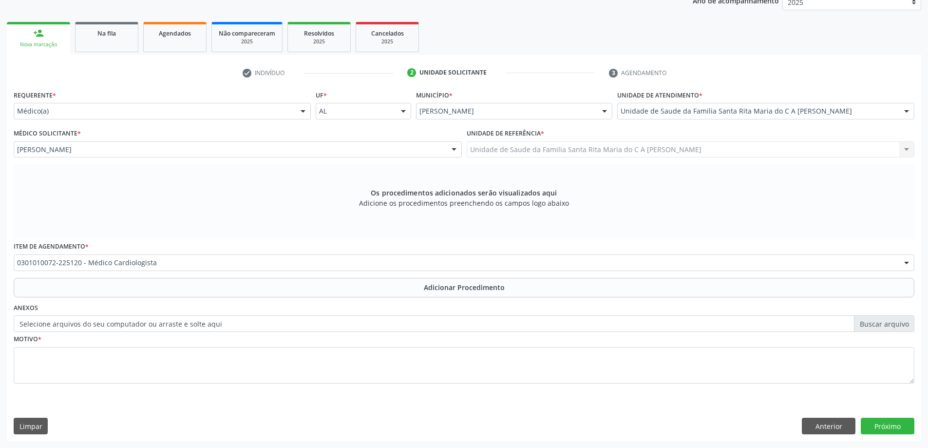
scroll to position [100, 0]
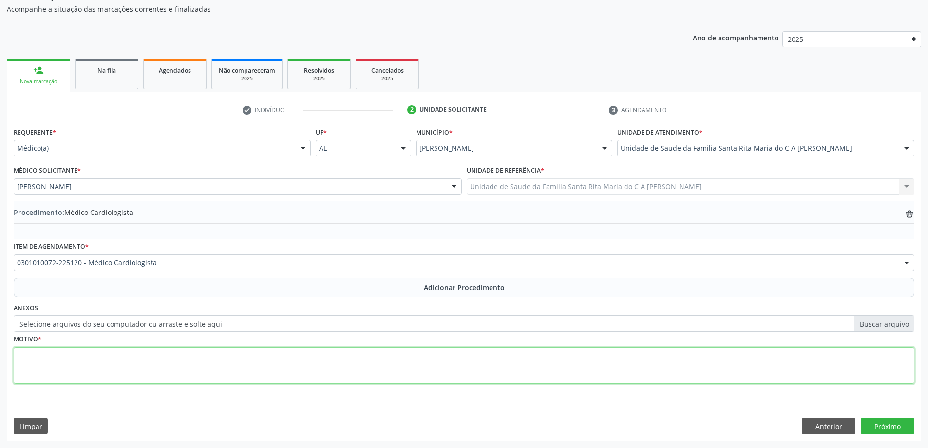
click at [128, 374] on textarea at bounding box center [464, 365] width 901 height 37
type textarea "desconforto em esforço"
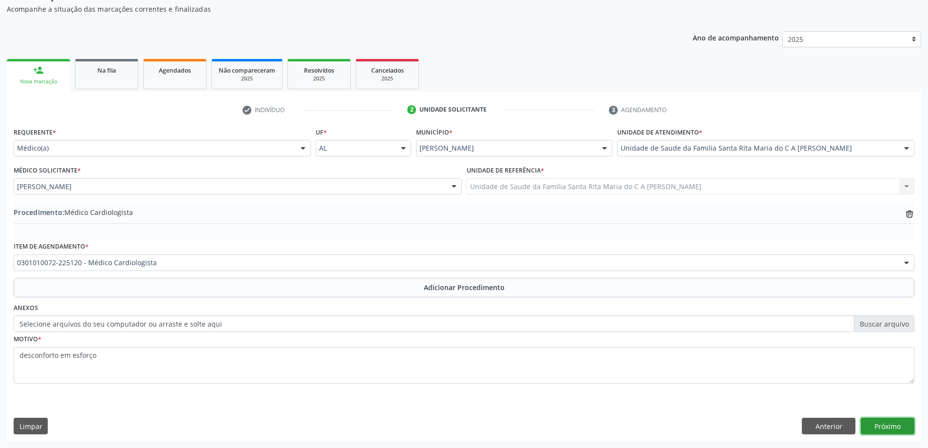
click at [885, 428] on button "Próximo" at bounding box center [888, 426] width 54 height 17
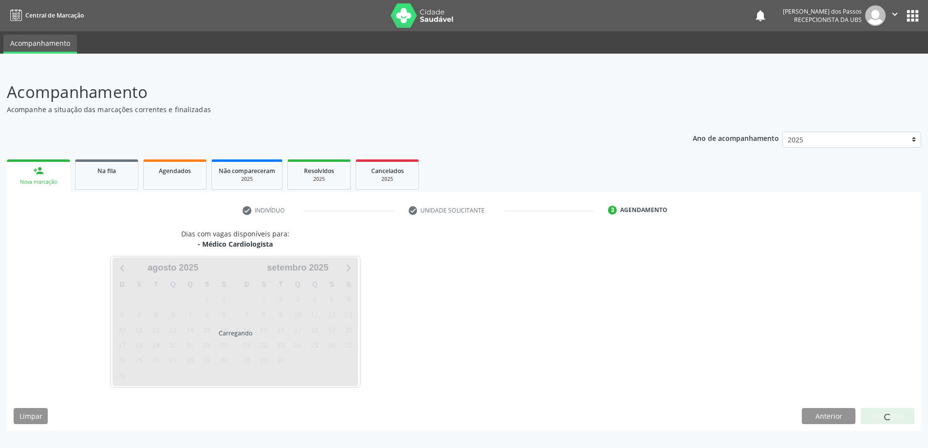
scroll to position [0, 0]
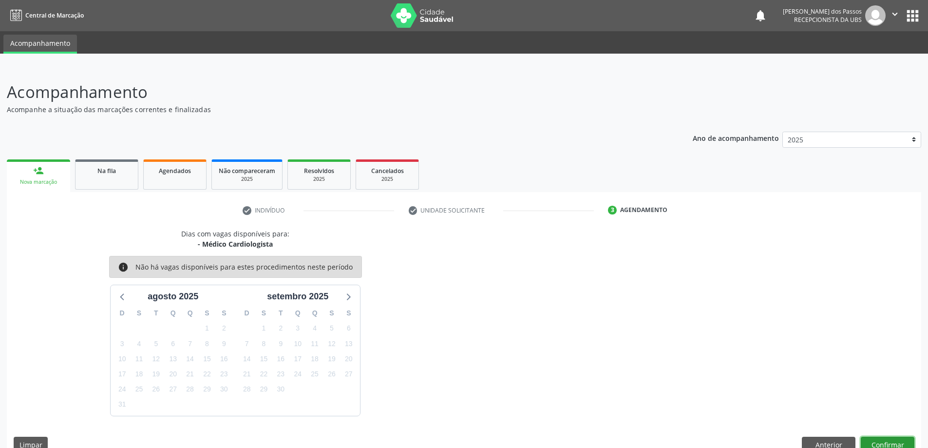
click at [900, 445] on button "Confirmar" at bounding box center [888, 445] width 54 height 17
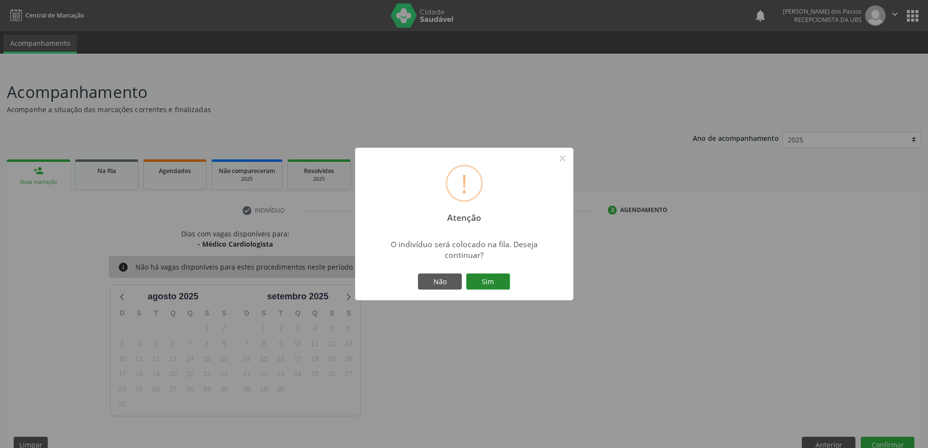
click at [495, 281] on button "Sim" at bounding box center [488, 281] width 44 height 17
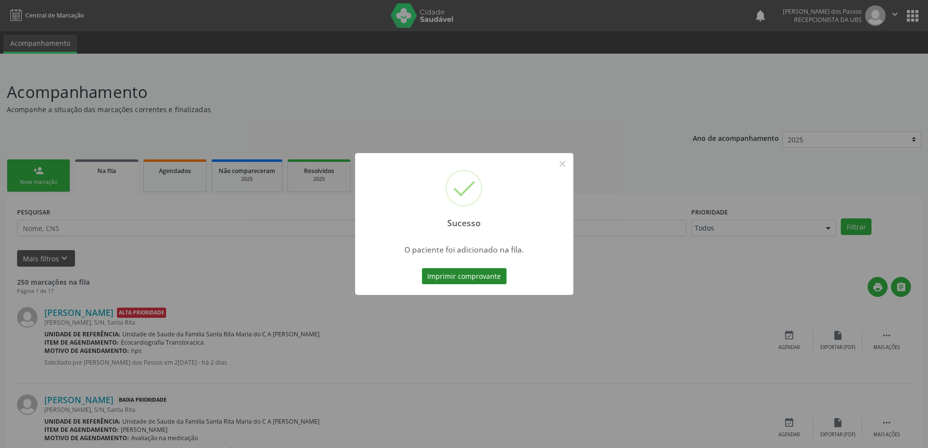
click at [491, 277] on button "Imprimir comprovante" at bounding box center [464, 276] width 85 height 17
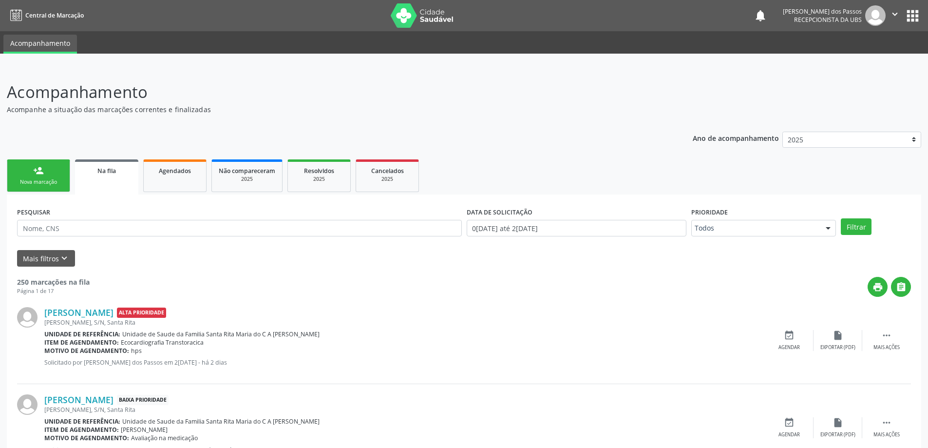
click at [35, 177] on link "person_add Nova marcação" at bounding box center [38, 175] width 63 height 33
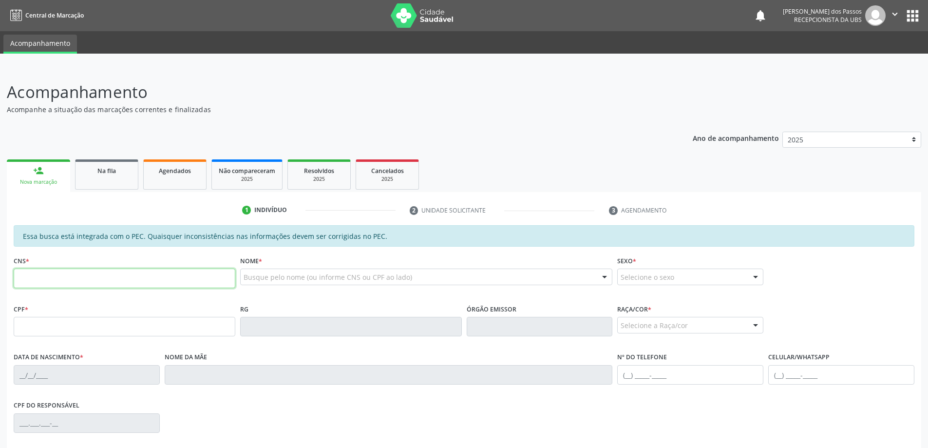
click at [110, 279] on input "text" at bounding box center [125, 278] width 222 height 19
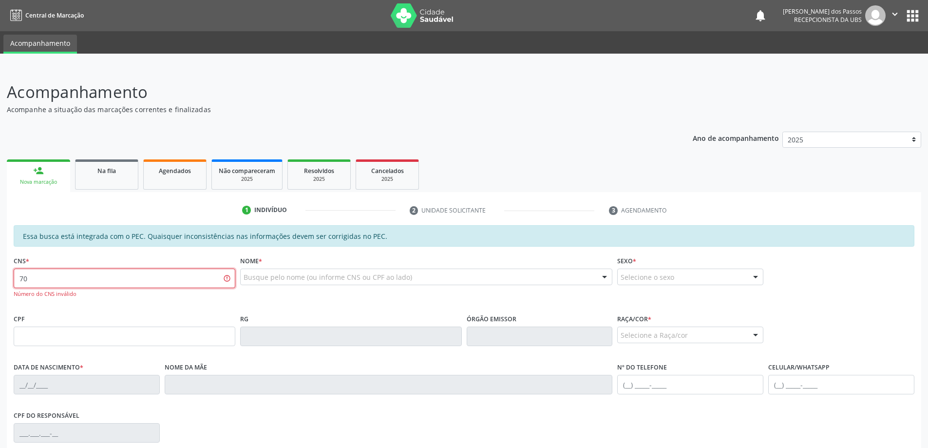
type input "7"
type input "0"
click at [97, 332] on input "text" at bounding box center [125, 336] width 222 height 19
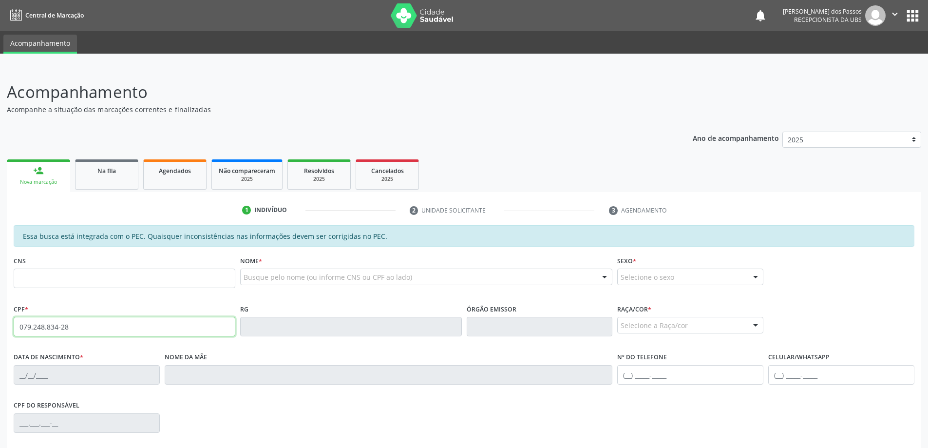
type input "079.248.834-28"
type input "700 5025 6129 4552"
type input "22/04/1979"
type input "Luzinete Joventina da Conceição"
type input "(82) 98753-2020"
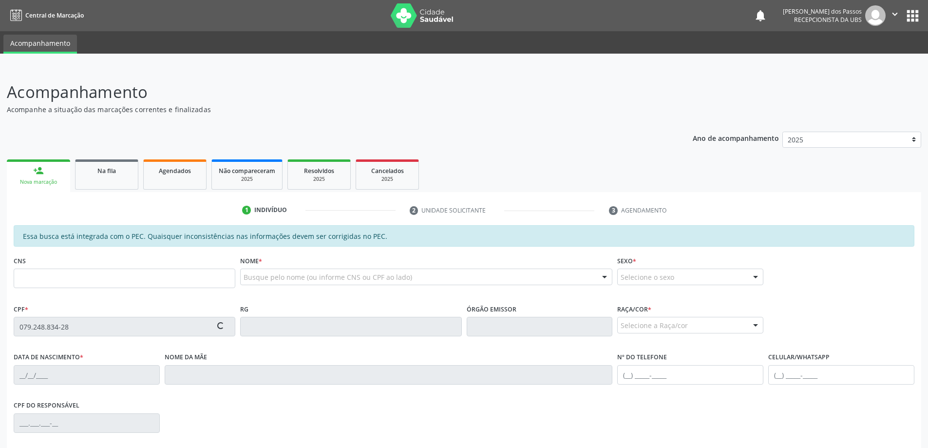
type input "S/N"
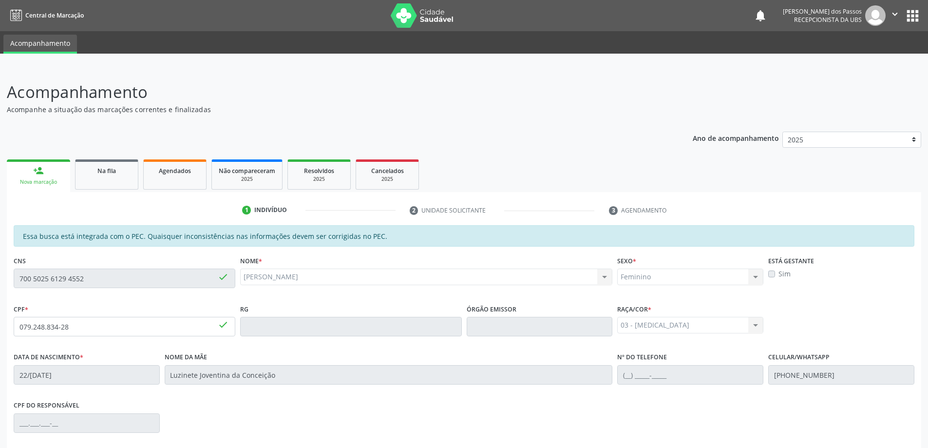
scroll to position [122, 0]
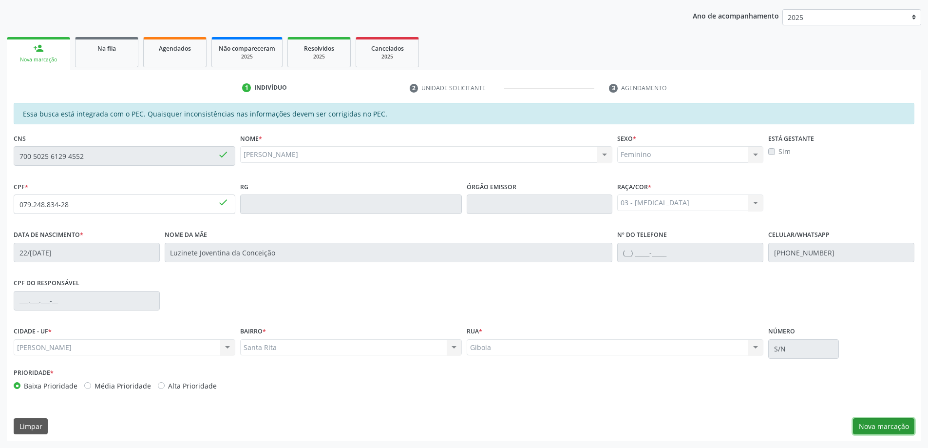
click at [877, 431] on button "Nova marcação" at bounding box center [883, 426] width 61 height 17
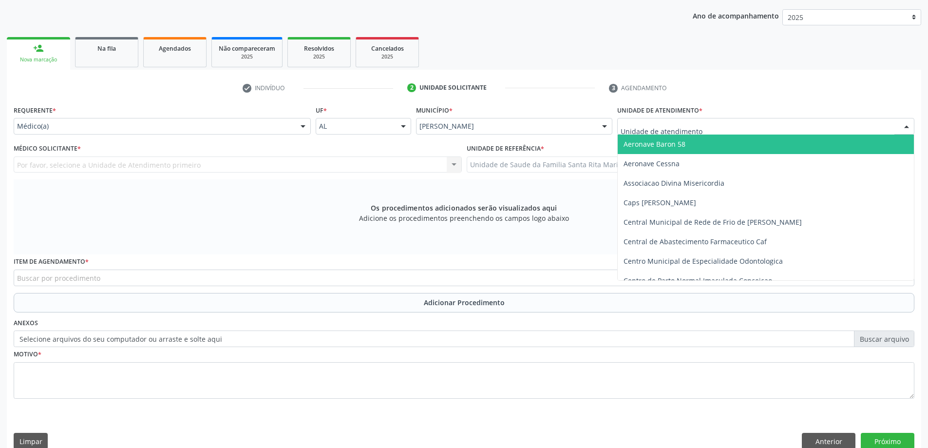
click at [754, 127] on div at bounding box center [765, 126] width 297 height 17
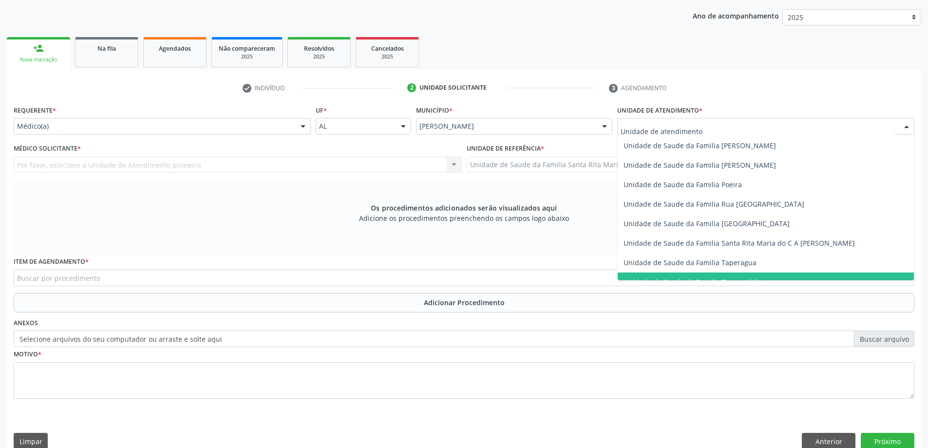
scroll to position [576, 0]
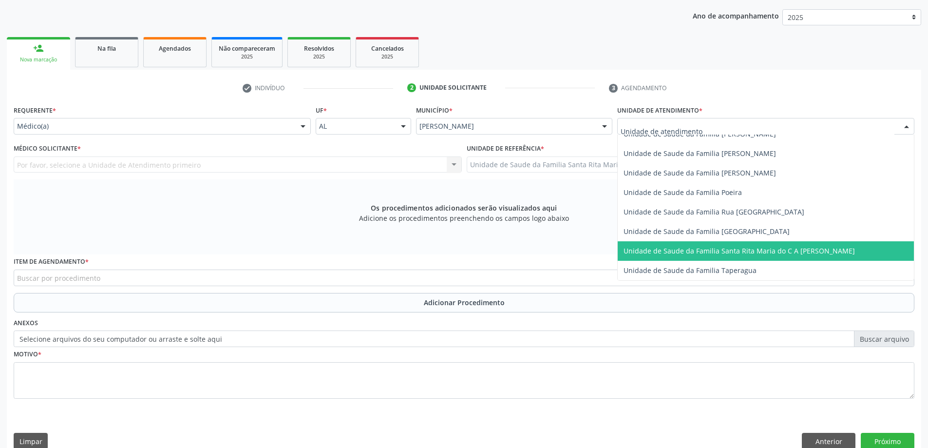
click at [695, 250] on span "Unidade de Saude da Familia Santa Rita Maria do C A [PERSON_NAME]" at bounding box center [739, 250] width 231 height 9
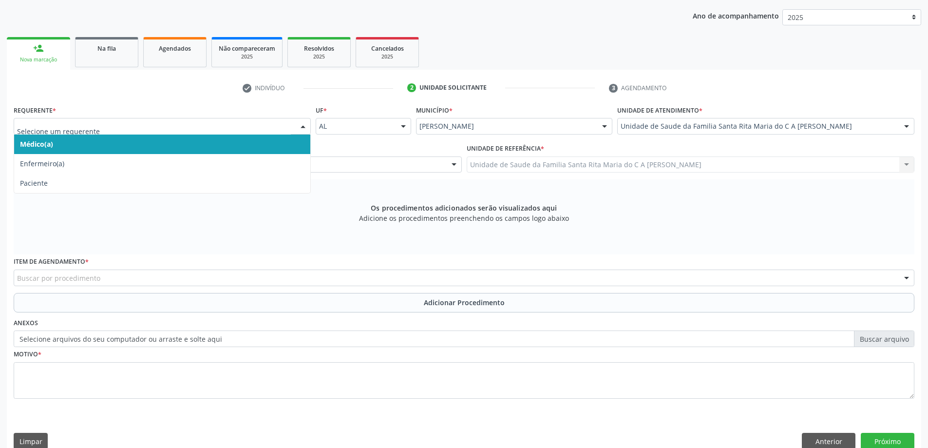
click at [122, 149] on span "Médico(a)" at bounding box center [162, 144] width 296 height 19
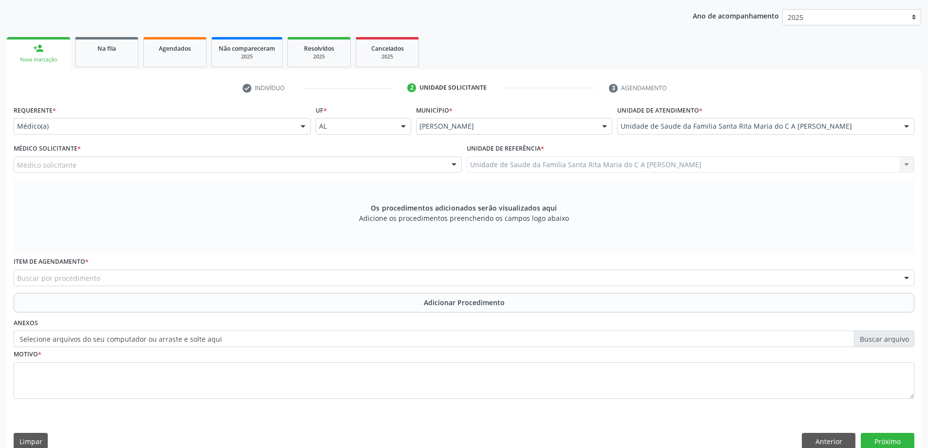
click at [116, 167] on div "Médico solicitante" at bounding box center [238, 164] width 448 height 17
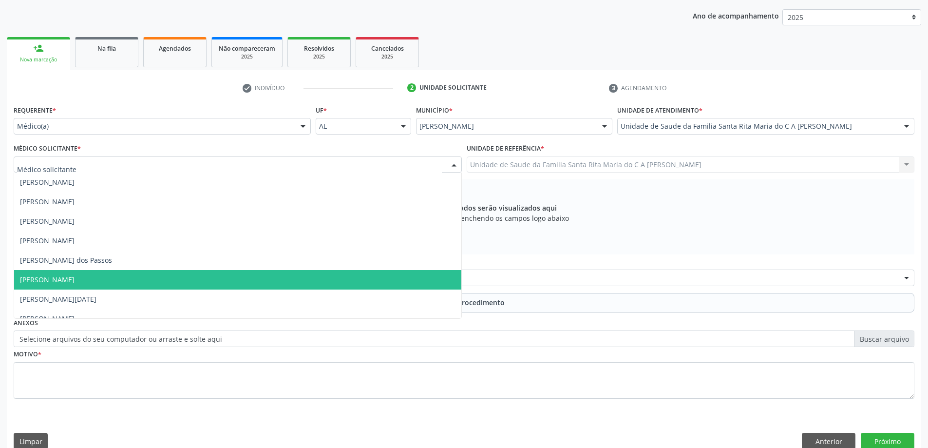
click at [122, 283] on span "[PERSON_NAME]" at bounding box center [237, 279] width 447 height 19
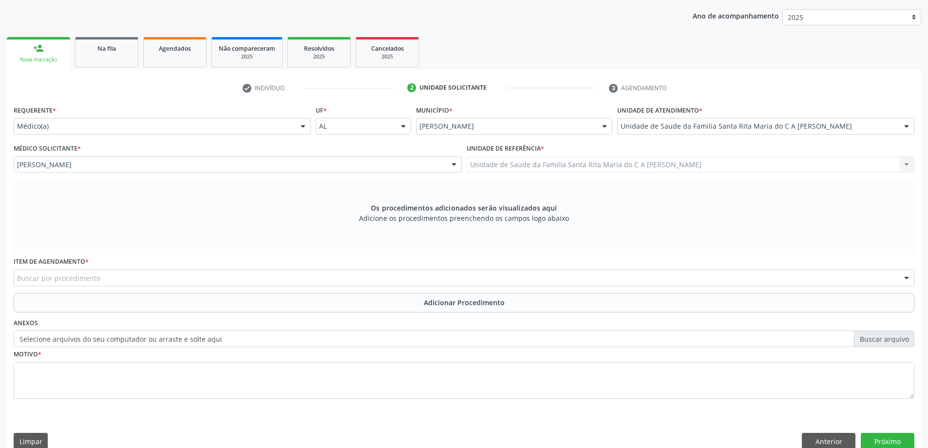
click at [188, 280] on div "Buscar por procedimento" at bounding box center [464, 278] width 901 height 17
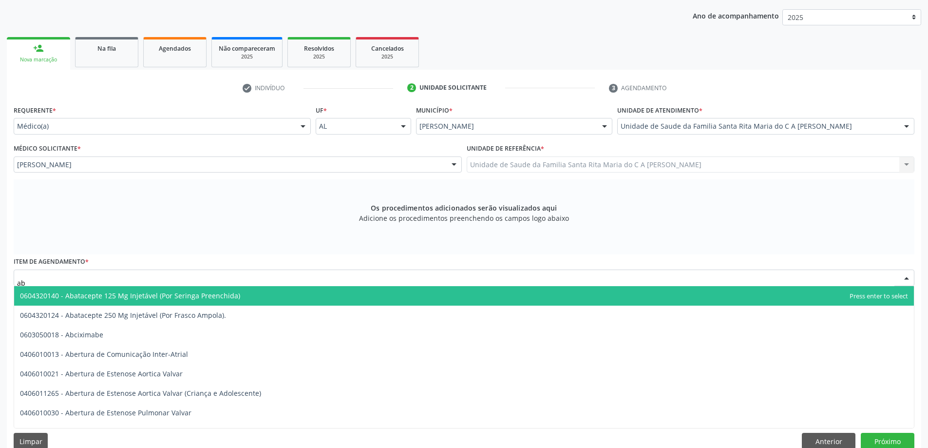
type input "a"
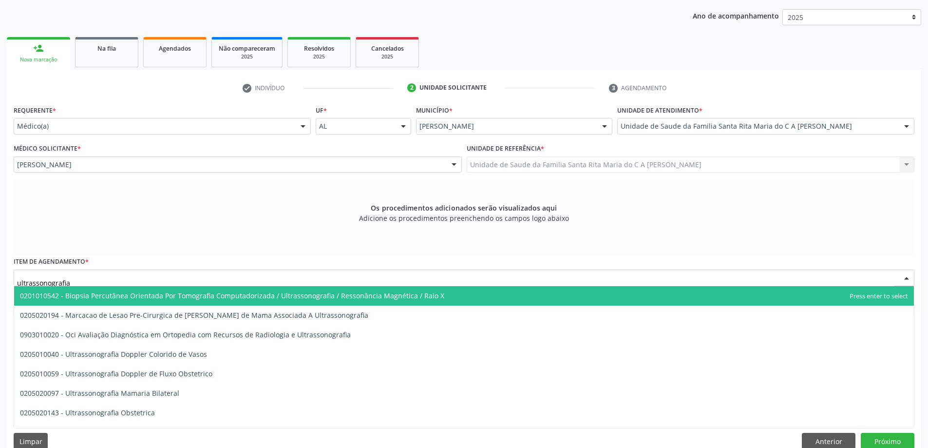
type input "ultrassonografia d"
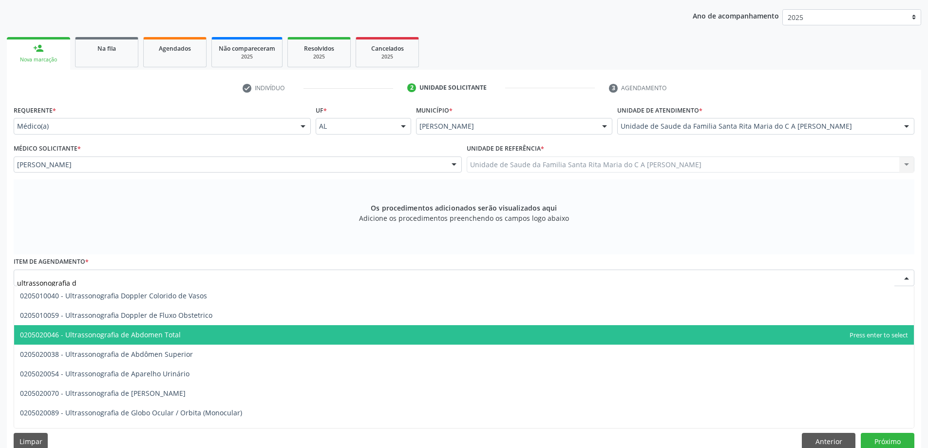
click at [179, 333] on span "0205020046 - Ultrassonografia de Abdomen Total" at bounding box center [464, 334] width 900 height 19
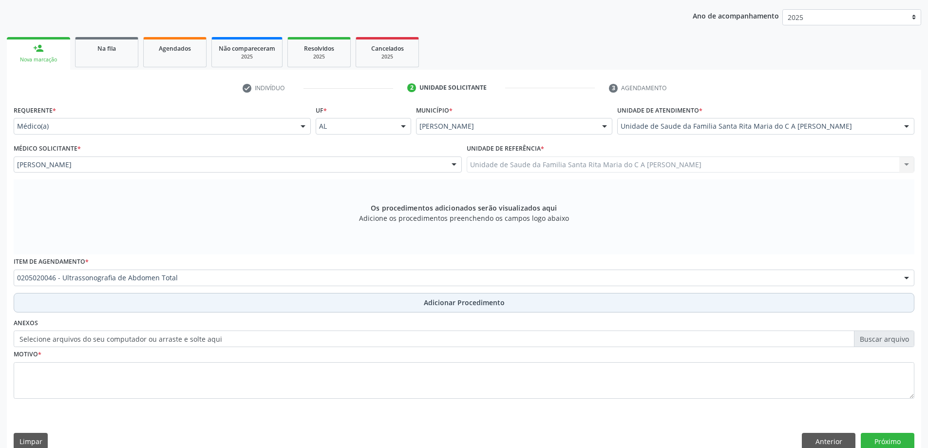
click at [181, 304] on button "Adicionar Procedimento" at bounding box center [464, 302] width 901 height 19
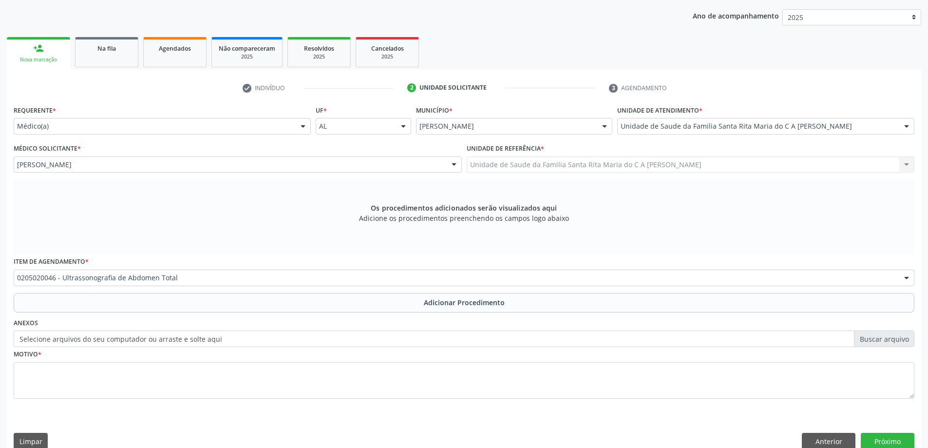
scroll to position [100, 0]
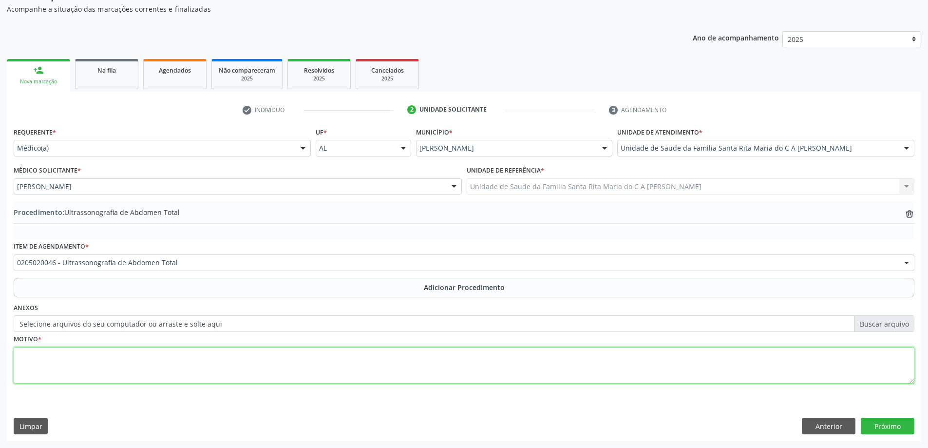
click at [153, 367] on textarea at bounding box center [464, 365] width 901 height 37
type textarea "dor abdome"
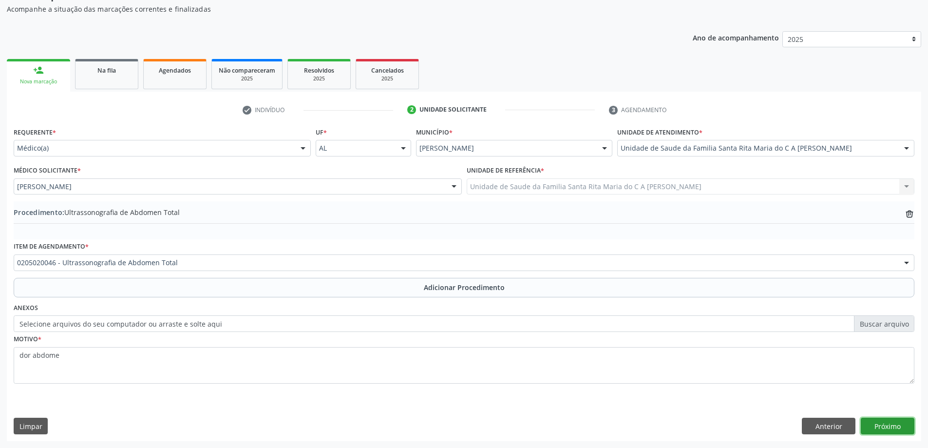
click at [878, 428] on button "Próximo" at bounding box center [888, 426] width 54 height 17
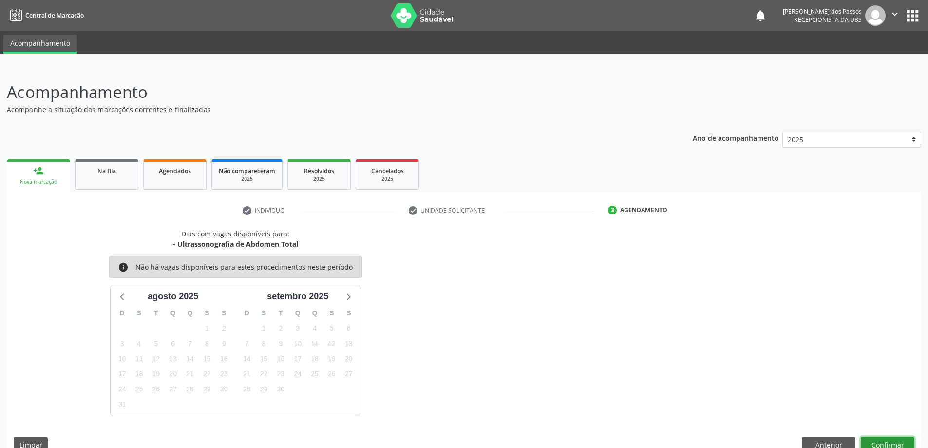
click at [887, 445] on button "Confirmar" at bounding box center [888, 445] width 54 height 17
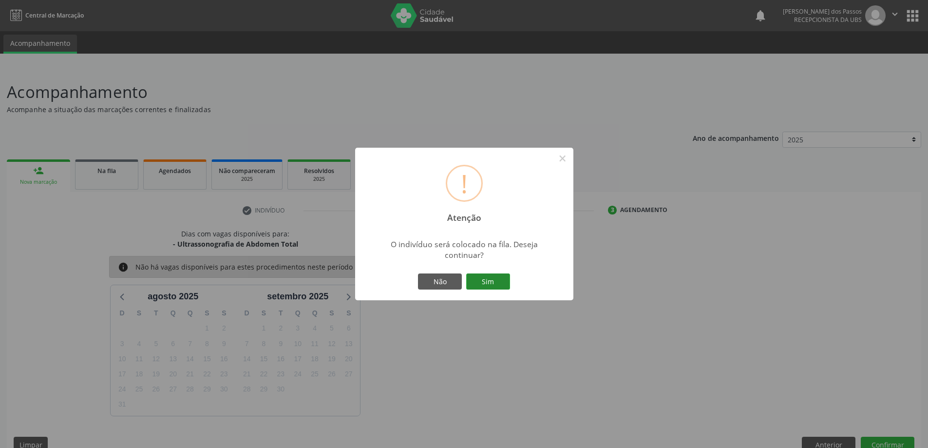
click at [472, 281] on button "Sim" at bounding box center [488, 281] width 44 height 17
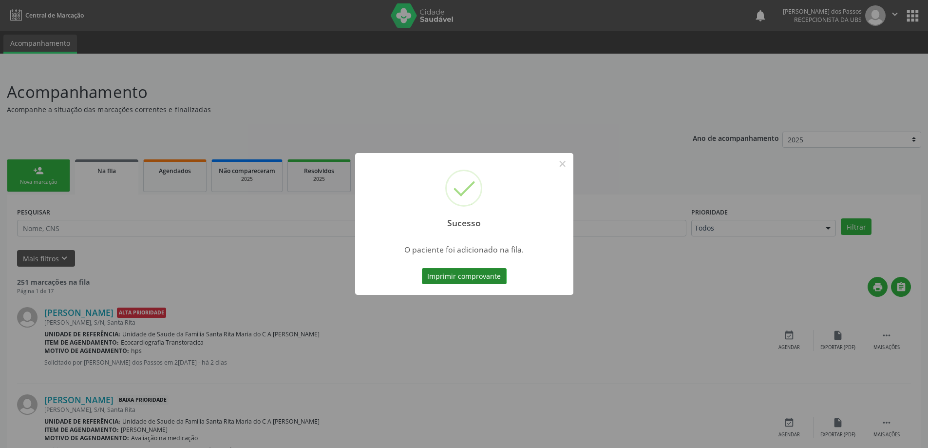
click at [443, 280] on button "Imprimir comprovante" at bounding box center [464, 276] width 85 height 17
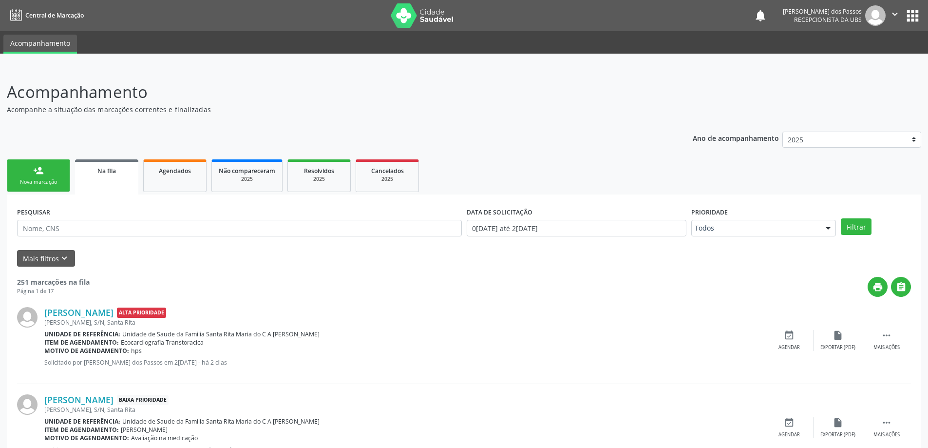
click at [40, 185] on div "Nova marcação" at bounding box center [38, 181] width 49 height 7
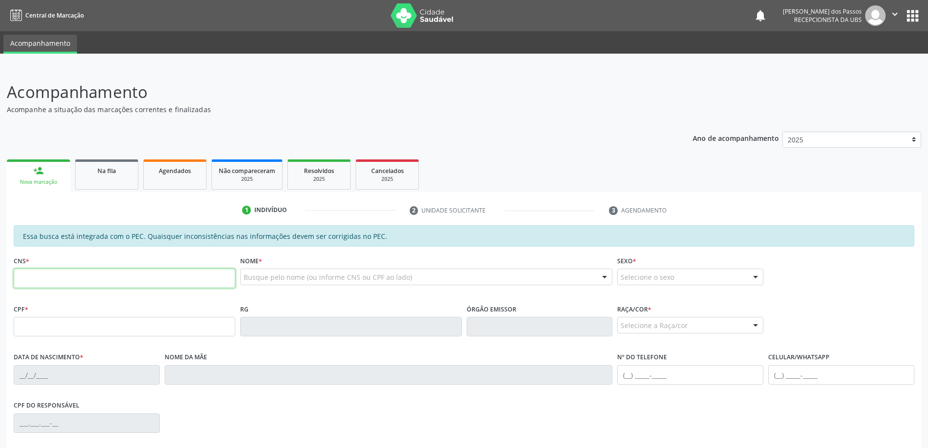
click at [66, 284] on input "text" at bounding box center [125, 278] width 222 height 19
type input "700 5025 6129 4552"
type input "079.248.834-28"
type input "22/04/1979"
type input "Luzinete Joventina da Conceição"
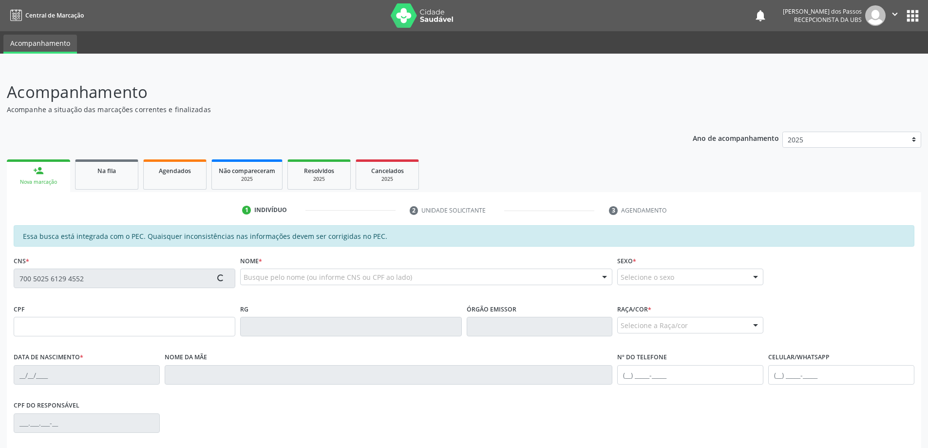
type input "(82) 98753-2020"
type input "S/N"
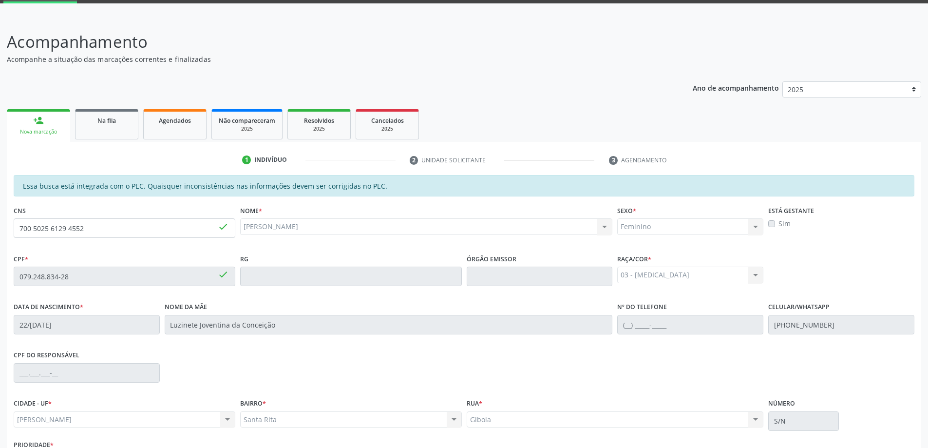
scroll to position [122, 0]
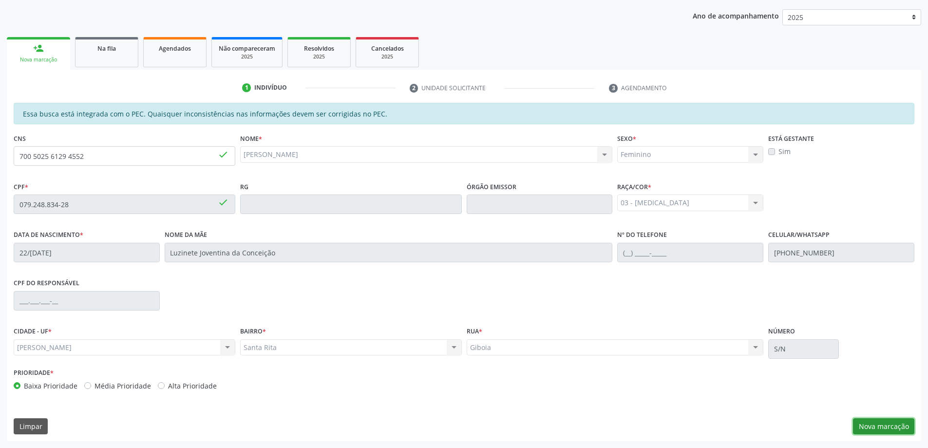
click at [872, 429] on button "Nova marcação" at bounding box center [883, 426] width 61 height 17
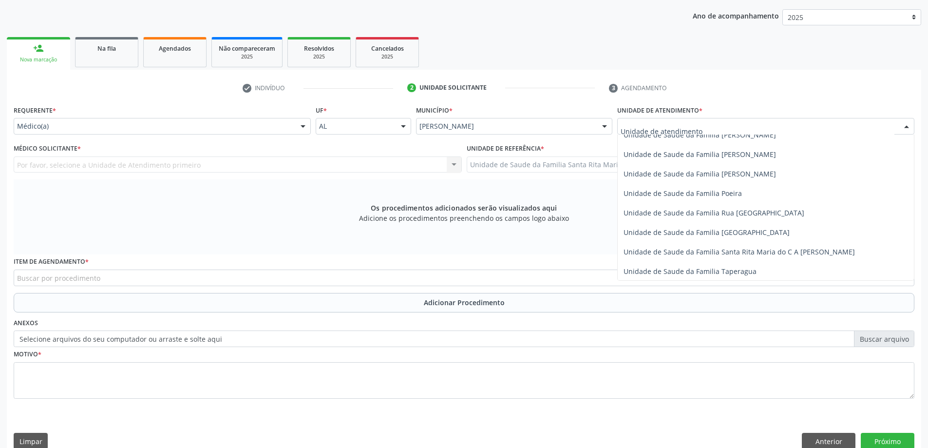
scroll to position [585, 0]
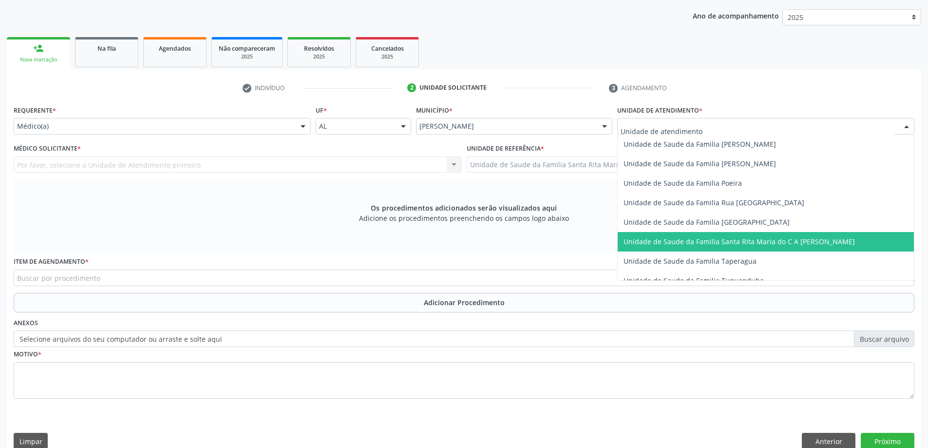
click at [658, 239] on span "Unidade de Saude da Familia Santa Rita Maria do C A [PERSON_NAME]" at bounding box center [739, 241] width 231 height 9
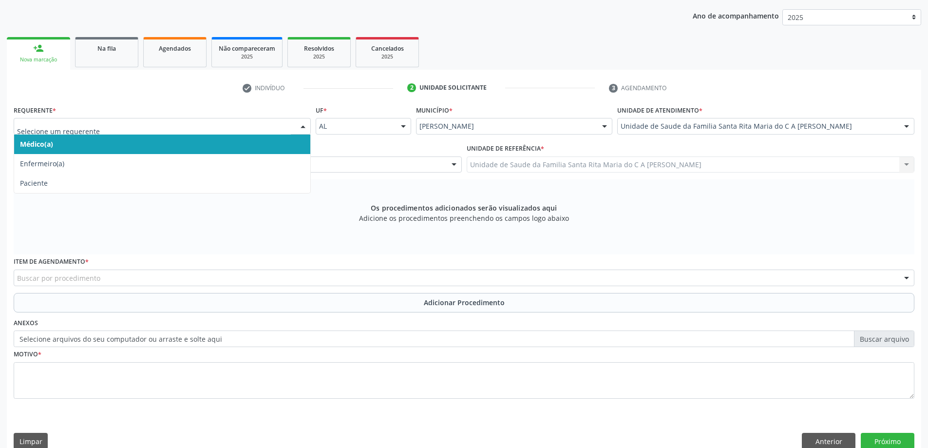
click at [231, 144] on span "Médico(a)" at bounding box center [162, 144] width 296 height 19
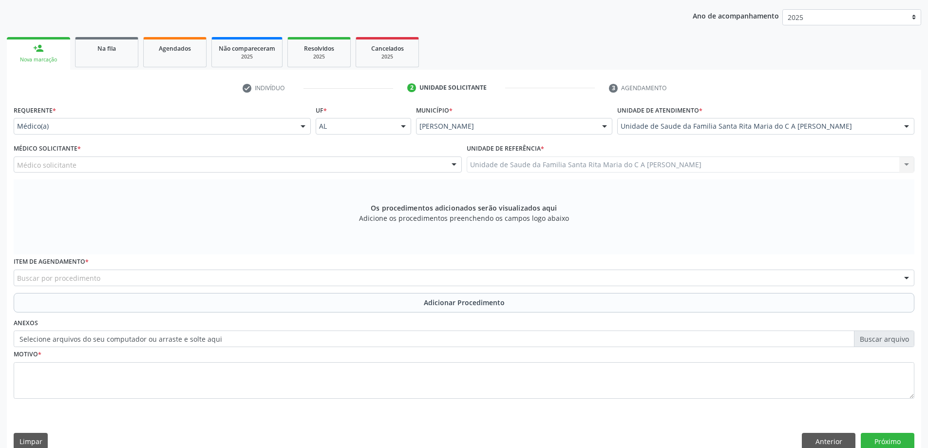
click at [223, 171] on div "Médico solicitante" at bounding box center [238, 164] width 448 height 17
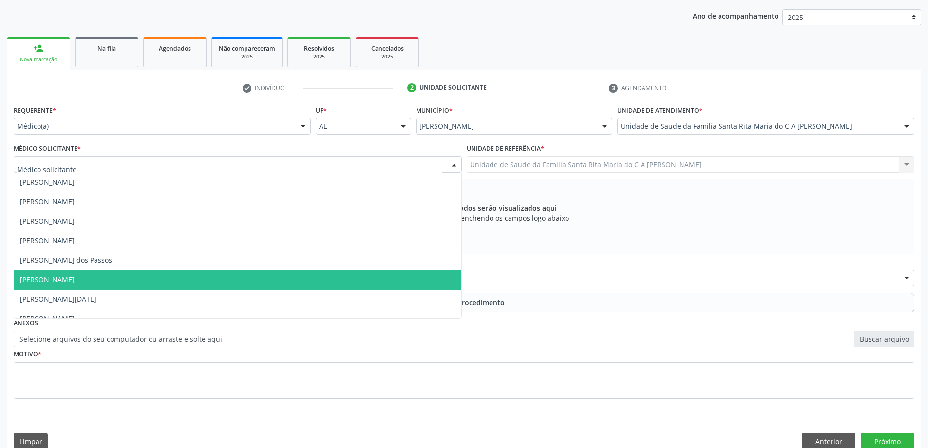
click at [209, 280] on span "[PERSON_NAME]" at bounding box center [237, 279] width 447 height 19
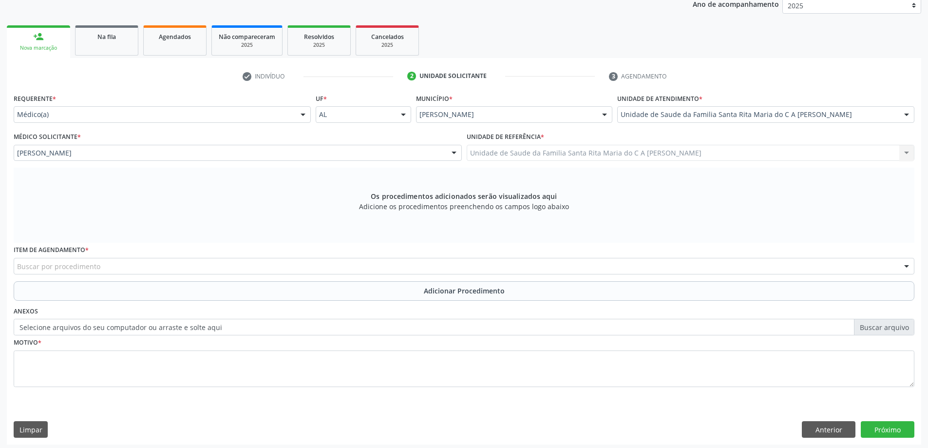
scroll to position [137, 0]
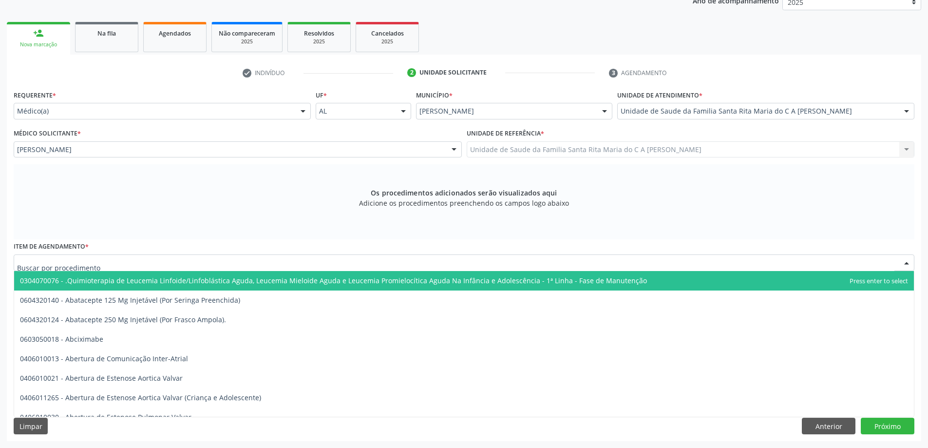
click at [200, 266] on div at bounding box center [464, 262] width 901 height 17
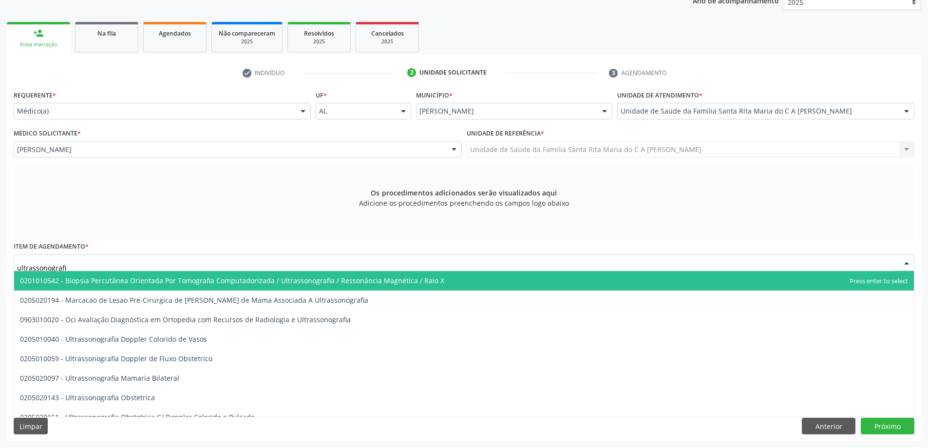
type input "ultrassonografia"
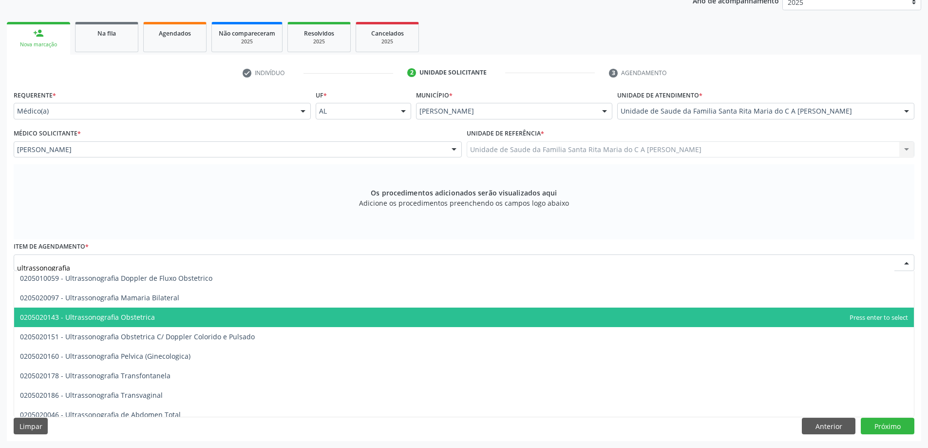
scroll to position [97, 0]
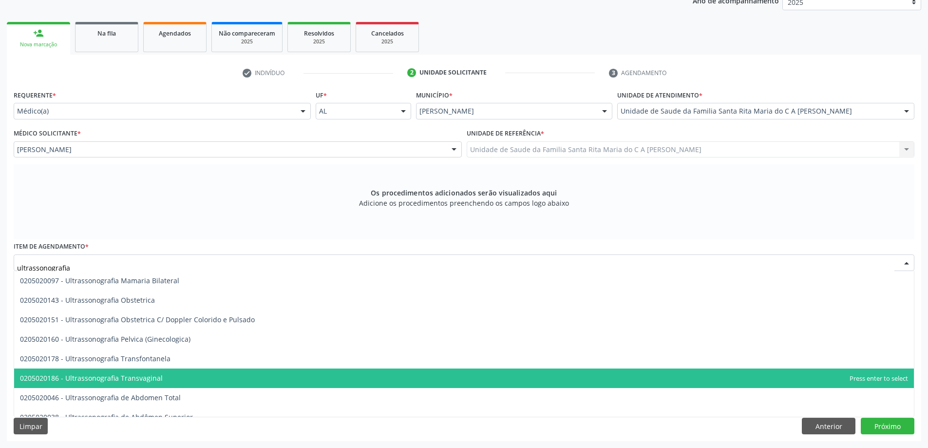
click at [191, 374] on span "0205020186 - Ultrassonografia Transvaginal" at bounding box center [464, 377] width 900 height 19
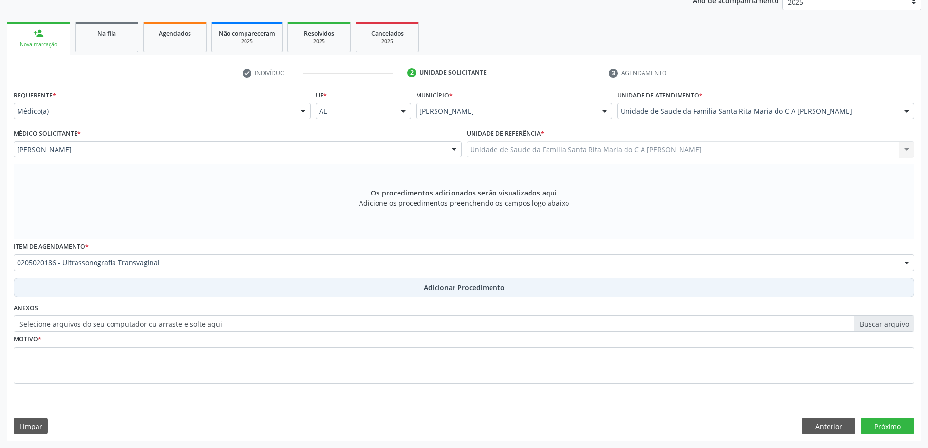
click at [176, 291] on button "Adicionar Procedimento" at bounding box center [464, 287] width 901 height 19
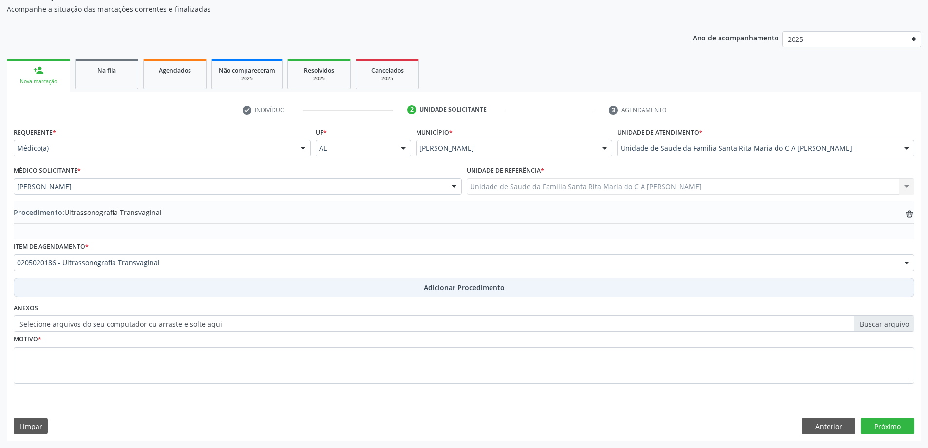
scroll to position [100, 0]
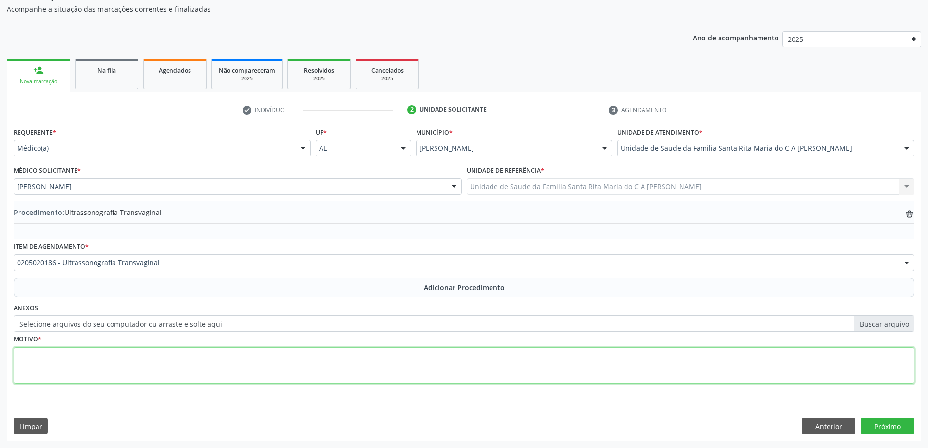
click at [150, 363] on textarea at bounding box center [464, 365] width 901 height 37
type textarea "dor pelvica"
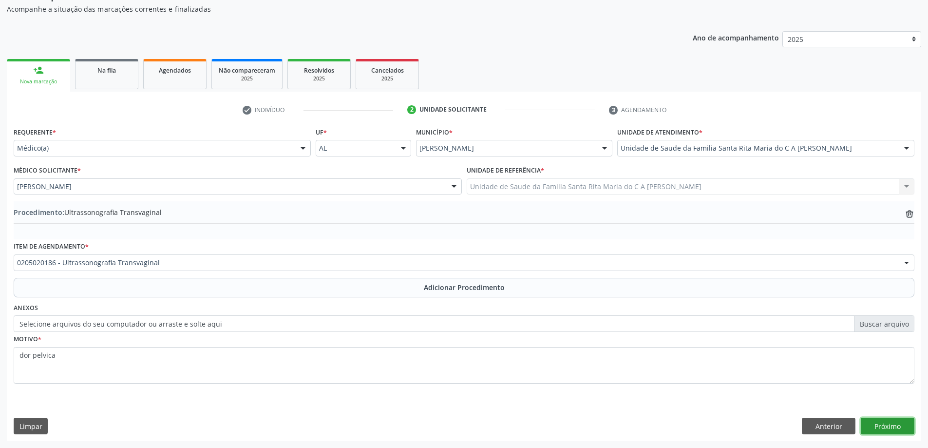
click at [904, 429] on button "Próximo" at bounding box center [888, 426] width 54 height 17
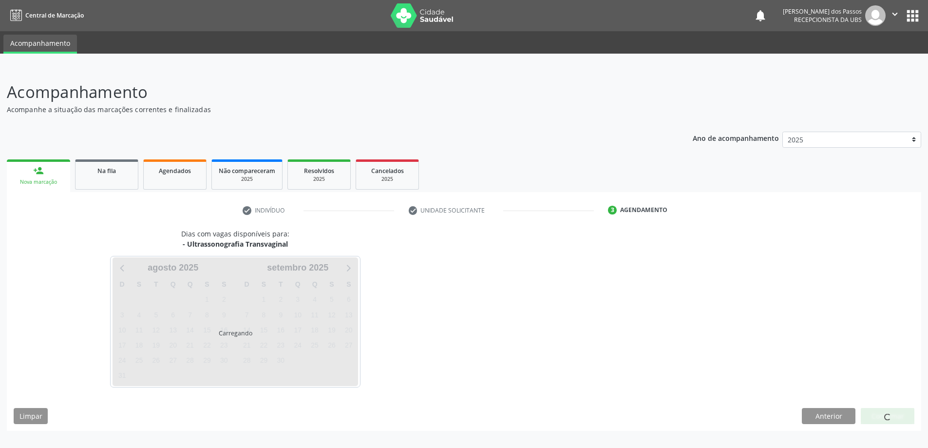
scroll to position [0, 0]
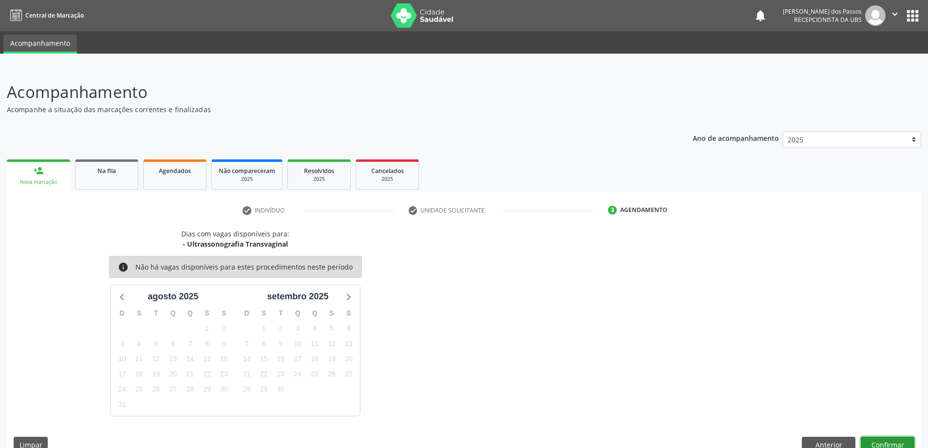
click at [905, 441] on button "Confirmar" at bounding box center [888, 445] width 54 height 17
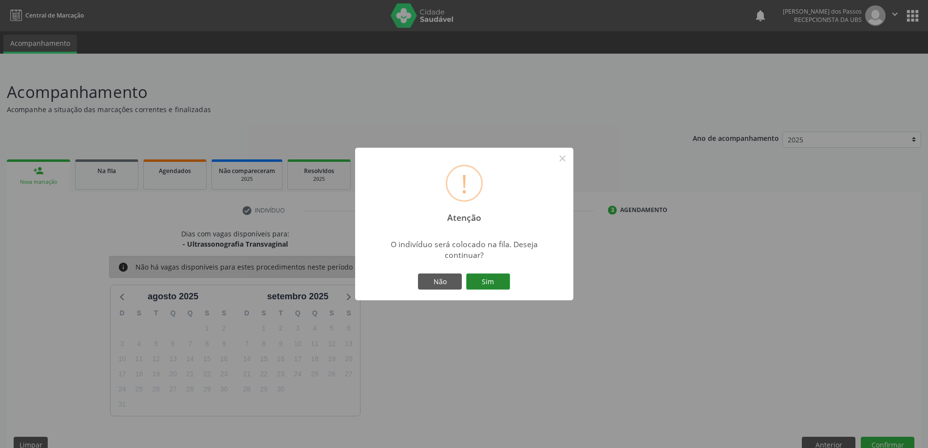
click at [502, 286] on button "Sim" at bounding box center [488, 281] width 44 height 17
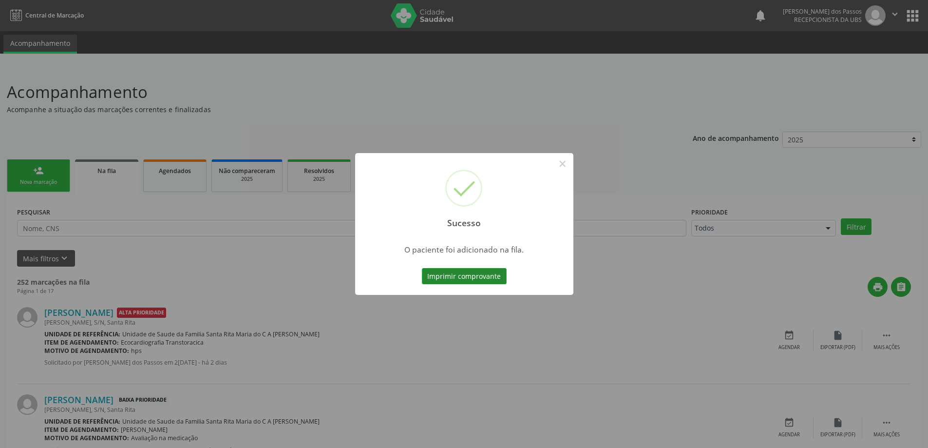
click at [486, 276] on button "Imprimir comprovante" at bounding box center [464, 276] width 85 height 17
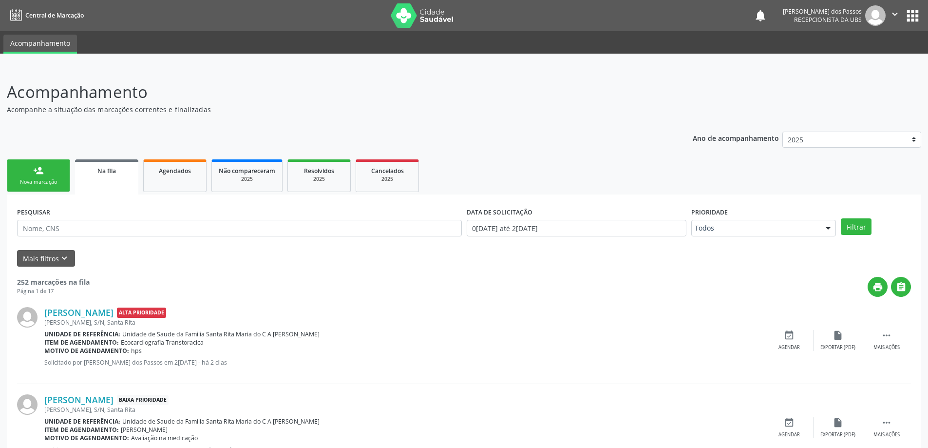
click at [27, 178] on link "person_add Nova marcação" at bounding box center [38, 175] width 63 height 33
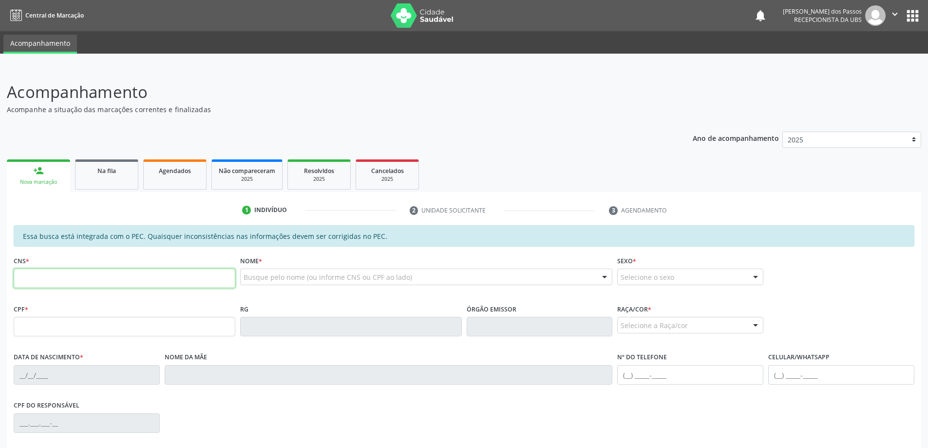
click at [198, 281] on input "text" at bounding box center [125, 278] width 222 height 19
type input "704 5003 0283 3911"
type input "523.970.818-57"
type input "30/01/2005"
type input "Renata Cordeiro Brandao"
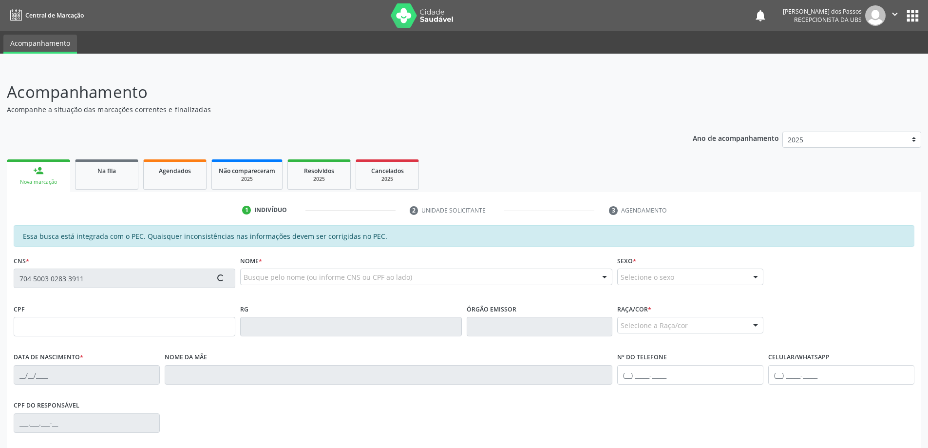
type input "(11) 96874-7718"
type input "S/N"
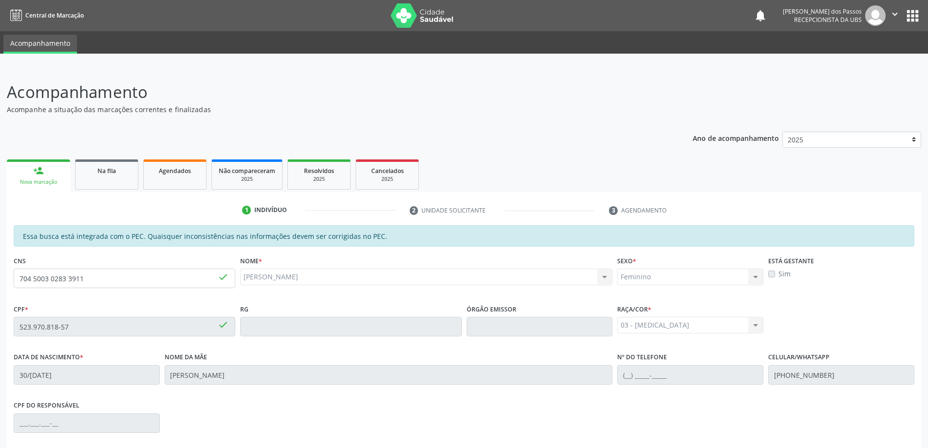
scroll to position [122, 0]
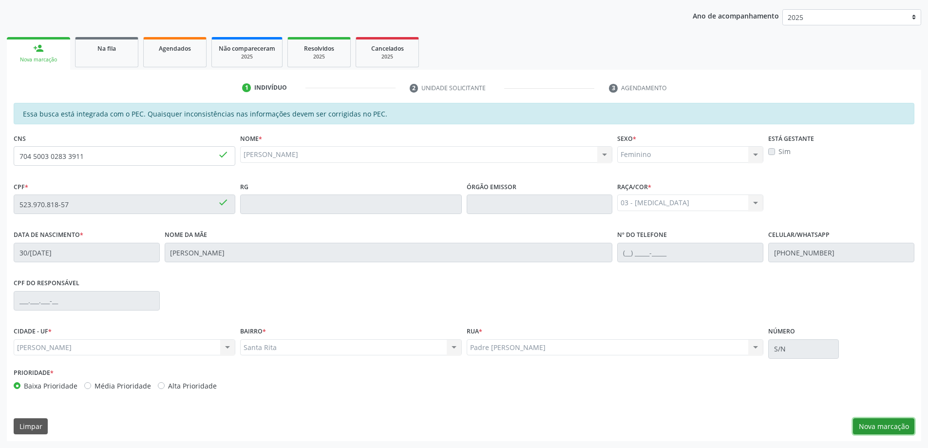
click at [869, 423] on button "Nova marcação" at bounding box center [883, 426] width 61 height 17
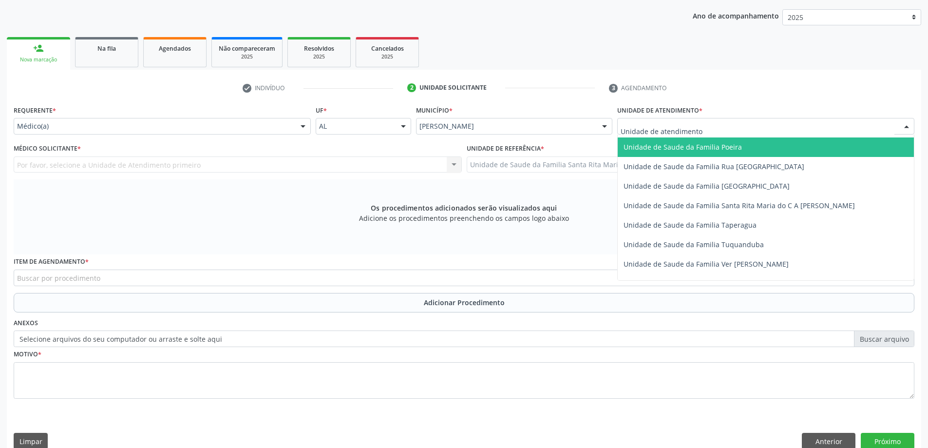
scroll to position [634, 0]
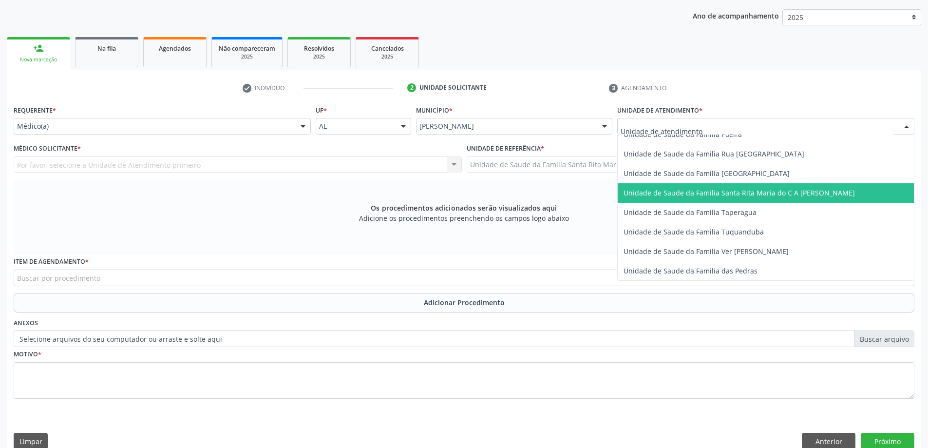
click at [681, 195] on span "Unidade de Saude da Familia Santa Rita Maria do C A [PERSON_NAME]" at bounding box center [739, 192] width 231 height 9
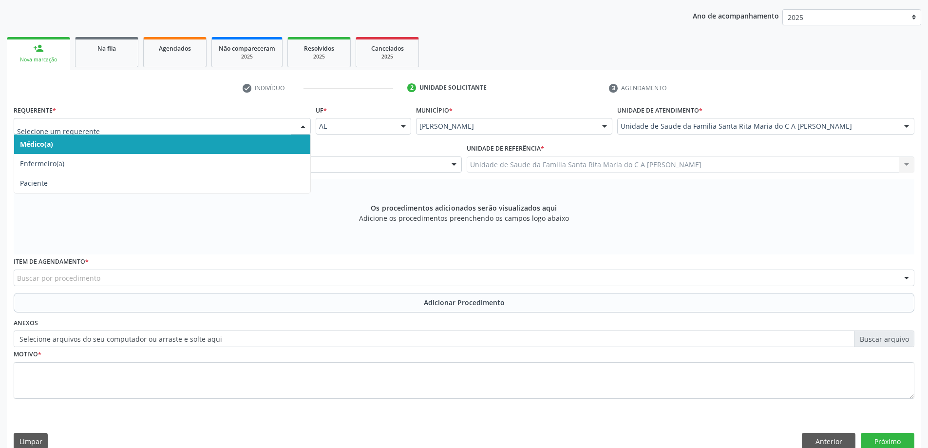
click at [245, 147] on span "Médico(a)" at bounding box center [162, 144] width 296 height 19
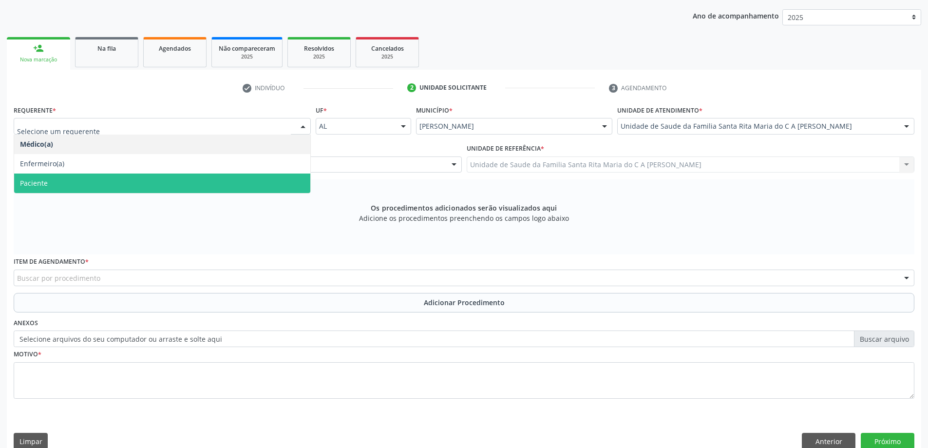
click at [200, 190] on span "Paciente" at bounding box center [162, 183] width 296 height 19
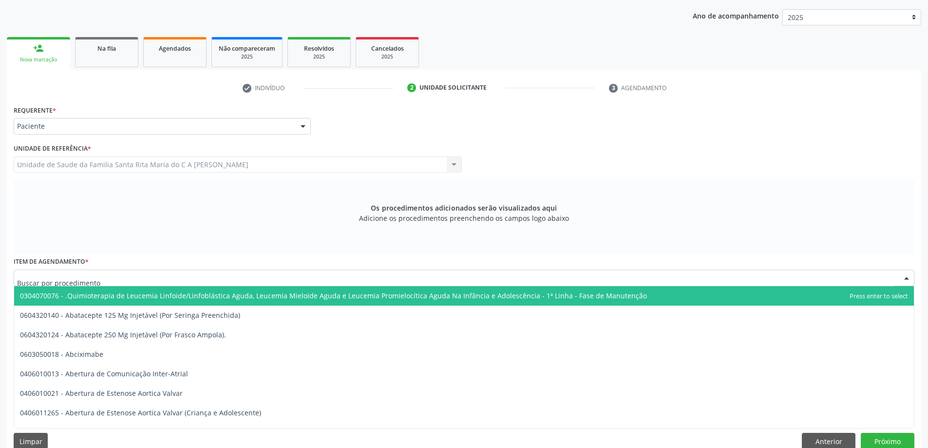
click at [182, 281] on div at bounding box center [464, 278] width 901 height 17
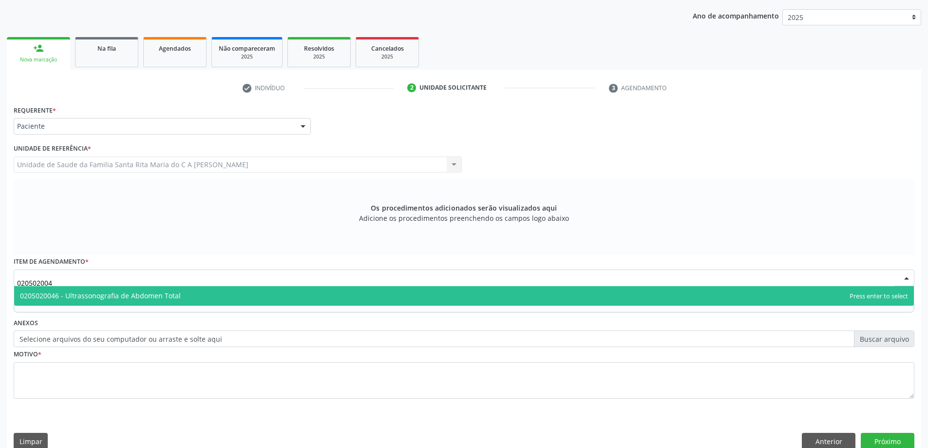
type input "0205020046"
click at [186, 292] on span "0205020046 - Ultrassonografia de Abdomen Total" at bounding box center [464, 295] width 900 height 19
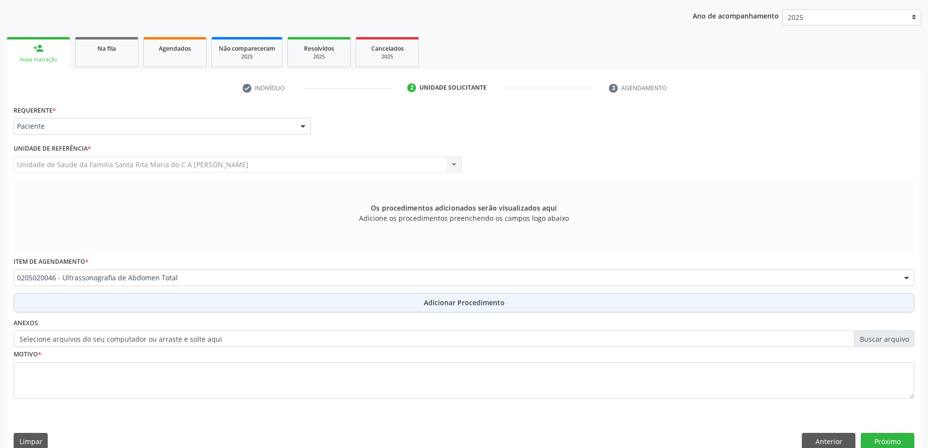
click at [187, 306] on button "Adicionar Procedimento" at bounding box center [464, 302] width 901 height 19
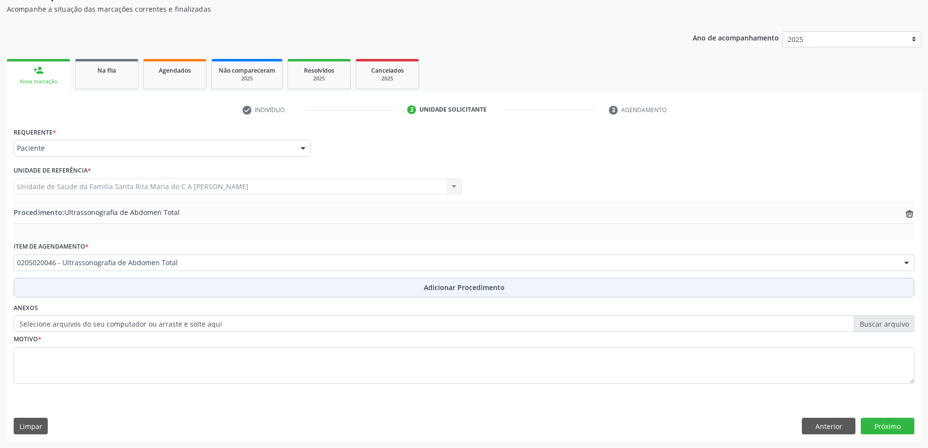
click at [14, 278] on button "Adicionar Procedimento" at bounding box center [464, 287] width 901 height 19
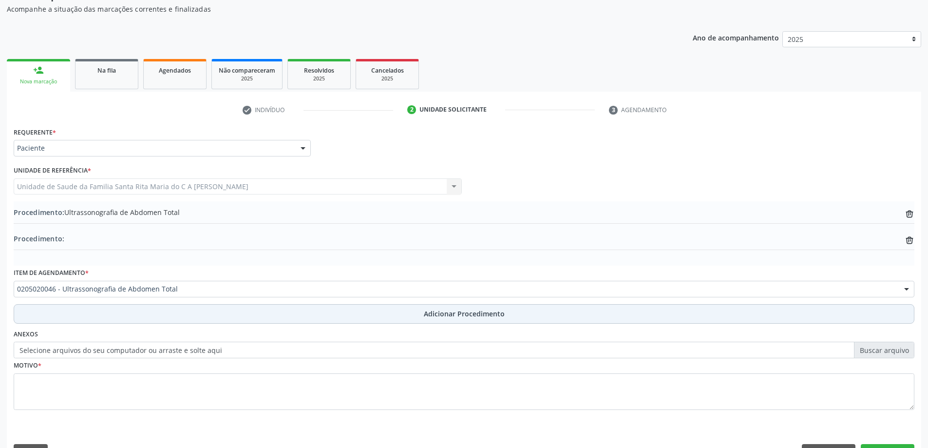
scroll to position [122, 0]
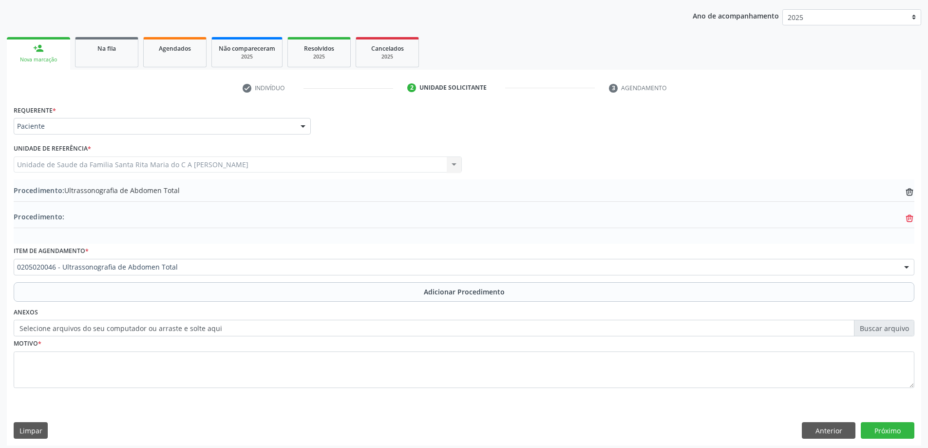
click at [910, 197] on icon "trash-outline icon" at bounding box center [910, 192] width 10 height 10
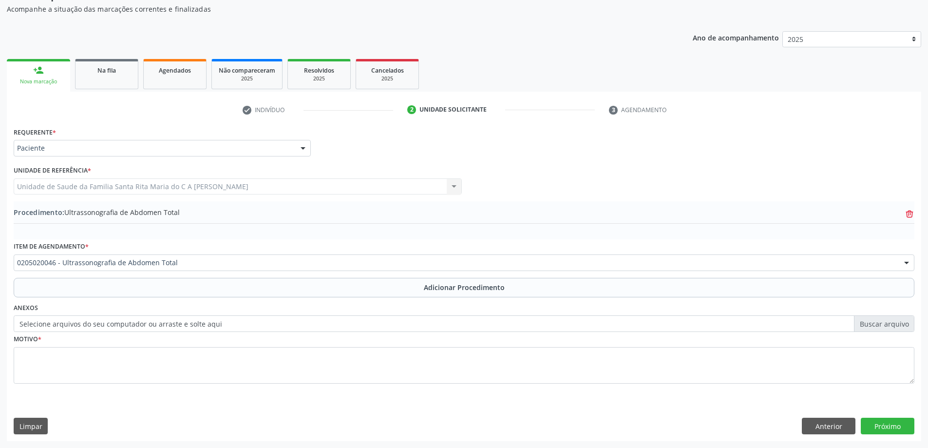
click at [909, 214] on icon at bounding box center [909, 214] width 7 height 4
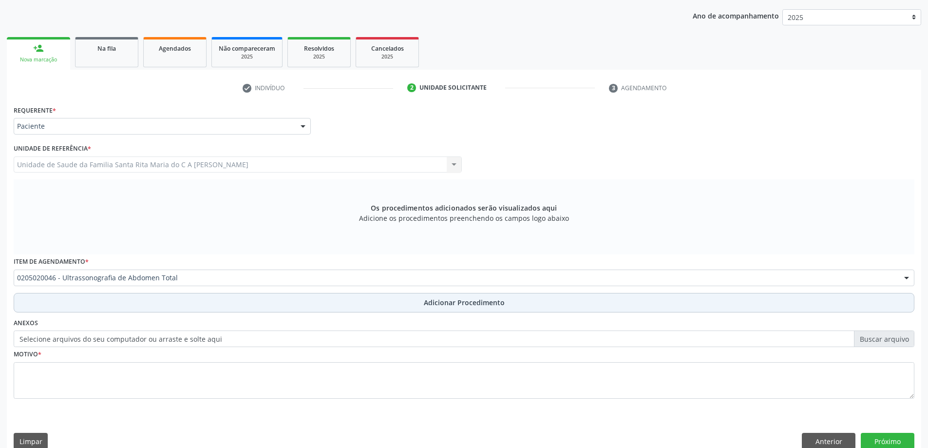
click at [204, 301] on button "Adicionar Procedimento" at bounding box center [464, 302] width 901 height 19
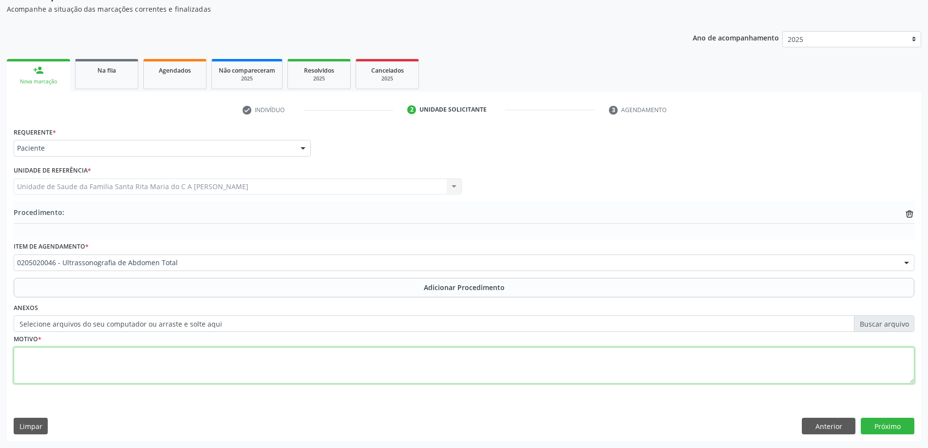
click at [172, 364] on textarea at bounding box center [464, 365] width 901 height 37
type textarea "dor abdominal"
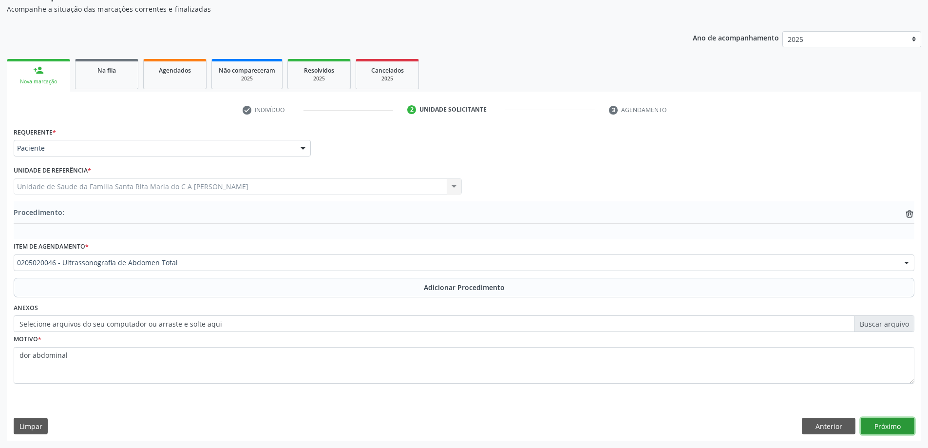
click at [907, 428] on button "Próximo" at bounding box center [888, 426] width 54 height 17
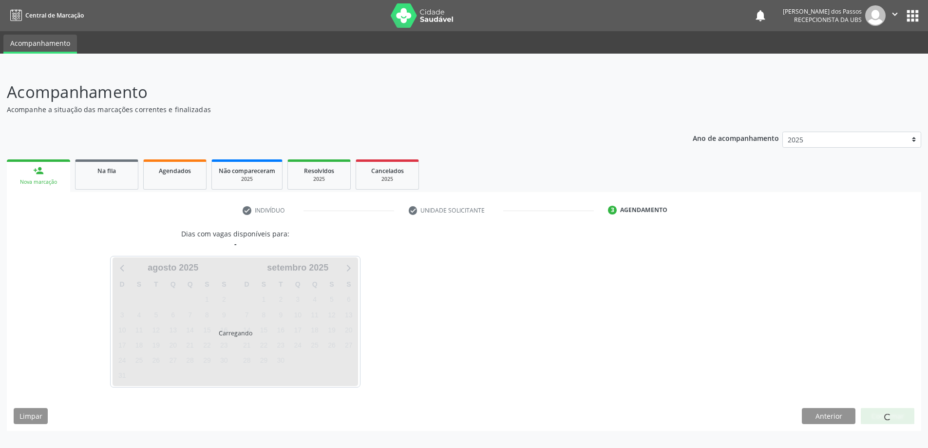
scroll to position [0, 0]
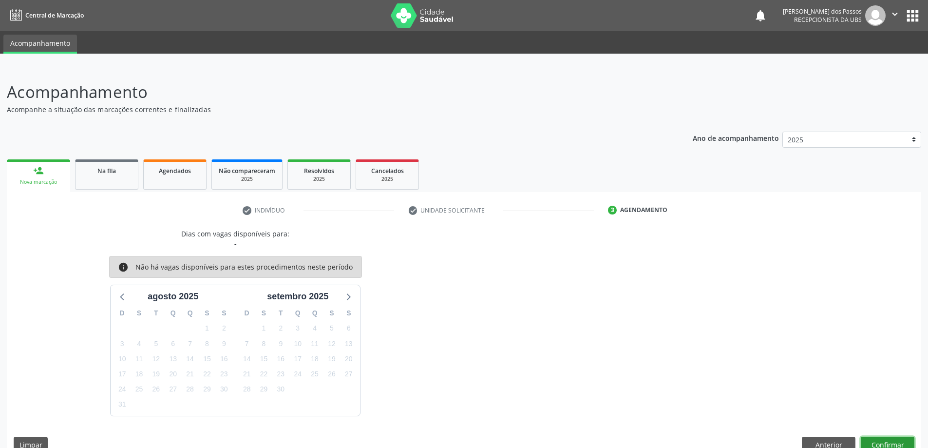
click at [886, 445] on button "Confirmar" at bounding box center [888, 445] width 54 height 17
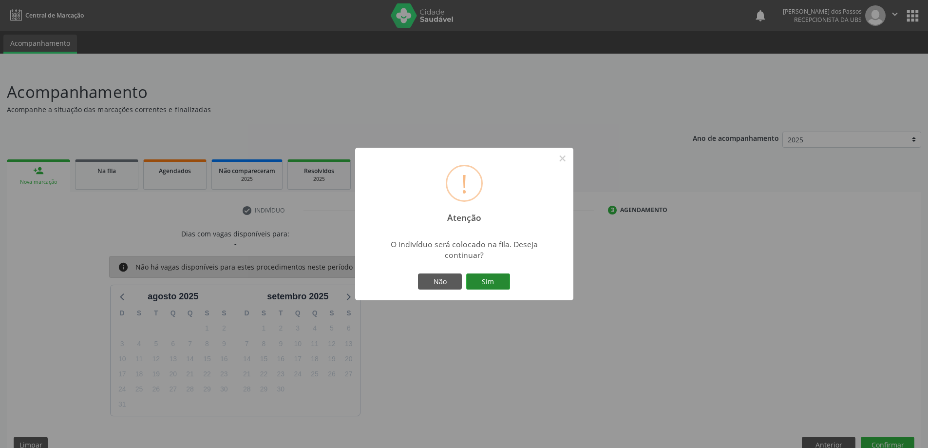
click at [486, 282] on button "Sim" at bounding box center [488, 281] width 44 height 17
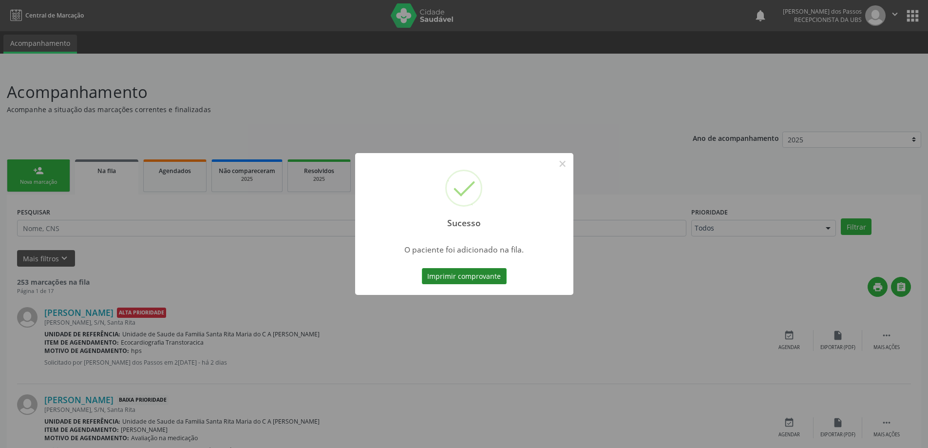
click at [466, 275] on button "Imprimir comprovante" at bounding box center [464, 276] width 85 height 17
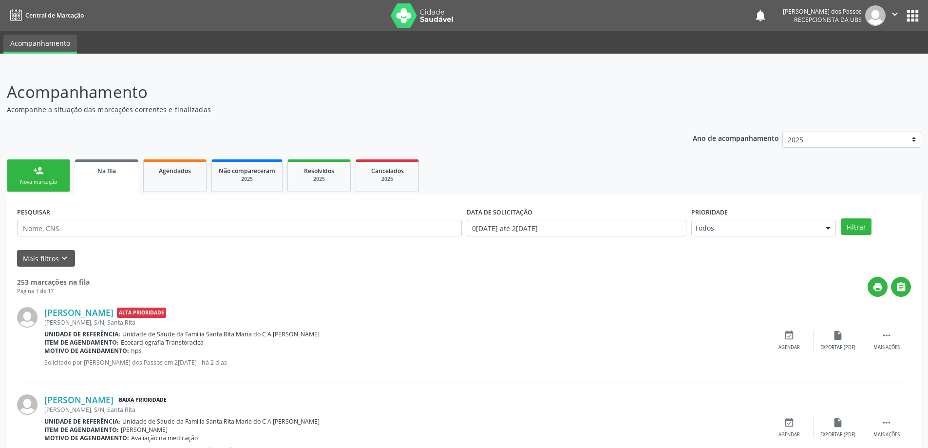
click at [56, 185] on div "Nova marcação" at bounding box center [38, 181] width 49 height 7
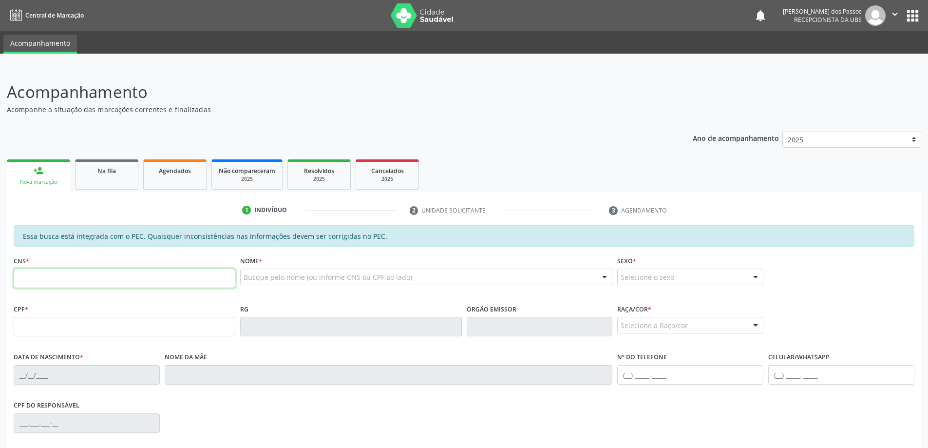
click at [118, 281] on input "text" at bounding box center [125, 278] width 222 height 19
type input "703 0068 4722 7078"
type input "111.138.644-78"
type input "07/11/1992"
type input "Edilene Alves de Carvalho Coda"
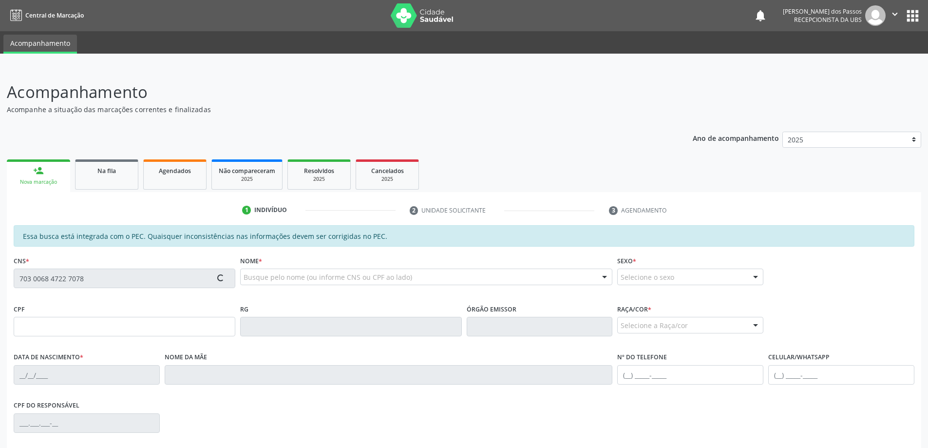
type input "(82) 99614-3018"
type input "(82) 98897-3919"
type input "S/N"
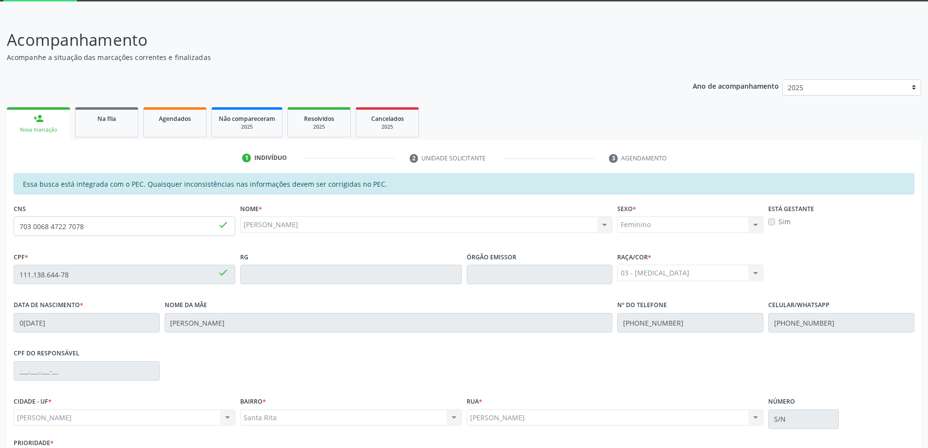
scroll to position [122, 0]
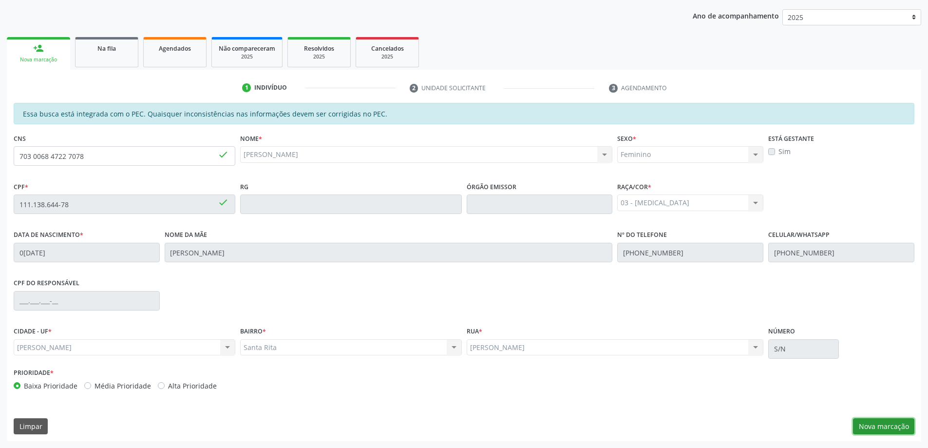
click at [899, 422] on button "Nova marcação" at bounding box center [883, 426] width 61 height 17
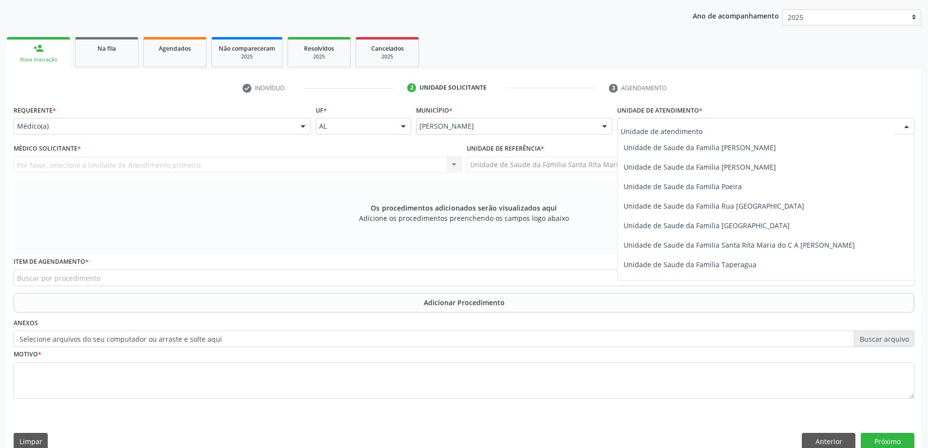
scroll to position [585, 0]
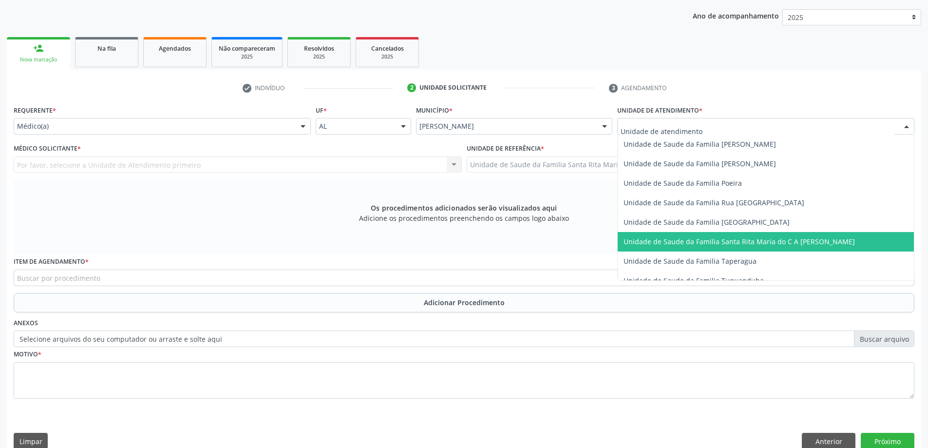
click at [694, 238] on span "Unidade de Saude da Familia Santa Rita Maria do C A [PERSON_NAME]" at bounding box center [739, 241] width 231 height 9
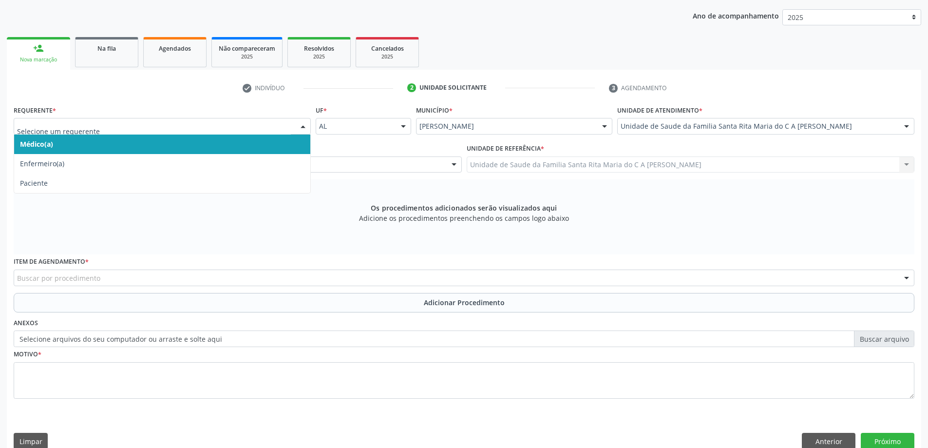
click at [234, 150] on span "Médico(a)" at bounding box center [162, 144] width 296 height 19
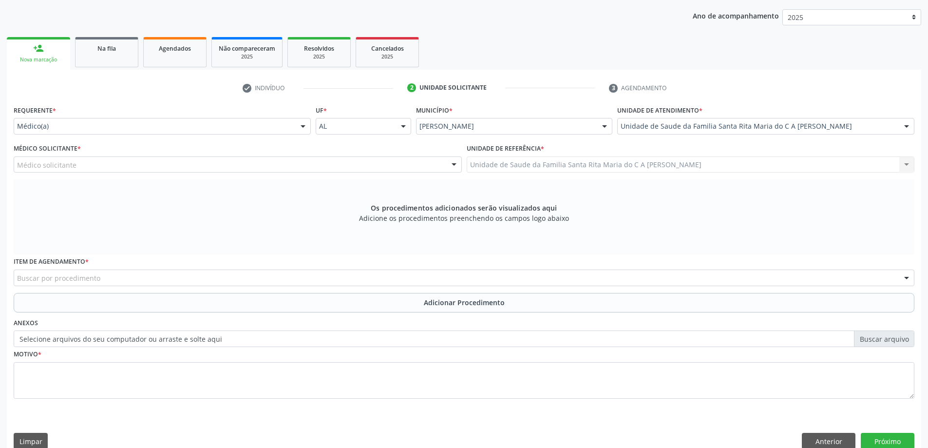
click at [198, 164] on div "Médico solicitante" at bounding box center [238, 164] width 448 height 17
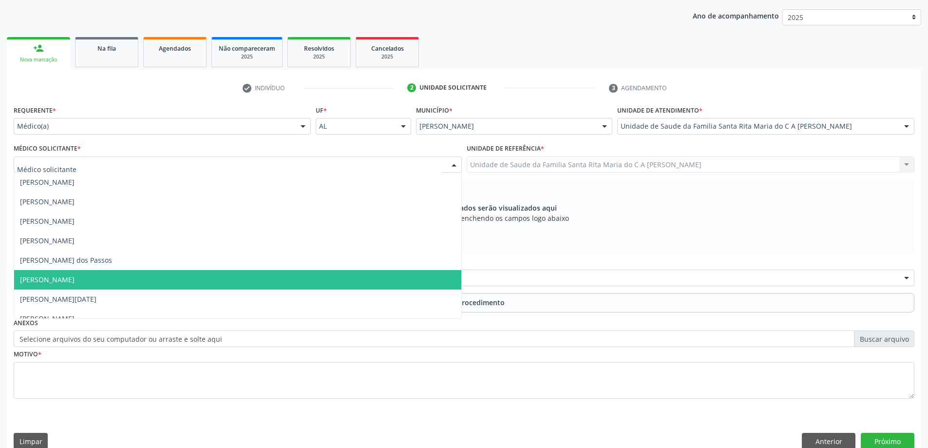
click at [195, 275] on span "[PERSON_NAME]" at bounding box center [237, 279] width 447 height 19
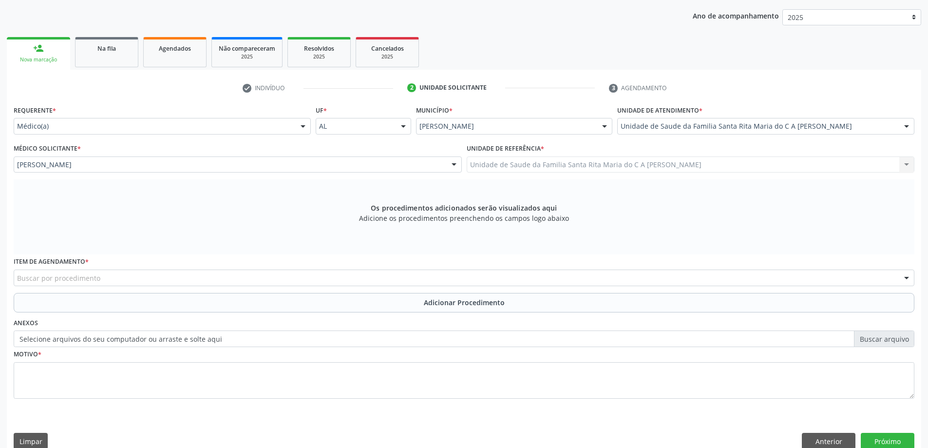
click at [153, 283] on div "Buscar por procedimento" at bounding box center [464, 278] width 901 height 17
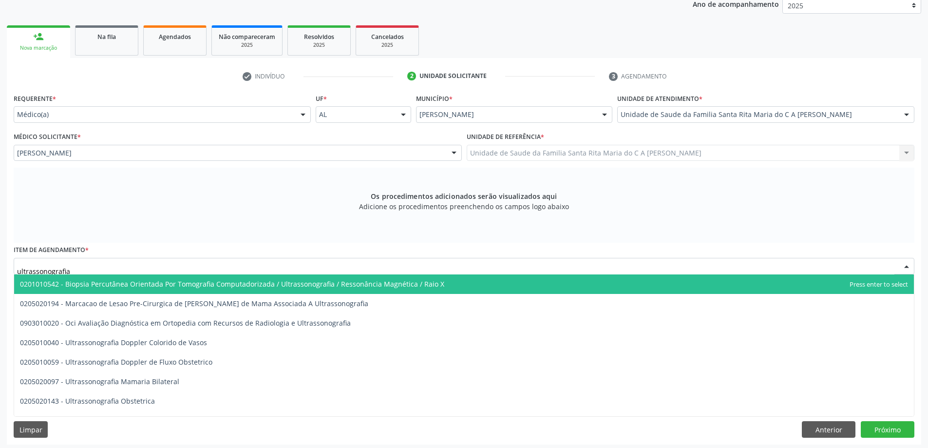
scroll to position [137, 0]
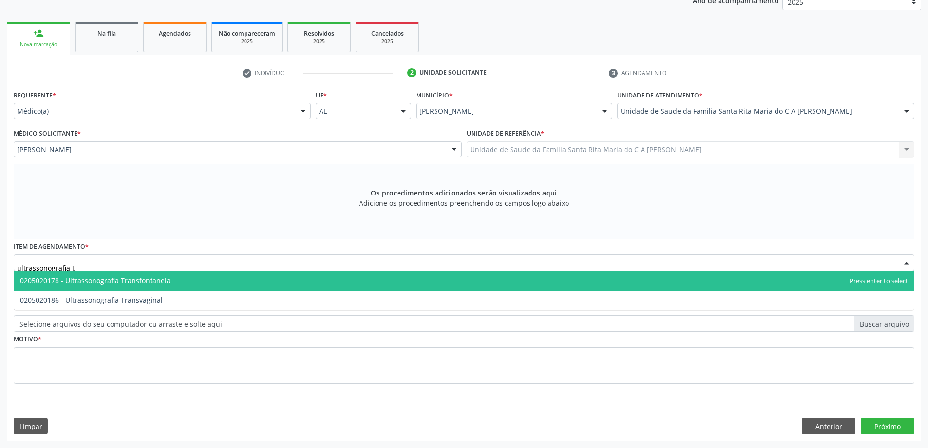
type input "ultrassonografia tr"
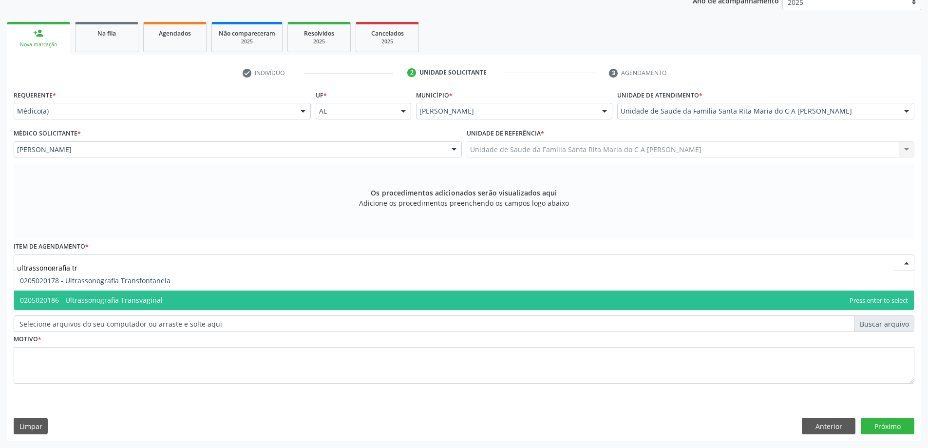
click at [157, 301] on span "0205020186 - Ultrassonografia Transvaginal" at bounding box center [91, 299] width 143 height 9
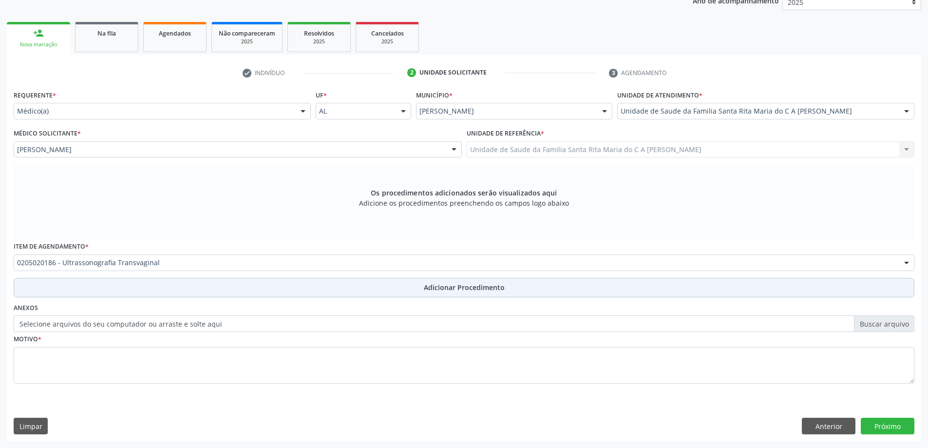
click at [211, 288] on button "Adicionar Procedimento" at bounding box center [464, 287] width 901 height 19
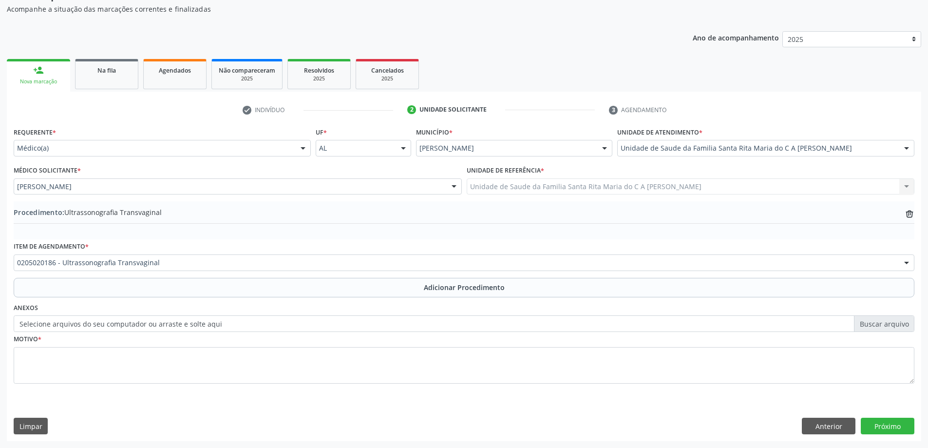
scroll to position [100, 0]
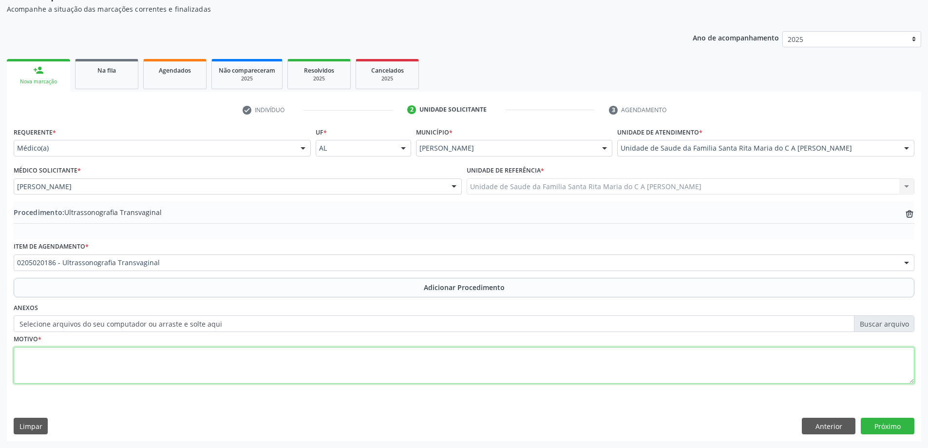
click at [185, 366] on textarea at bounding box center [464, 365] width 901 height 37
type textarea "dor pelvica"
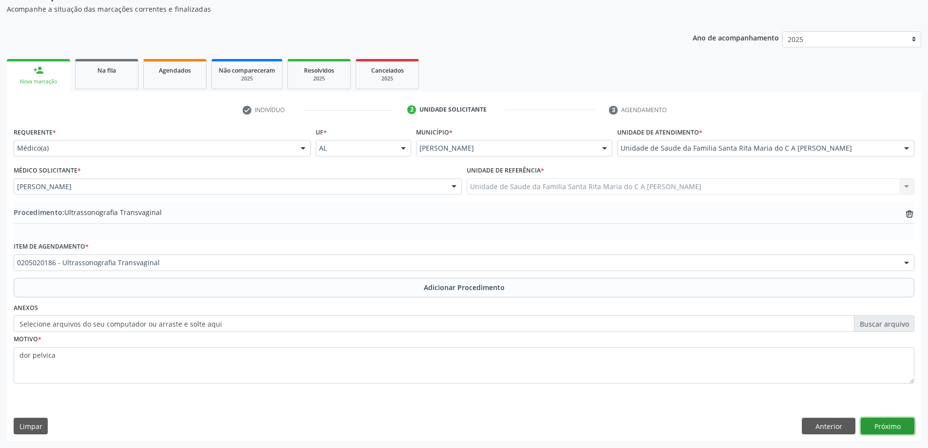
click at [902, 429] on button "Próximo" at bounding box center [888, 426] width 54 height 17
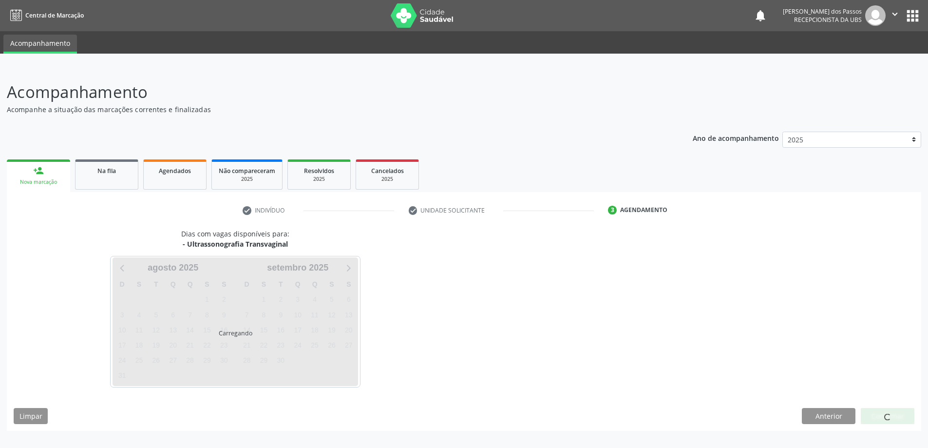
scroll to position [0, 0]
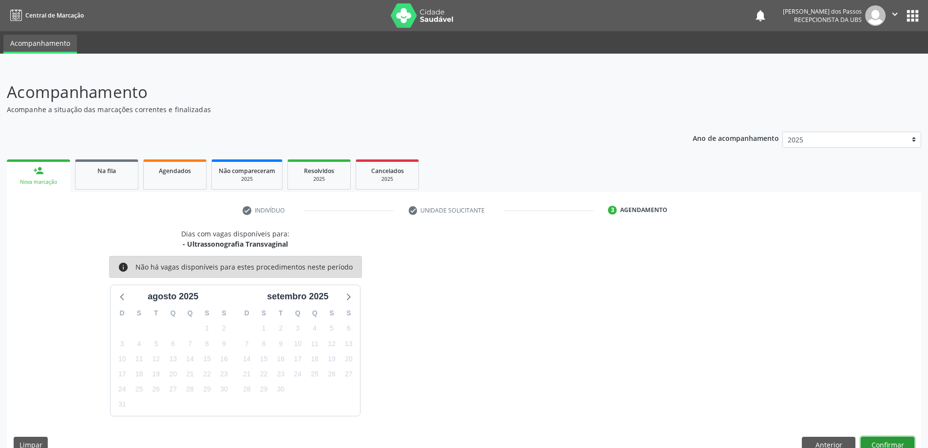
click at [886, 442] on button "Confirmar" at bounding box center [888, 445] width 54 height 17
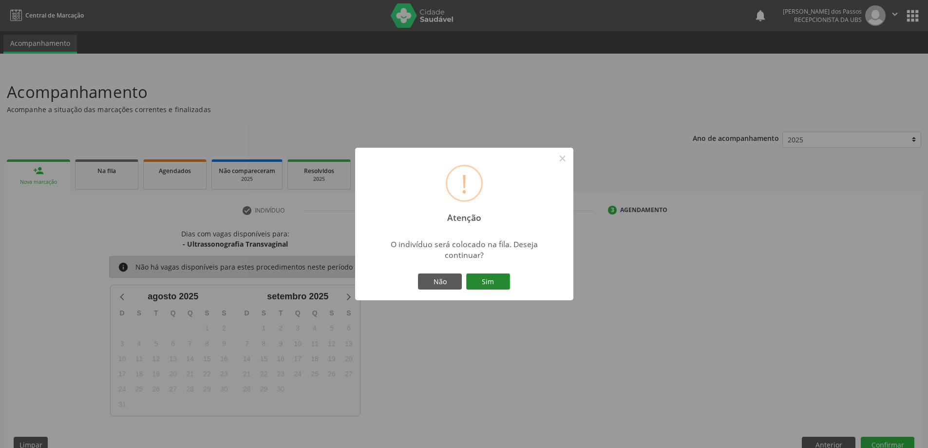
click at [495, 279] on button "Sim" at bounding box center [488, 281] width 44 height 17
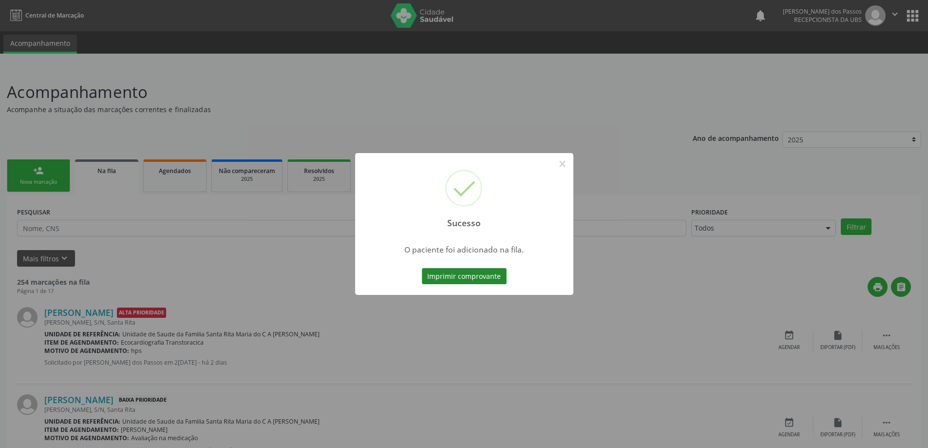
click at [493, 278] on button "Imprimir comprovante" at bounding box center [464, 276] width 85 height 17
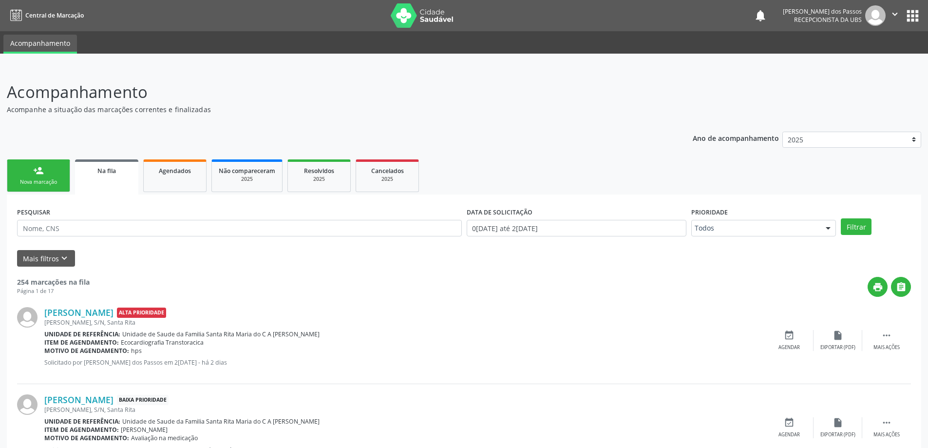
click at [39, 178] on link "person_add Nova marcação" at bounding box center [38, 175] width 63 height 33
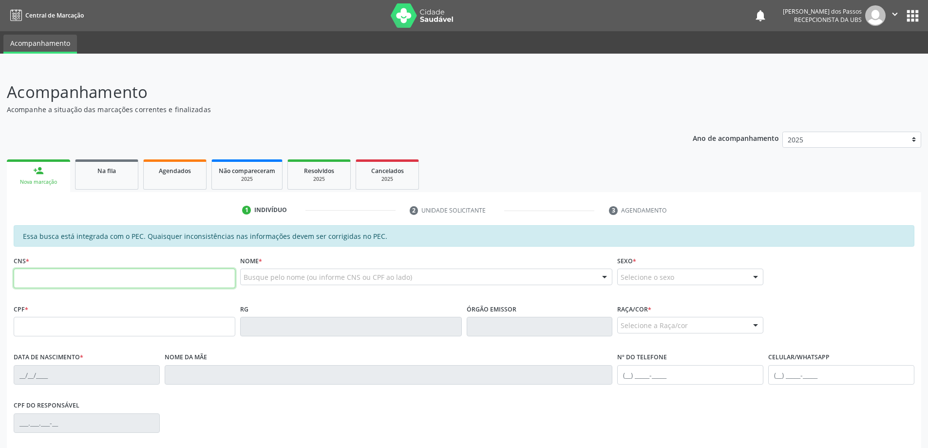
click at [95, 281] on input "text" at bounding box center [125, 278] width 222 height 19
type input "705 2084 1656 7976"
type input "119.081.054-96"
type input "22/05/1998"
type input "Adriana Maria da Silva"
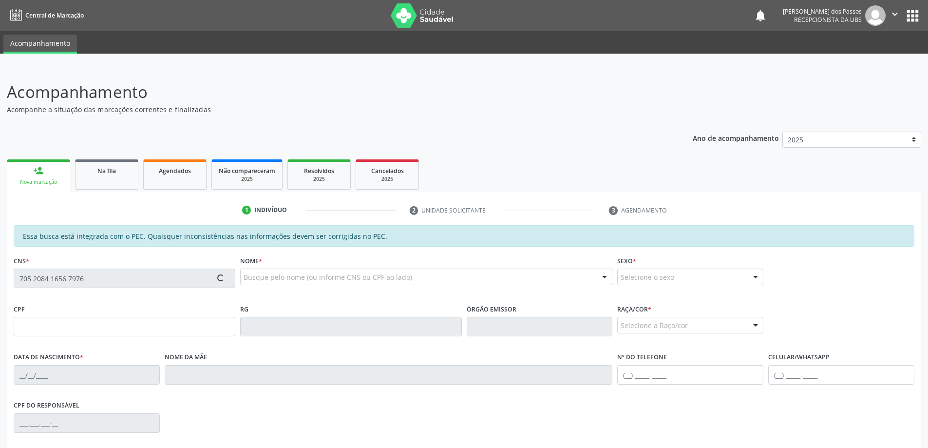
type input "(82) 99304-7489"
type input "S/N"
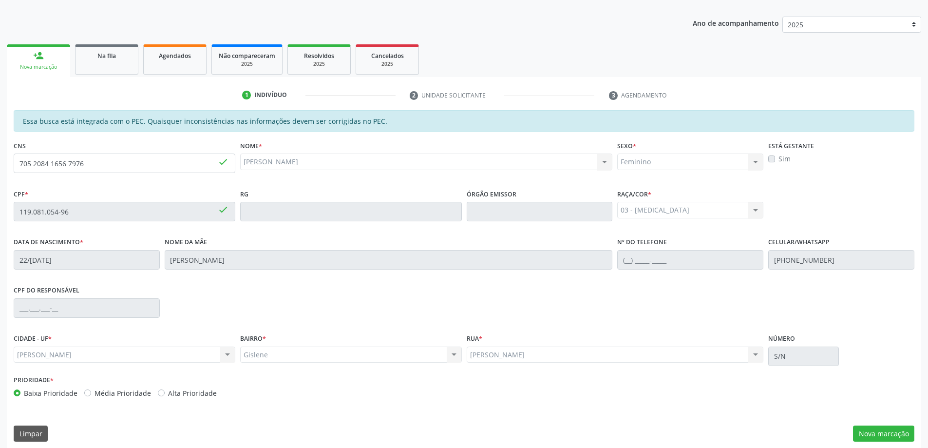
scroll to position [122, 0]
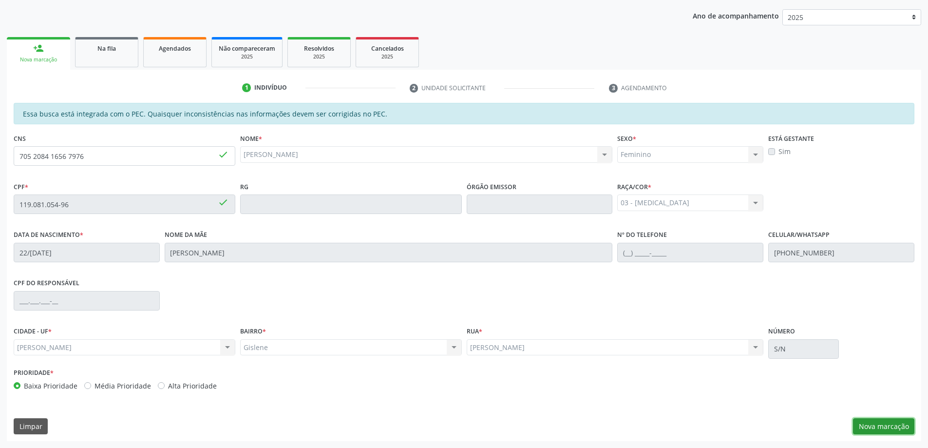
click at [879, 428] on button "Nova marcação" at bounding box center [883, 426] width 61 height 17
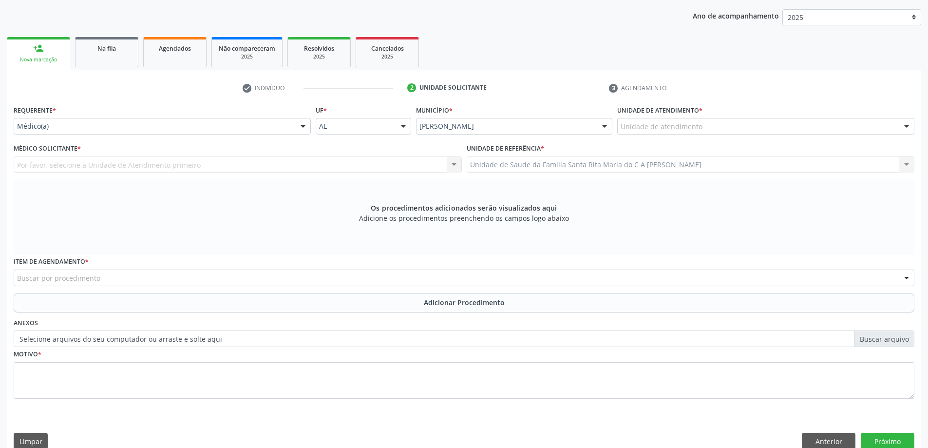
click at [705, 126] on div "Unidade de atendimento" at bounding box center [765, 126] width 297 height 17
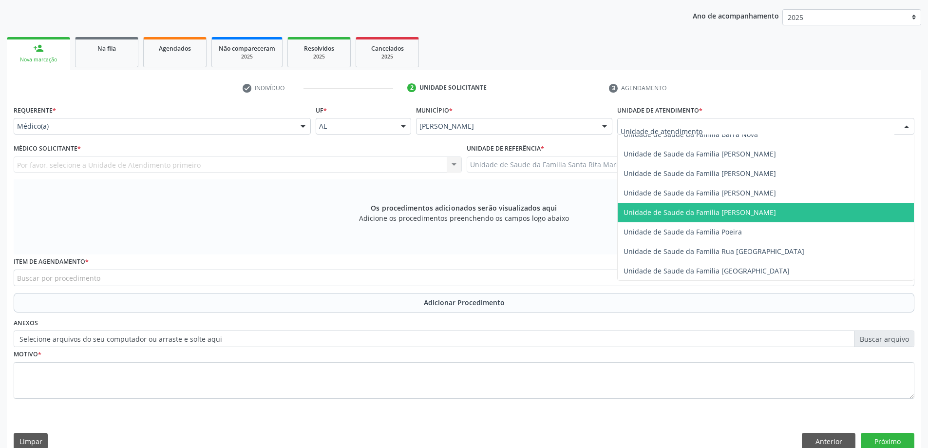
scroll to position [585, 0]
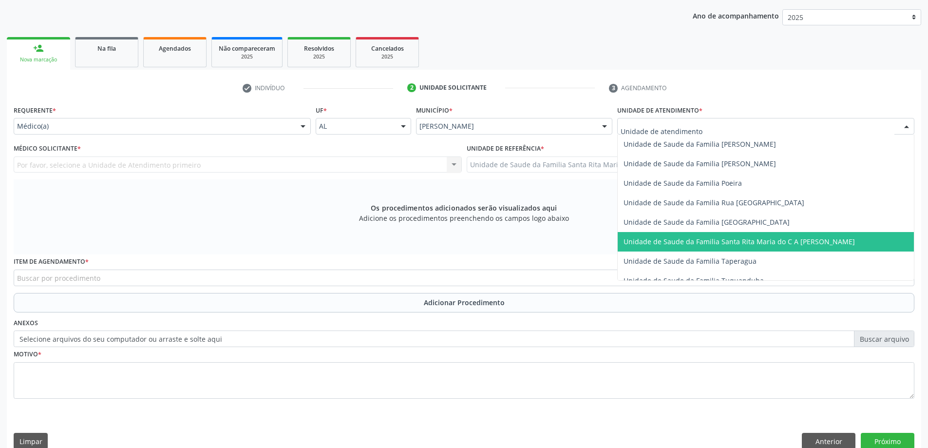
click at [695, 240] on span "Unidade de Saude da Familia Santa Rita Maria do C A [PERSON_NAME]" at bounding box center [739, 241] width 231 height 9
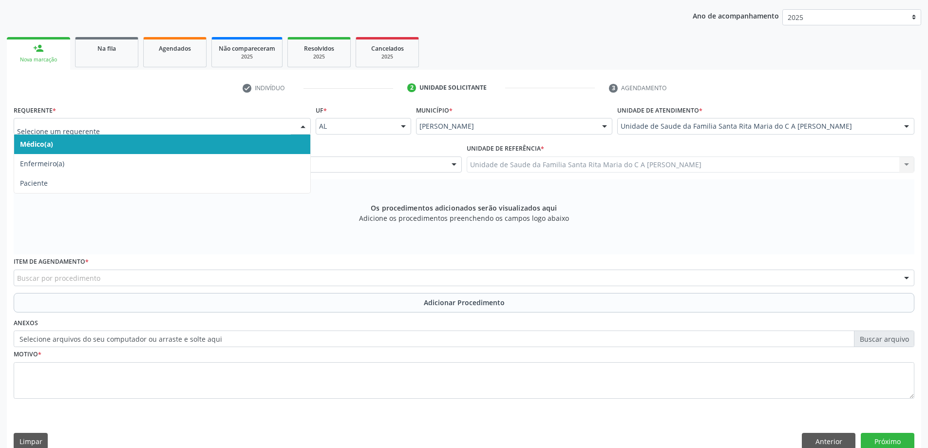
click at [228, 143] on span "Médico(a)" at bounding box center [162, 144] width 296 height 19
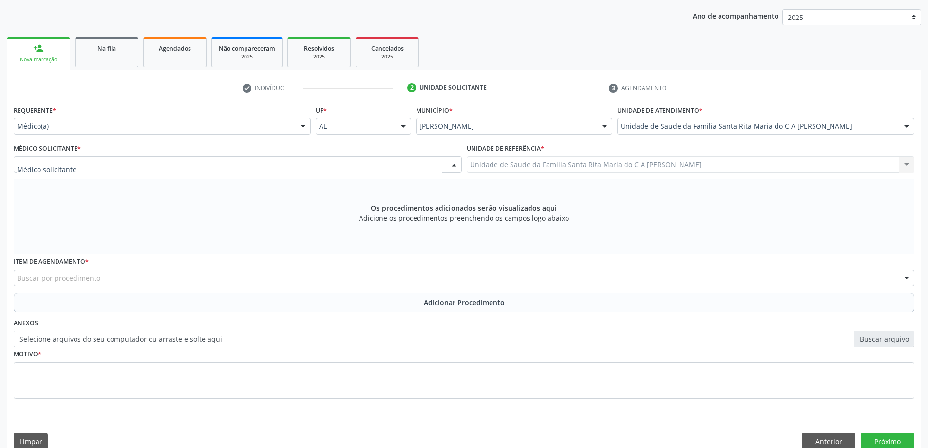
click at [224, 168] on div at bounding box center [238, 164] width 448 height 17
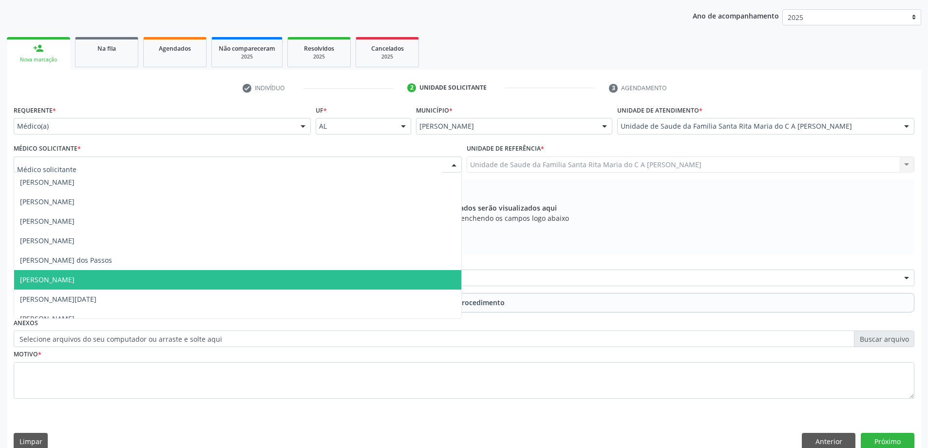
click at [267, 277] on span "[PERSON_NAME]" at bounding box center [237, 279] width 447 height 19
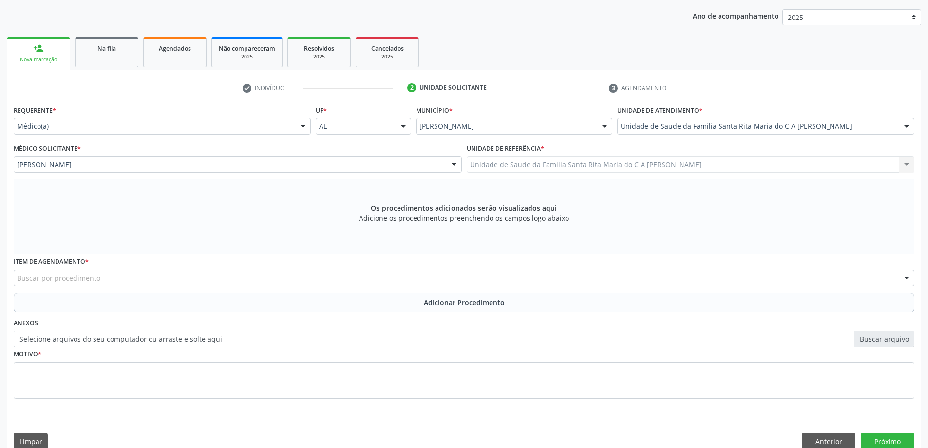
click at [285, 280] on div "Buscar por procedimento" at bounding box center [464, 278] width 901 height 17
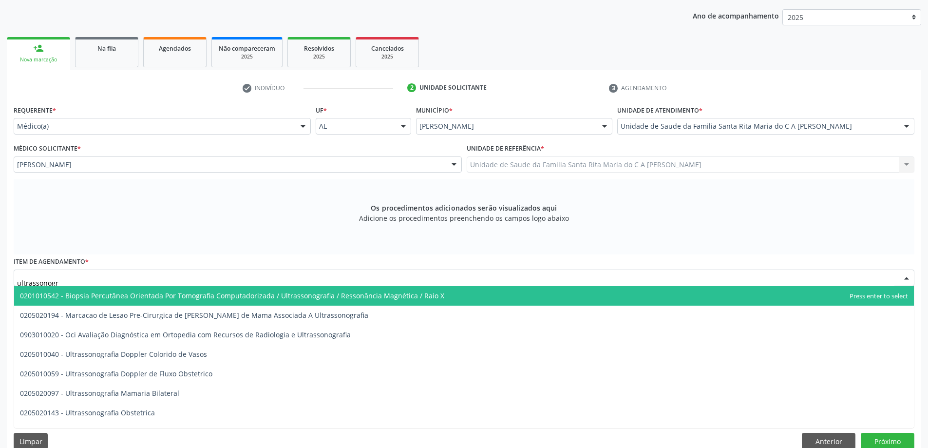
type input "ultrassonogra"
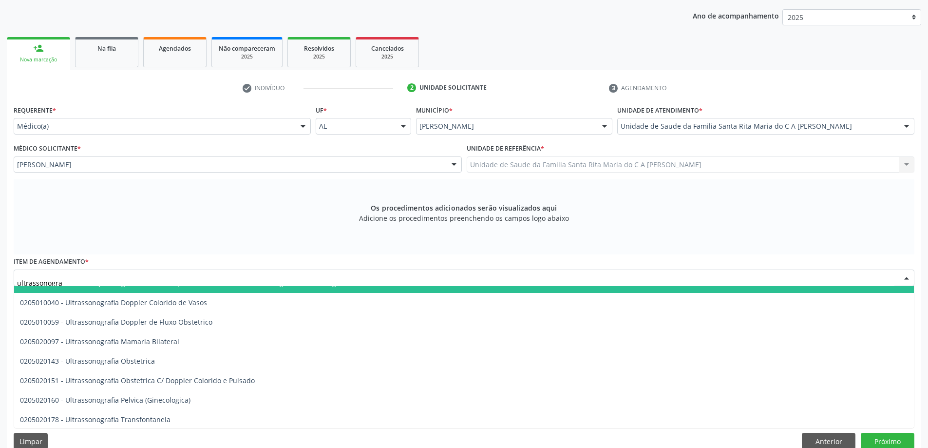
scroll to position [97, 0]
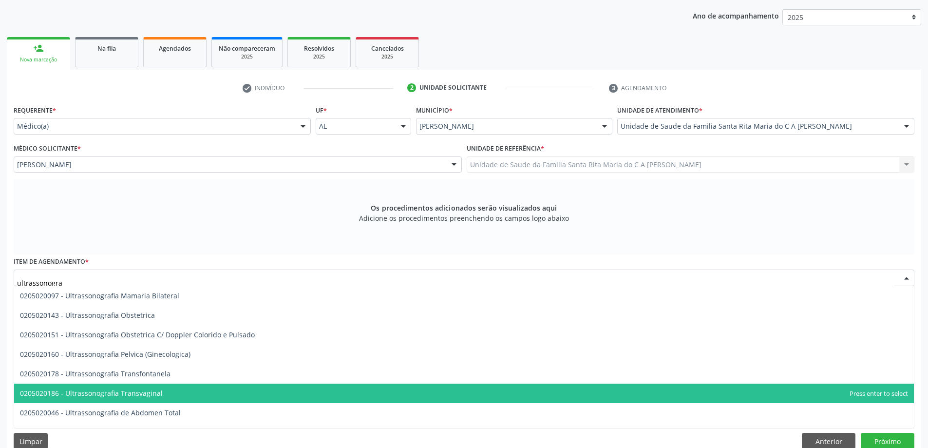
click at [223, 392] on span "0205020186 - Ultrassonografia Transvaginal" at bounding box center [464, 393] width 900 height 19
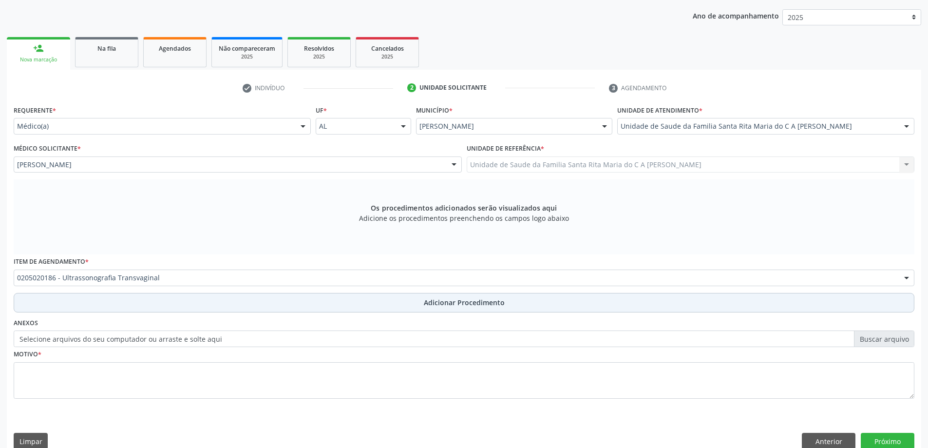
click at [227, 304] on button "Adicionar Procedimento" at bounding box center [464, 302] width 901 height 19
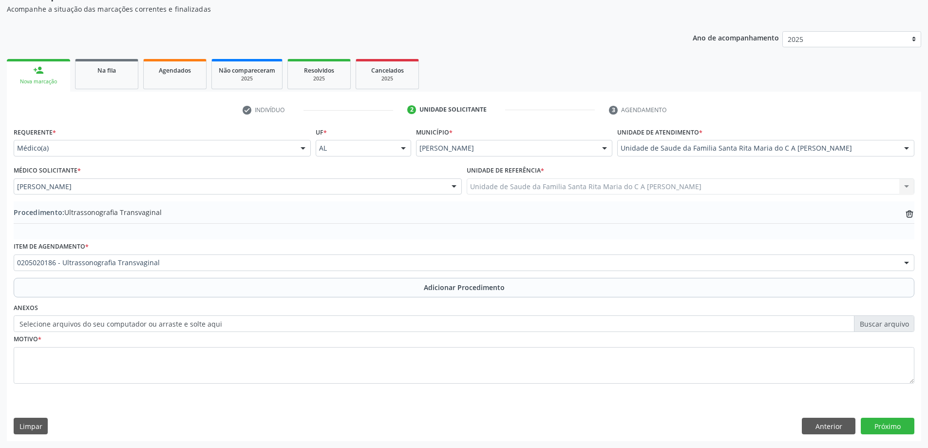
scroll to position [100, 0]
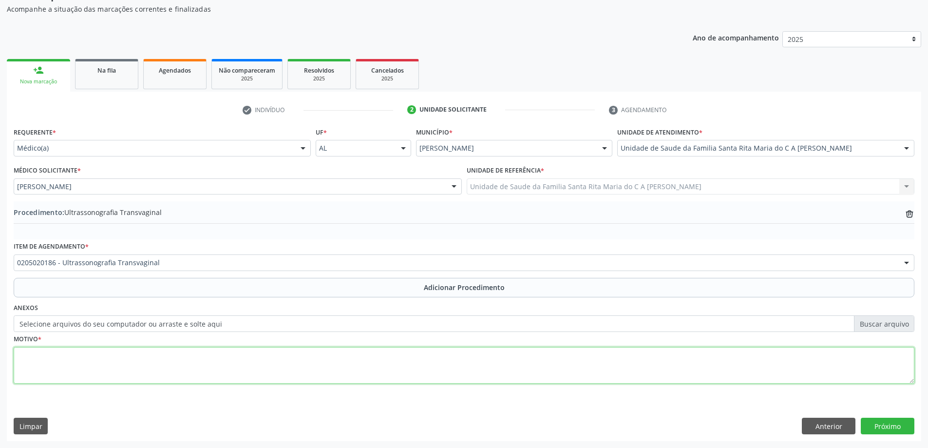
click at [210, 370] on textarea at bounding box center [464, 365] width 901 height 37
type textarea "dor pelvica"
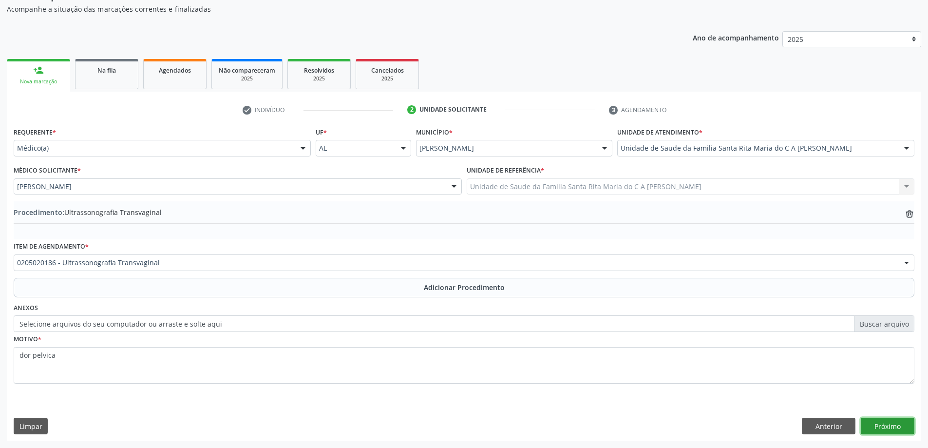
click at [885, 427] on button "Próximo" at bounding box center [888, 426] width 54 height 17
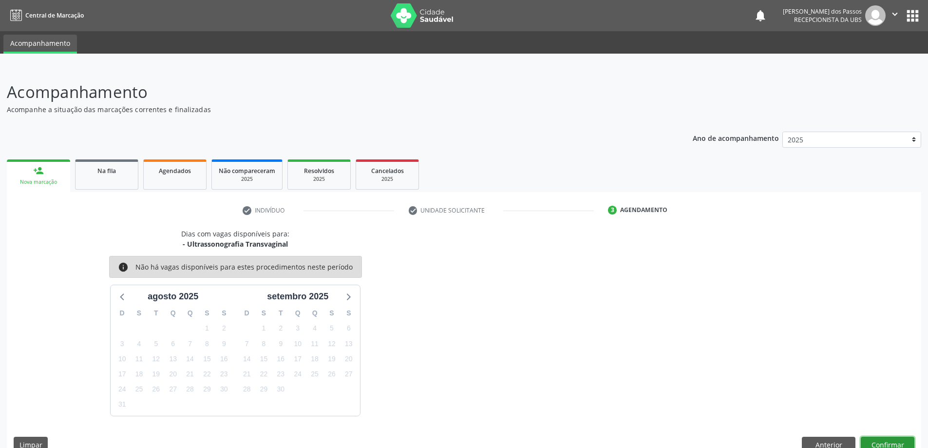
click at [884, 438] on button "Confirmar" at bounding box center [888, 445] width 54 height 17
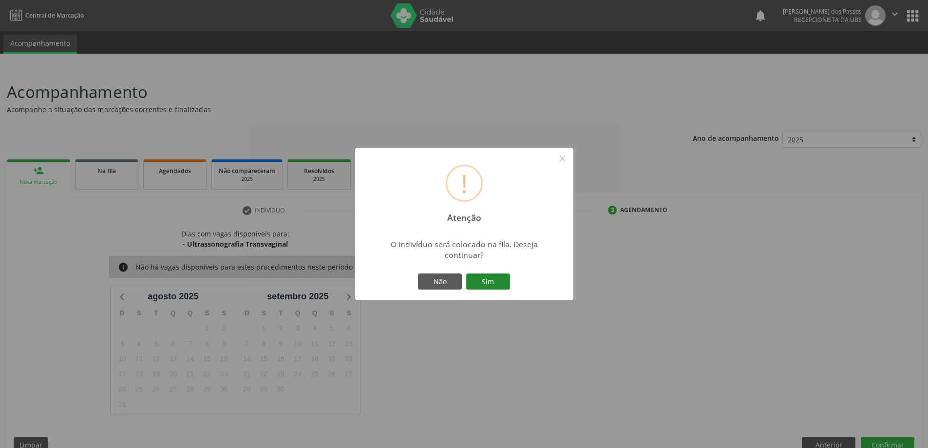
click at [492, 283] on button "Sim" at bounding box center [488, 281] width 44 height 17
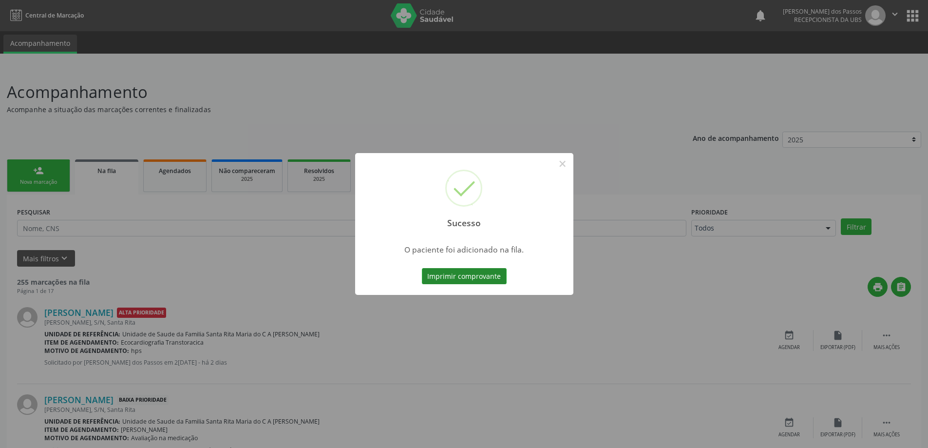
click at [469, 275] on button "Imprimir comprovante" at bounding box center [464, 276] width 85 height 17
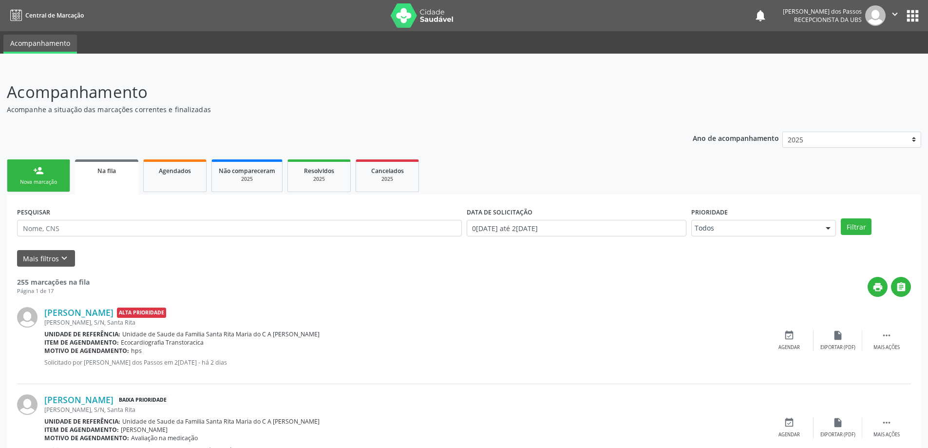
click at [47, 181] on div "Nova marcação" at bounding box center [38, 181] width 49 height 7
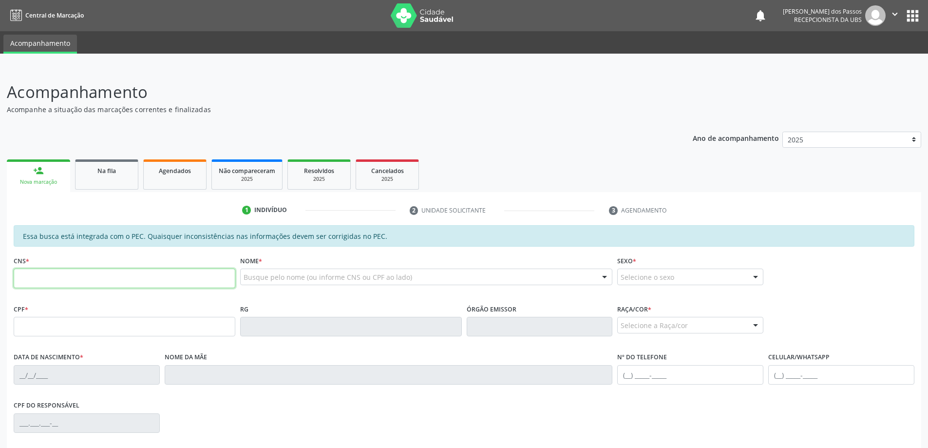
click at [75, 282] on input "text" at bounding box center [125, 278] width 222 height 19
type input "703 4042 9093 0412"
type input "956.535.464-53"
type input "26/09/1960"
type input "Antonia Adélia da Conceição dos Santos"
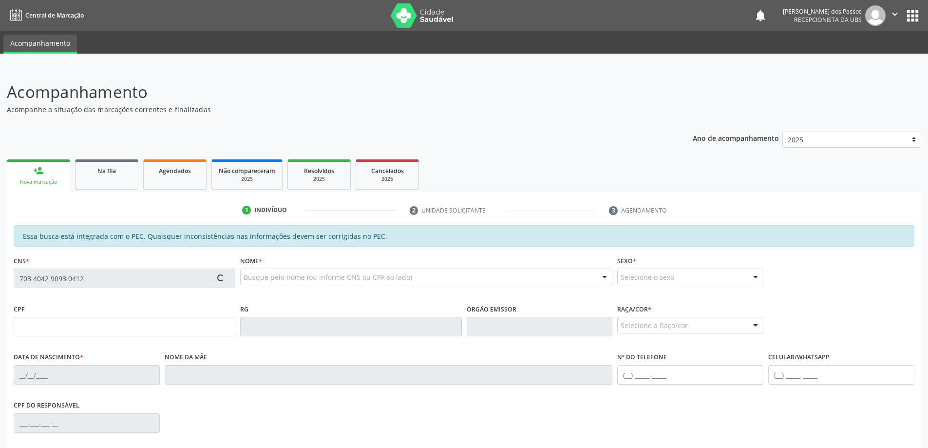
type input "(82) 99664-9969"
type input "S/N"
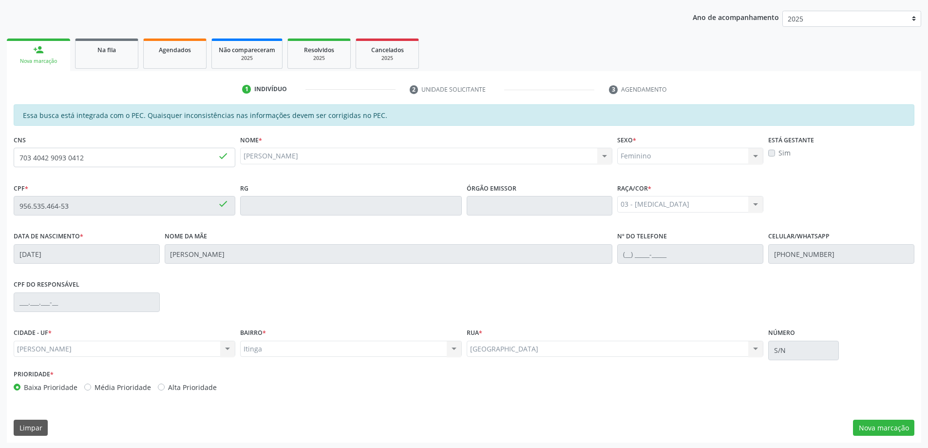
scroll to position [122, 0]
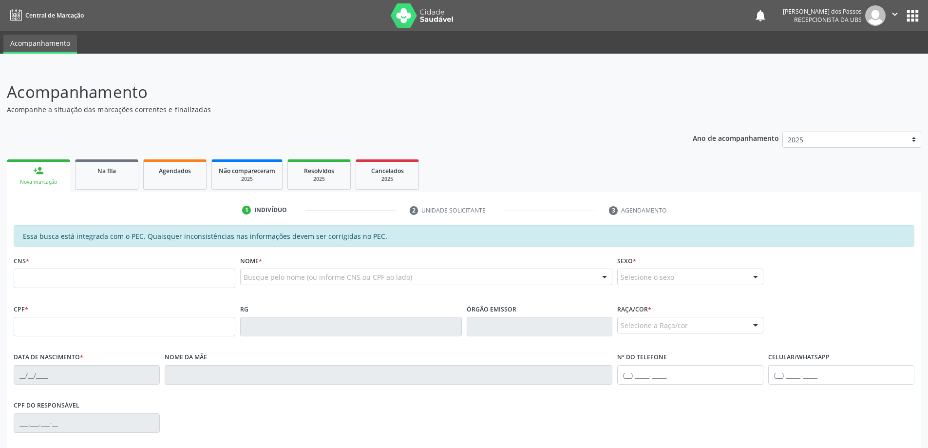
click at [103, 287] on input "text" at bounding box center [125, 278] width 222 height 19
type input "898 0041 5473 4522"
type input "127.072.494-08"
type input "05/05/2014"
type input "Everanne Carvalho de Oliveira Ferreira"
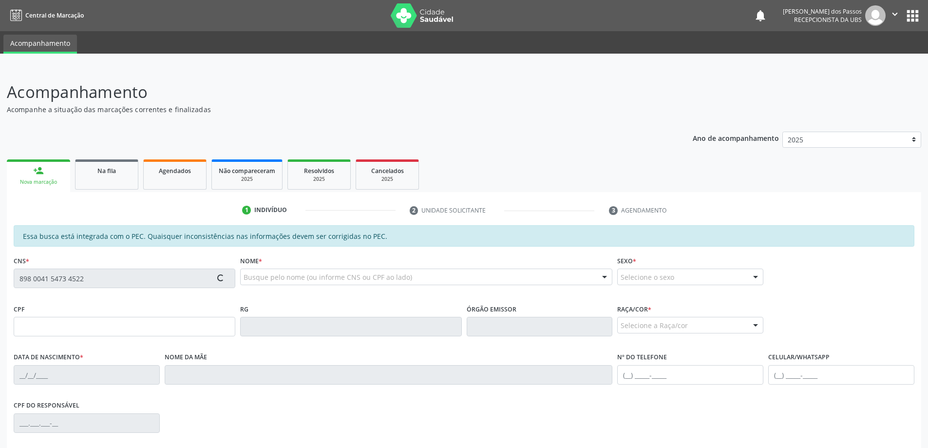
type input "(82) 98852-3460"
type input "S/N"
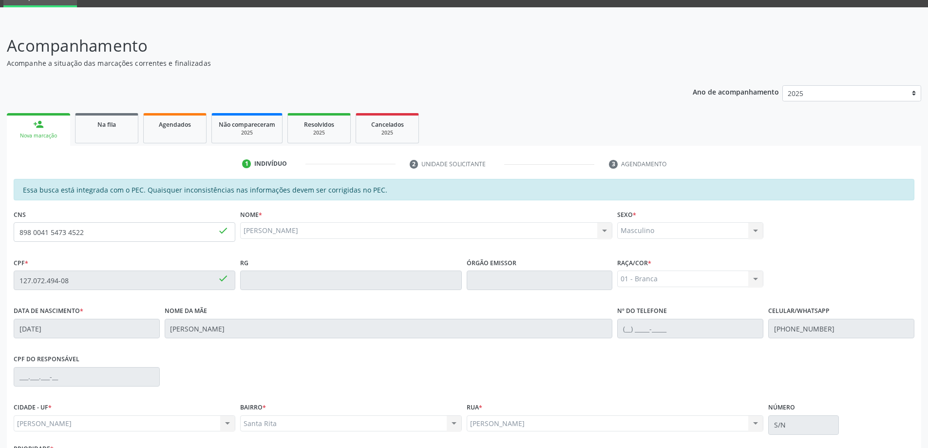
scroll to position [122, 0]
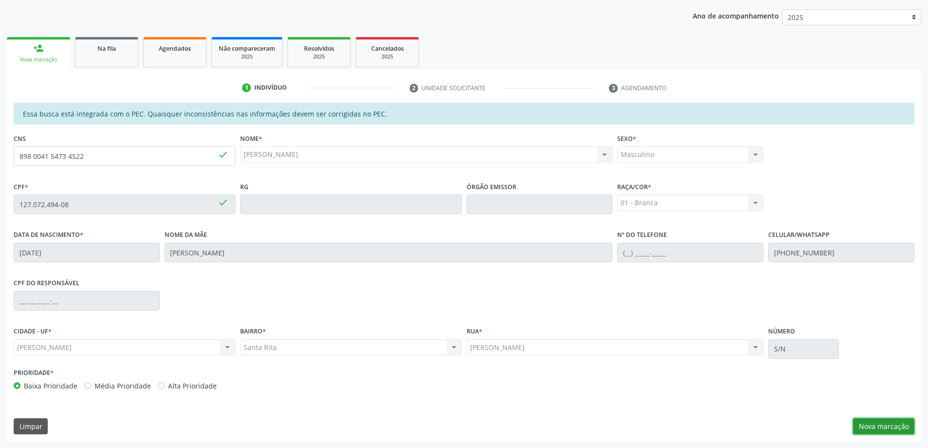
click at [860, 431] on button "Nova marcação" at bounding box center [883, 426] width 61 height 17
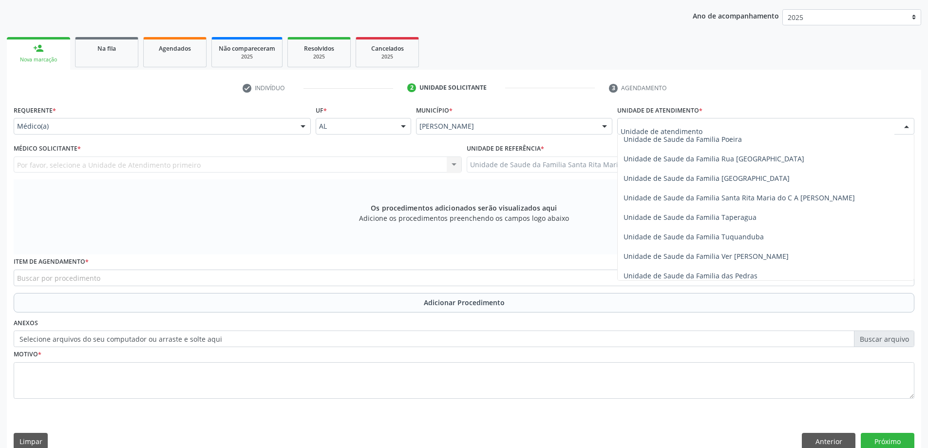
scroll to position [634, 0]
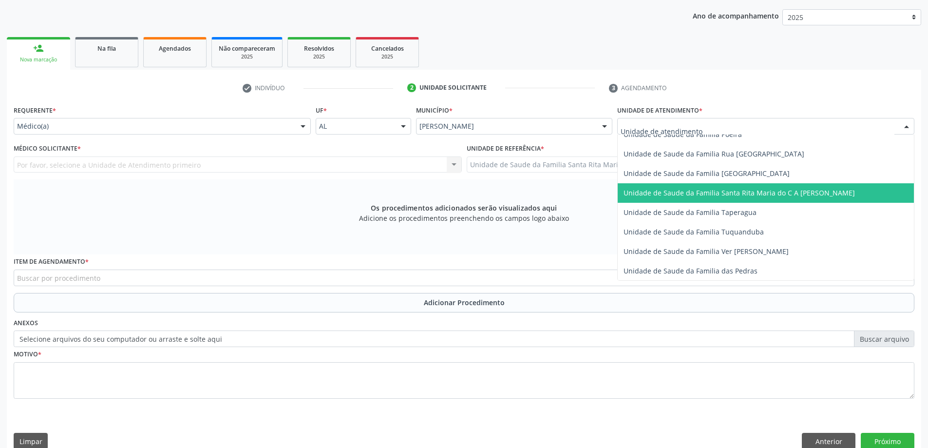
click at [662, 196] on span "Unidade de Saude da Familia Santa Rita Maria do C A [PERSON_NAME]" at bounding box center [739, 192] width 231 height 9
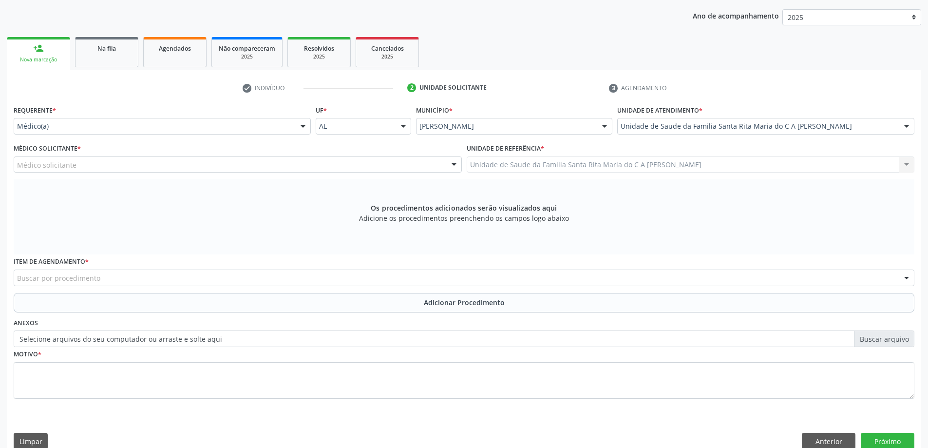
click at [153, 132] on div "Médico(a)" at bounding box center [162, 126] width 297 height 17
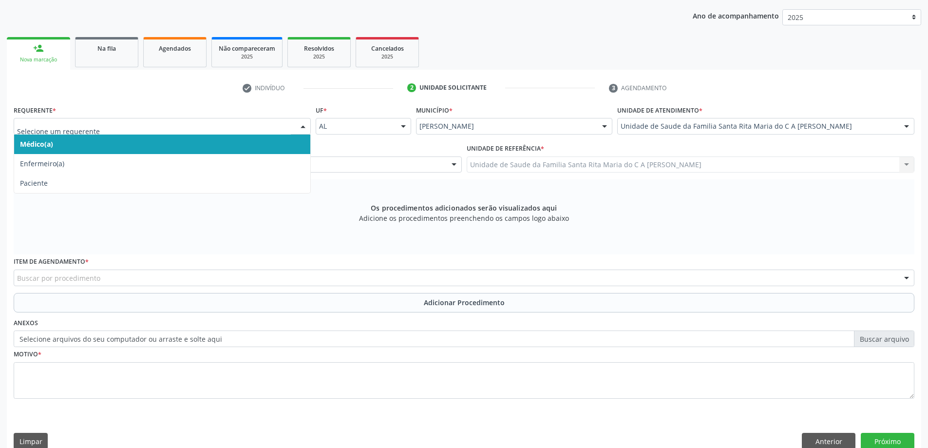
click at [152, 147] on span "Médico(a)" at bounding box center [162, 144] width 296 height 19
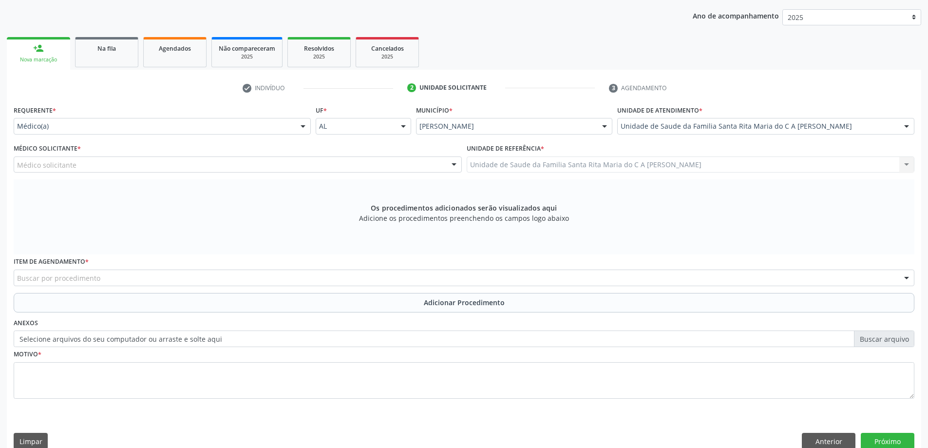
click at [142, 169] on div "Médico solicitante" at bounding box center [238, 164] width 448 height 17
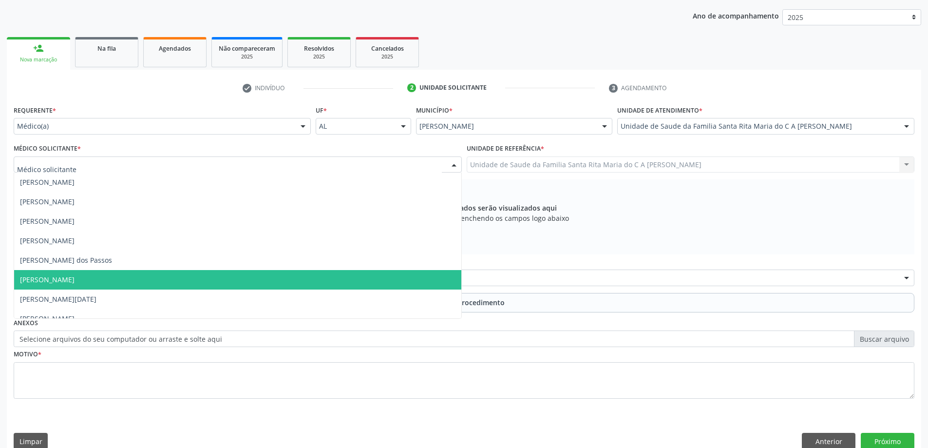
click at [146, 279] on span "[PERSON_NAME]" at bounding box center [237, 279] width 447 height 19
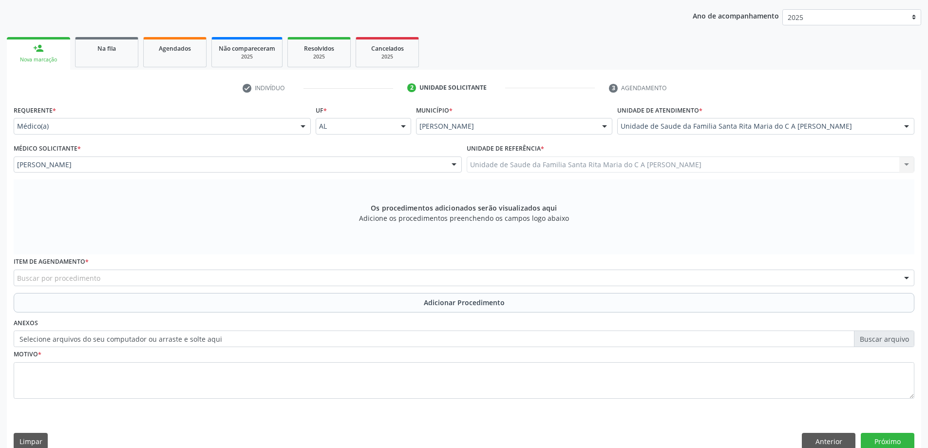
click at [110, 281] on div "Buscar por procedimento" at bounding box center [464, 278] width 901 height 17
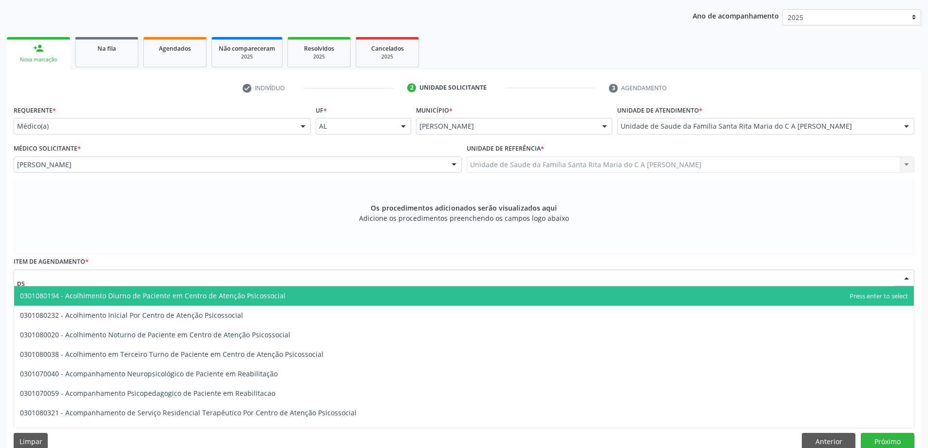
type input "p"
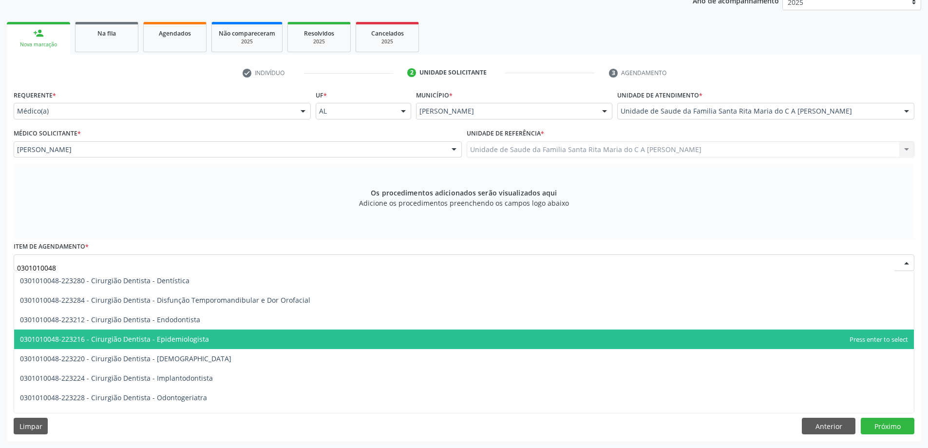
scroll to position [146, 0]
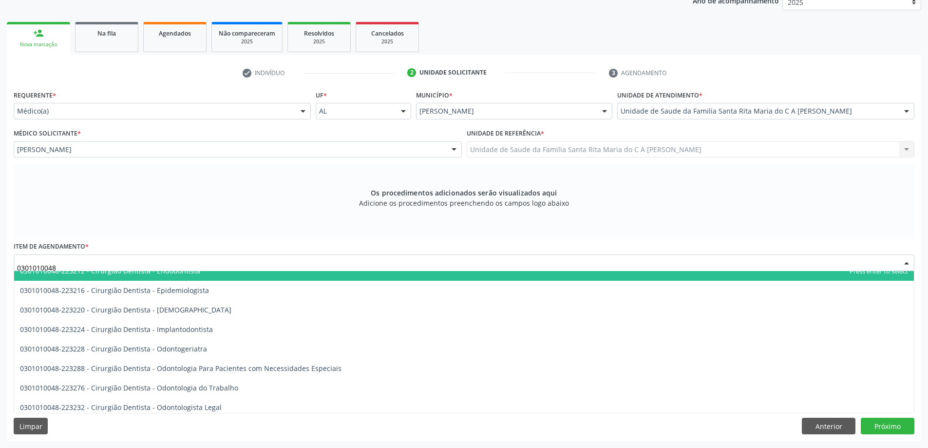
click at [104, 263] on input "0301010048" at bounding box center [456, 267] width 878 height 19
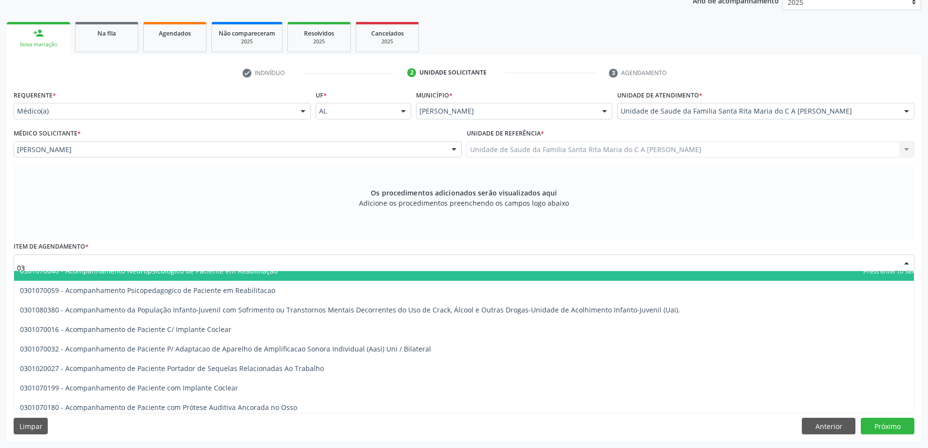
type input "0"
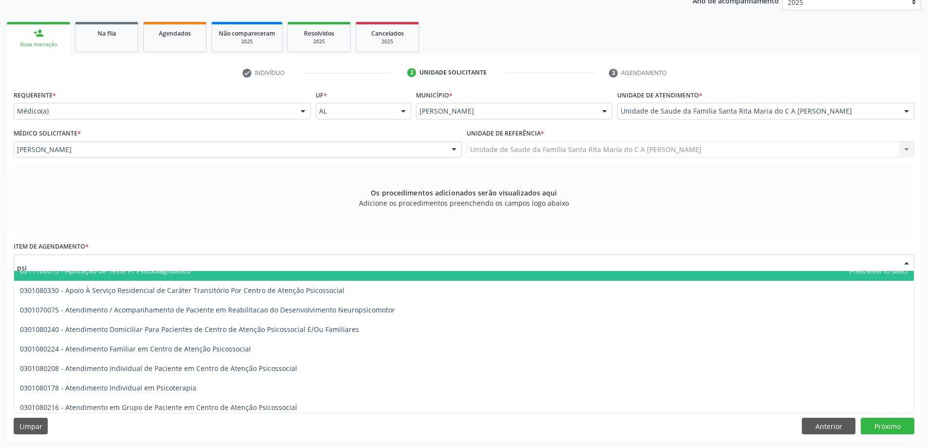
type input "psic"
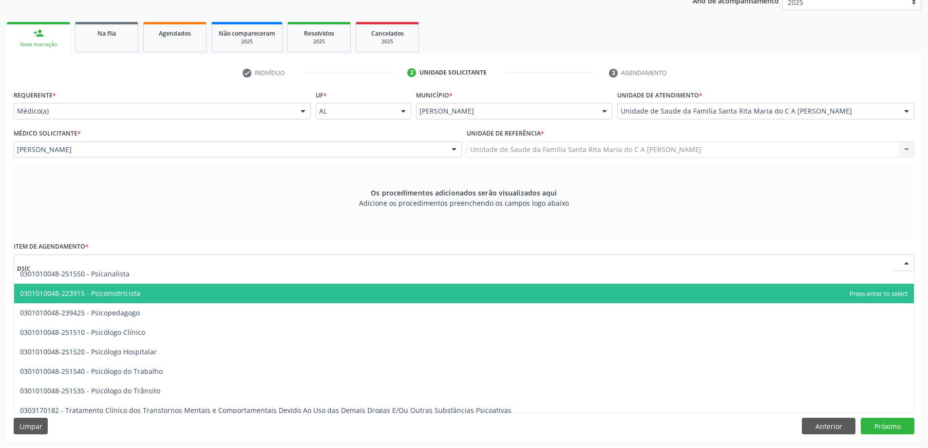
scroll to position [462, 0]
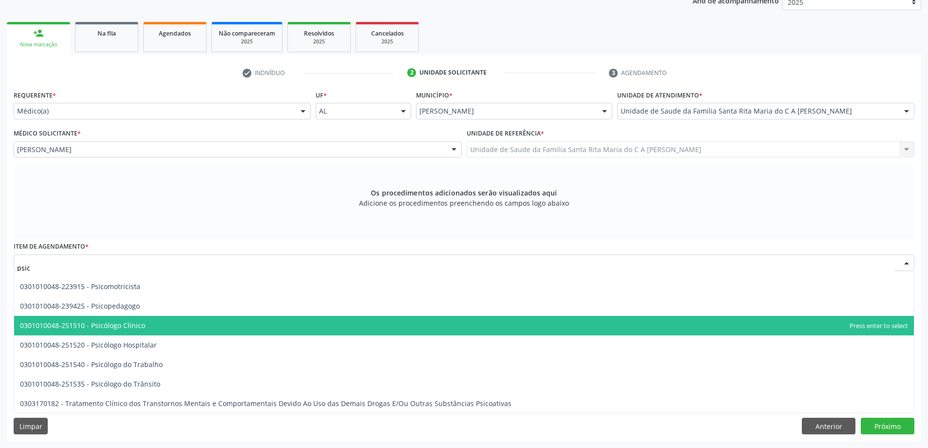
click at [154, 327] on span "0301010048-251510 - Psicólogo Clínico" at bounding box center [464, 325] width 900 height 19
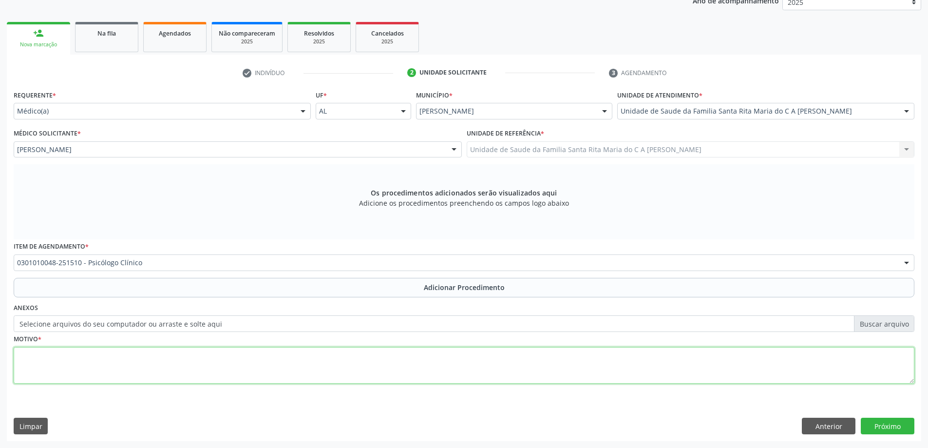
click at [85, 361] on textarea at bounding box center [464, 365] width 901 height 37
type textarea "psicologo infantil"
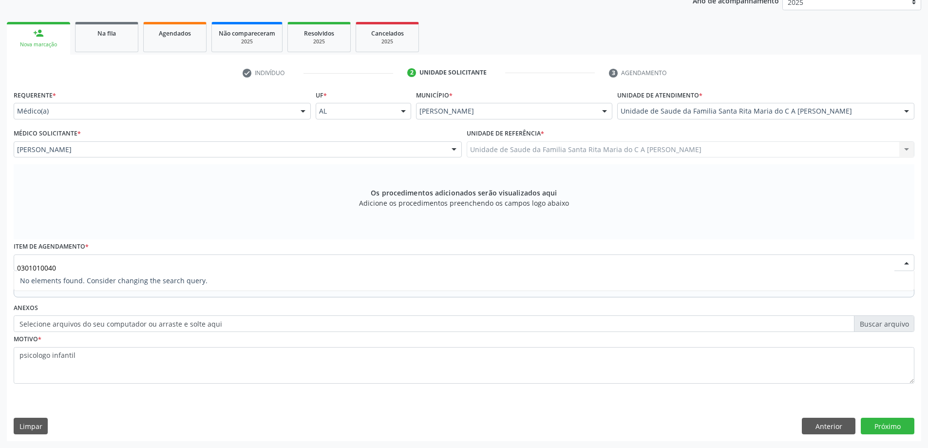
scroll to position [0, 0]
click at [67, 269] on input "0301010040" at bounding box center [456, 267] width 878 height 19
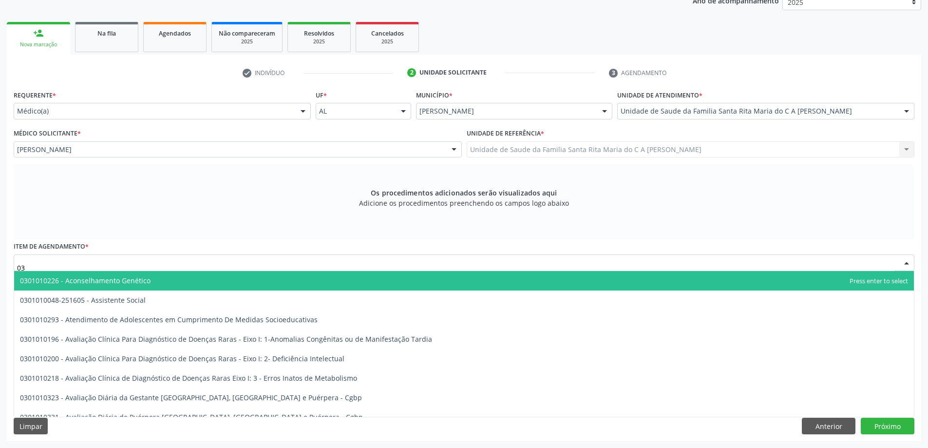
type input "0"
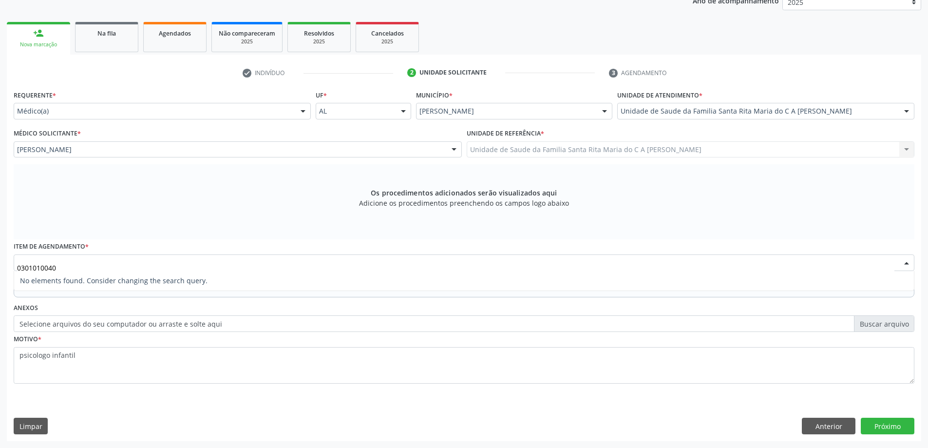
type input "030101004"
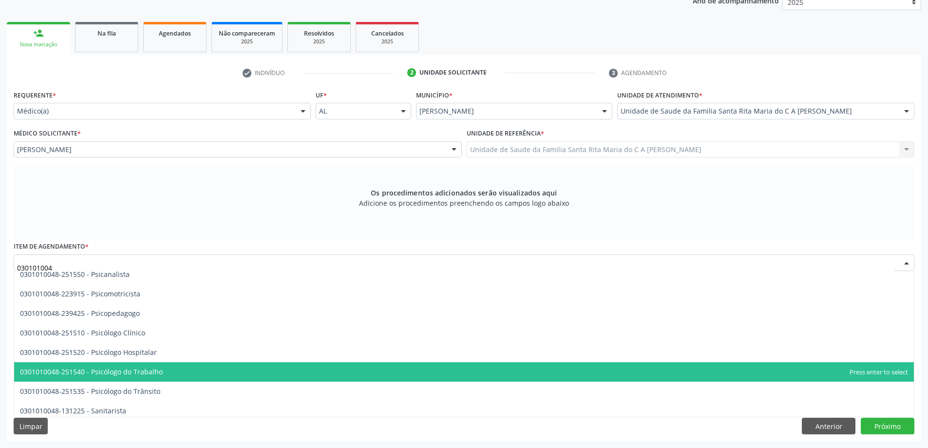
scroll to position [1502, 0]
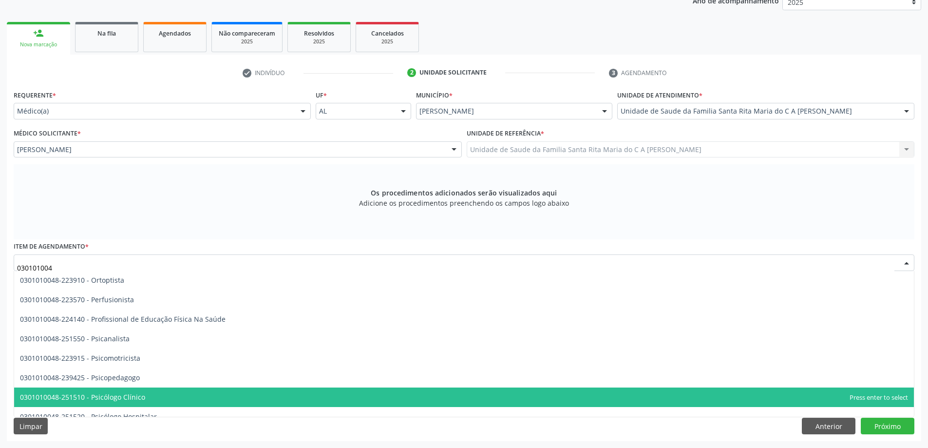
click at [159, 398] on span "0301010048-251510 - Psicólogo Clínico" at bounding box center [464, 396] width 900 height 19
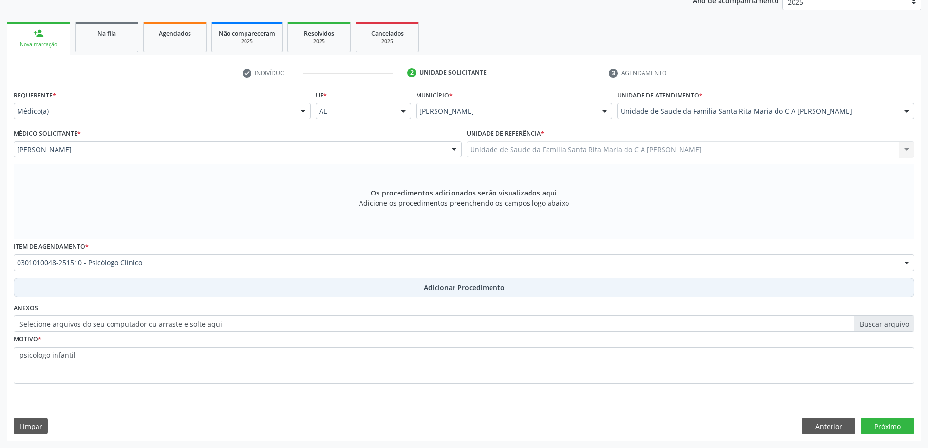
click at [110, 289] on button "Adicionar Procedimento" at bounding box center [464, 287] width 901 height 19
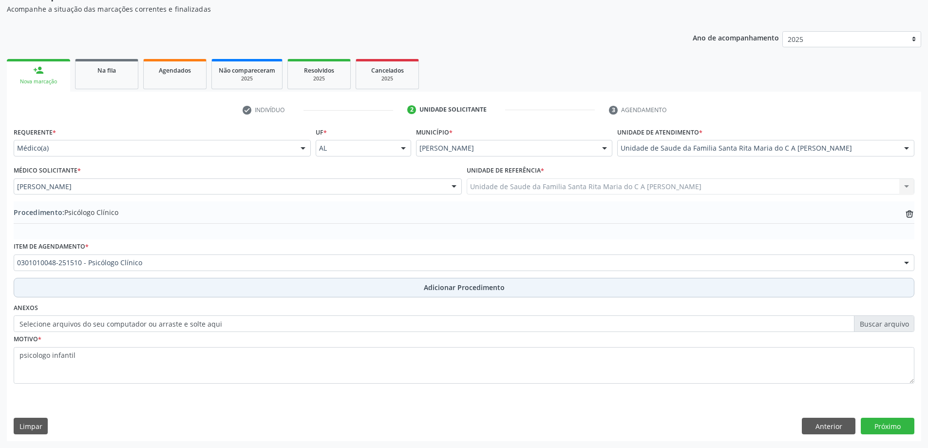
scroll to position [100, 0]
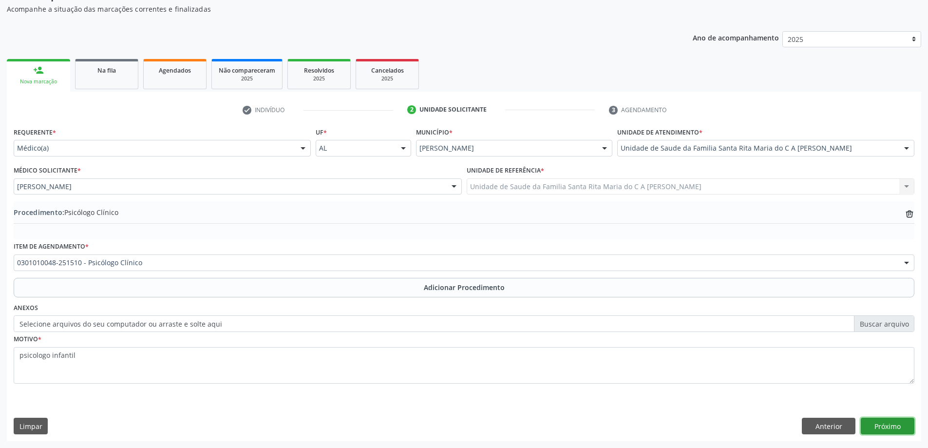
click at [894, 422] on button "Próximo" at bounding box center [888, 426] width 54 height 17
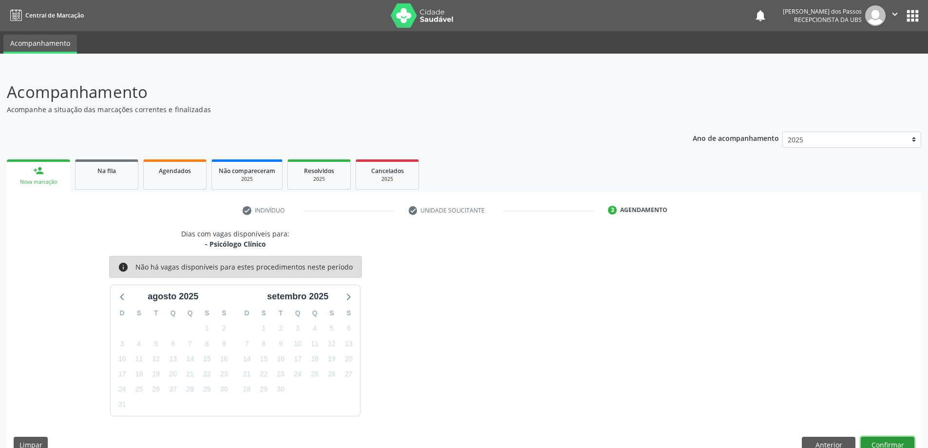
click at [889, 439] on button "Confirmar" at bounding box center [888, 445] width 54 height 17
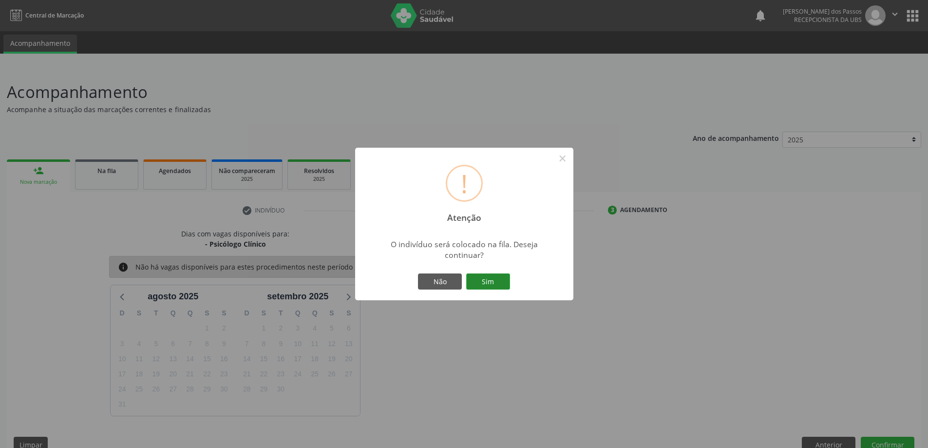
click at [483, 282] on button "Sim" at bounding box center [488, 281] width 44 height 17
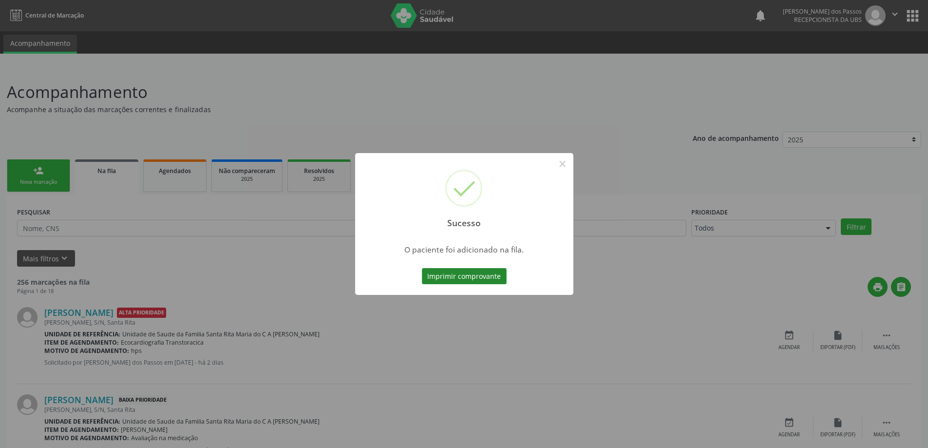
click at [484, 275] on button "Imprimir comprovante" at bounding box center [464, 276] width 85 height 17
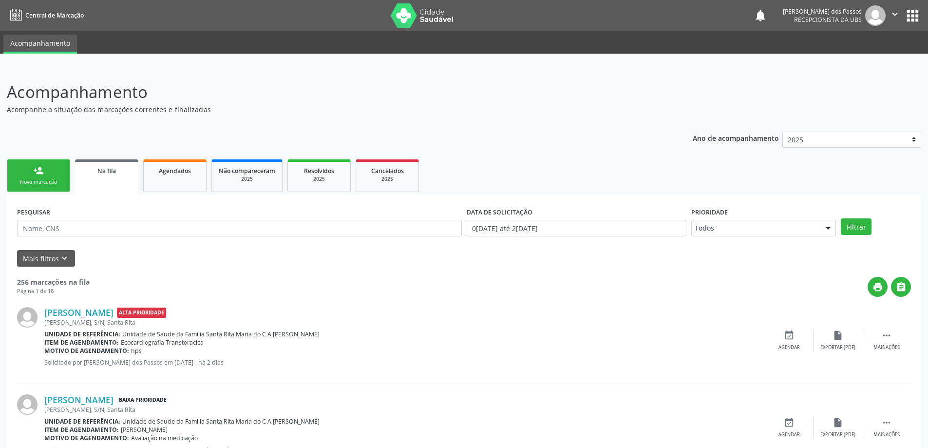
click at [54, 175] on link "person_add Nova marcação" at bounding box center [38, 175] width 63 height 33
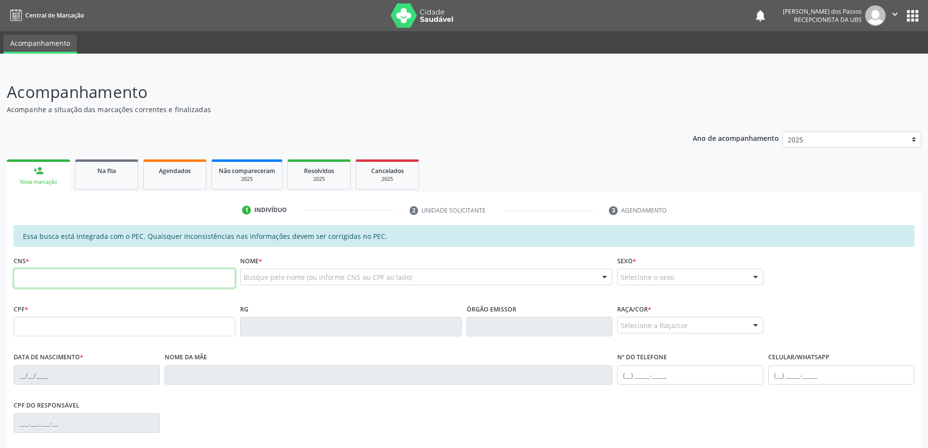
click at [107, 281] on input "text" at bounding box center [125, 278] width 222 height 19
type input "1"
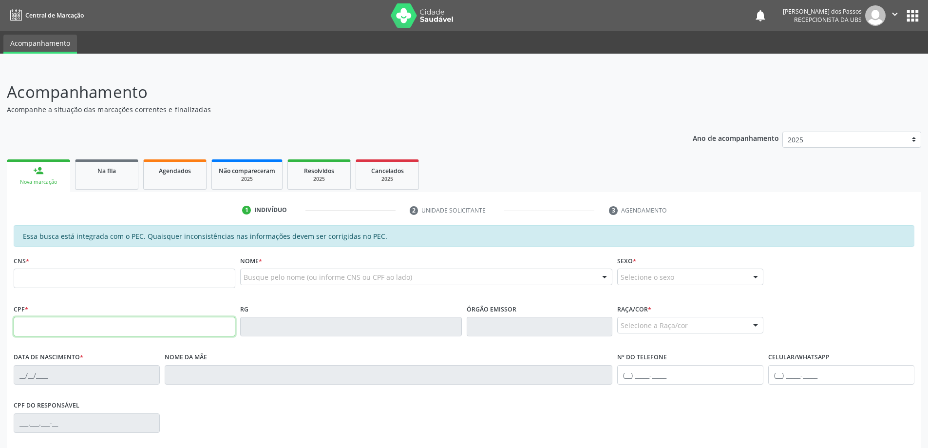
click at [94, 326] on input "text" at bounding box center [125, 326] width 222 height 19
type input "168.640.414-09"
type input "707 0038 2016 0630"
type input "22/10/2019"
type input "Maria Carla dos Santos Olinpio"
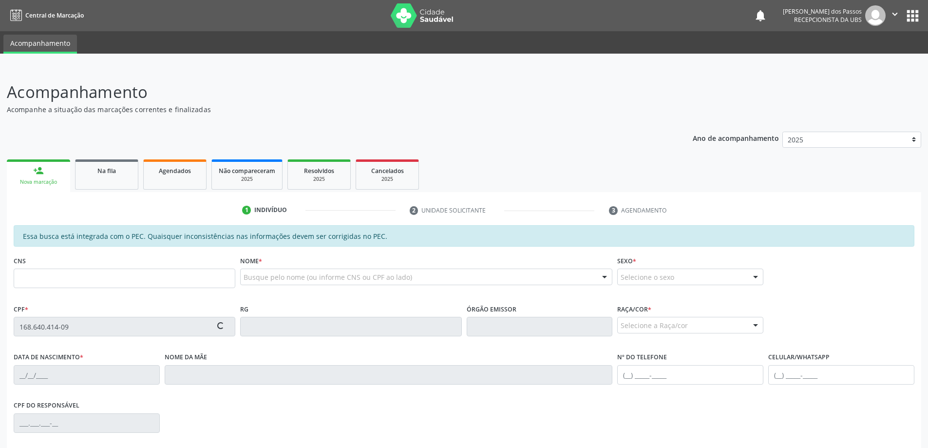
type input "(82) 99940-6249"
type input "S/N"
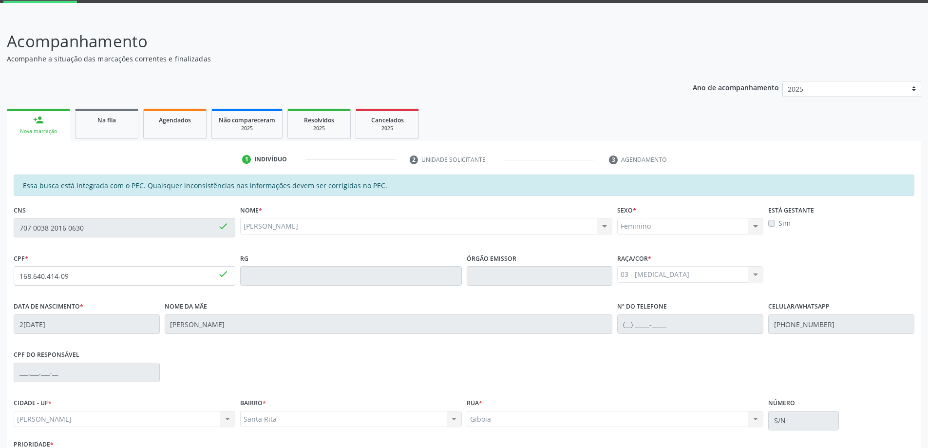
scroll to position [122, 0]
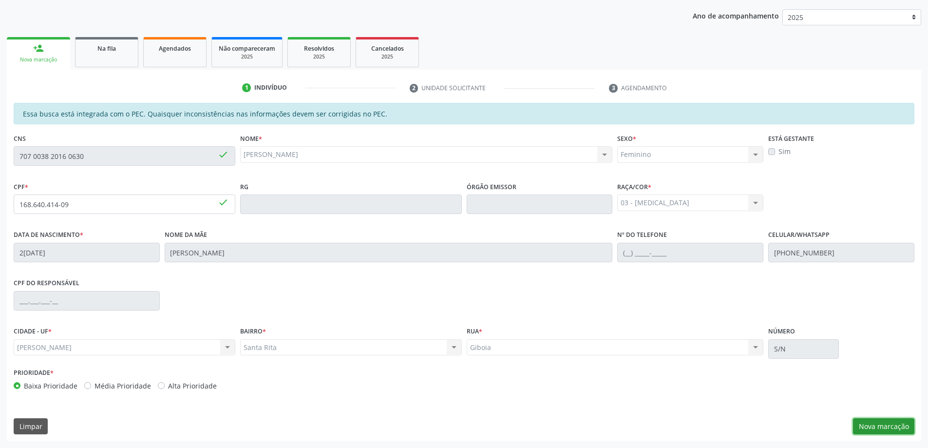
click at [898, 430] on button "Nova marcação" at bounding box center [883, 426] width 61 height 17
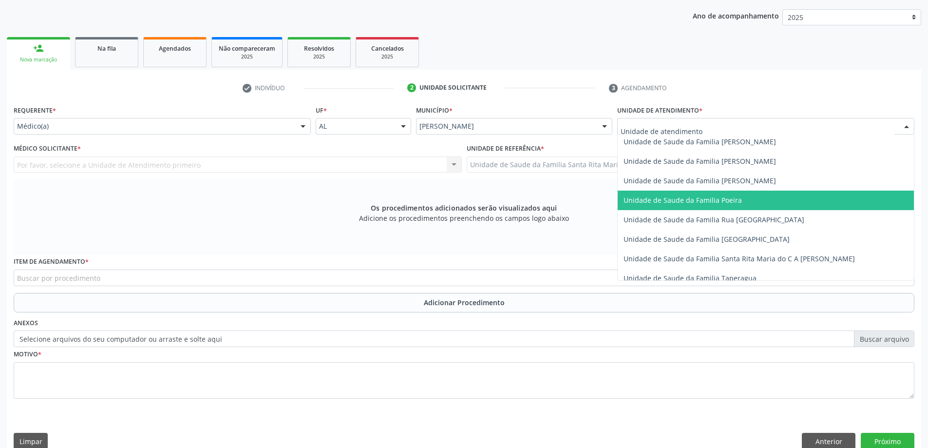
scroll to position [585, 0]
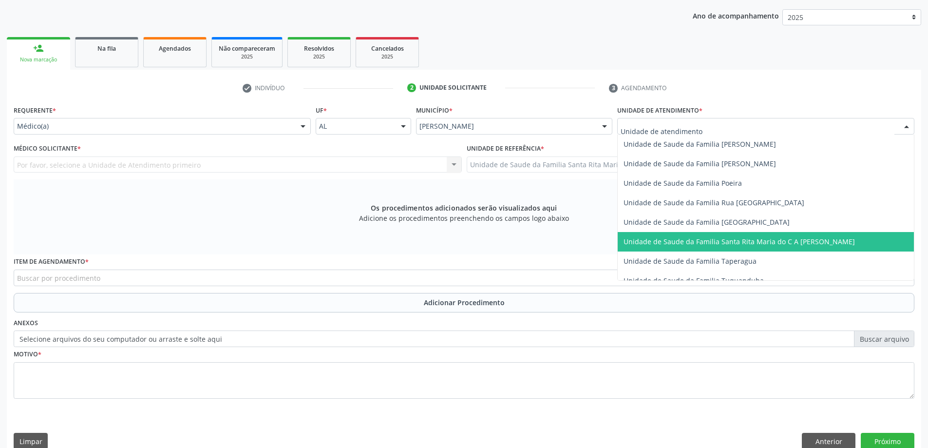
click at [694, 240] on span "Unidade de Saude da Familia Santa Rita Maria do C A [PERSON_NAME]" at bounding box center [739, 241] width 231 height 9
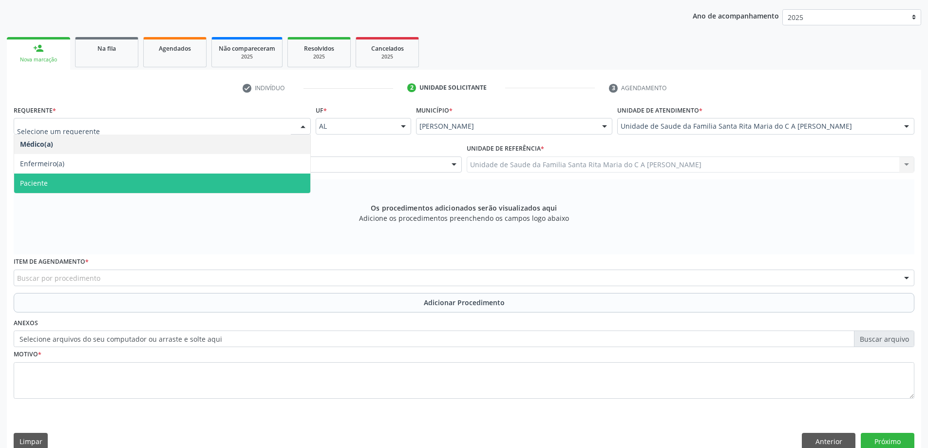
click at [142, 182] on span "Paciente" at bounding box center [162, 183] width 296 height 19
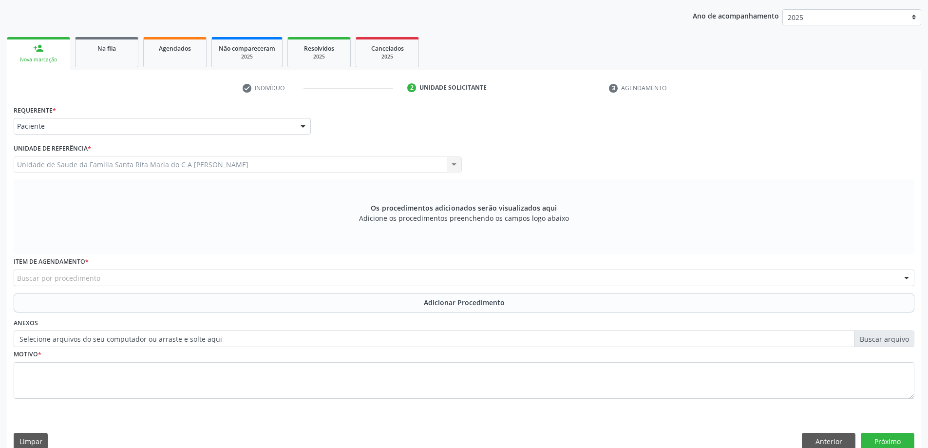
click at [121, 277] on div "Buscar por procedimento" at bounding box center [464, 278] width 901 height 17
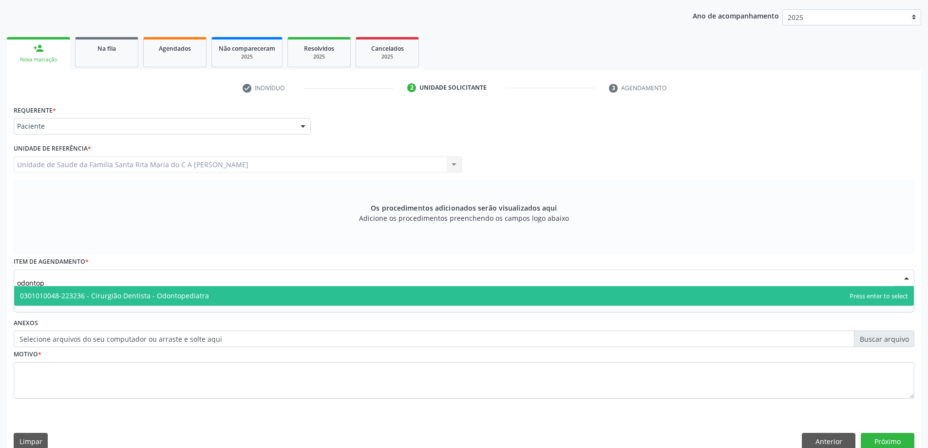
type input "odontope"
click at [154, 300] on span "0301010048-223236 - Cirurgião Dentista - Odontopediatra" at bounding box center [464, 295] width 900 height 19
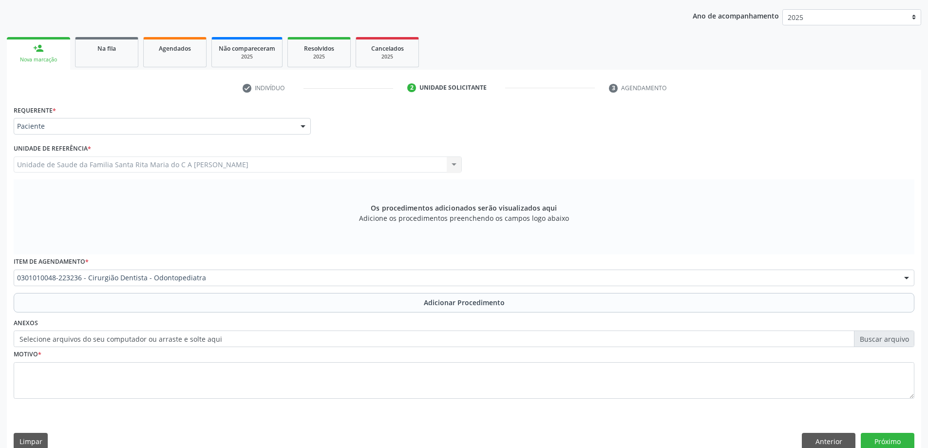
click at [135, 303] on button "Adicionar Procedimento" at bounding box center [464, 302] width 901 height 19
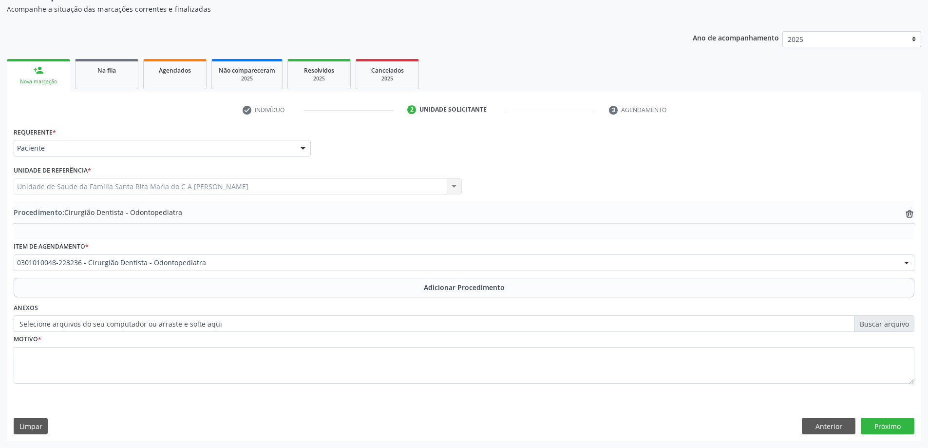
scroll to position [100, 0]
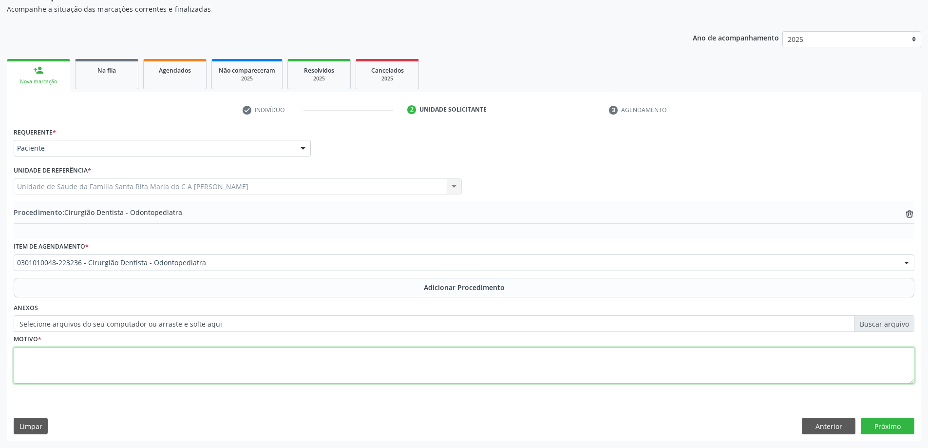
click at [105, 372] on textarea at bounding box center [464, 365] width 901 height 37
type textarea "k02 cárie dentária"
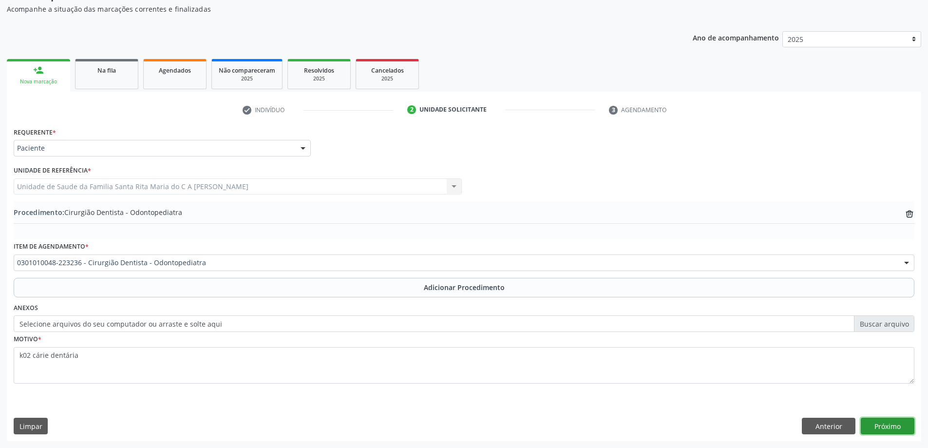
click at [879, 427] on button "Próximo" at bounding box center [888, 426] width 54 height 17
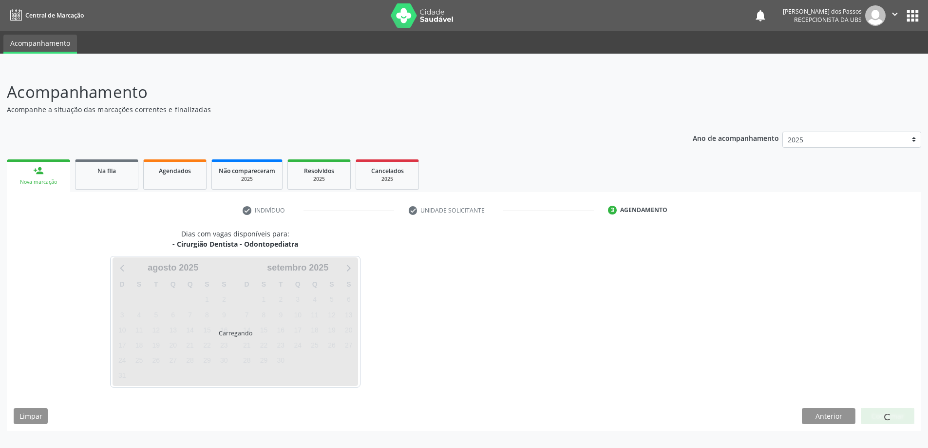
scroll to position [0, 0]
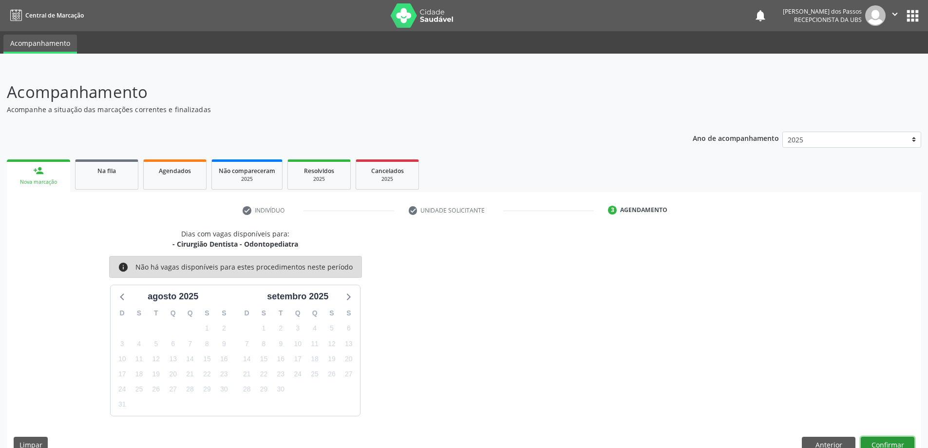
click at [871, 445] on button "Confirmar" at bounding box center [888, 445] width 54 height 17
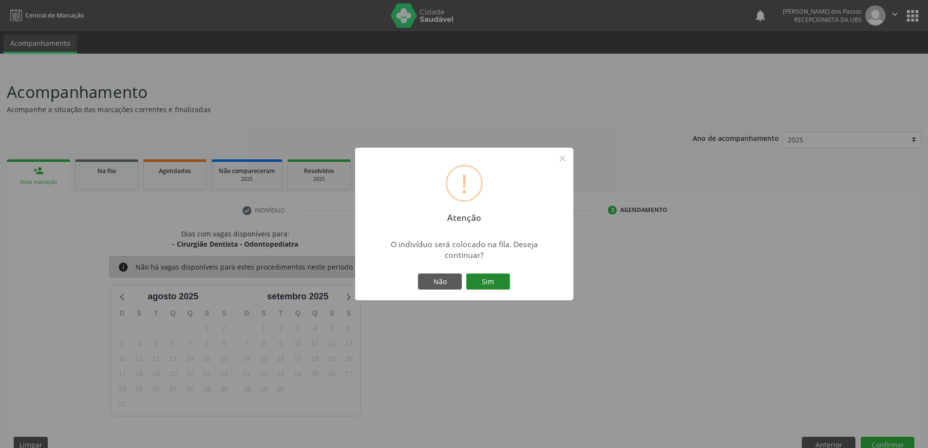
click at [500, 287] on button "Sim" at bounding box center [488, 281] width 44 height 17
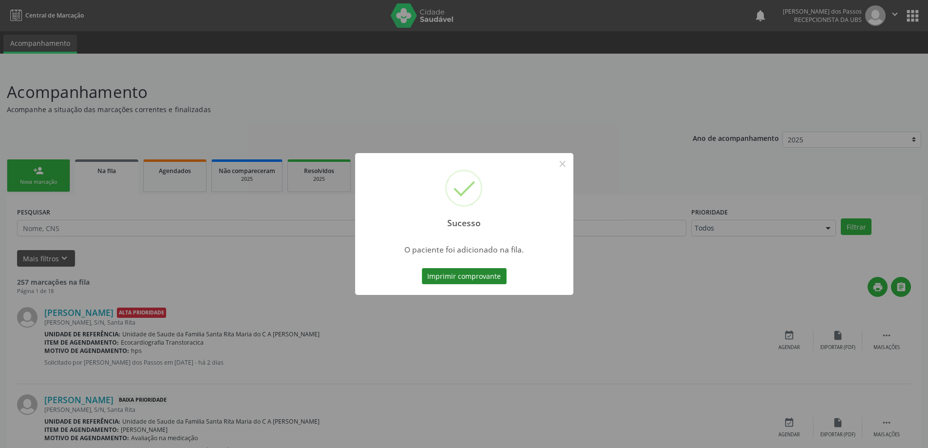
click at [498, 276] on button "Imprimir comprovante" at bounding box center [464, 276] width 85 height 17
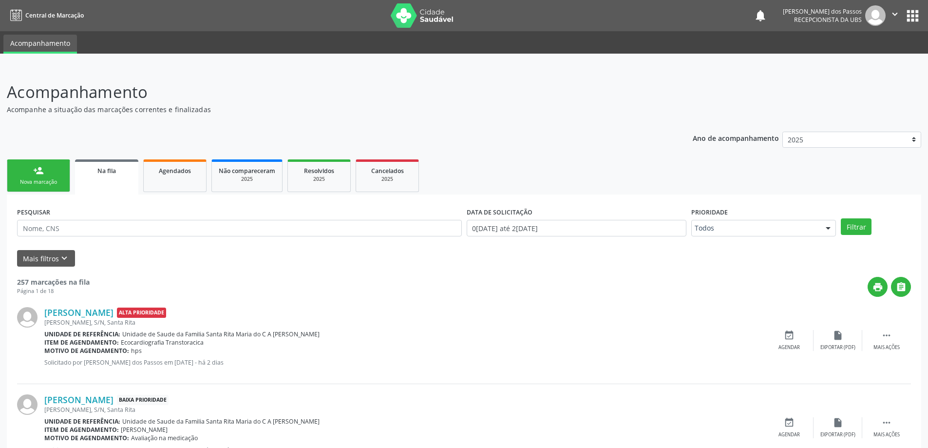
click at [53, 183] on div "Nova marcação" at bounding box center [38, 181] width 49 height 7
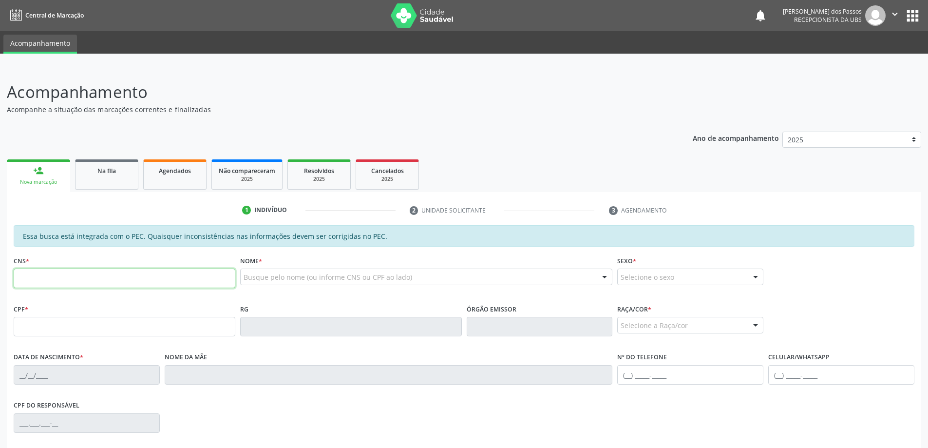
click at [61, 275] on input "text" at bounding box center [125, 278] width 222 height 19
type input "703 4042 9093 0412"
type input "956.535.464-53"
type input "26/09/1960"
type input "Antonia Adélia da Conceição dos Santos"
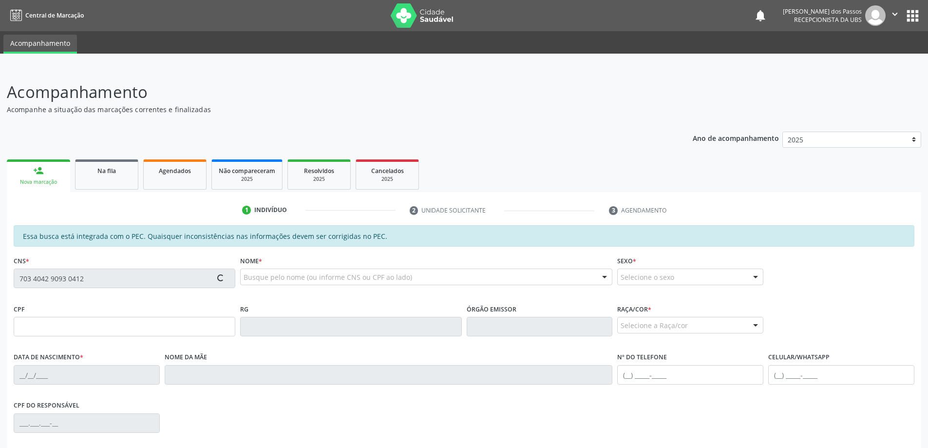
type input "(82) 99664-9969"
type input "S/N"
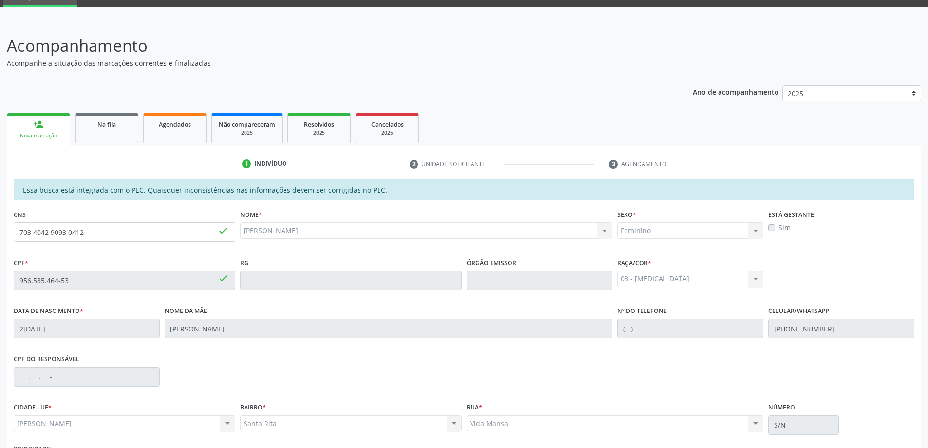
scroll to position [122, 0]
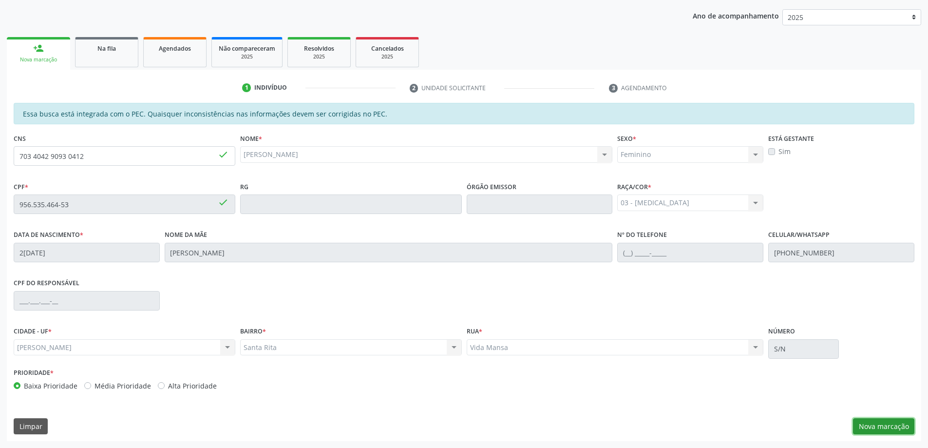
click at [877, 426] on button "Nova marcação" at bounding box center [883, 426] width 61 height 17
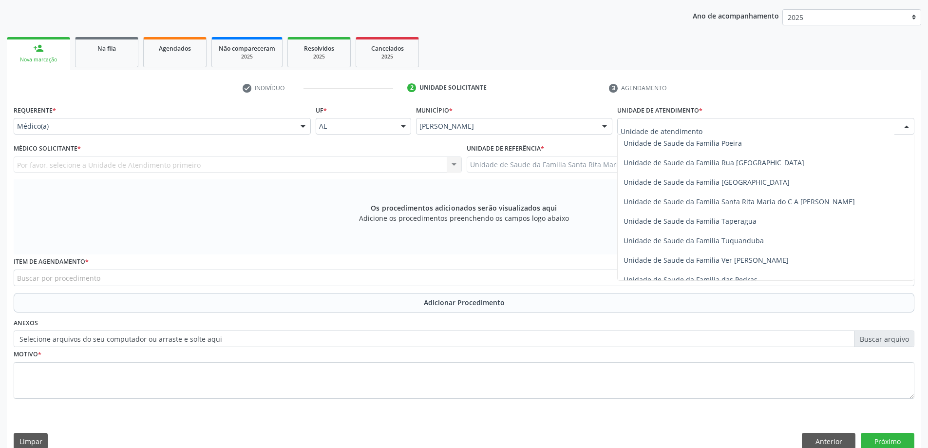
scroll to position [634, 0]
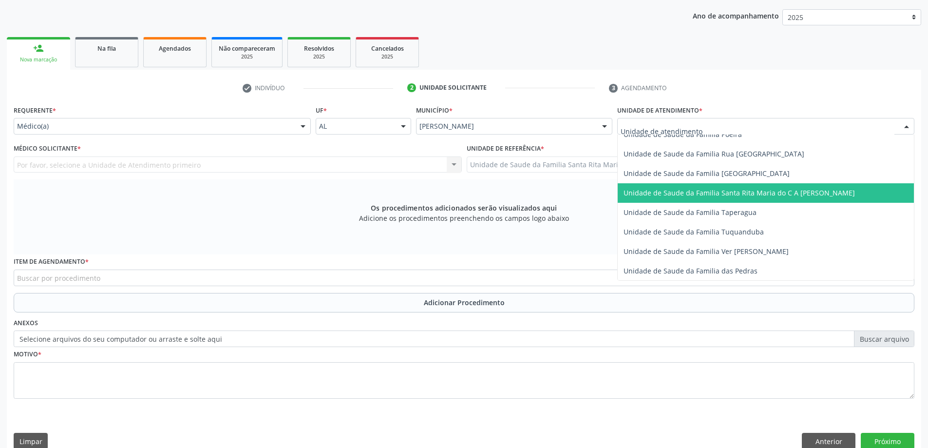
click at [670, 197] on span "Unidade de Saude da Familia Santa Rita Maria do C A [PERSON_NAME]" at bounding box center [766, 192] width 296 height 19
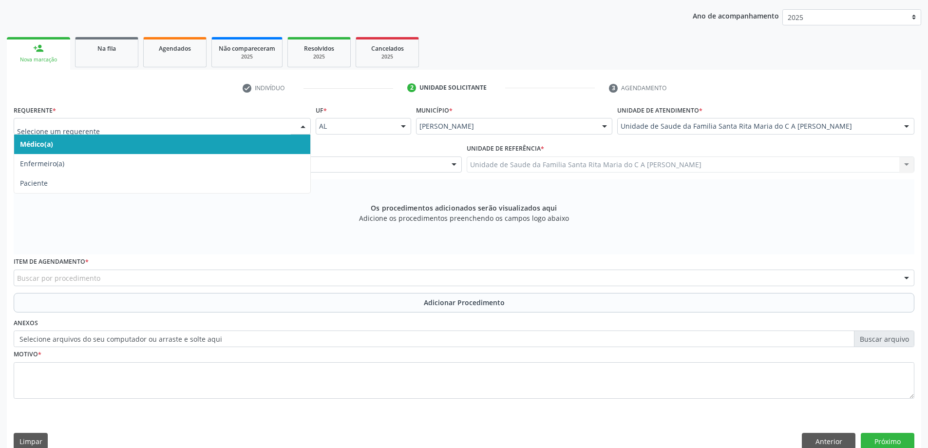
click at [210, 142] on span "Médico(a)" at bounding box center [162, 144] width 296 height 19
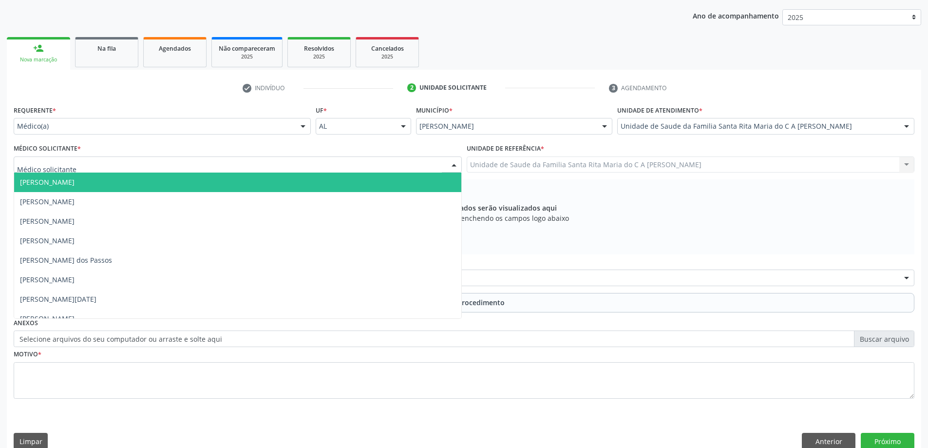
click at [194, 167] on div at bounding box center [238, 164] width 448 height 17
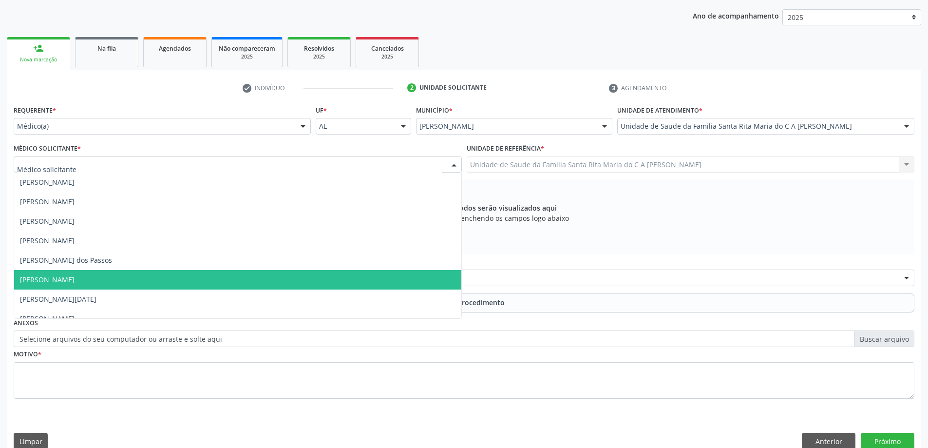
click at [181, 284] on span "[PERSON_NAME]" at bounding box center [237, 279] width 447 height 19
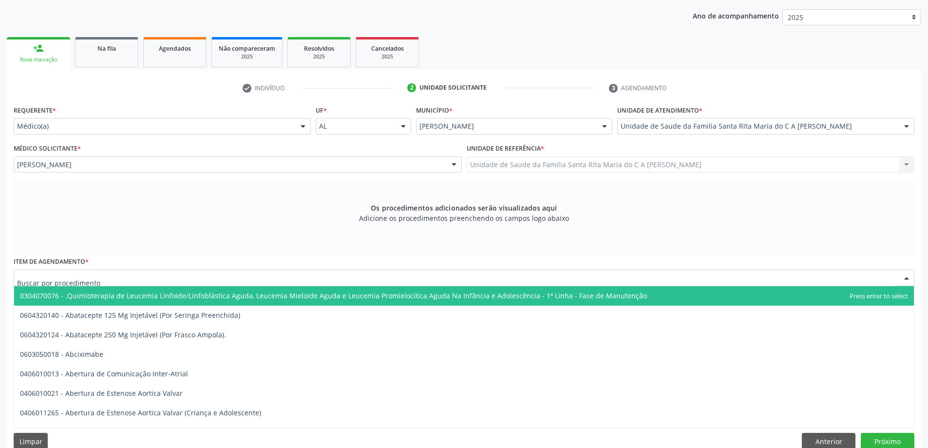
click at [225, 278] on div at bounding box center [464, 278] width 901 height 17
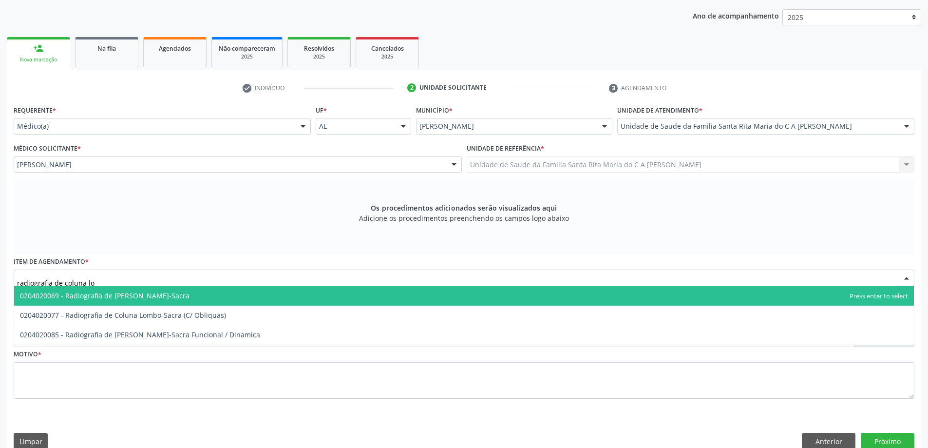
type input "radiografia de coluna lom"
click at [217, 299] on span "0204020069 - Radiografia de [PERSON_NAME]-Sacra" at bounding box center [464, 295] width 900 height 19
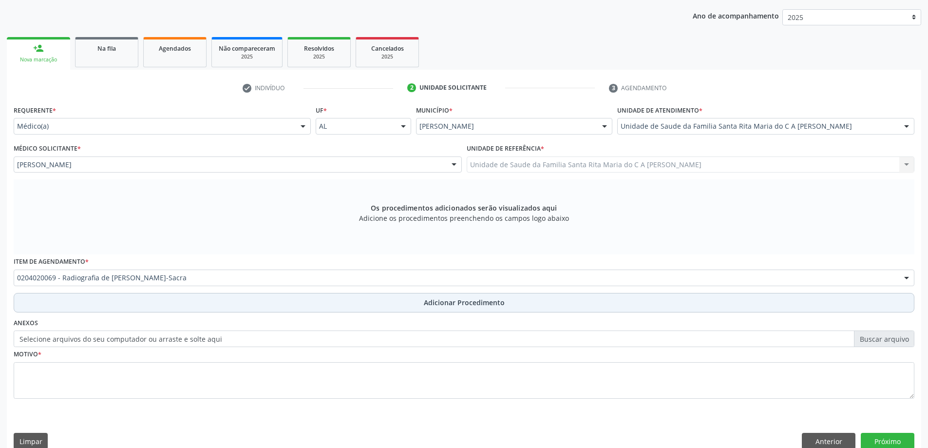
click at [195, 304] on button "Adicionar Procedimento" at bounding box center [464, 302] width 901 height 19
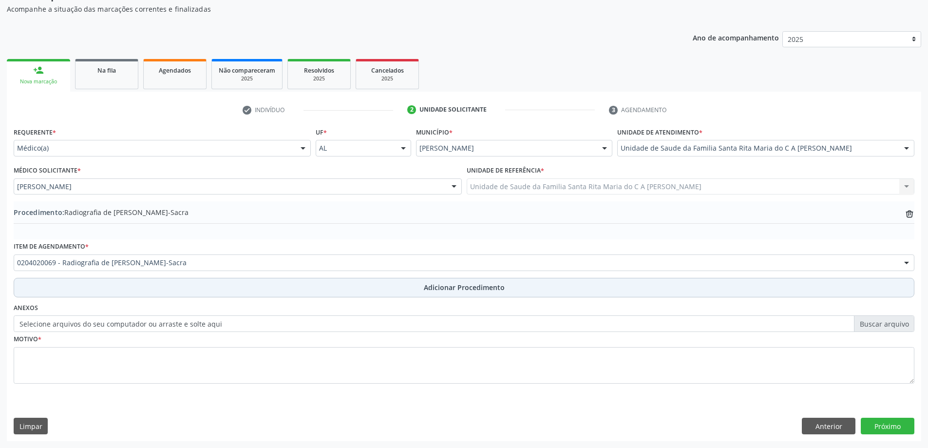
scroll to position [100, 0]
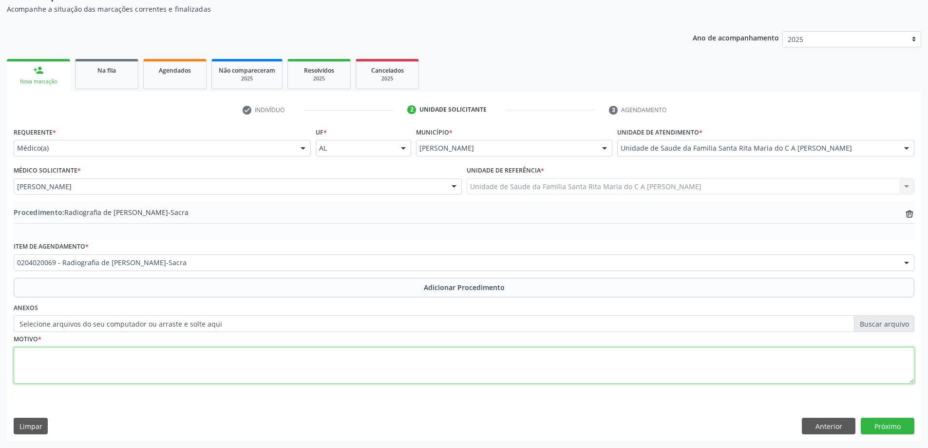
click at [179, 361] on textarea at bounding box center [464, 365] width 901 height 37
type textarea "lombalgia"
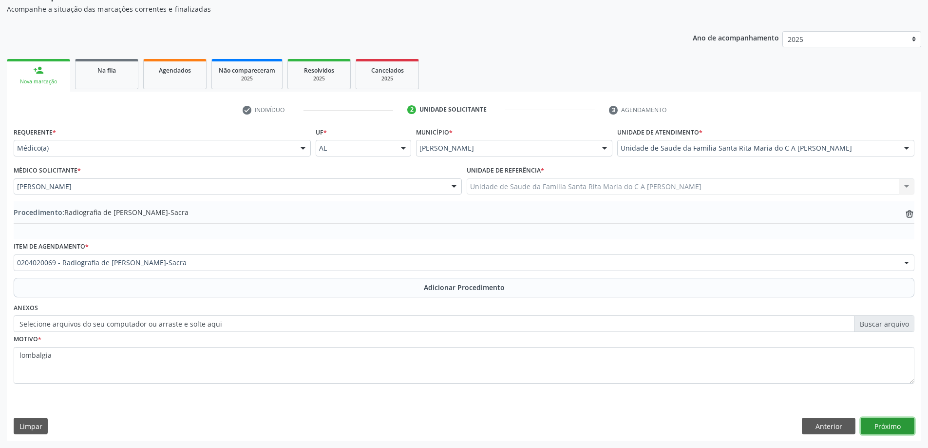
click at [884, 426] on button "Próximo" at bounding box center [888, 426] width 54 height 17
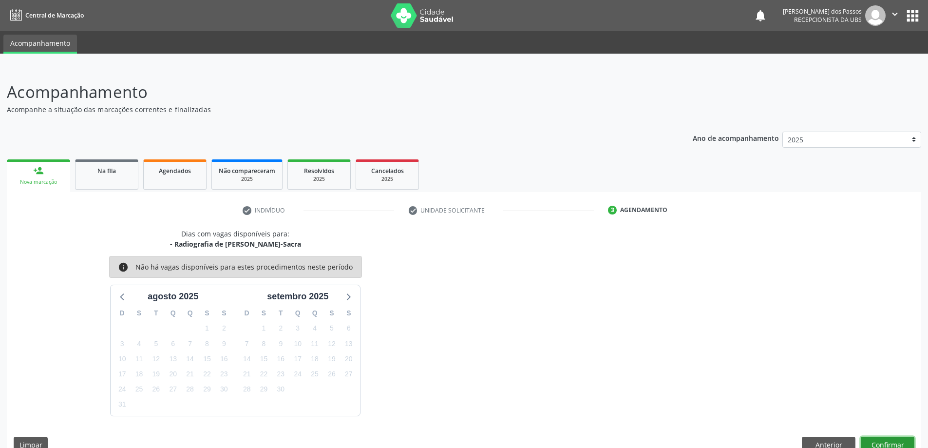
click at [901, 443] on button "Confirmar" at bounding box center [888, 445] width 54 height 17
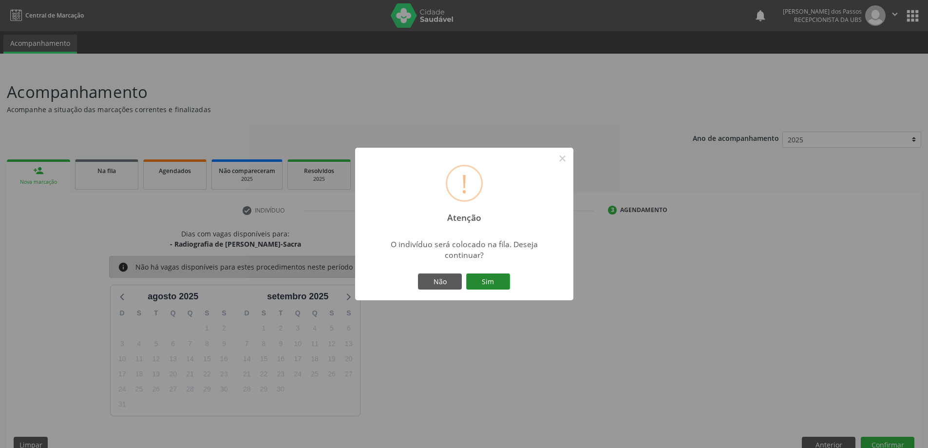
click at [503, 283] on button "Sim" at bounding box center [488, 281] width 44 height 17
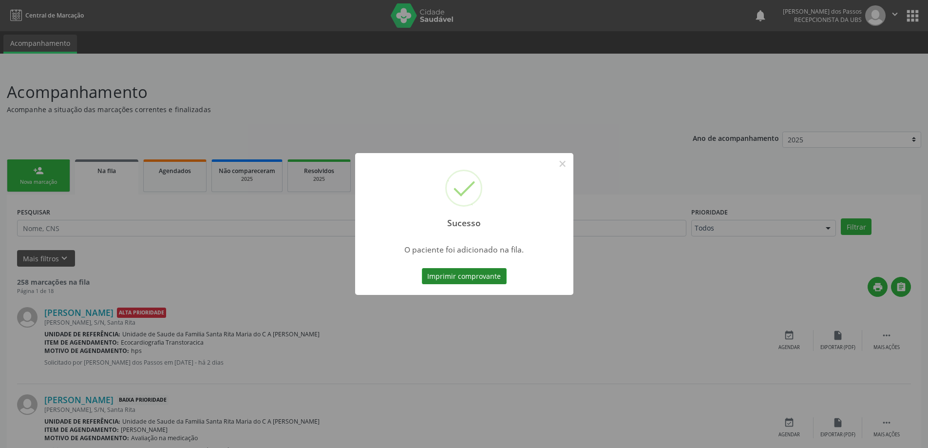
click at [452, 274] on button "Imprimir comprovante" at bounding box center [464, 276] width 85 height 17
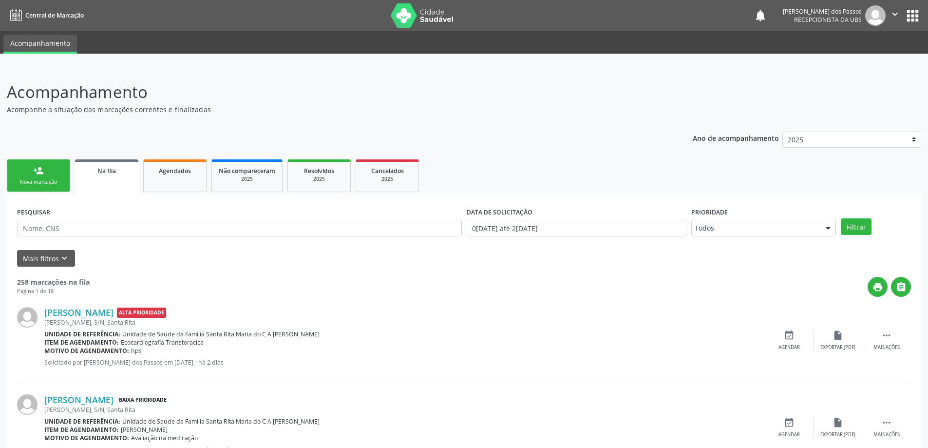
click at [35, 181] on div "Nova marcação" at bounding box center [38, 181] width 49 height 7
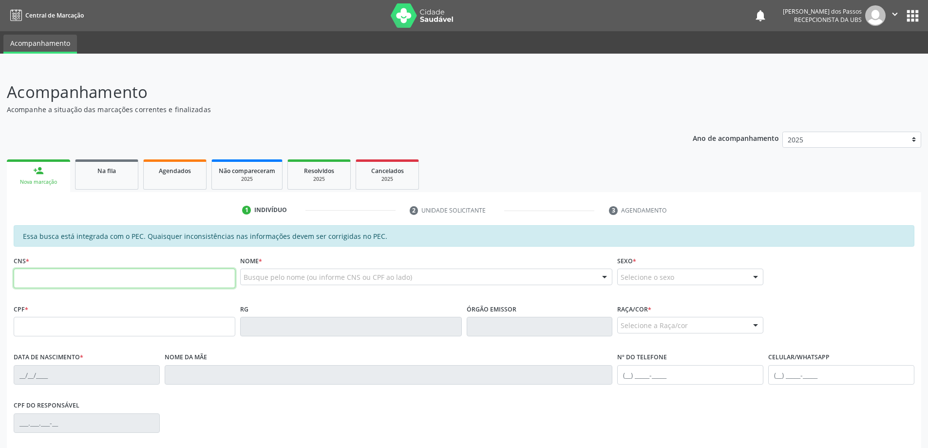
click at [77, 274] on input "text" at bounding box center [125, 278] width 222 height 19
type input "703 4042 9093 0412"
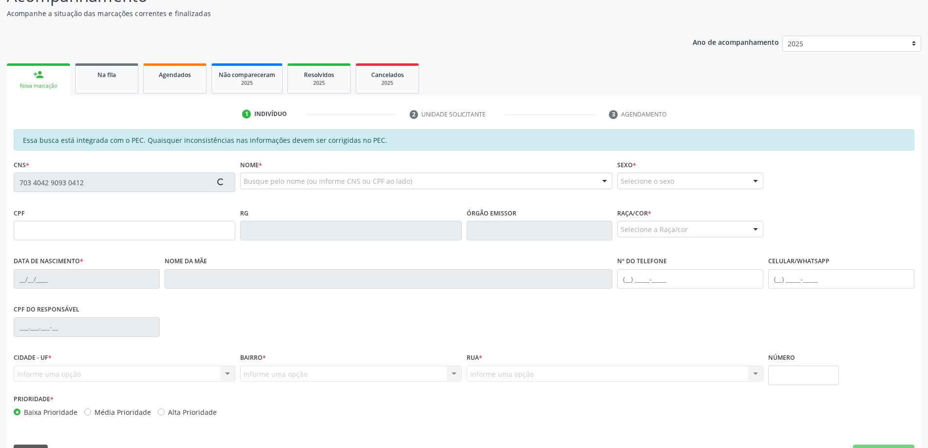
type input "956.535.464-53"
type input "26/09/1960"
type input "Antonia Adélia da Conceição dos Santos"
type input "(82) 99664-9969"
type input "S/N"
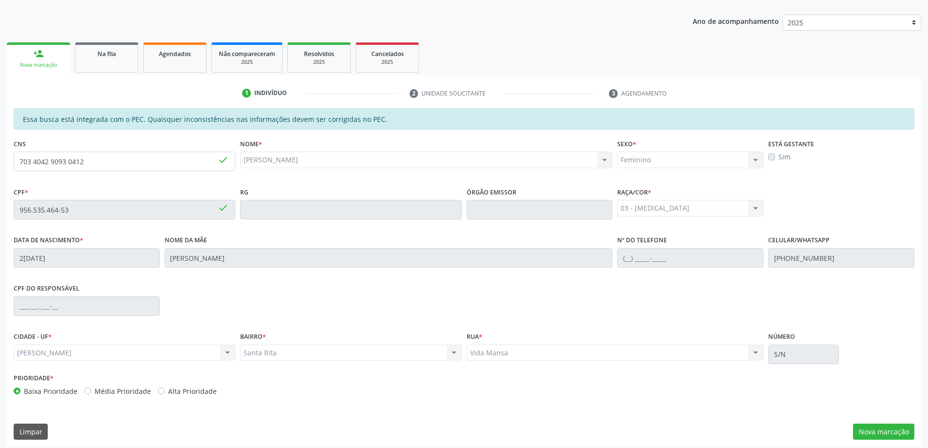
scroll to position [122, 0]
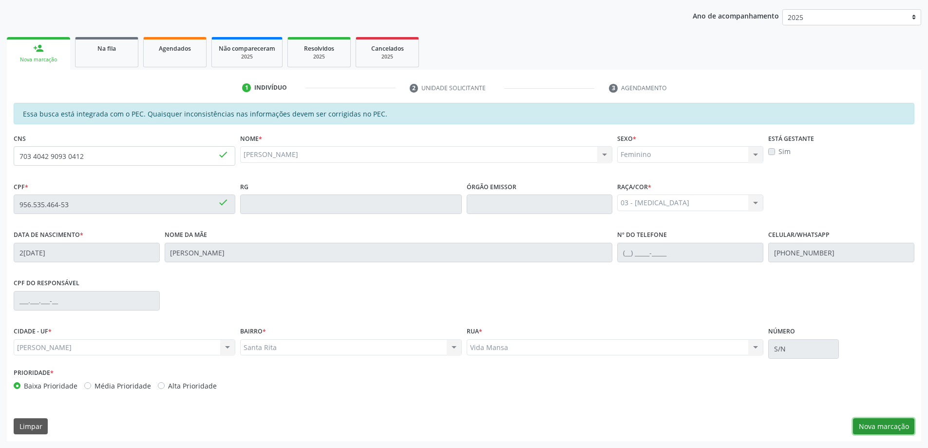
click at [869, 431] on button "Nova marcação" at bounding box center [883, 426] width 61 height 17
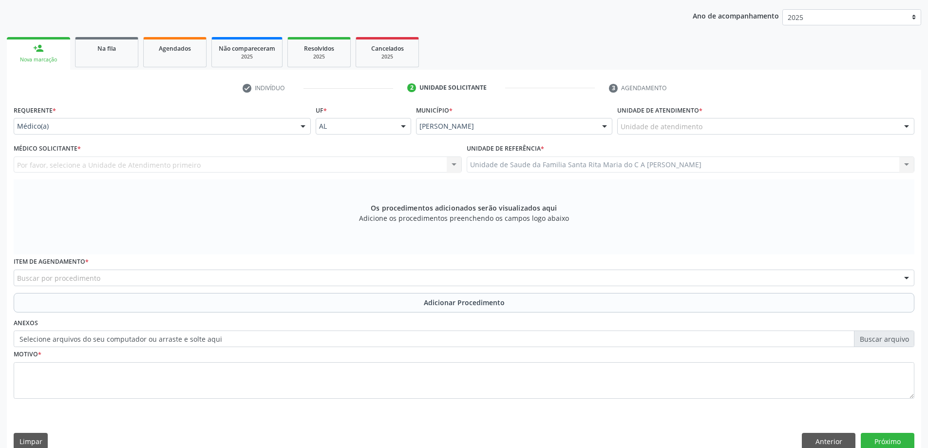
click at [732, 130] on div "Unidade de atendimento" at bounding box center [765, 126] width 297 height 17
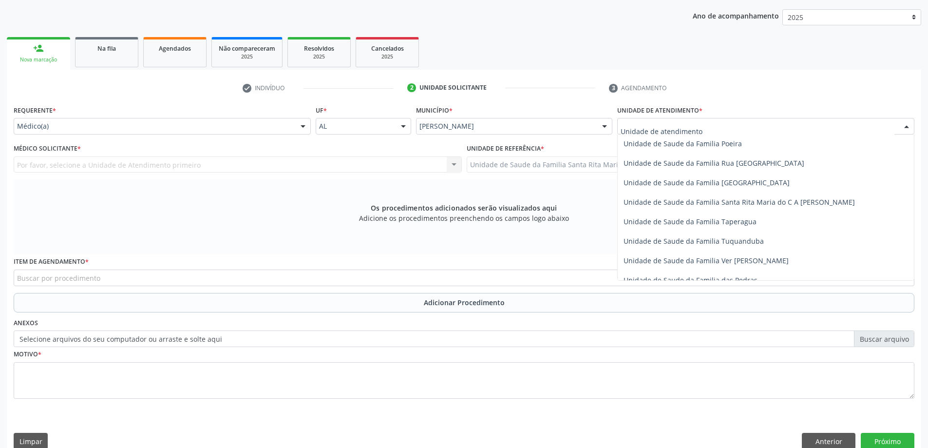
scroll to position [634, 0]
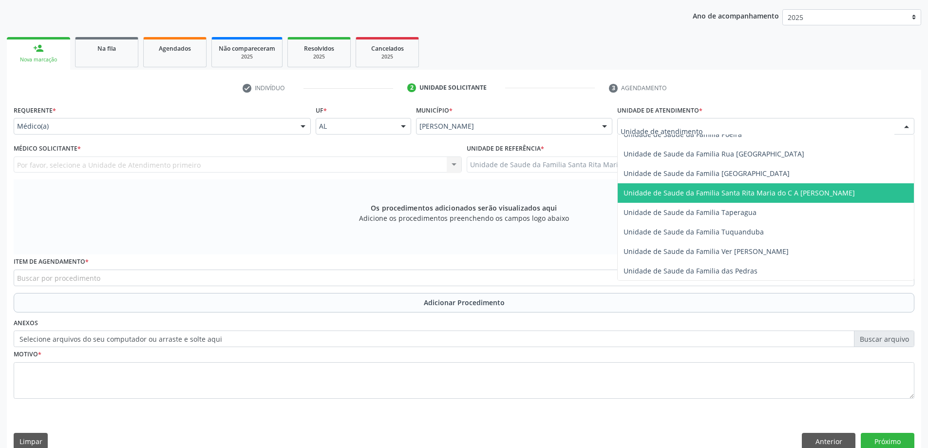
click at [716, 196] on span "Unidade de Saude da Familia Santa Rita Maria do C A [PERSON_NAME]" at bounding box center [739, 192] width 231 height 9
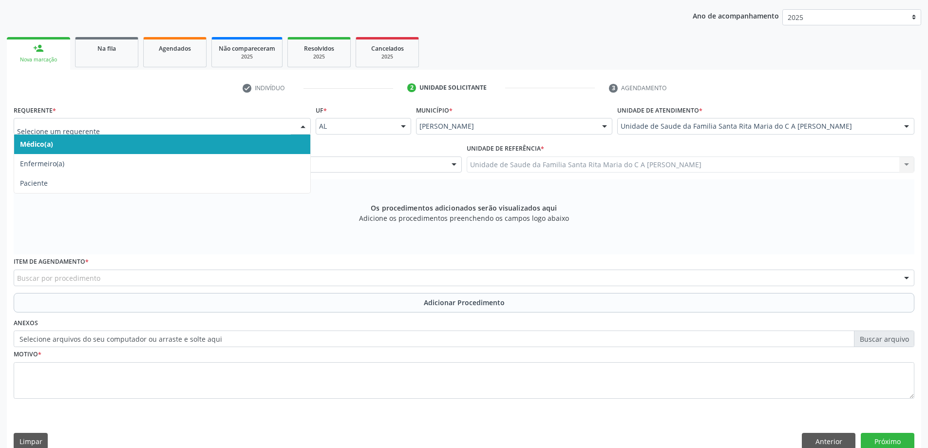
click at [210, 145] on span "Médico(a)" at bounding box center [162, 144] width 296 height 19
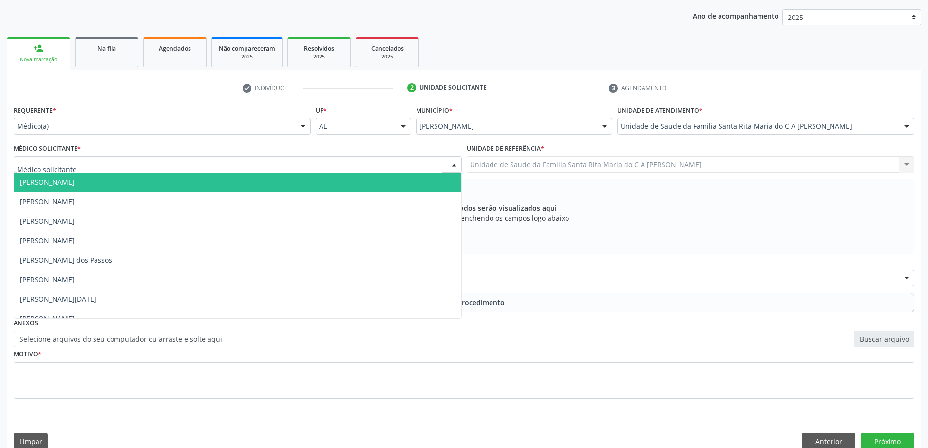
click at [205, 168] on div at bounding box center [238, 164] width 448 height 17
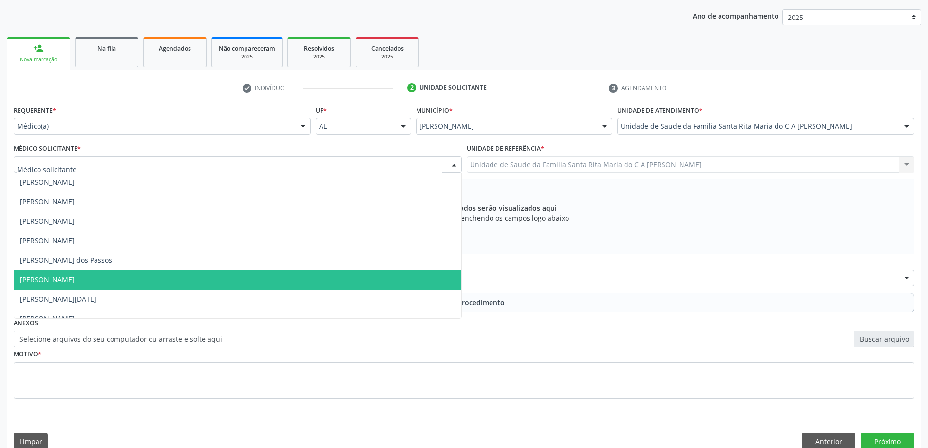
click at [195, 283] on span "[PERSON_NAME]" at bounding box center [237, 279] width 447 height 19
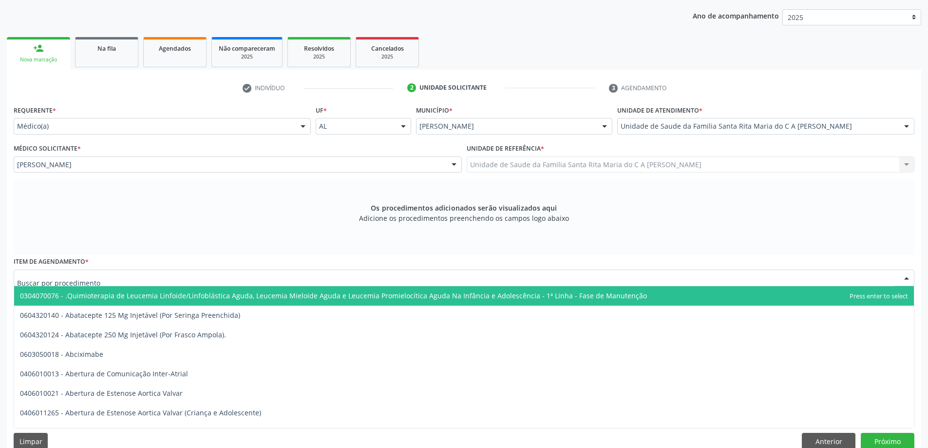
click at [169, 278] on div at bounding box center [464, 278] width 901 height 17
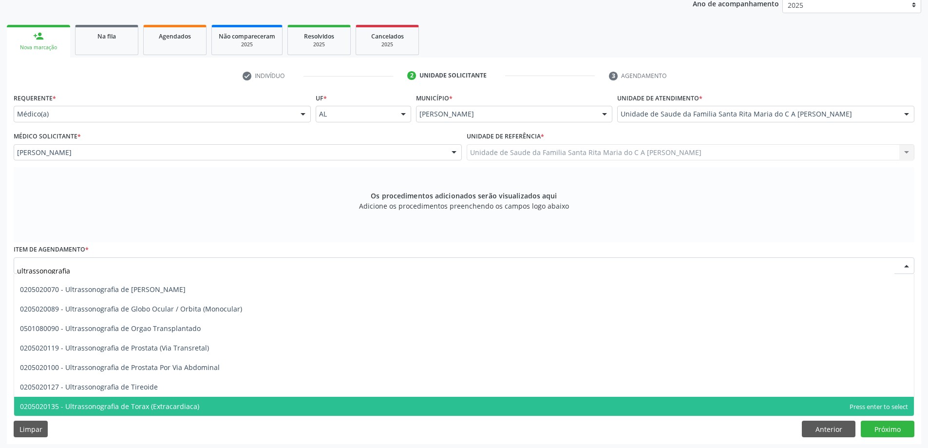
scroll to position [137, 0]
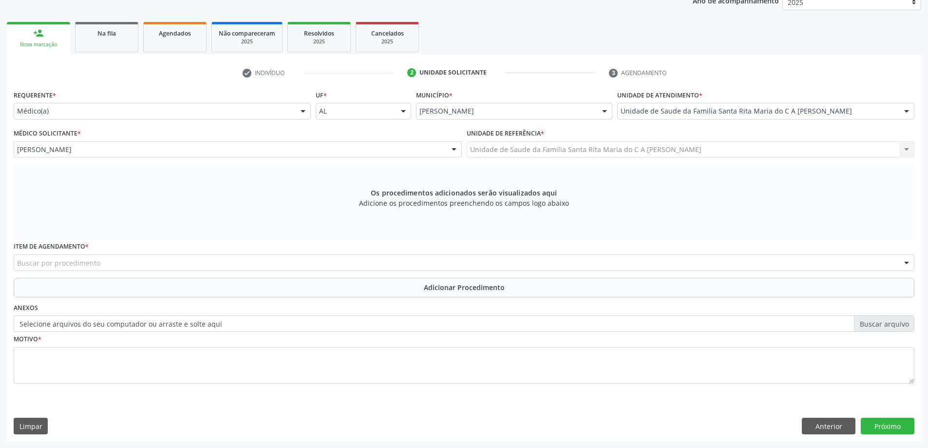
click at [125, 265] on div "Buscar por procedimento" at bounding box center [464, 262] width 901 height 17
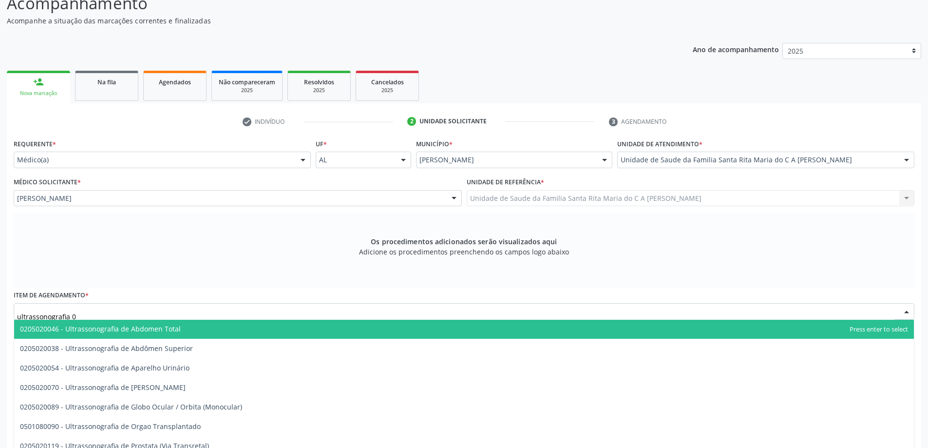
scroll to position [0, 0]
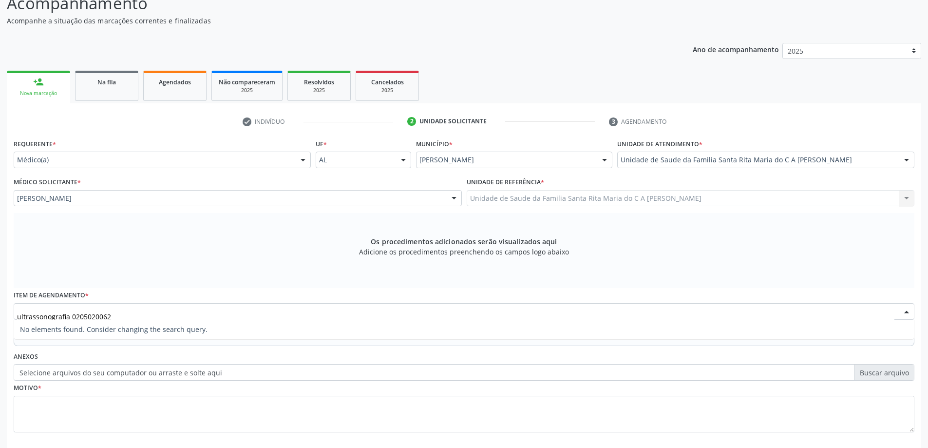
click at [72, 314] on input "ultrassonografia 0205020062" at bounding box center [456, 316] width 878 height 19
type input "0205020062"
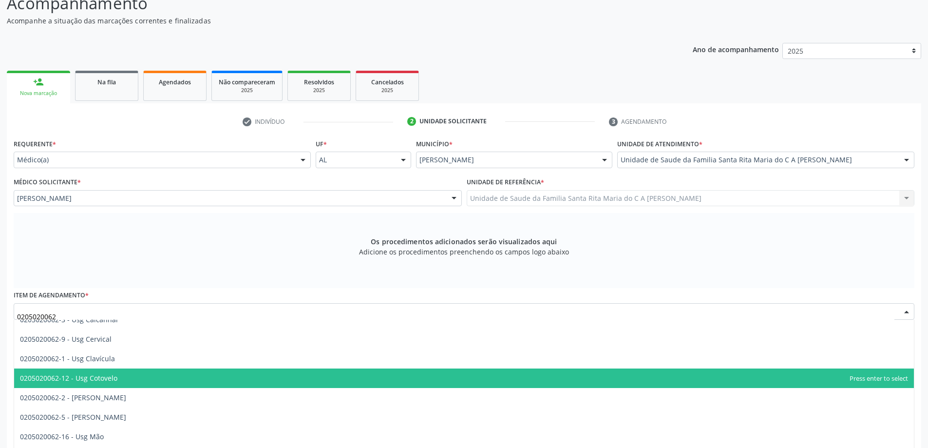
scroll to position [97, 0]
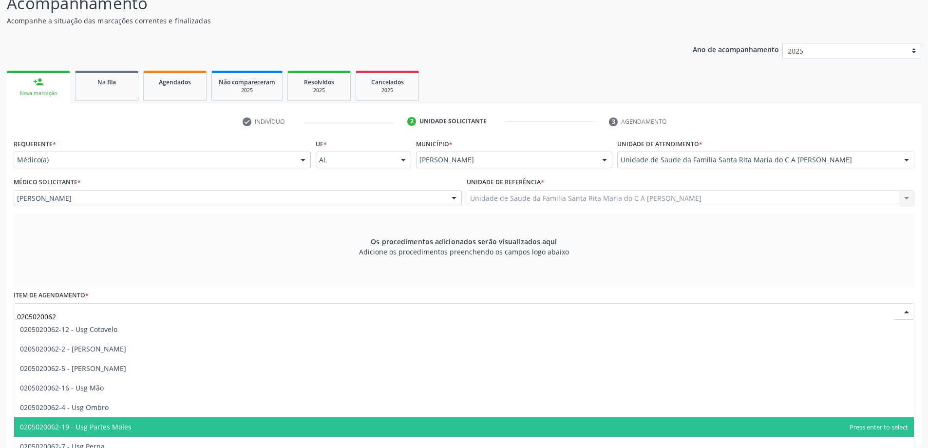
click at [129, 425] on span "0205020062-19 - Usg Partes Moles" at bounding box center [76, 426] width 112 height 9
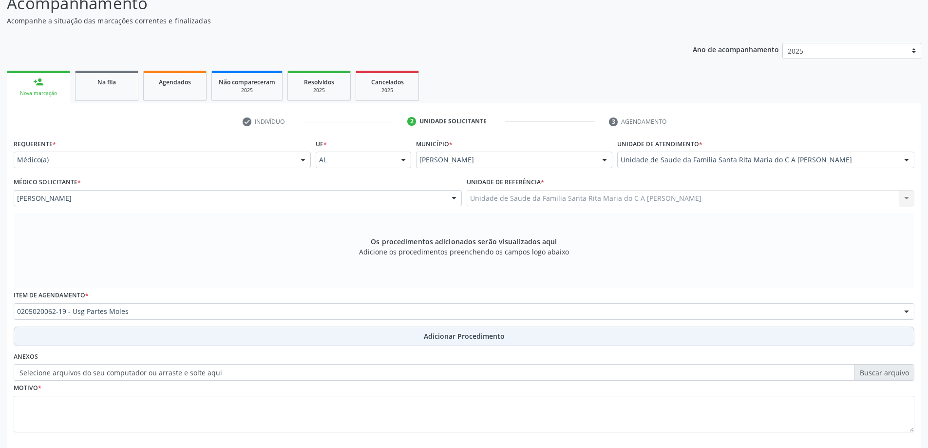
click at [100, 339] on button "Adicionar Procedimento" at bounding box center [464, 336] width 901 height 19
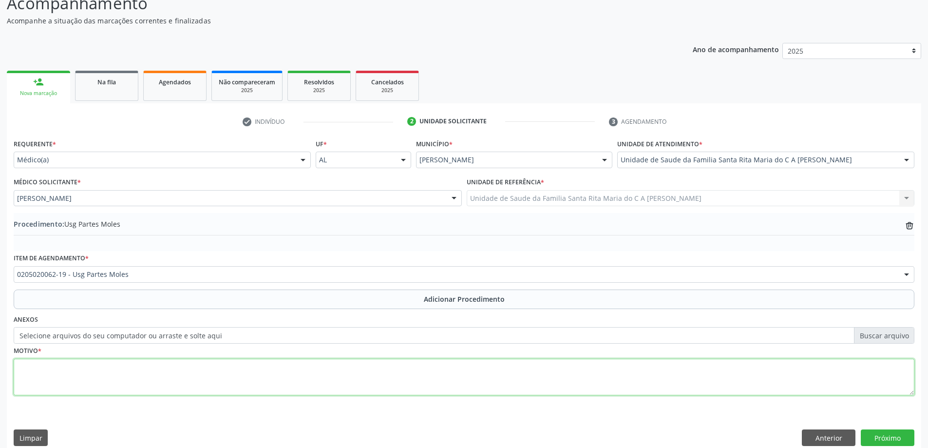
click at [81, 378] on textarea at bounding box center [464, 377] width 901 height 37
type textarea "escalpula esquerda"
click at [892, 437] on button "Próximo" at bounding box center [888, 437] width 54 height 17
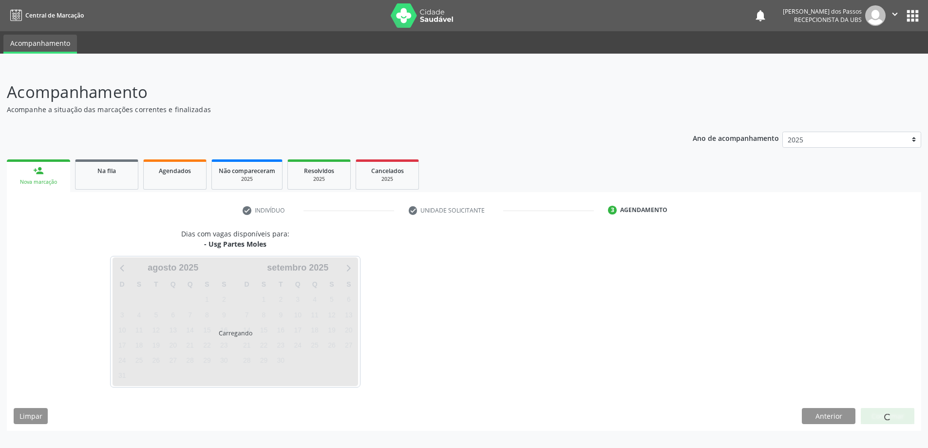
scroll to position [0, 0]
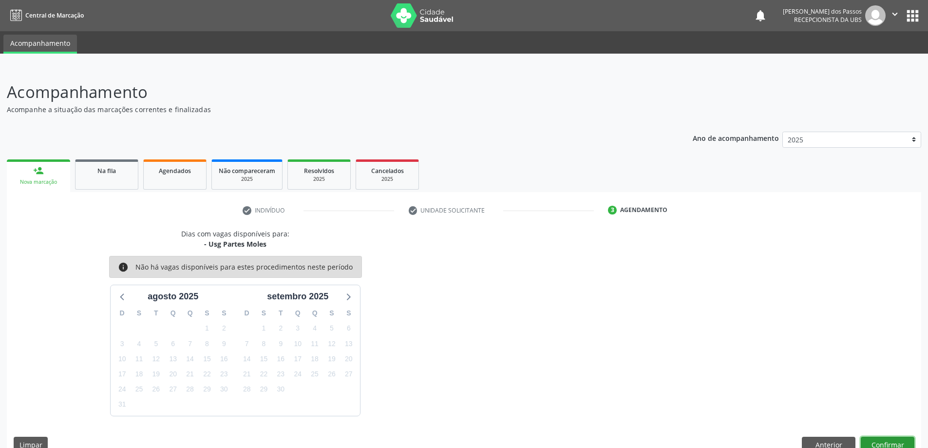
click at [870, 441] on button "Confirmar" at bounding box center [888, 445] width 54 height 17
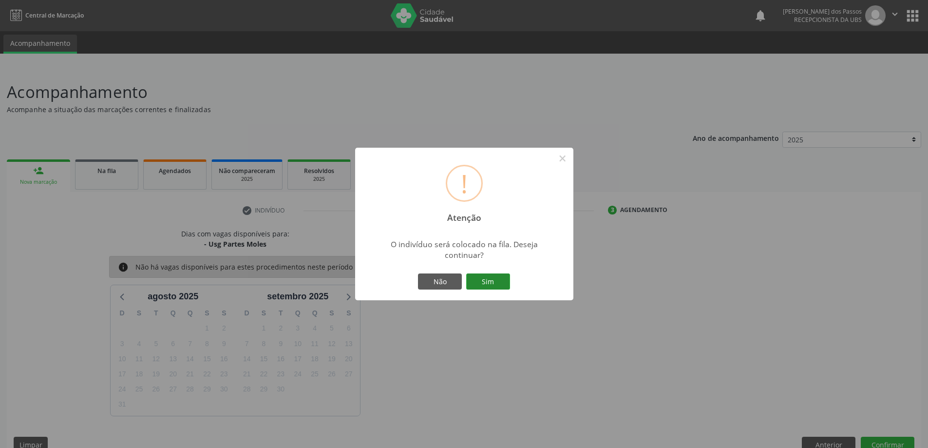
click at [488, 280] on button "Sim" at bounding box center [488, 281] width 44 height 17
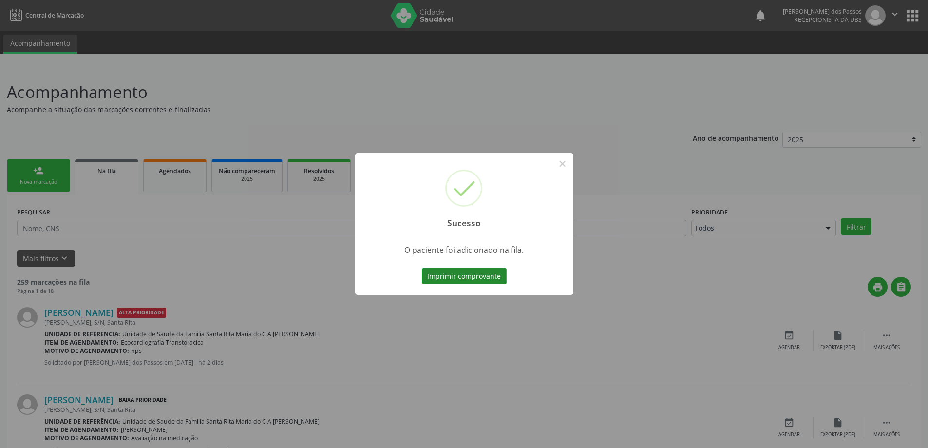
click at [472, 271] on button "Imprimir comprovante" at bounding box center [464, 276] width 85 height 17
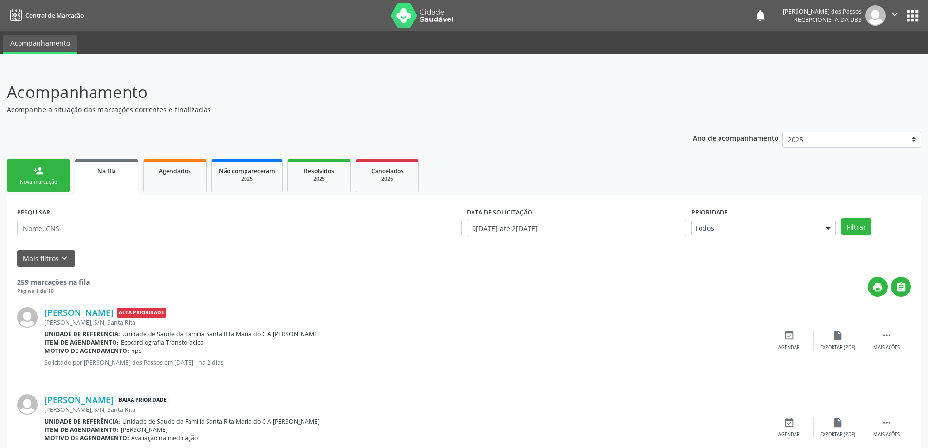
click at [21, 181] on div "Nova marcação" at bounding box center [38, 181] width 49 height 7
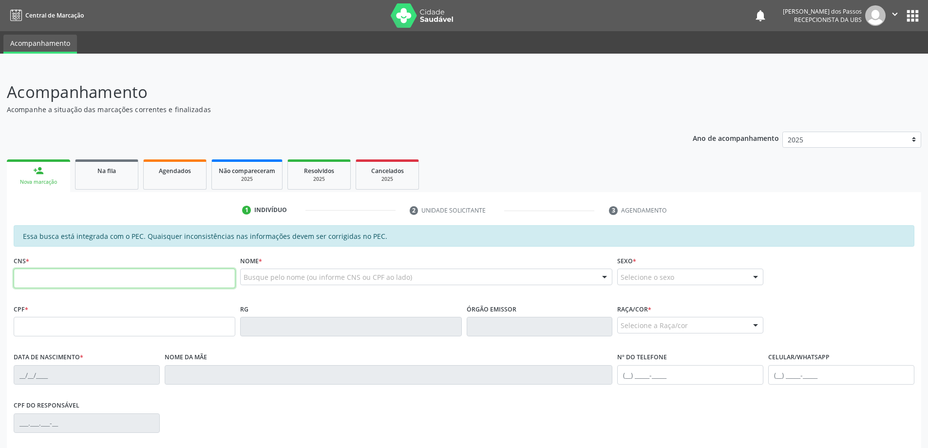
click at [72, 283] on input "text" at bounding box center [125, 278] width 222 height 19
type input "709 2032 1700 4635"
type input "716.927.564-35"
type input "27/10/2002"
type input "Maria Madalena da Silva"
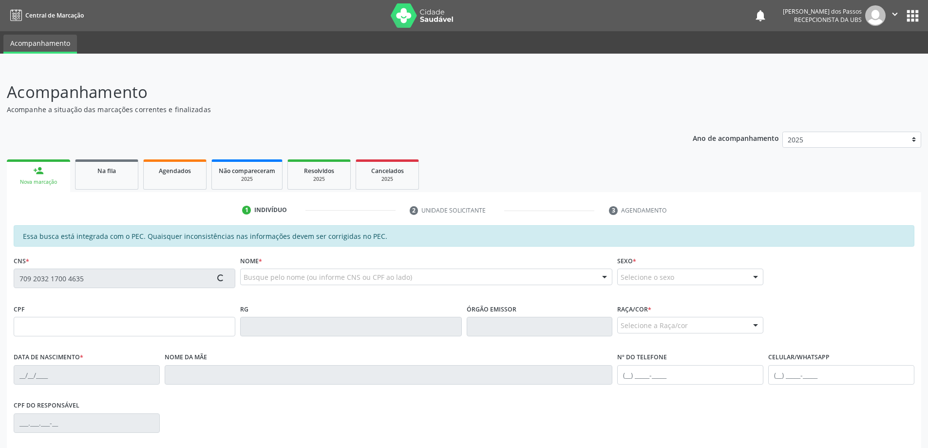
type input "(82) 98804-7546"
type input "S/N"
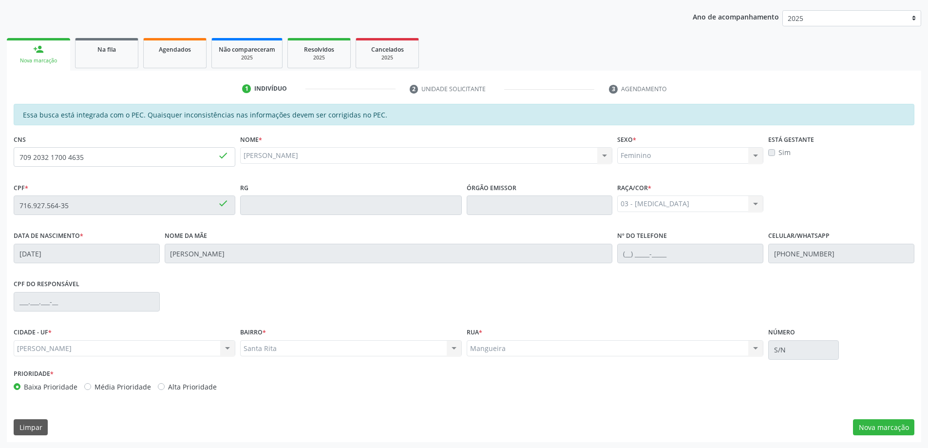
scroll to position [122, 0]
click at [884, 421] on button "Nova marcação" at bounding box center [883, 426] width 61 height 17
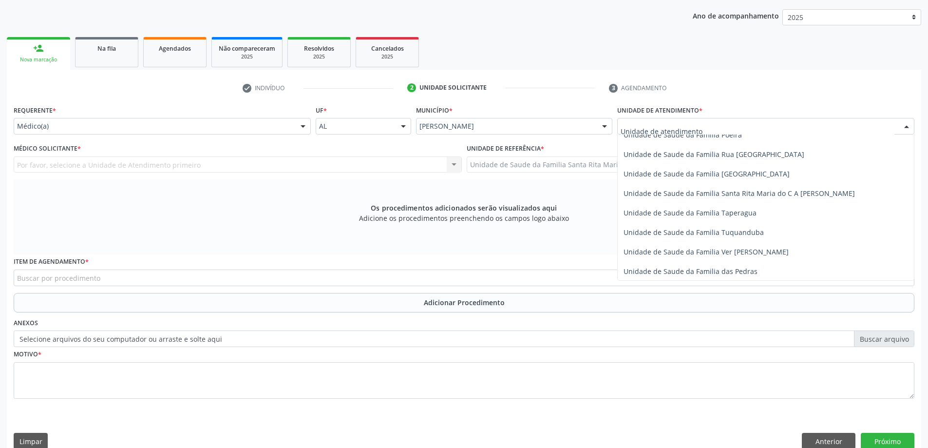
scroll to position [634, 0]
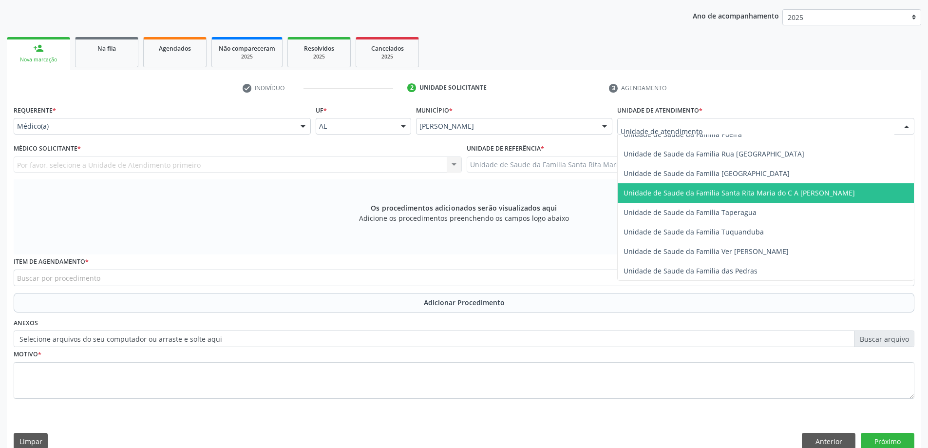
click at [681, 197] on span "Unidade de Saude da Familia Santa Rita Maria do C A [PERSON_NAME]" at bounding box center [739, 192] width 231 height 9
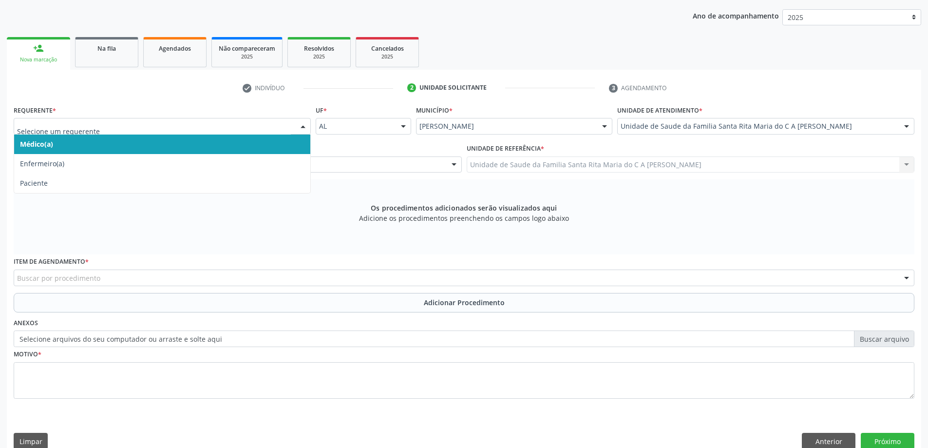
click at [237, 146] on span "Médico(a)" at bounding box center [162, 144] width 296 height 19
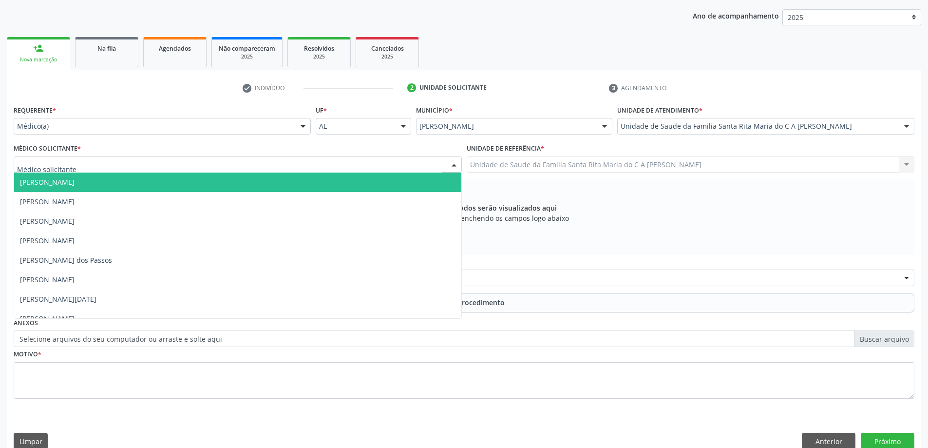
click at [228, 165] on div at bounding box center [238, 164] width 448 height 17
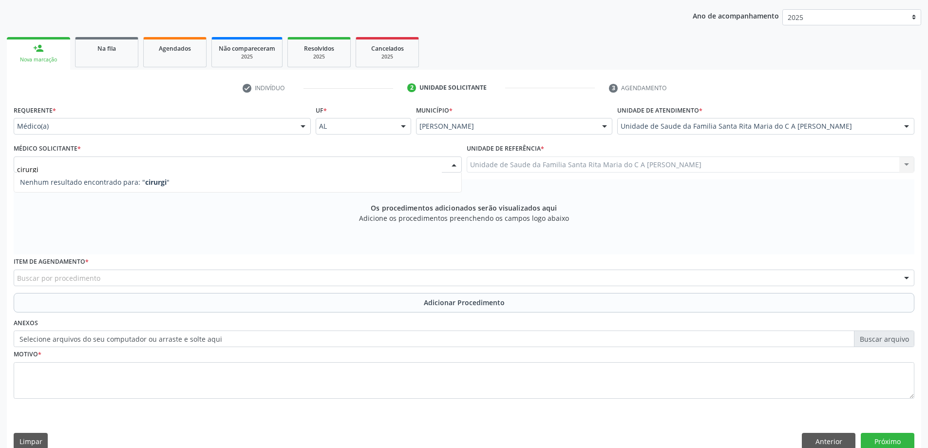
click at [129, 163] on input "cirurgi" at bounding box center [229, 169] width 425 height 19
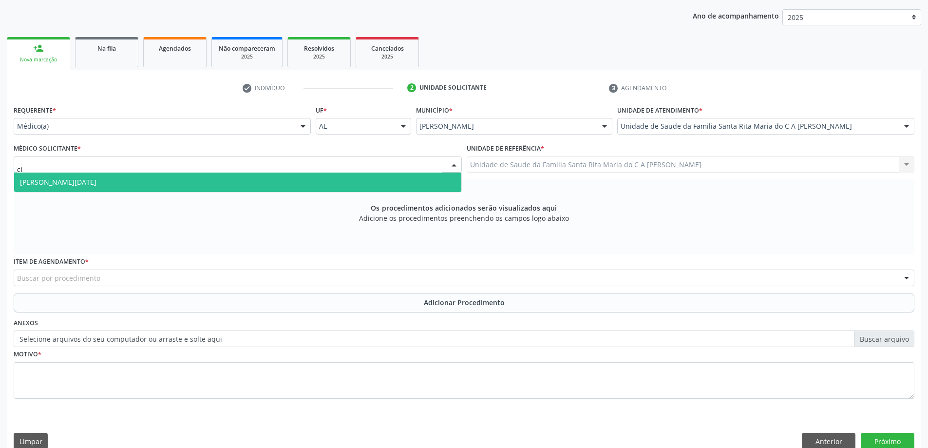
type input "c"
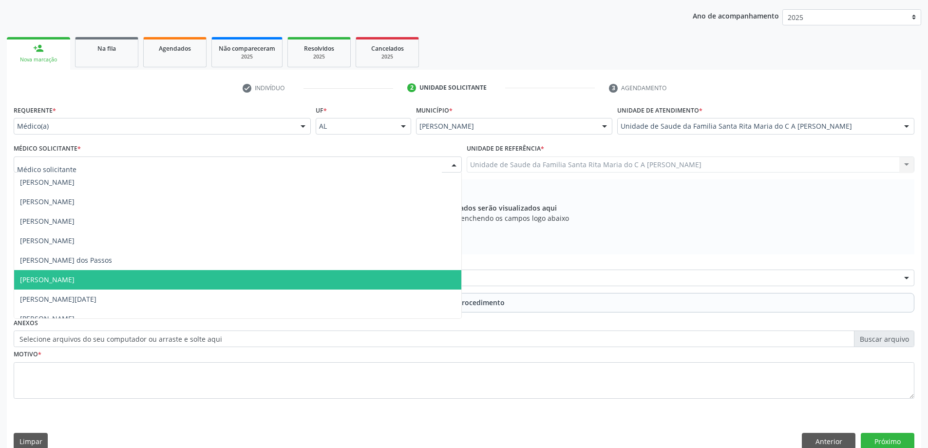
click at [129, 282] on span "[PERSON_NAME]" at bounding box center [237, 279] width 447 height 19
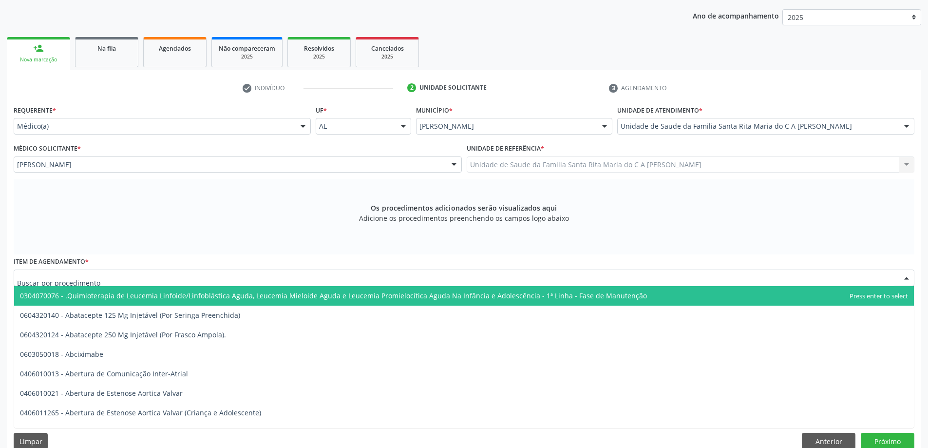
click at [140, 280] on div at bounding box center [464, 278] width 901 height 17
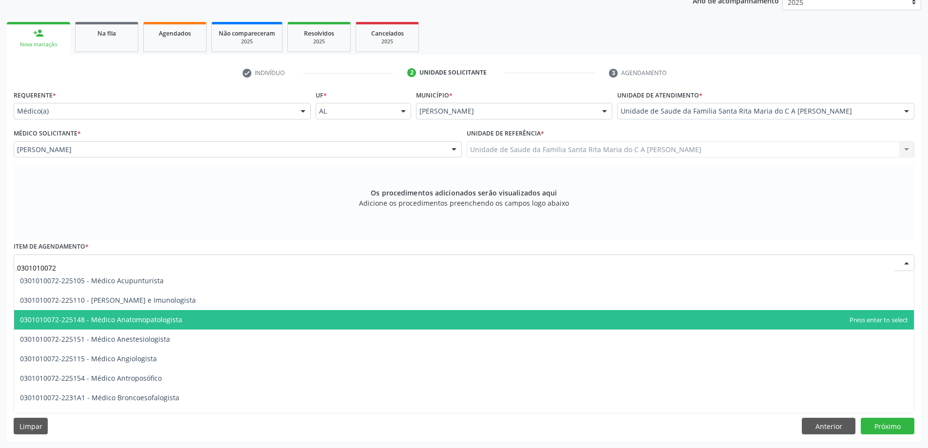
scroll to position [89, 0]
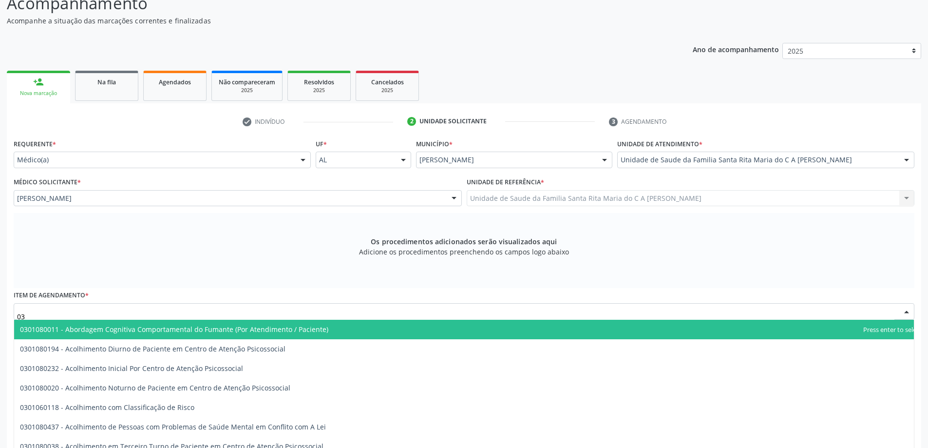
type input "0"
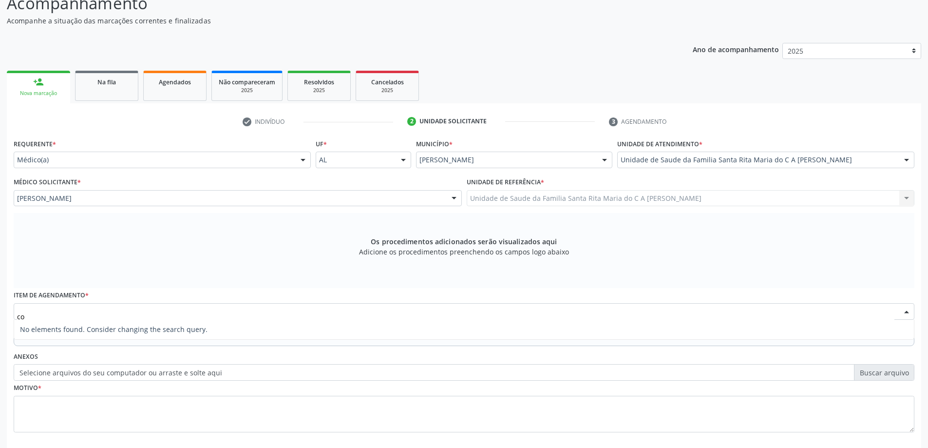
type input "c"
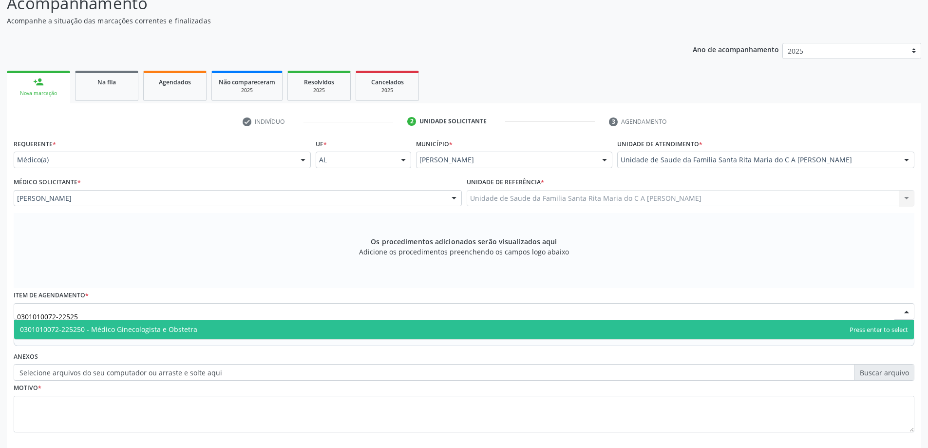
type input "0301010072-225250"
click at [211, 330] on span "0301010072-225250 - Médico Ginecologista e Obstetra" at bounding box center [464, 329] width 900 height 19
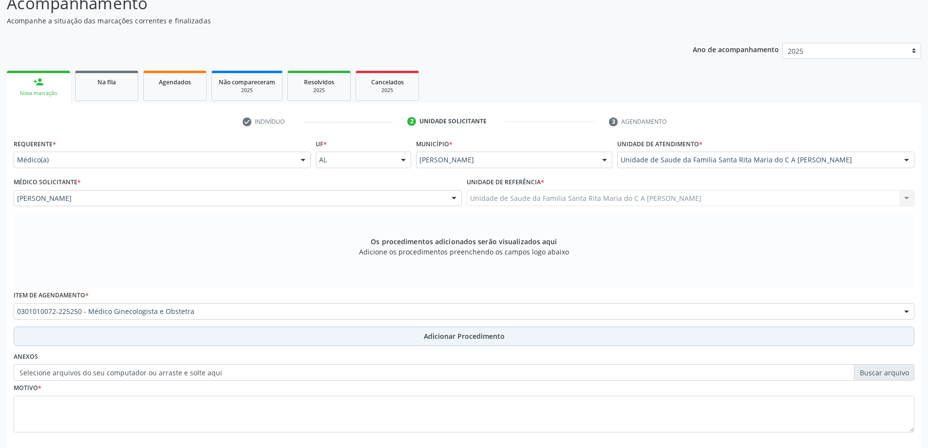
click at [126, 338] on button "Adicionar Procedimento" at bounding box center [464, 336] width 901 height 19
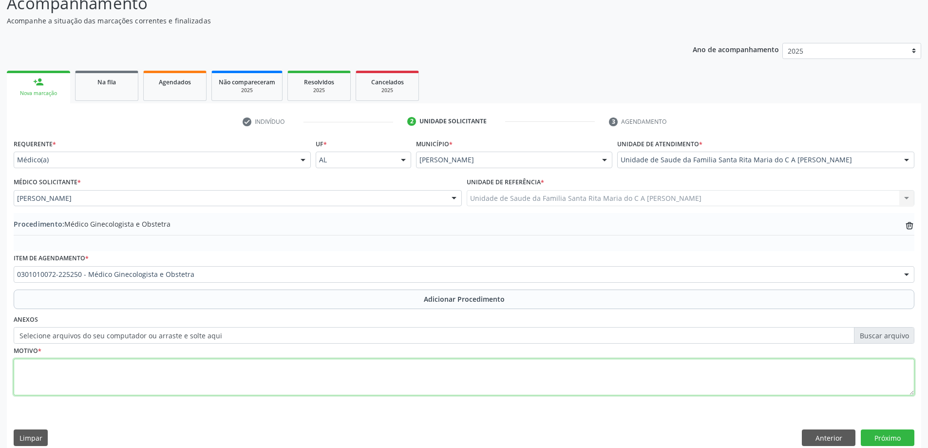
click at [104, 375] on textarea at bounding box center [464, 377] width 901 height 37
type textarea "para o cirurgião ginecológico"
click at [889, 439] on button "Próximo" at bounding box center [888, 437] width 54 height 17
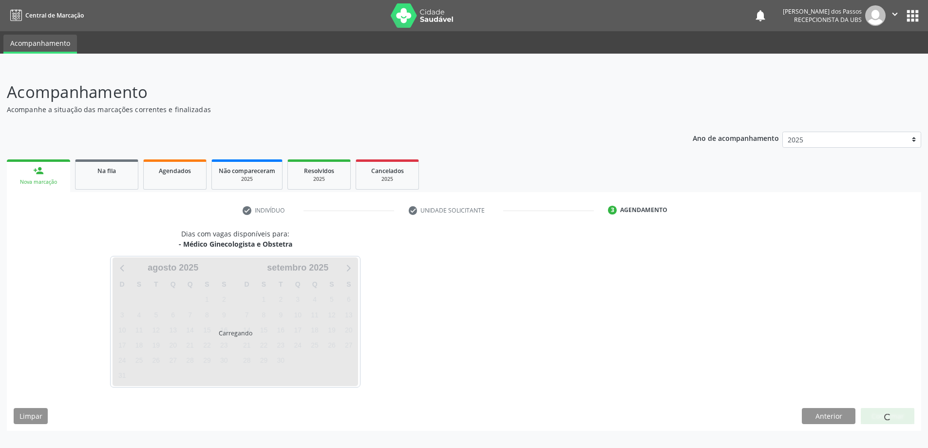
scroll to position [0, 0]
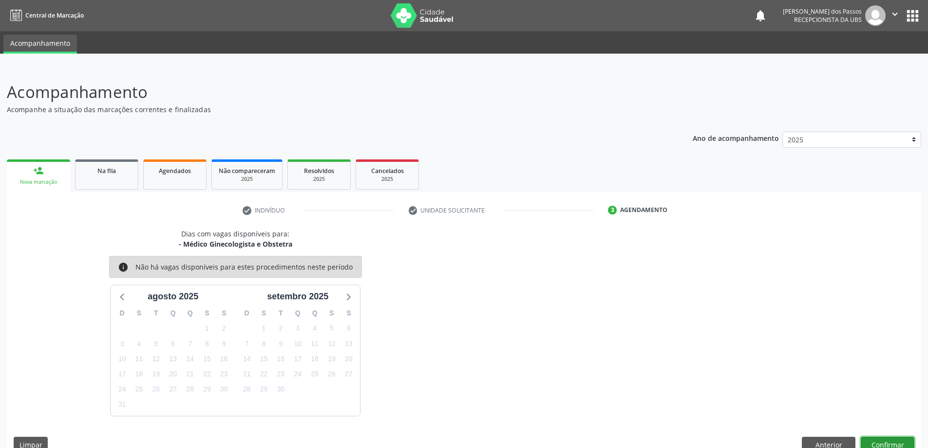
click at [890, 439] on button "Confirmar" at bounding box center [888, 445] width 54 height 17
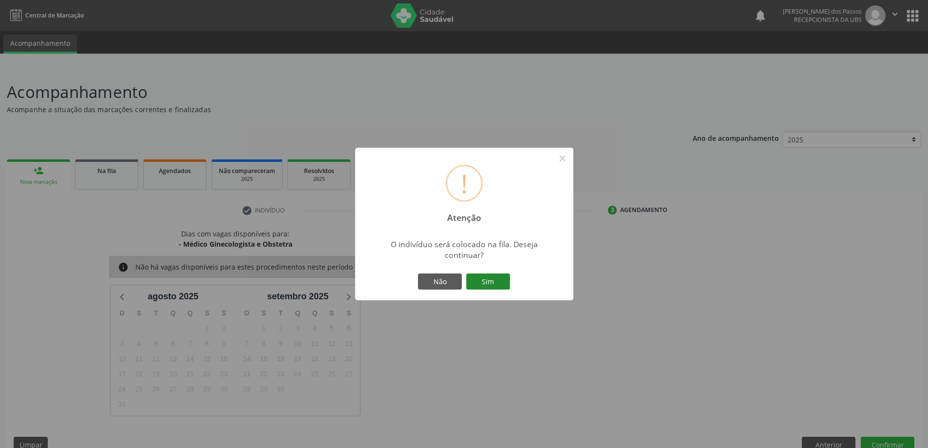
click at [500, 287] on button "Sim" at bounding box center [488, 281] width 44 height 17
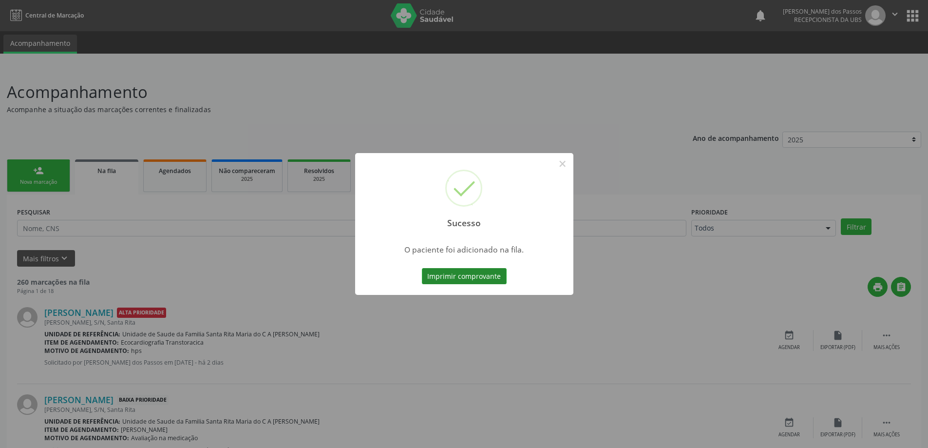
click at [486, 276] on button "Imprimir comprovante" at bounding box center [464, 276] width 85 height 17
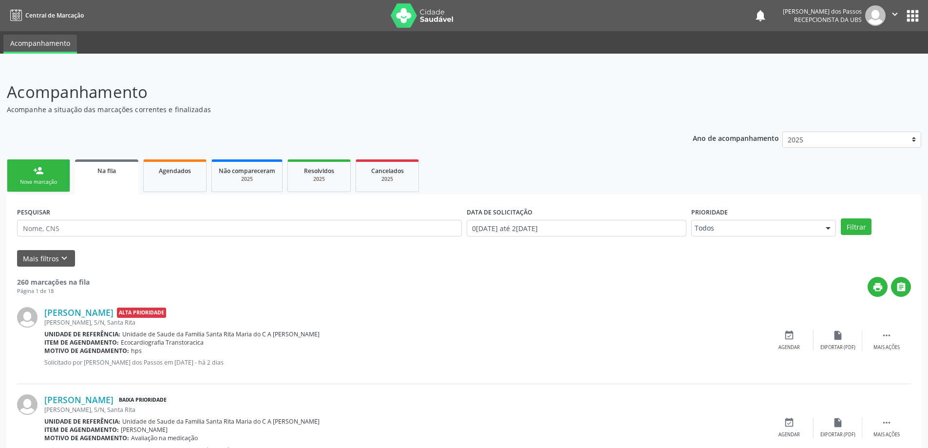
click at [46, 184] on div "Nova marcação" at bounding box center [38, 181] width 49 height 7
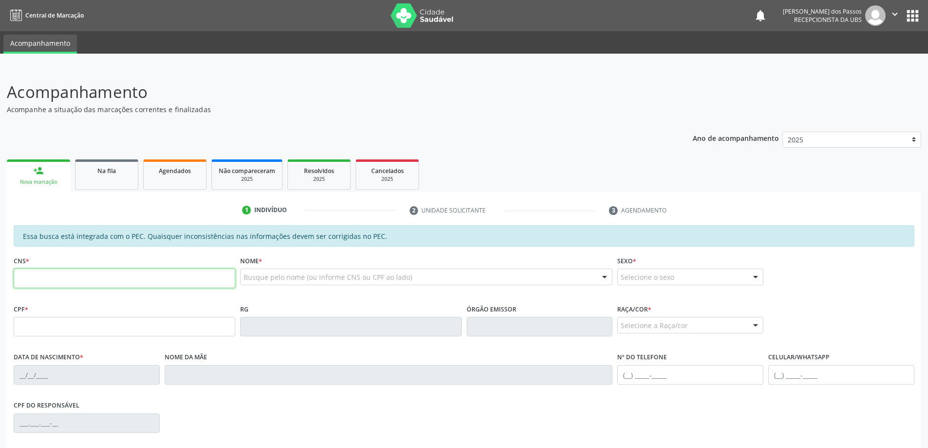
click at [57, 278] on input "text" at bounding box center [125, 278] width 222 height 19
type input "704 5041 4171 3220"
type input "483.037.554-04"
type input "06/01/1968"
type input "Marli Rosa da Silva"
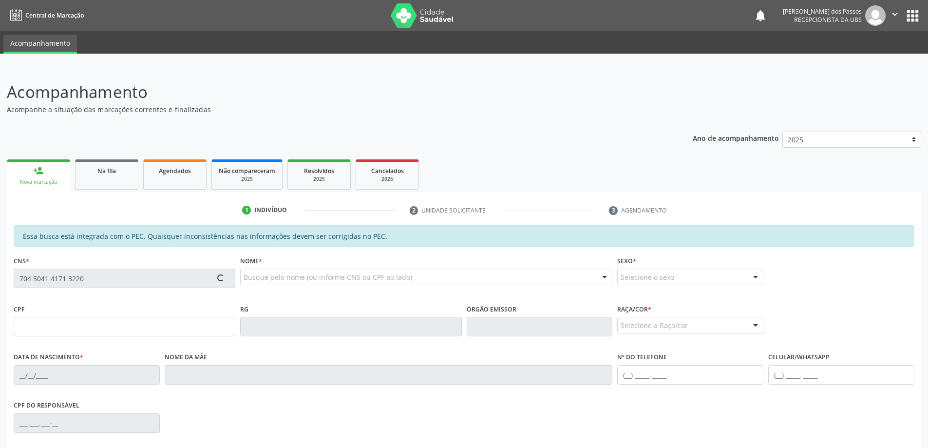
type input "(82) 99161-1069"
type input "S/N"
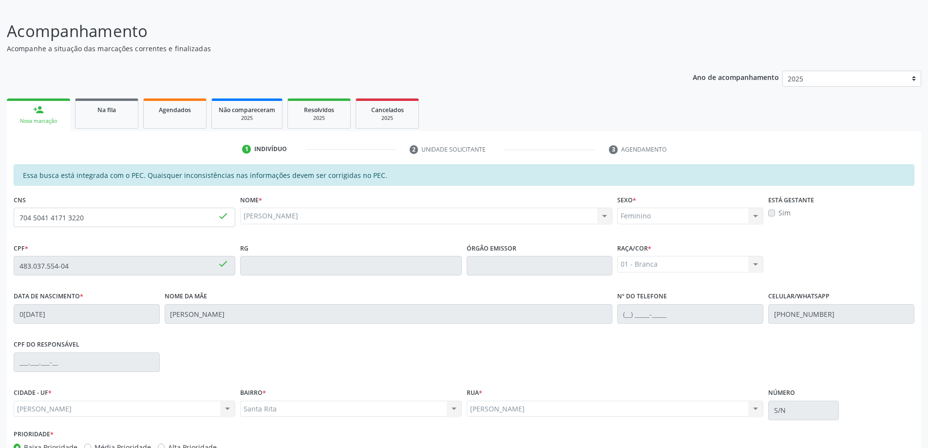
scroll to position [122, 0]
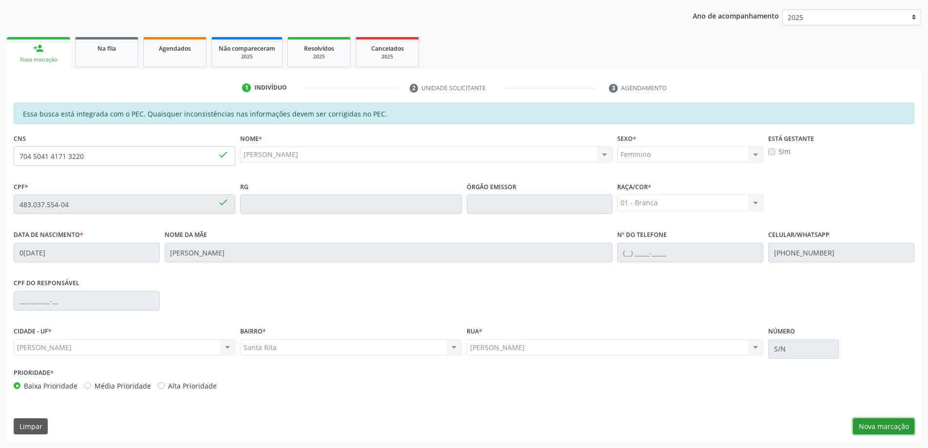
click at [893, 431] on button "Nova marcação" at bounding box center [883, 426] width 61 height 17
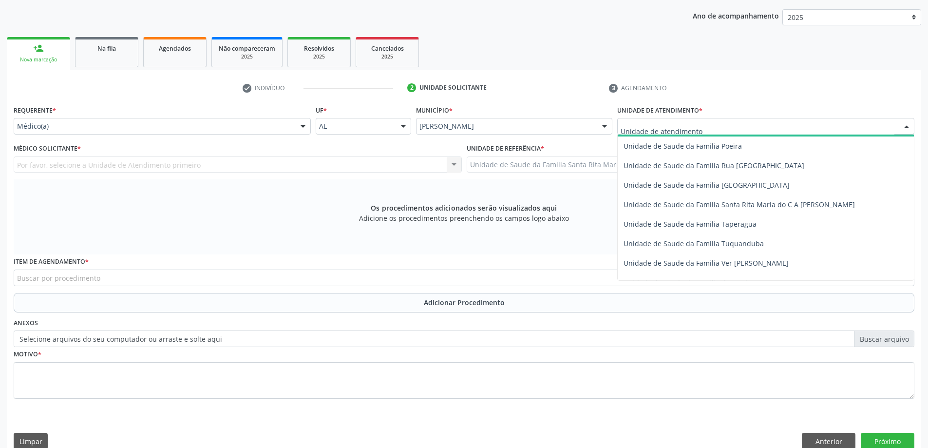
scroll to position [634, 0]
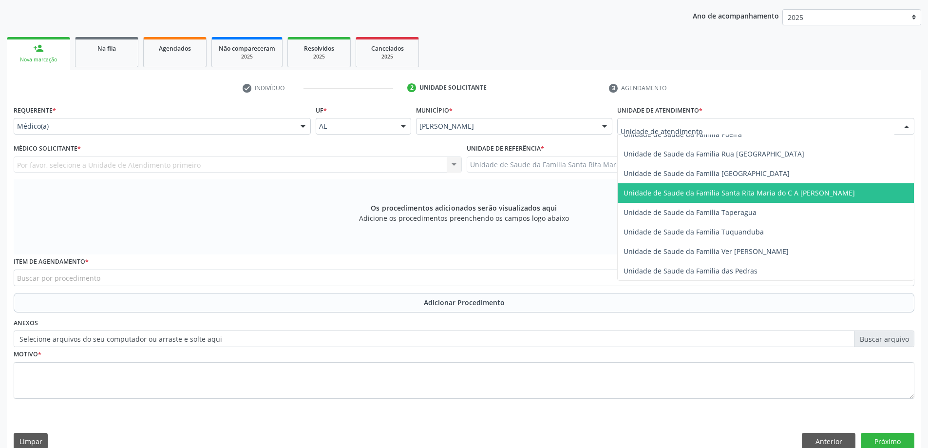
click at [666, 193] on span "Unidade de Saude da Familia Santa Rita Maria do C A [PERSON_NAME]" at bounding box center [739, 192] width 231 height 9
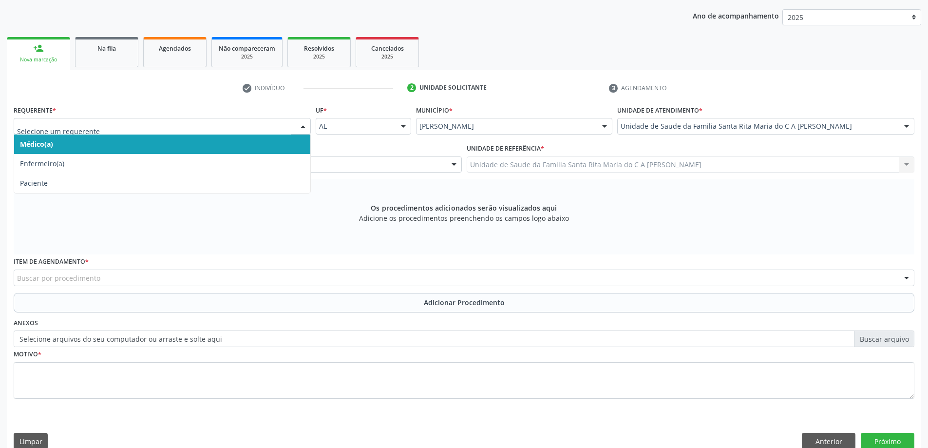
click at [184, 147] on span "Médico(a)" at bounding box center [162, 144] width 296 height 19
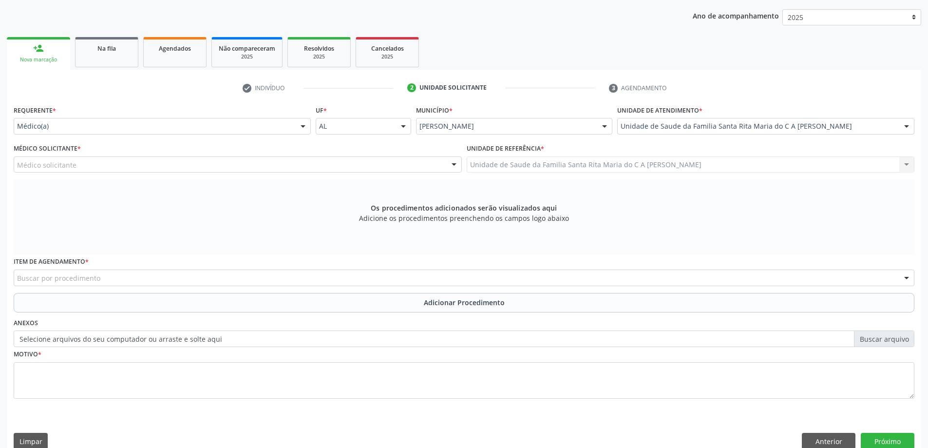
click at [161, 168] on div "Médico solicitante" at bounding box center [238, 164] width 448 height 17
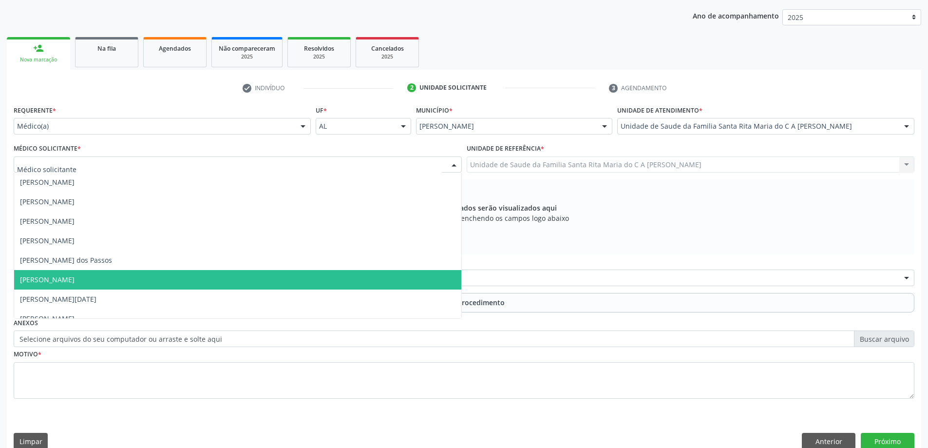
click at [167, 280] on span "[PERSON_NAME]" at bounding box center [237, 279] width 447 height 19
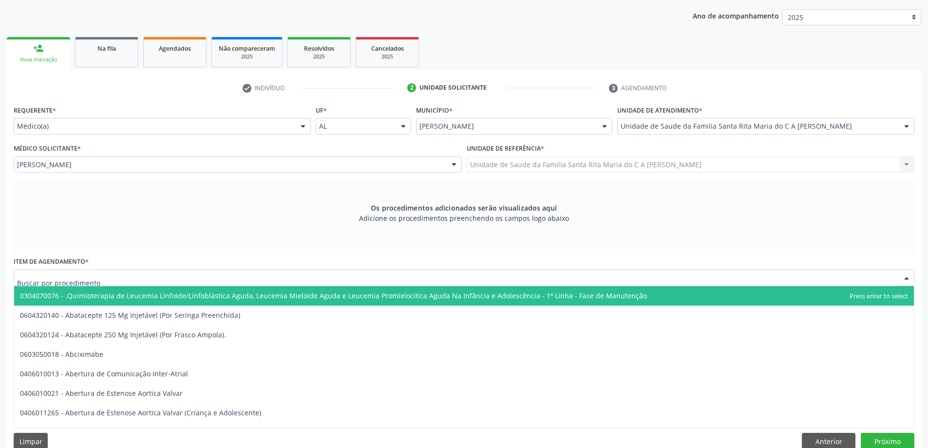
click at [217, 280] on div at bounding box center [464, 278] width 901 height 17
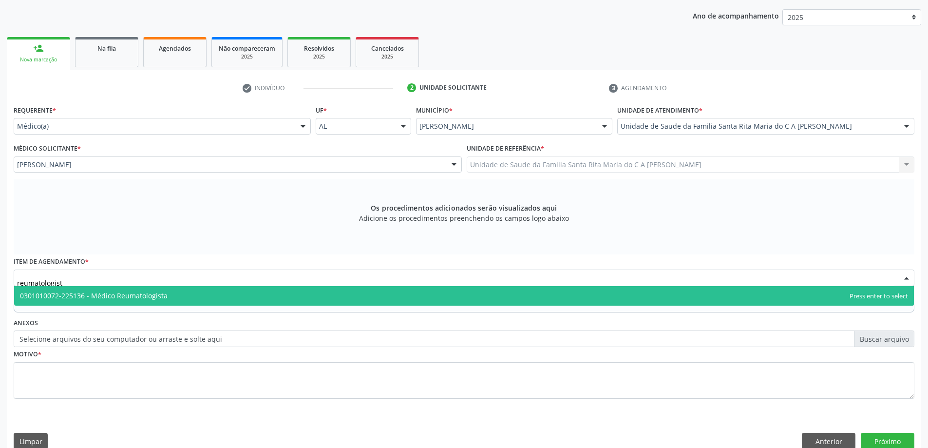
type input "reumatologista"
click at [198, 296] on span "0301010072-225136 - Médico Reumatologista" at bounding box center [464, 295] width 900 height 19
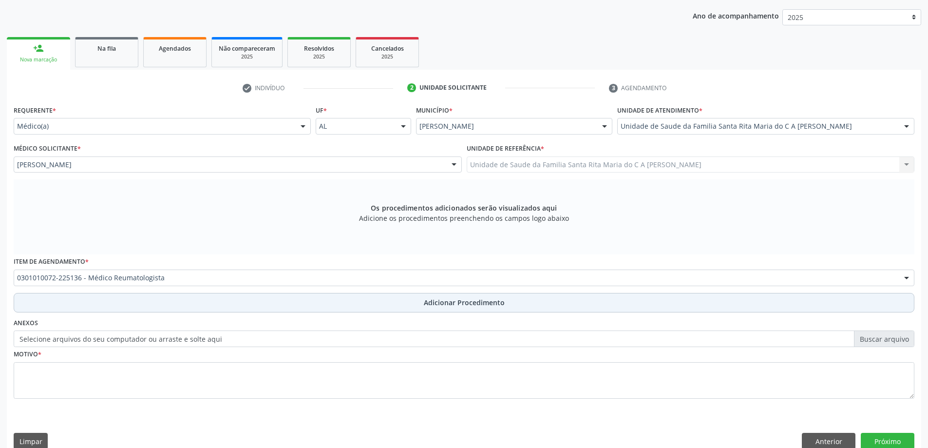
click at [199, 304] on button "Adicionar Procedimento" at bounding box center [464, 302] width 901 height 19
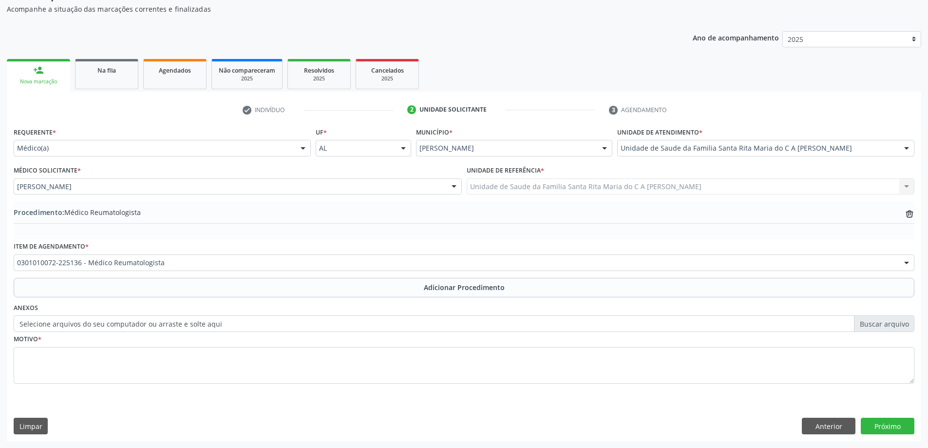
scroll to position [100, 0]
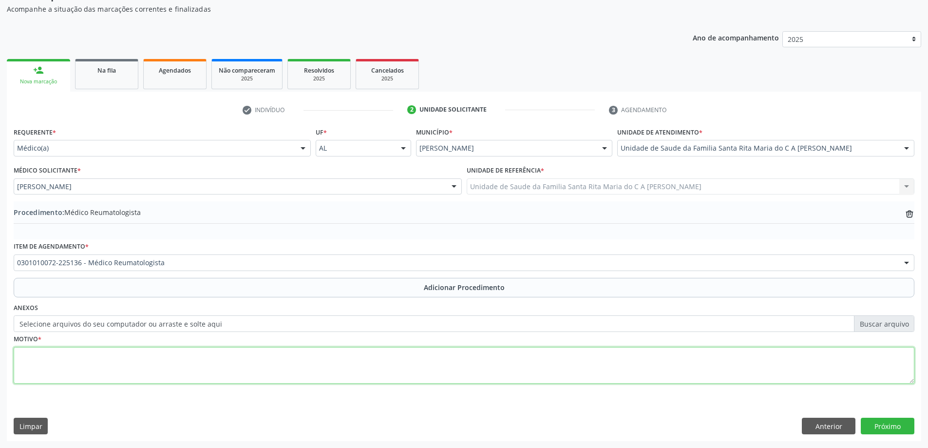
click at [185, 371] on textarea at bounding box center [464, 365] width 901 height 37
type textarea "retorno"
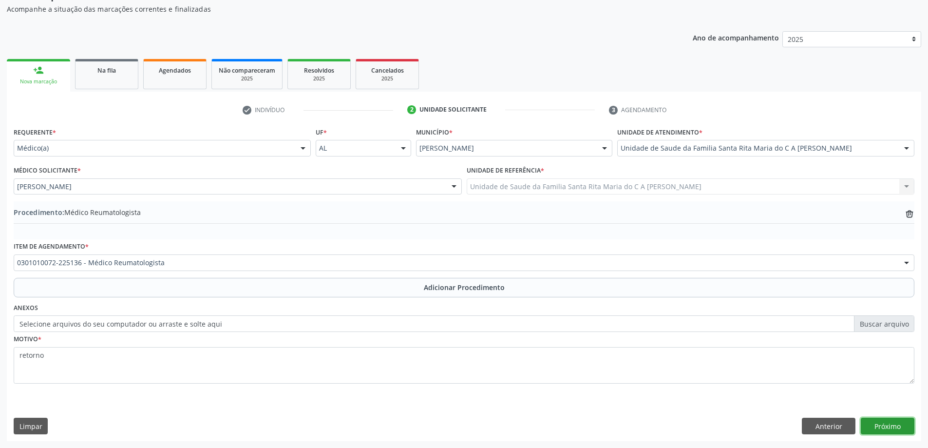
click at [890, 430] on button "Próximo" at bounding box center [888, 426] width 54 height 17
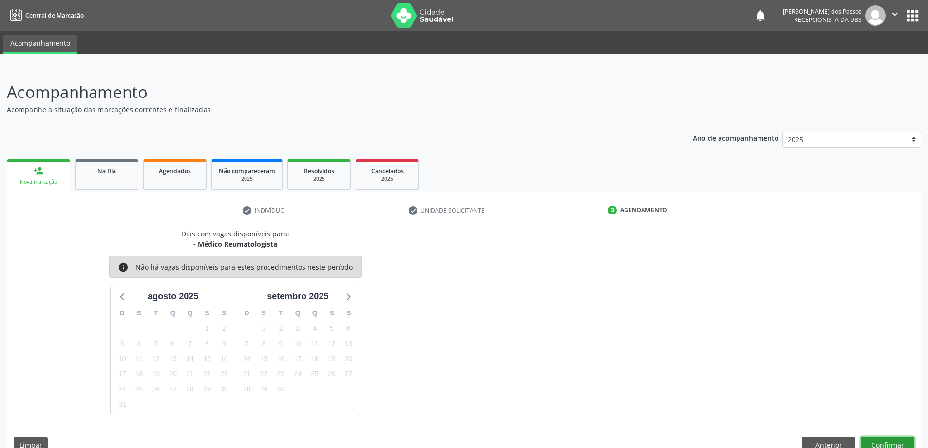
click at [885, 442] on button "Confirmar" at bounding box center [888, 445] width 54 height 17
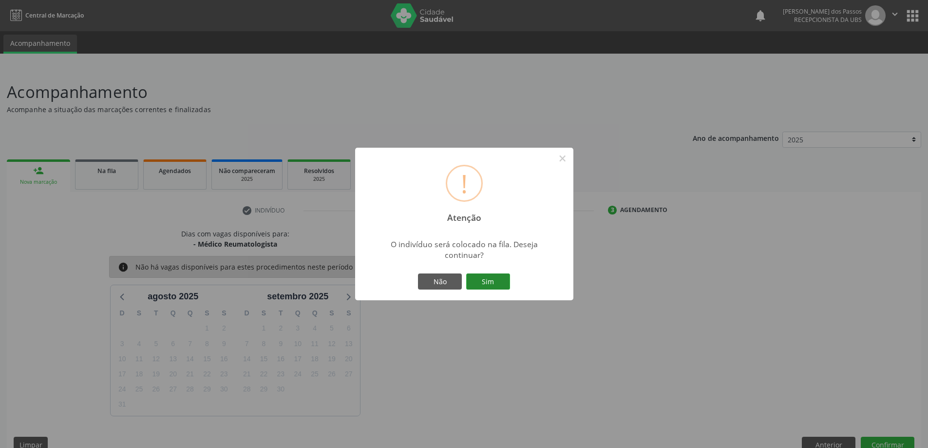
click at [475, 283] on button "Sim" at bounding box center [488, 281] width 44 height 17
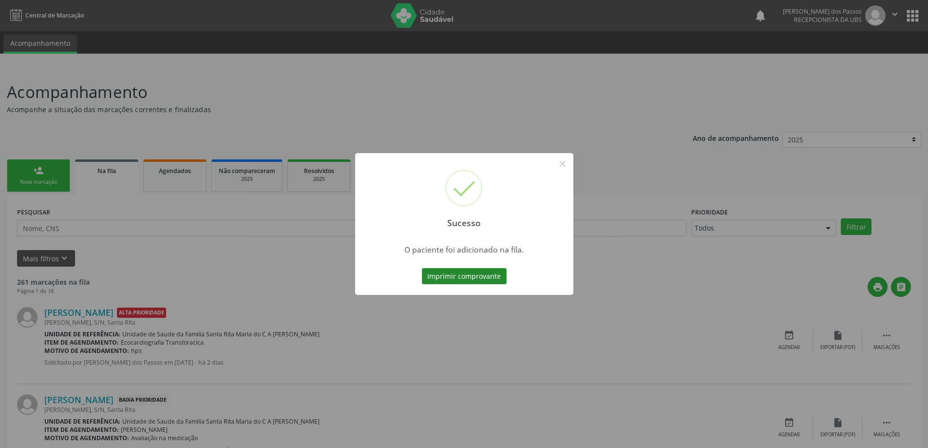
click at [487, 276] on button "Imprimir comprovante" at bounding box center [464, 276] width 85 height 17
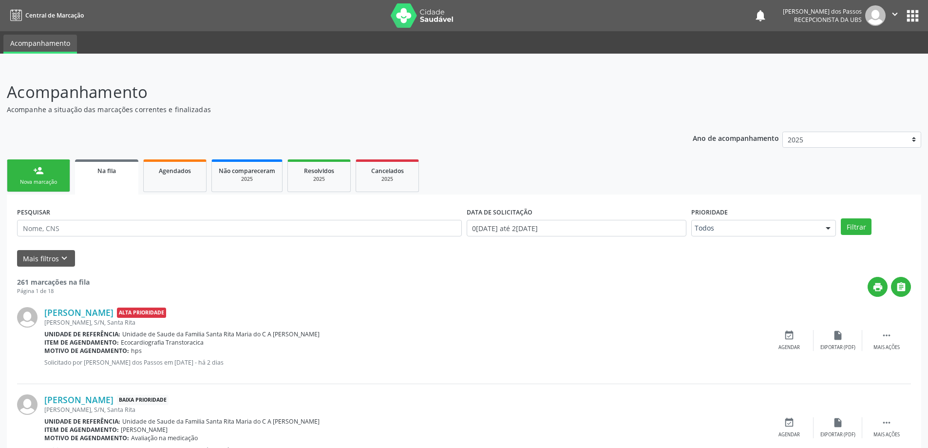
click at [27, 185] on div "Nova marcação" at bounding box center [38, 181] width 49 height 7
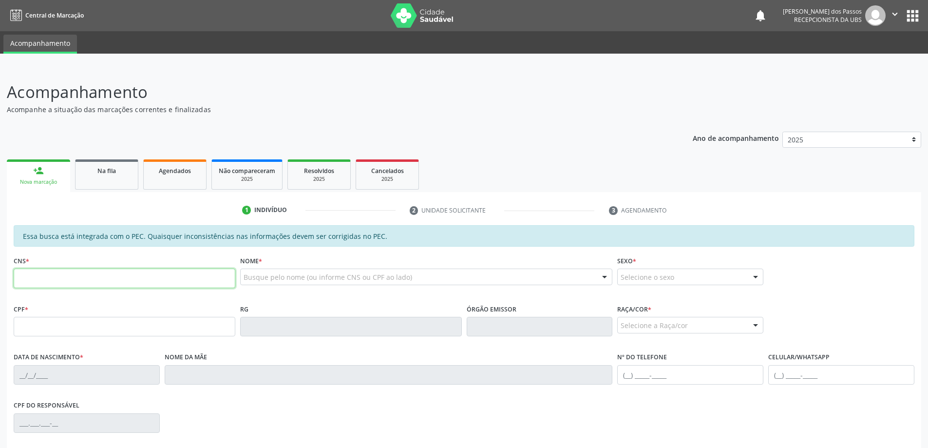
click at [96, 274] on input "text" at bounding box center [125, 278] width 222 height 19
type input "7"
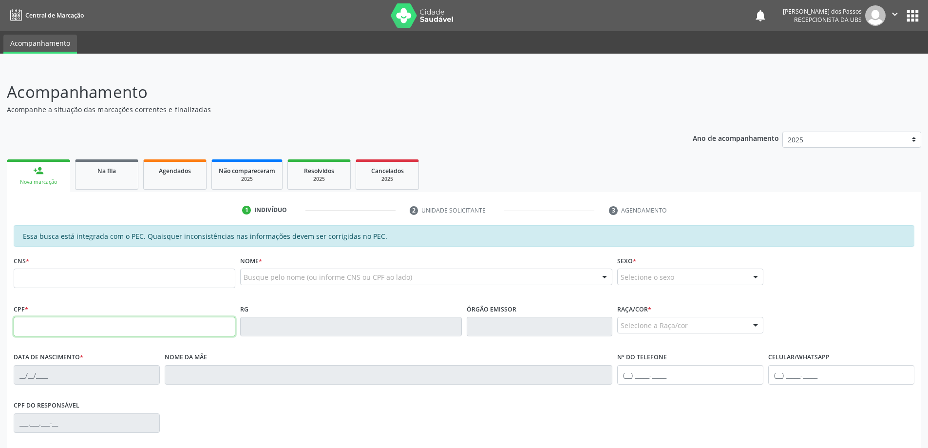
click at [83, 331] on input "text" at bounding box center [125, 326] width 222 height 19
type input "445.030.164-15"
type input "705 0066 6258 9557"
type input "22/07/1966"
type input "Maria do Socorro da Silva"
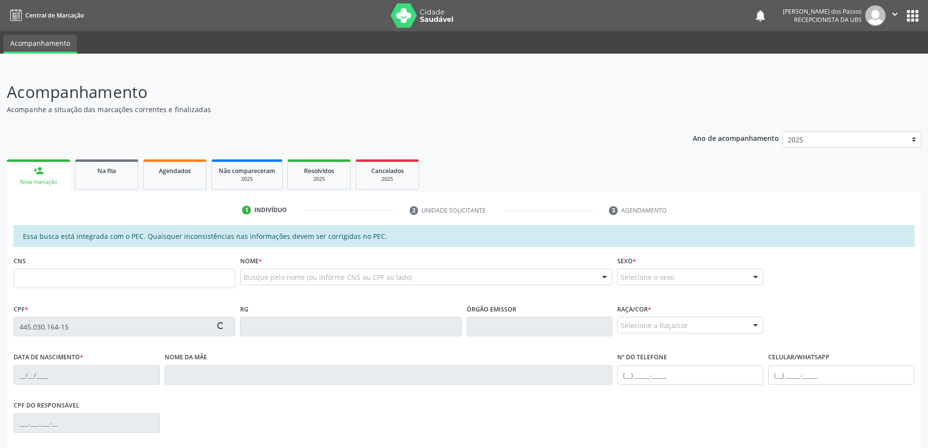
type input "(98) 99369-1456"
type input "S/N"
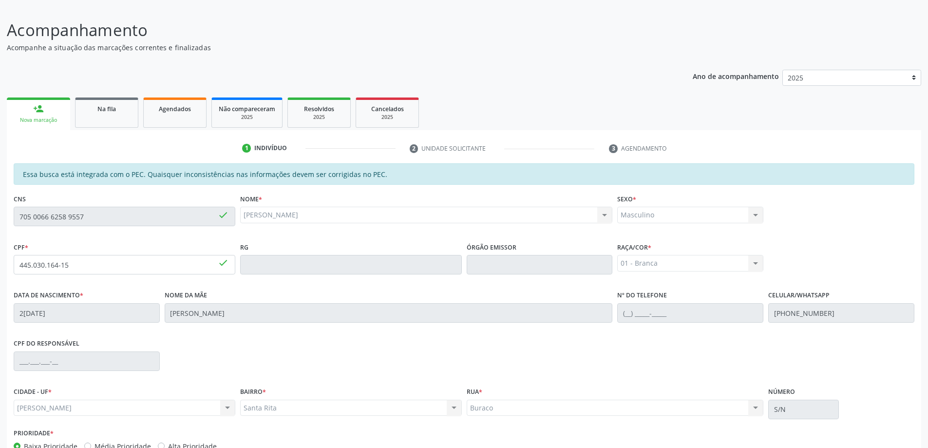
scroll to position [122, 0]
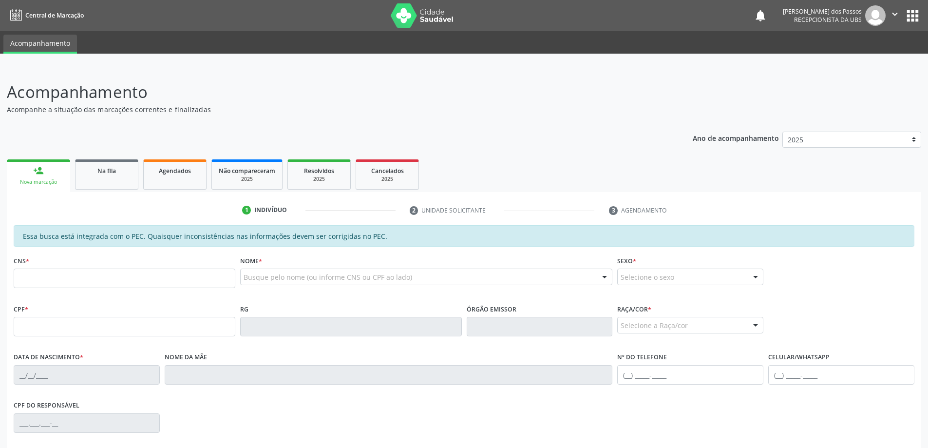
scroll to position [122, 0]
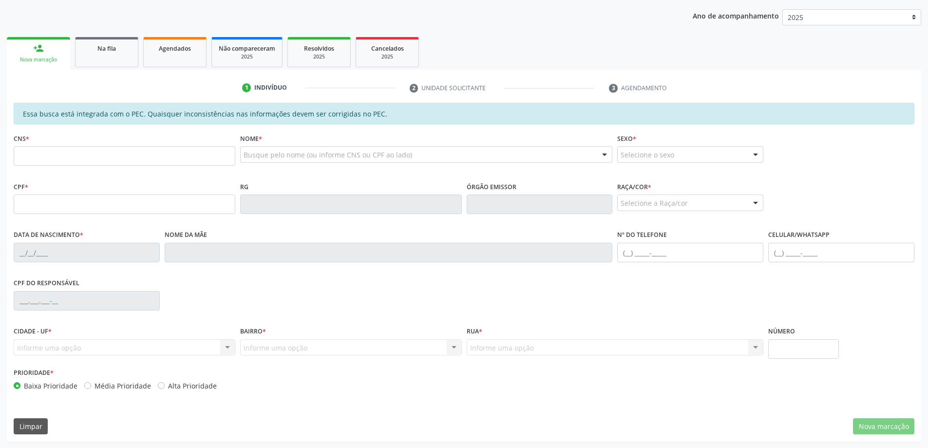
click at [56, 155] on input "text" at bounding box center [125, 155] width 222 height 19
click at [35, 206] on input "text" at bounding box center [125, 203] width 222 height 19
type input "041.751.634-76"
type input "707 6042 2100 6893"
type input "[DATE]"
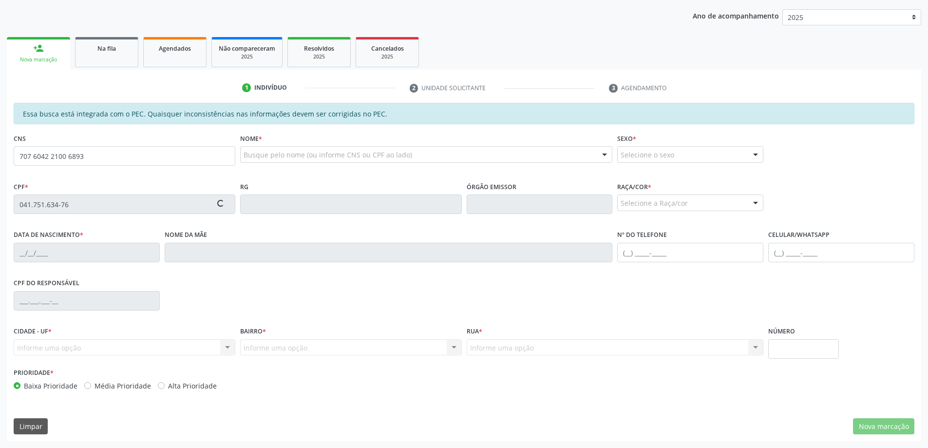
type input "[PERSON_NAME]"
type input "[PHONE_NUMBER]"
type input "S/N"
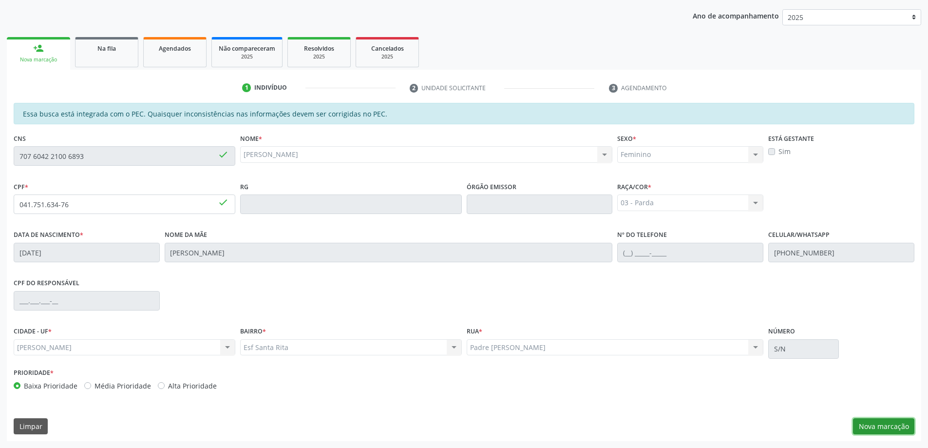
click at [907, 428] on button "Nova marcação" at bounding box center [883, 426] width 61 height 17
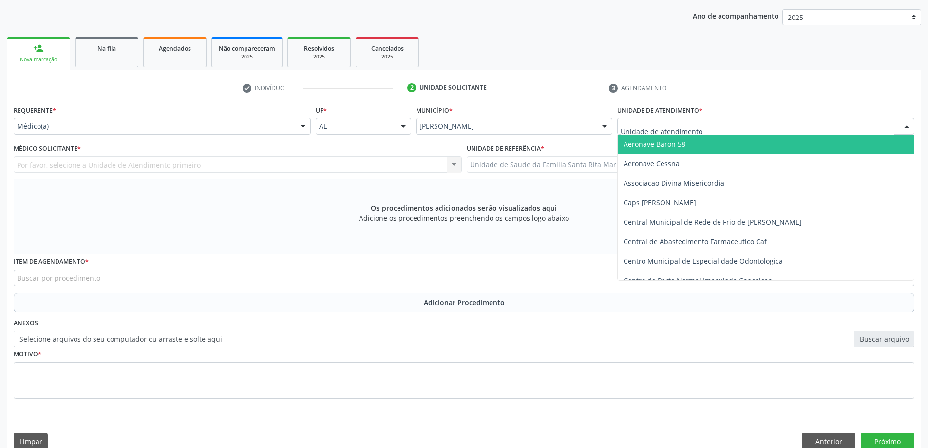
click at [745, 130] on div at bounding box center [765, 126] width 297 height 17
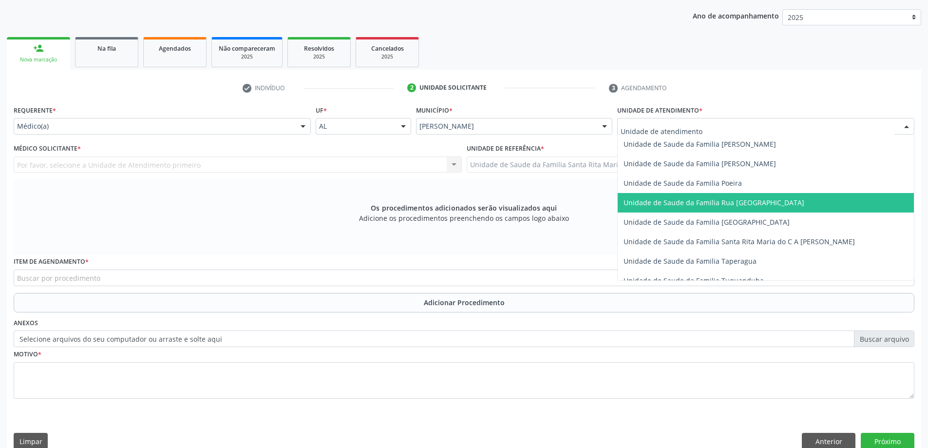
scroll to position [634, 0]
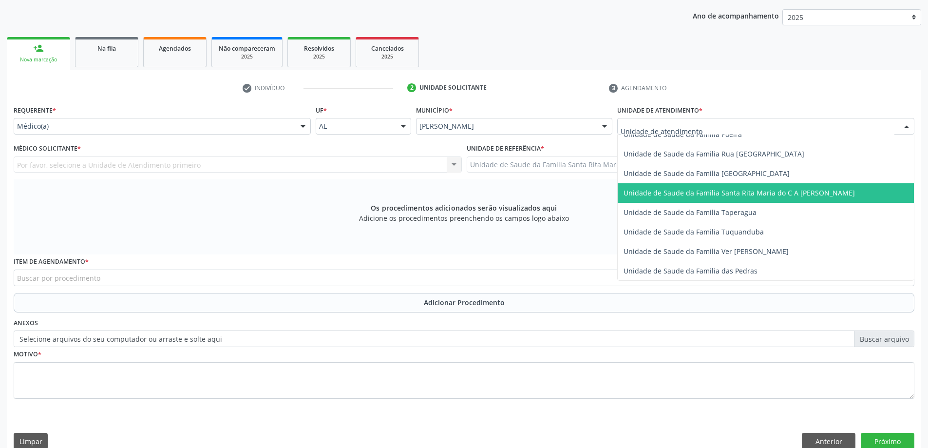
click at [744, 197] on span "Unidade de Saude da Familia Santa Rita Maria do C A [PERSON_NAME]" at bounding box center [739, 192] width 231 height 9
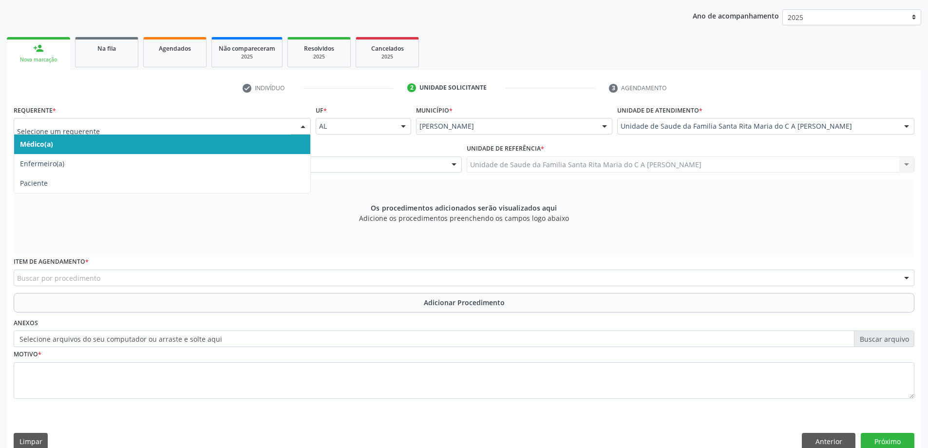
click at [129, 144] on span "Médico(a)" at bounding box center [162, 144] width 296 height 19
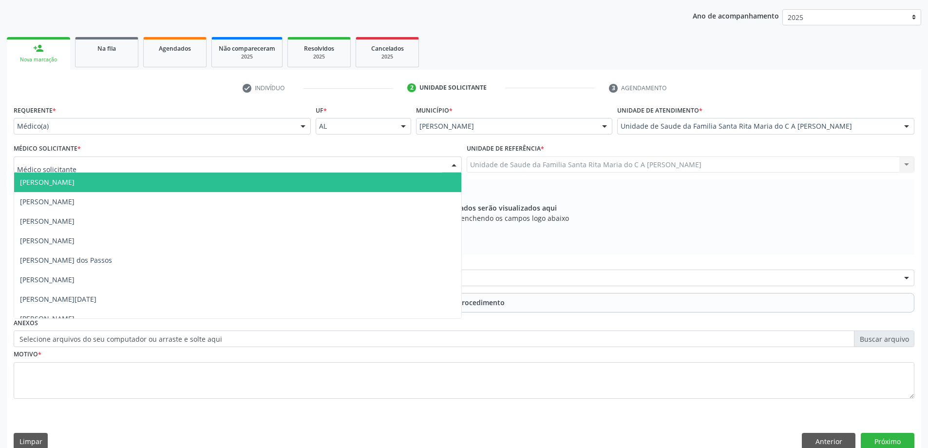
click at [126, 162] on div at bounding box center [238, 164] width 448 height 17
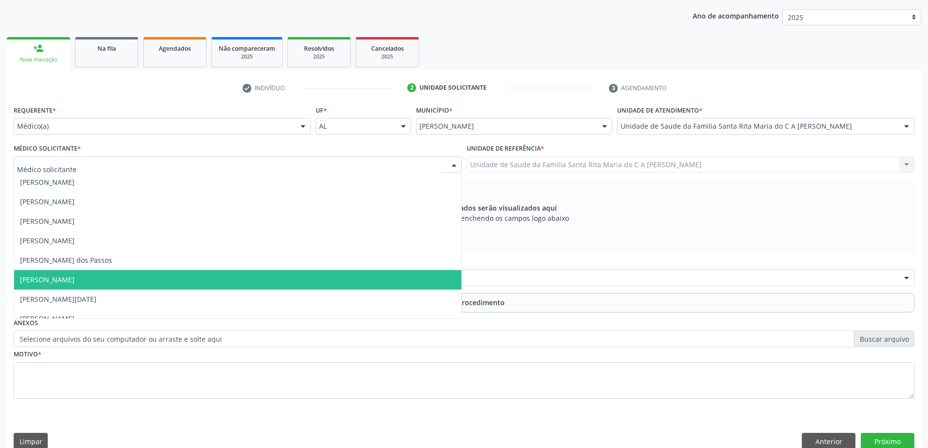
click at [120, 273] on span "[PERSON_NAME]" at bounding box center [237, 279] width 447 height 19
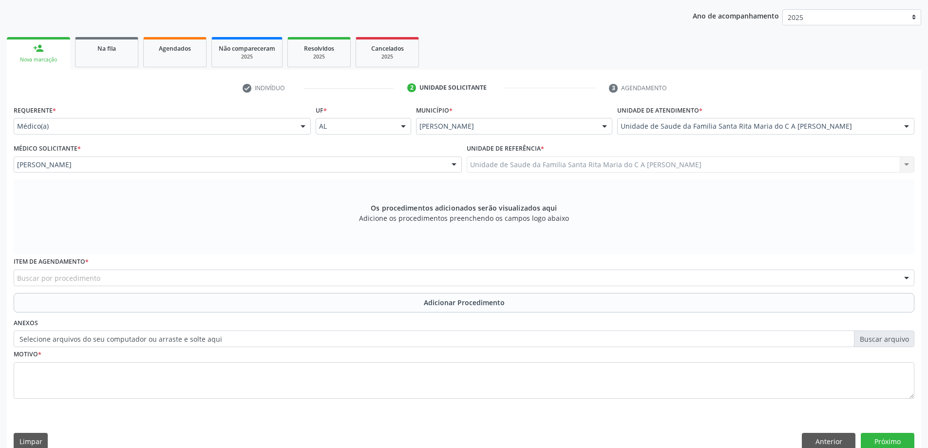
click at [214, 281] on div "Buscar por procedimento" at bounding box center [464, 278] width 901 height 17
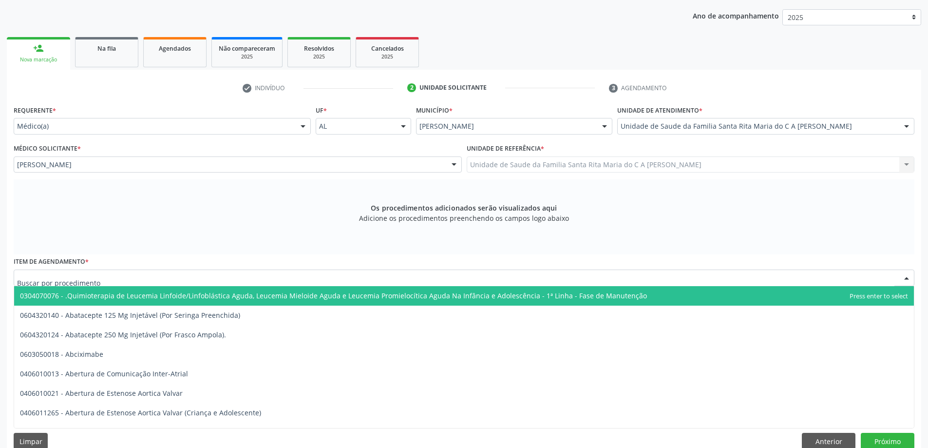
click at [125, 274] on div at bounding box center [464, 278] width 901 height 17
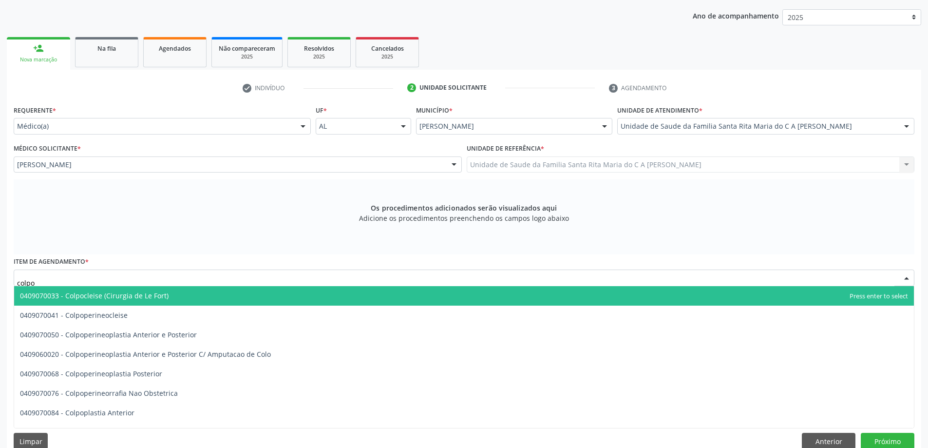
type input "colpos"
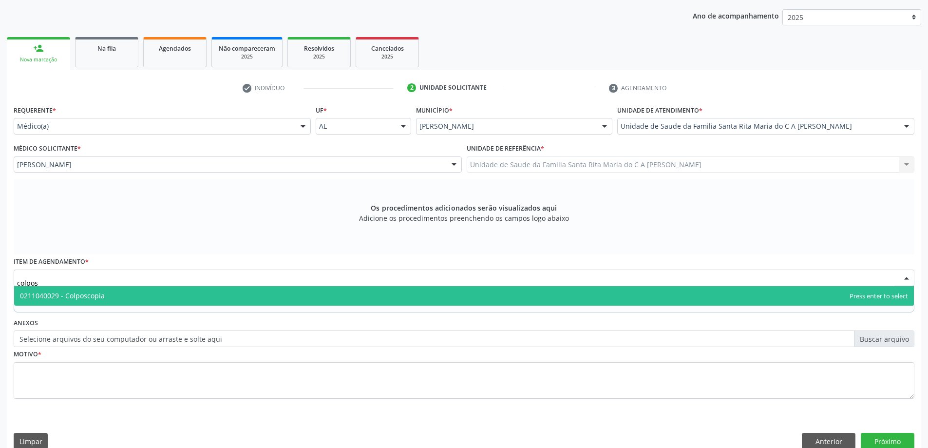
click at [127, 293] on span "0211040029 - Colposcopia" at bounding box center [464, 295] width 900 height 19
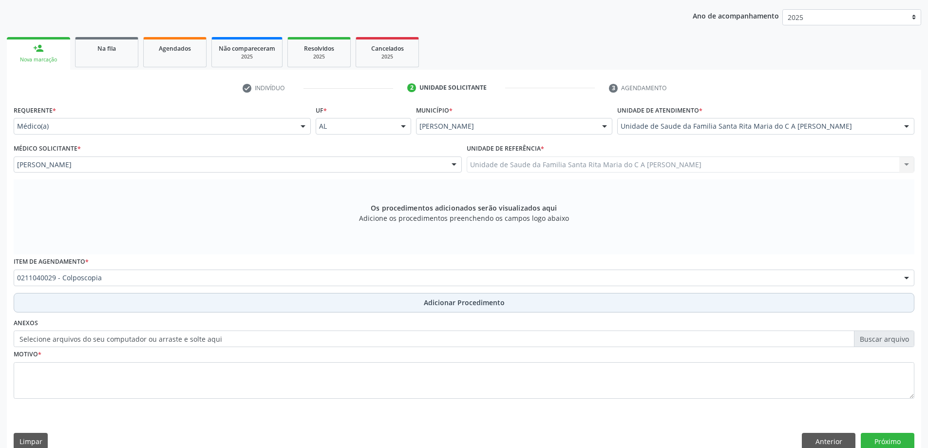
click at [126, 308] on button "Adicionar Procedimento" at bounding box center [464, 302] width 901 height 19
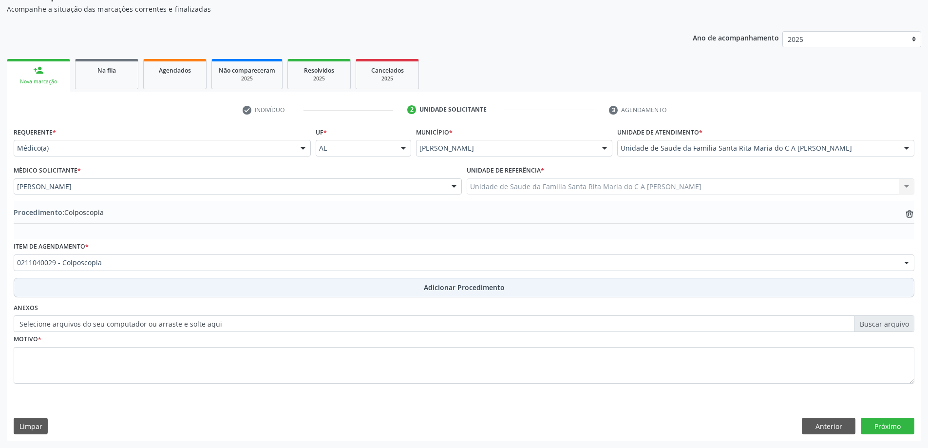
scroll to position [100, 0]
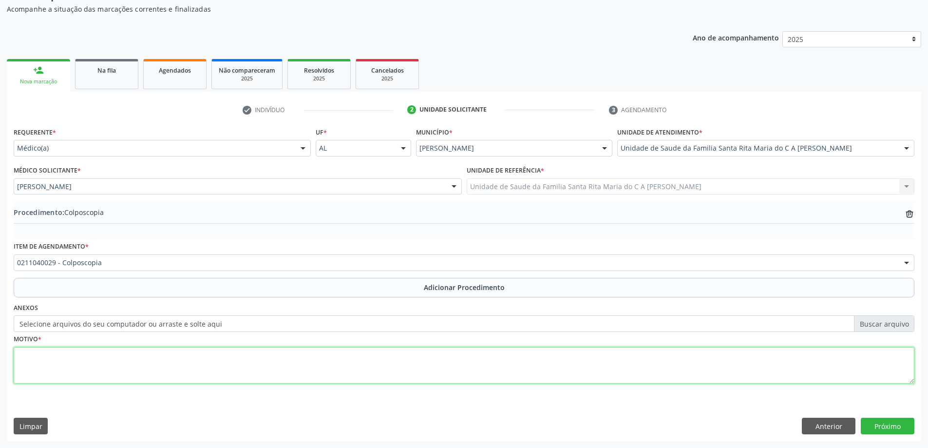
click at [95, 366] on textarea at bounding box center [464, 365] width 901 height 37
type textarea "controle"
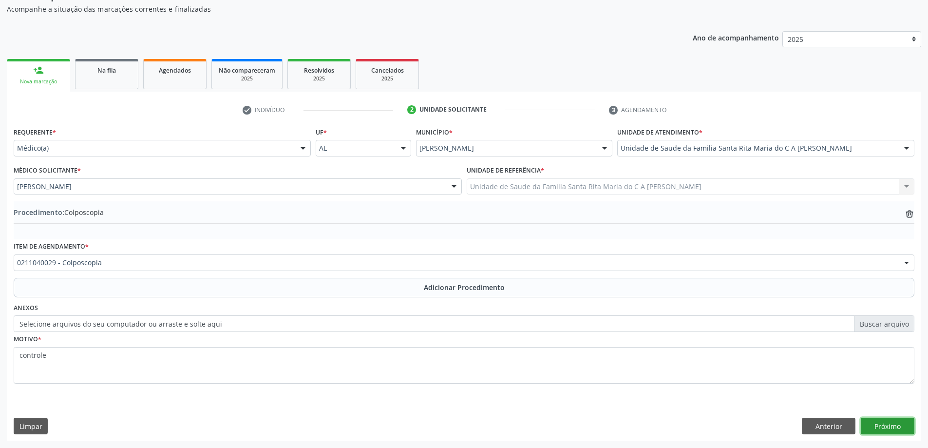
click at [894, 425] on button "Próximo" at bounding box center [888, 426] width 54 height 17
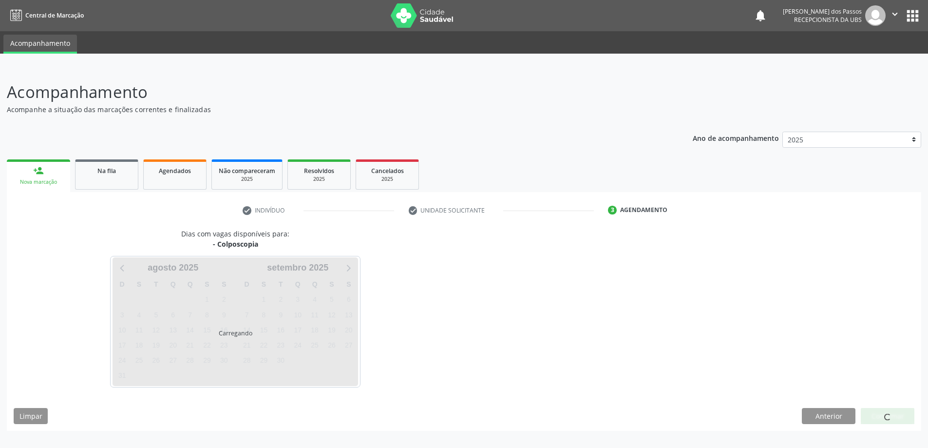
scroll to position [0, 0]
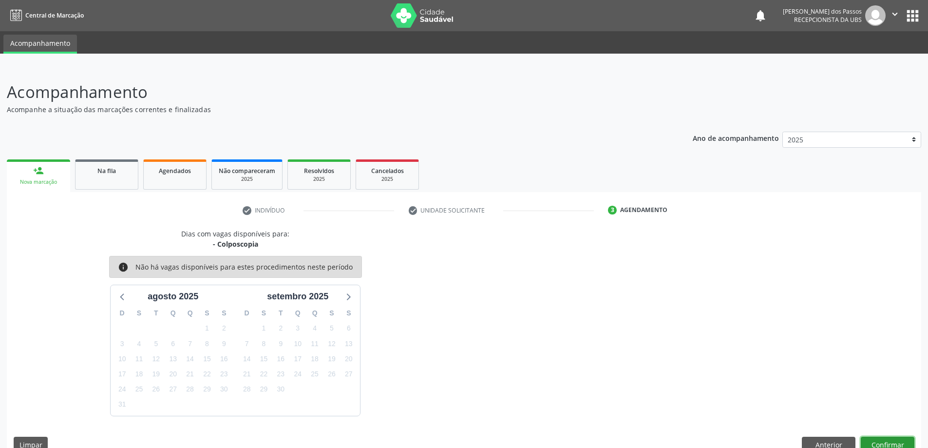
click at [898, 443] on button "Confirmar" at bounding box center [888, 445] width 54 height 17
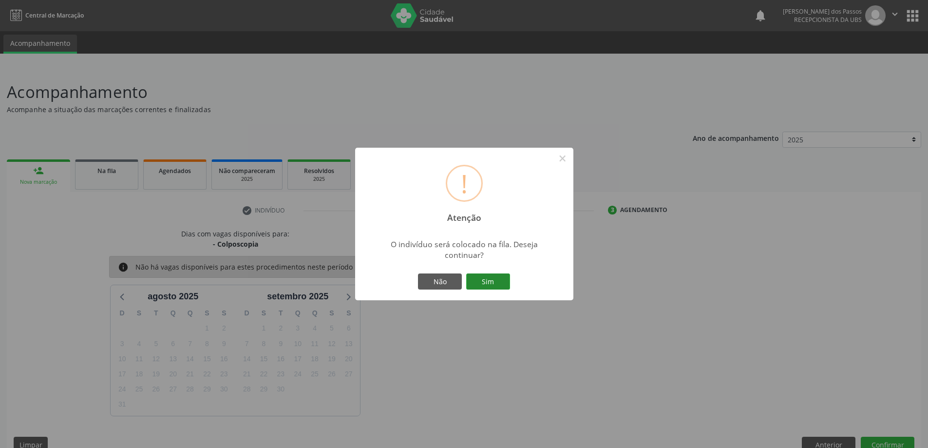
click at [494, 281] on button "Sim" at bounding box center [488, 281] width 44 height 17
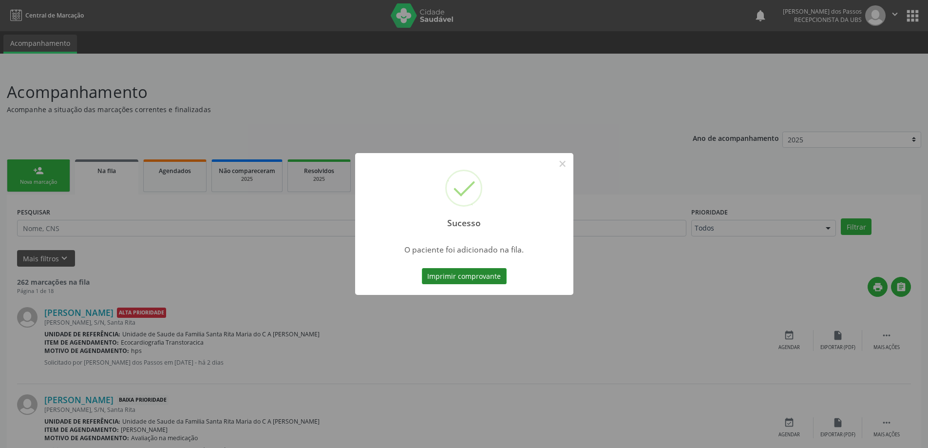
click at [461, 274] on button "Imprimir comprovante" at bounding box center [464, 276] width 85 height 17
